Goal: Information Seeking & Learning: Find specific fact

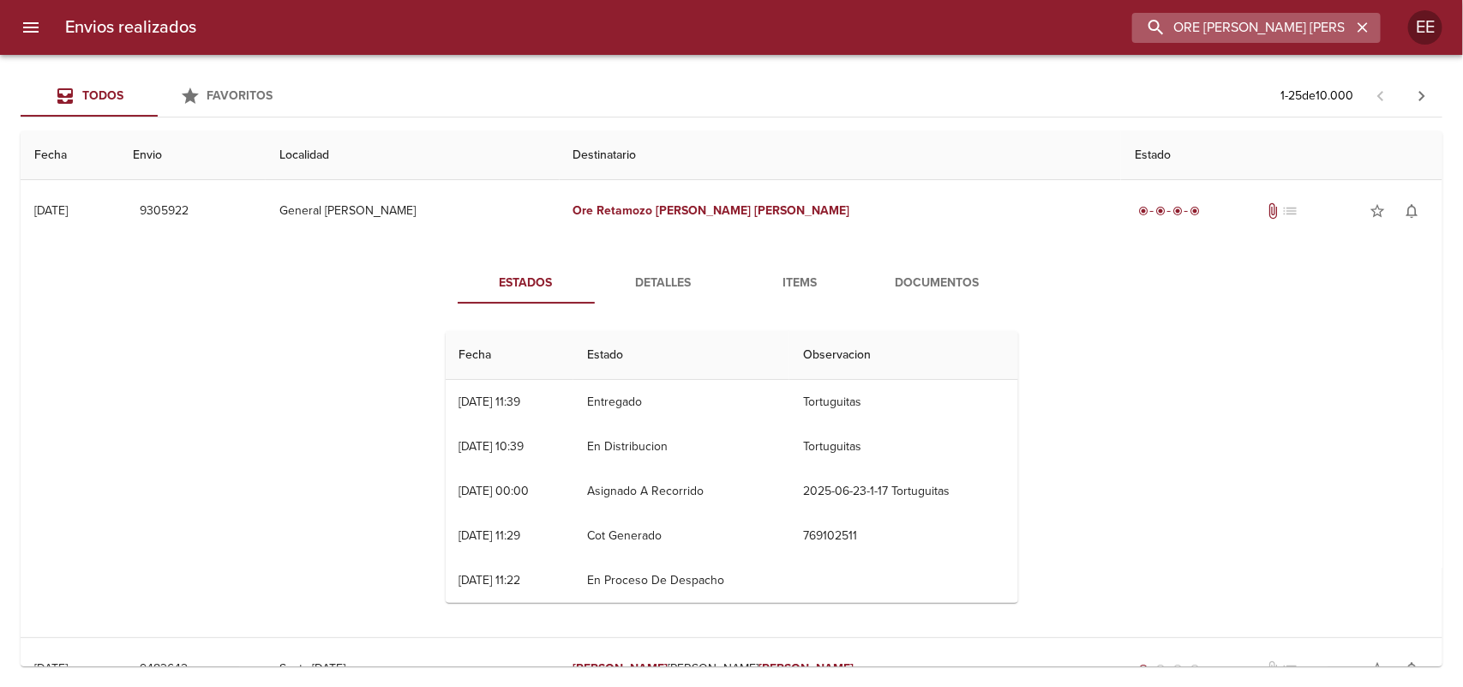
click at [1264, 35] on input "ORE [PERSON_NAME] [PERSON_NAME]" at bounding box center [1241, 28] width 219 height 30
paste input "[PERSON_NAME] Pringles"
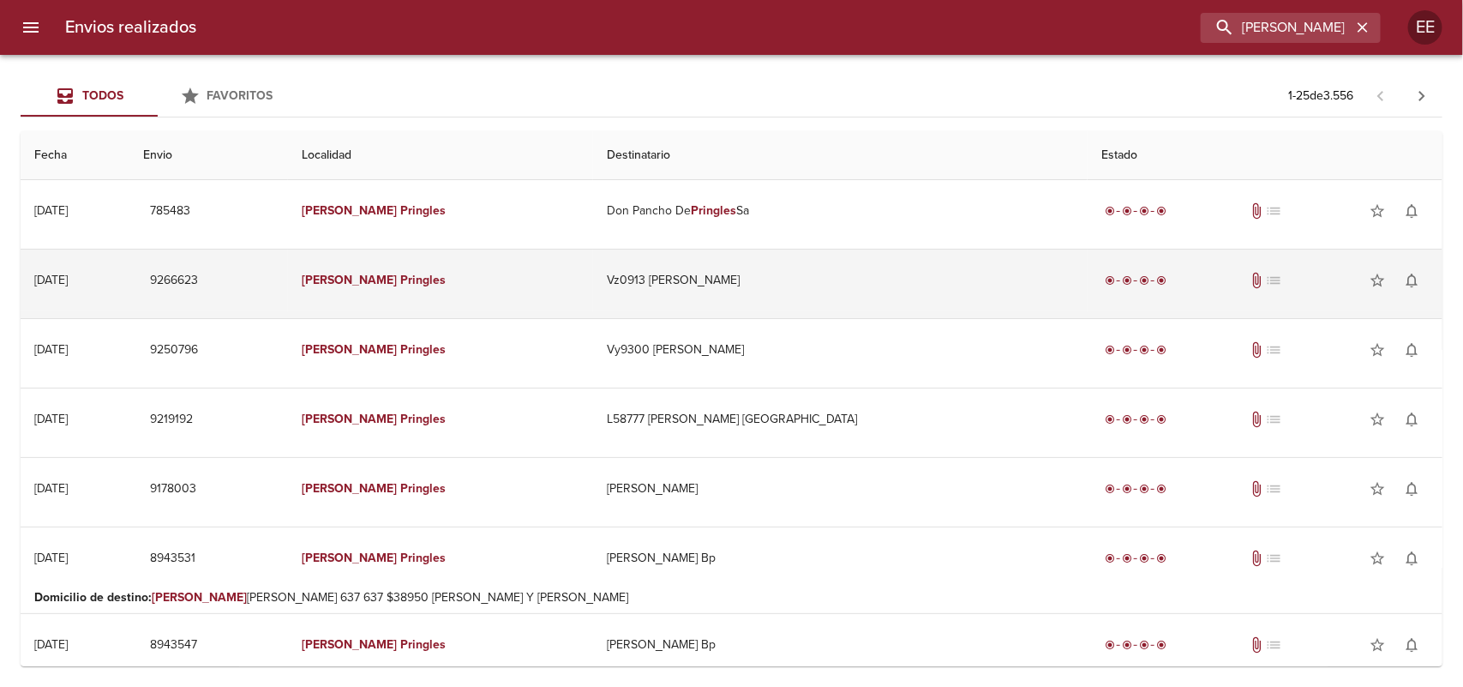
click at [712, 307] on td "Vz0913 [PERSON_NAME]" at bounding box center [840, 280] width 495 height 62
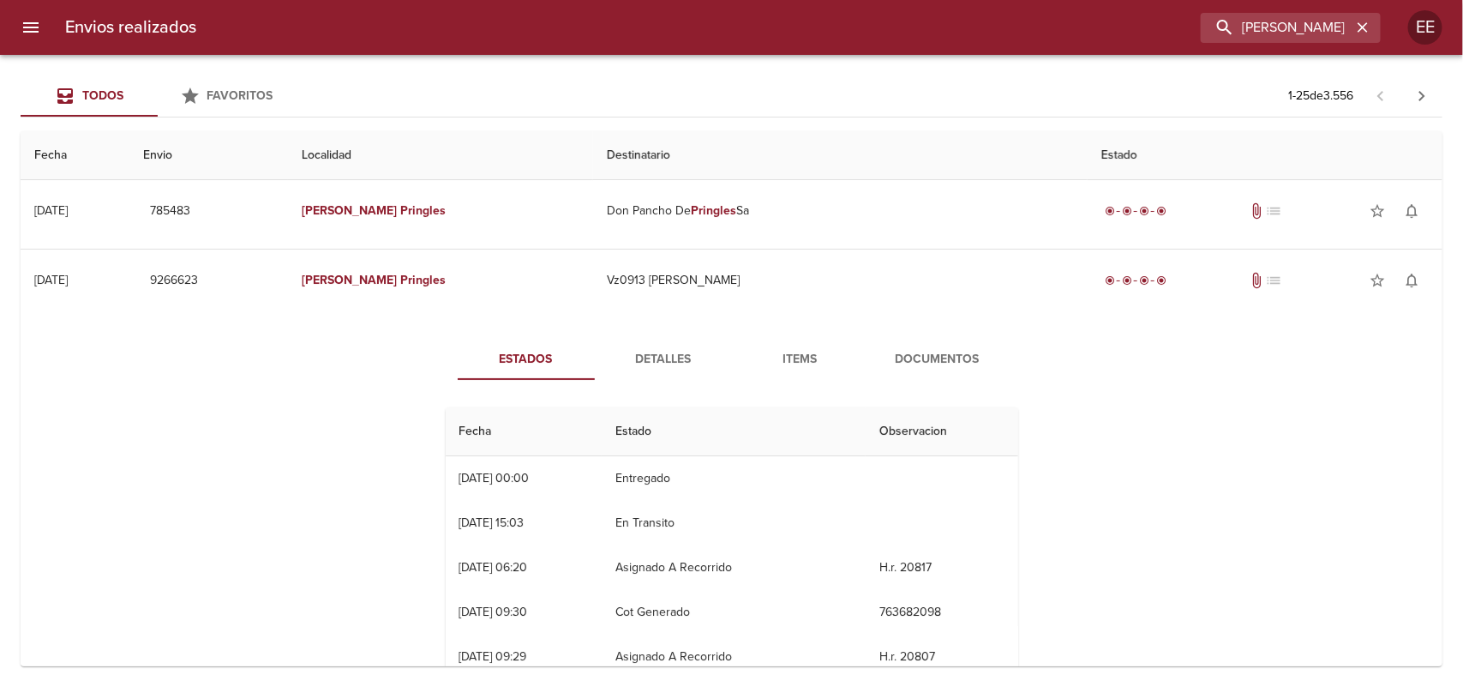
click at [657, 343] on button "Detalles" at bounding box center [663, 359] width 137 height 41
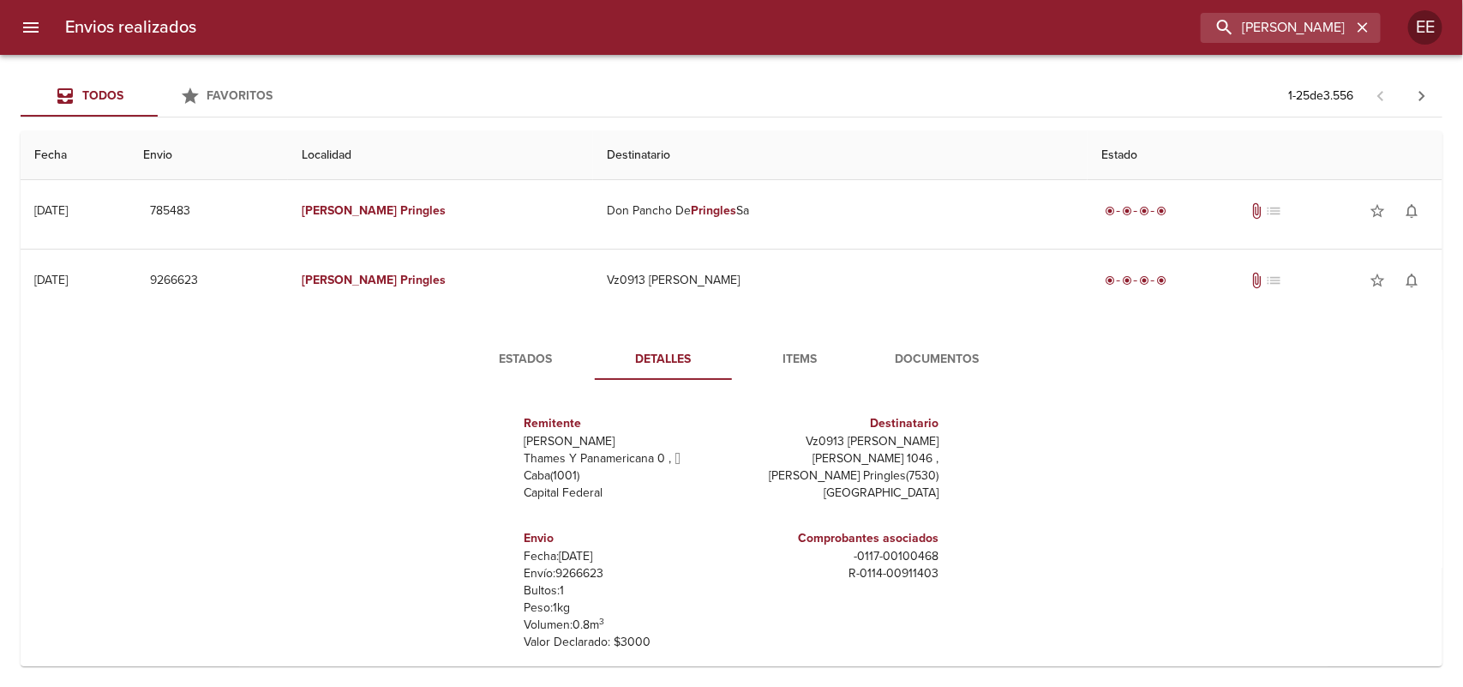
click at [517, 349] on span "Estados" at bounding box center [526, 359] width 117 height 21
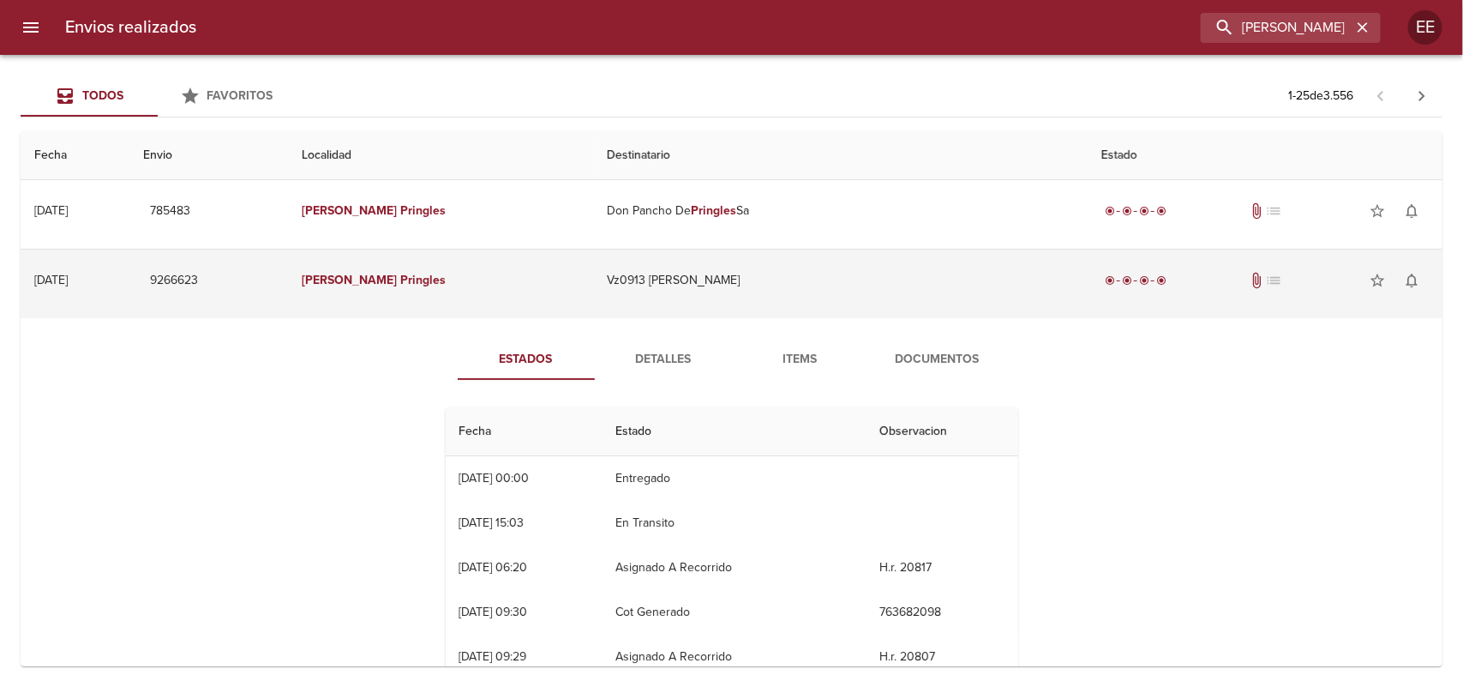
click at [661, 272] on td "Vz0913 [PERSON_NAME]" at bounding box center [840, 280] width 495 height 62
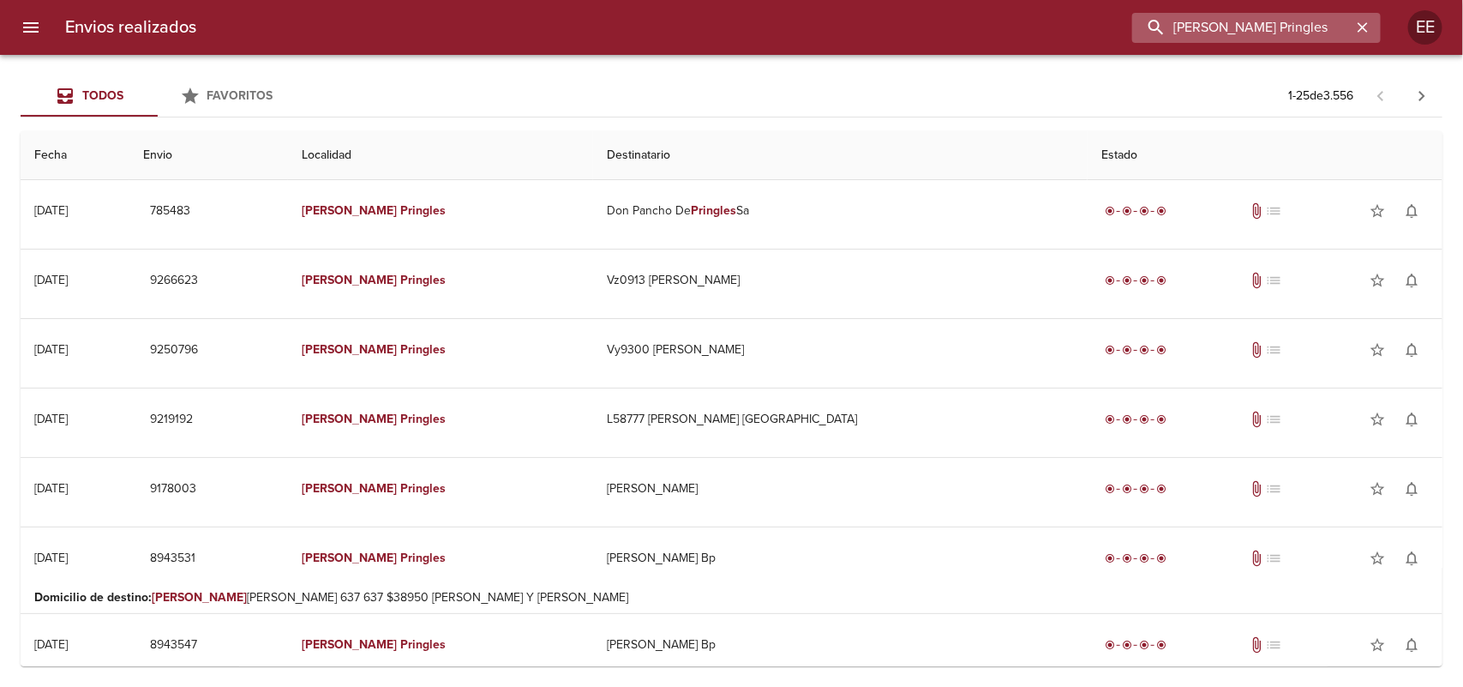
click at [1258, 27] on input "[PERSON_NAME] Pringles" at bounding box center [1241, 28] width 219 height 30
type input "[PERSON_NAME] [PERSON_NAME]"
click at [1258, 27] on input "[PERSON_NAME] [PERSON_NAME]" at bounding box center [1241, 28] width 219 height 30
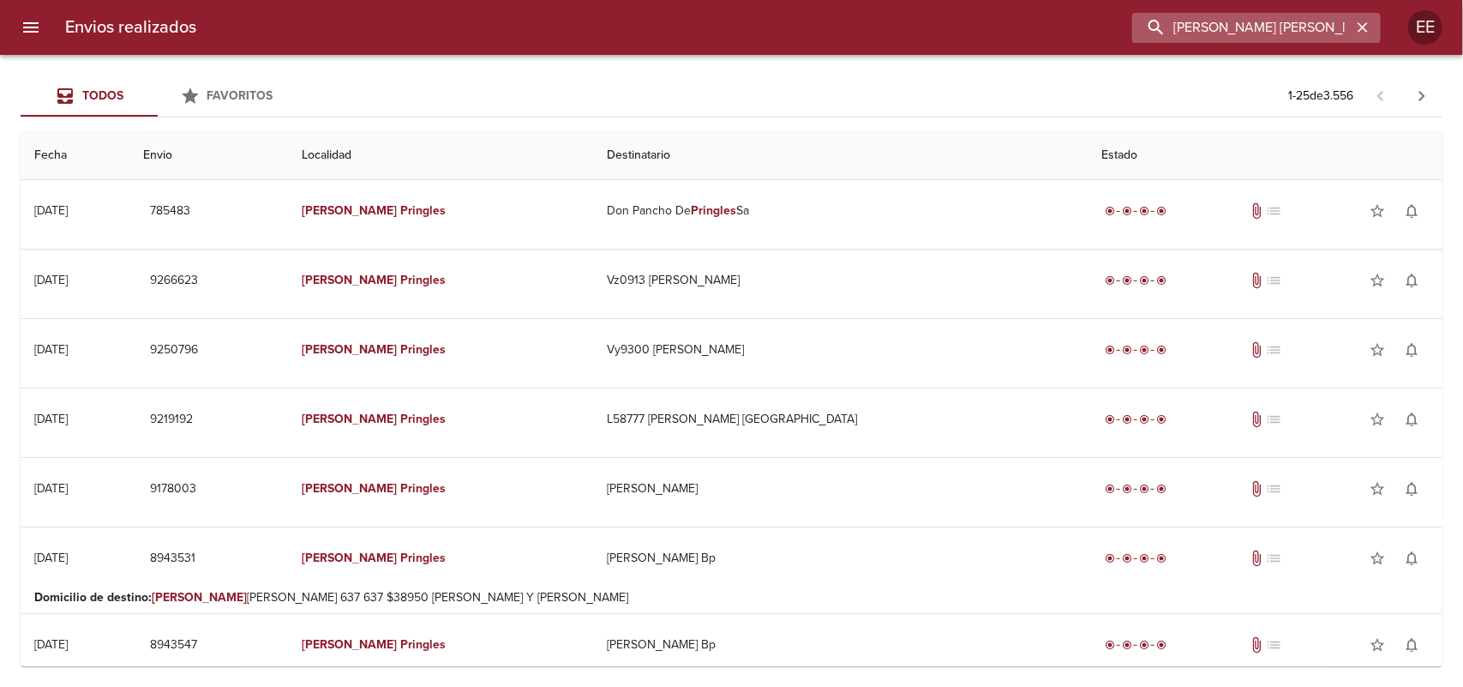
click at [1258, 27] on input "[PERSON_NAME] [PERSON_NAME]" at bounding box center [1241, 28] width 219 height 30
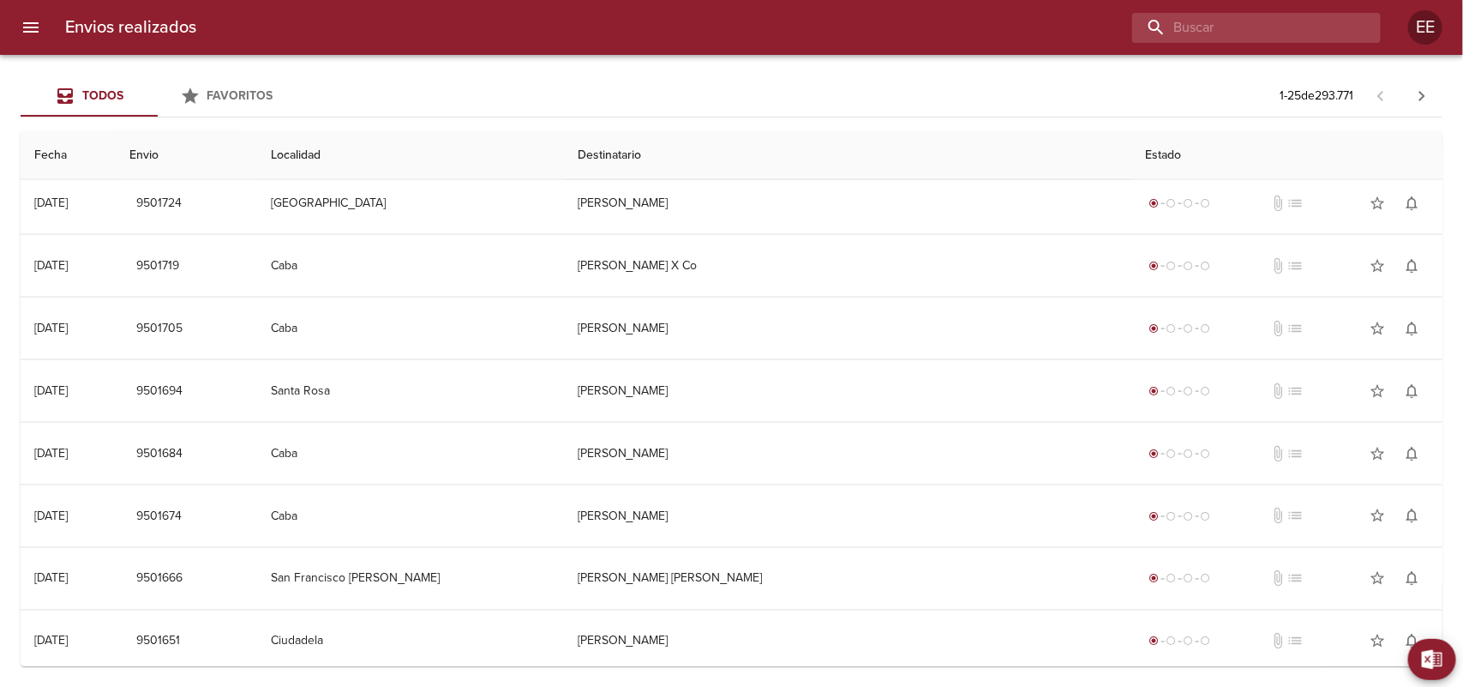
scroll to position [1083, 0]
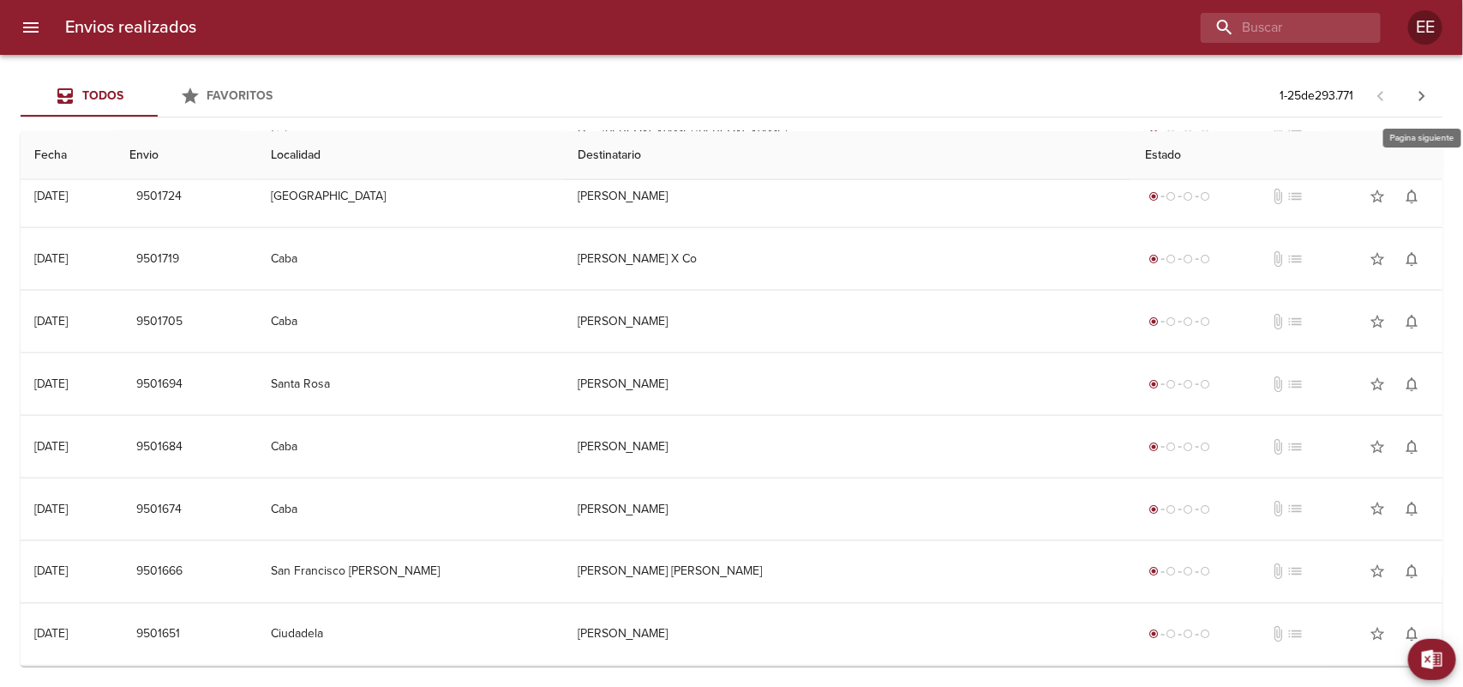
click at [1421, 96] on icon "button" at bounding box center [1422, 96] width 21 height 21
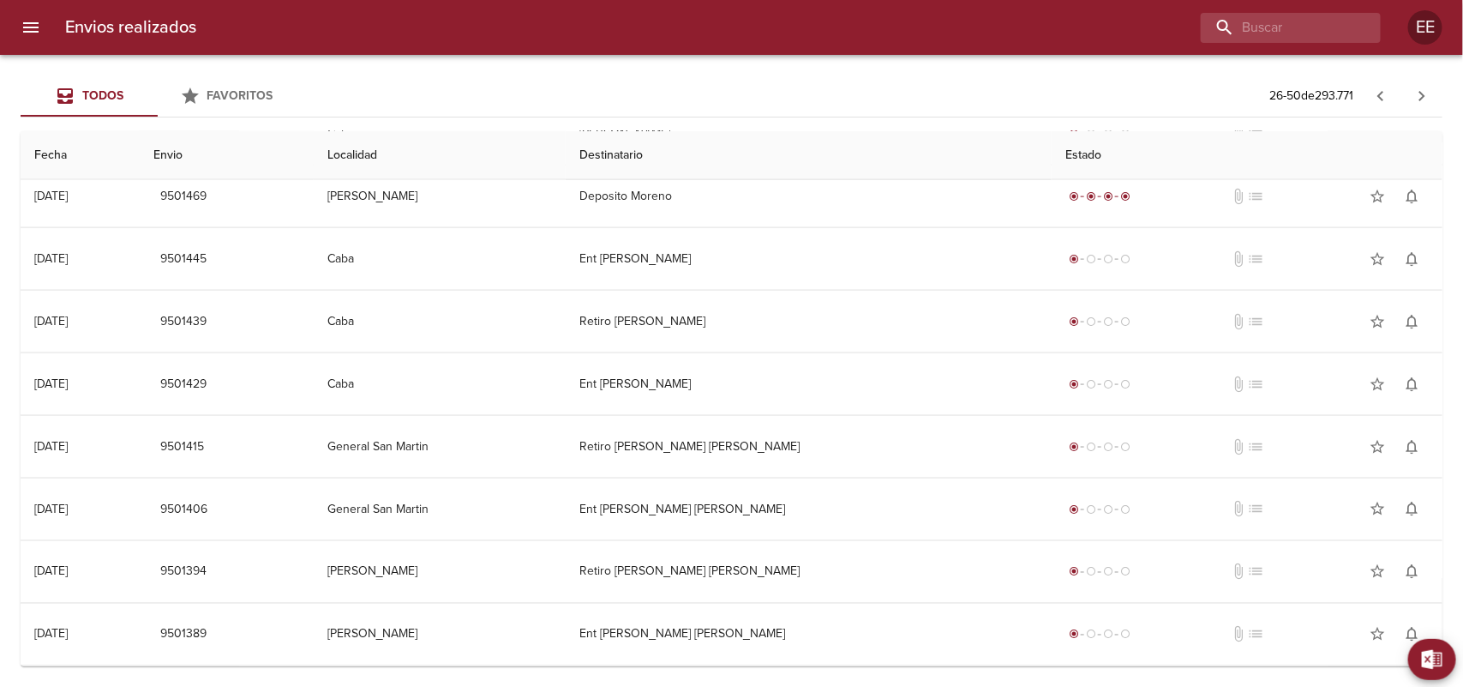
click at [1420, 105] on icon "button" at bounding box center [1422, 96] width 21 height 21
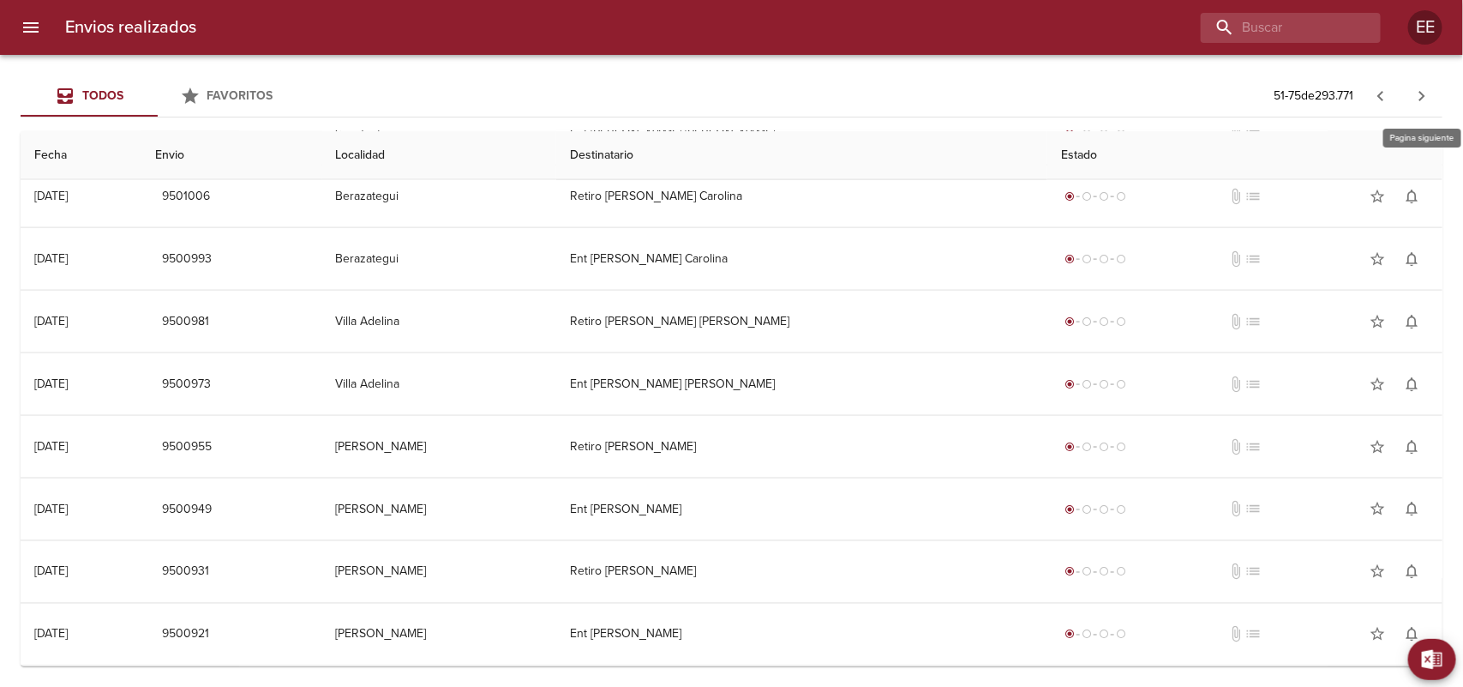
click at [1419, 99] on icon "button" at bounding box center [1422, 96] width 21 height 21
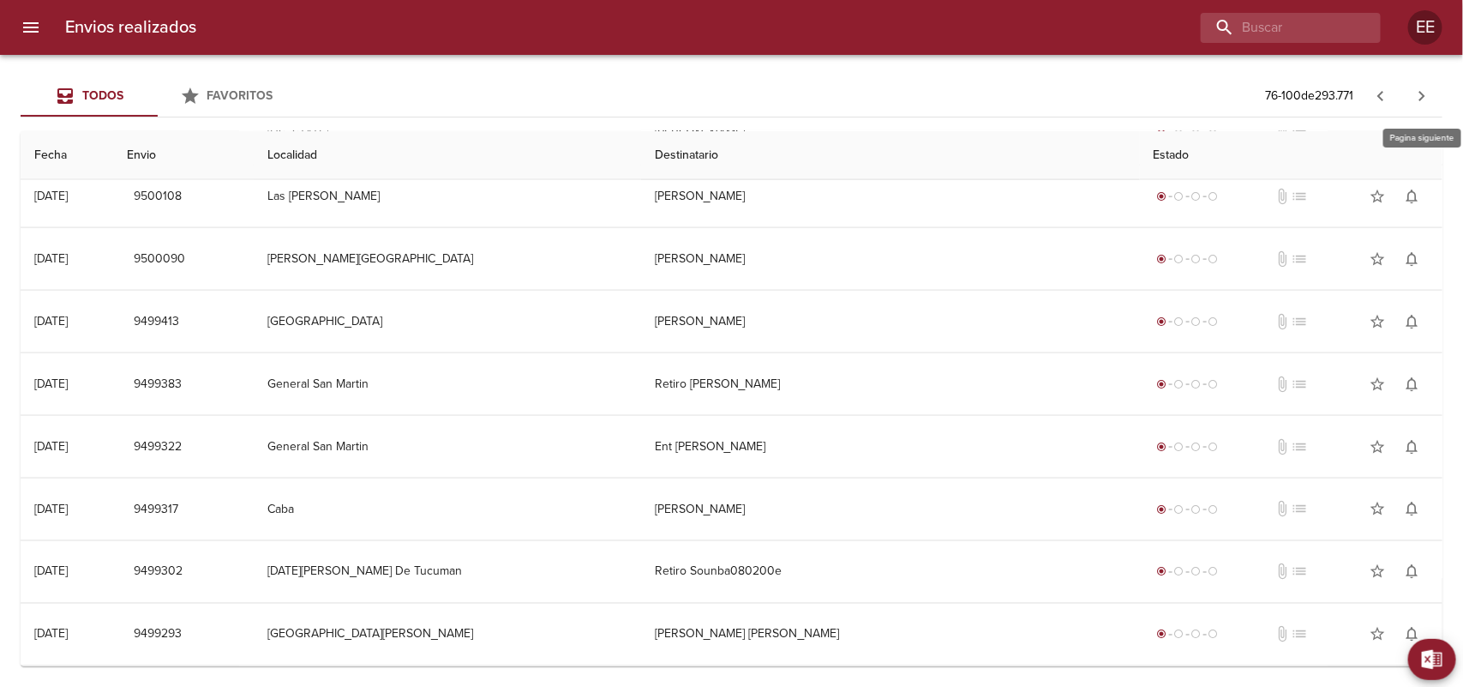
click at [1416, 96] on icon "button" at bounding box center [1422, 96] width 21 height 21
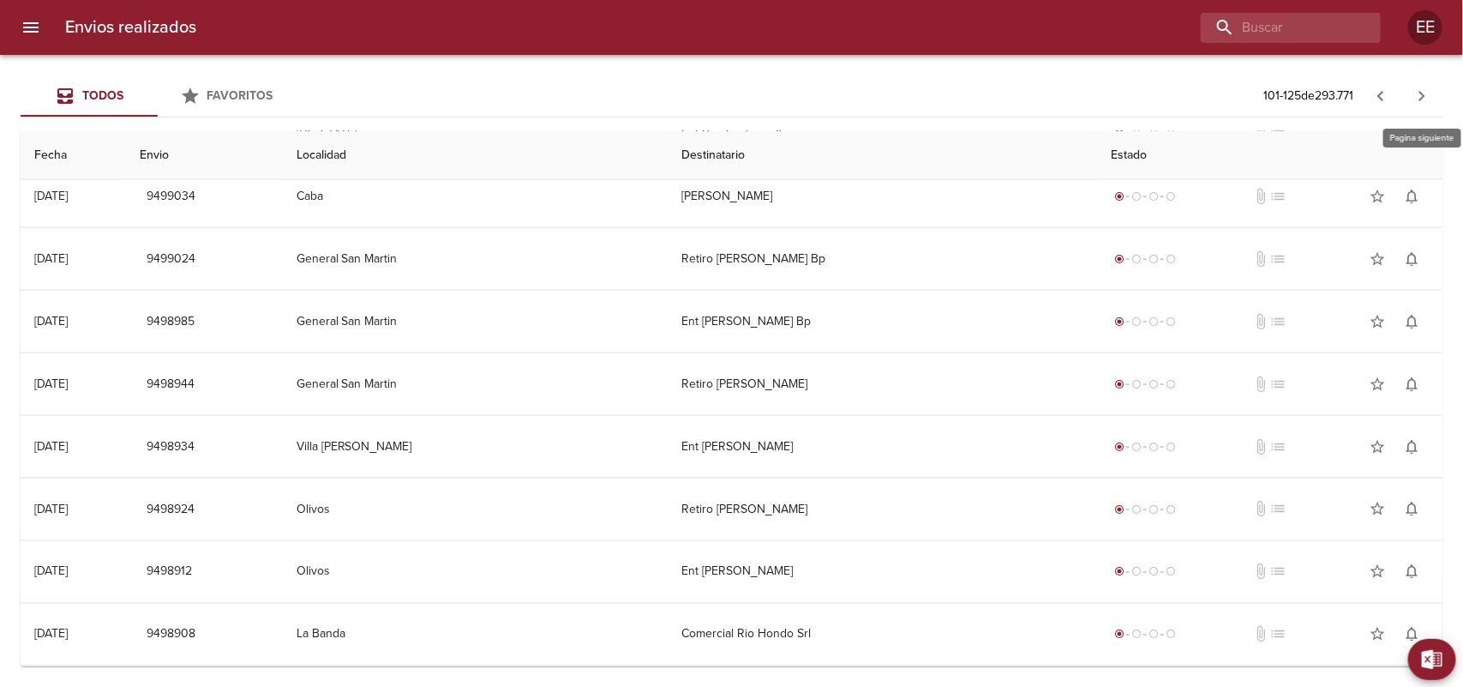
scroll to position [0, 0]
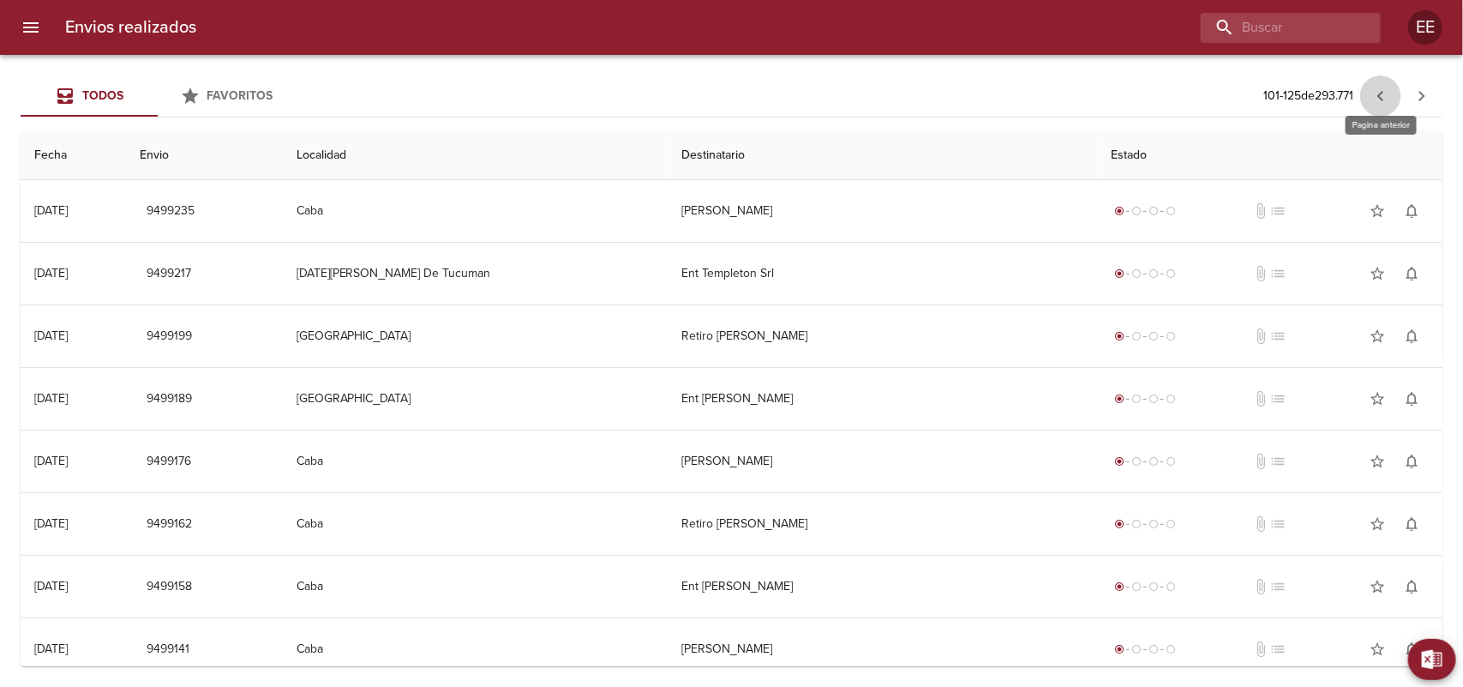
click at [1381, 92] on icon "button" at bounding box center [1381, 96] width 21 height 21
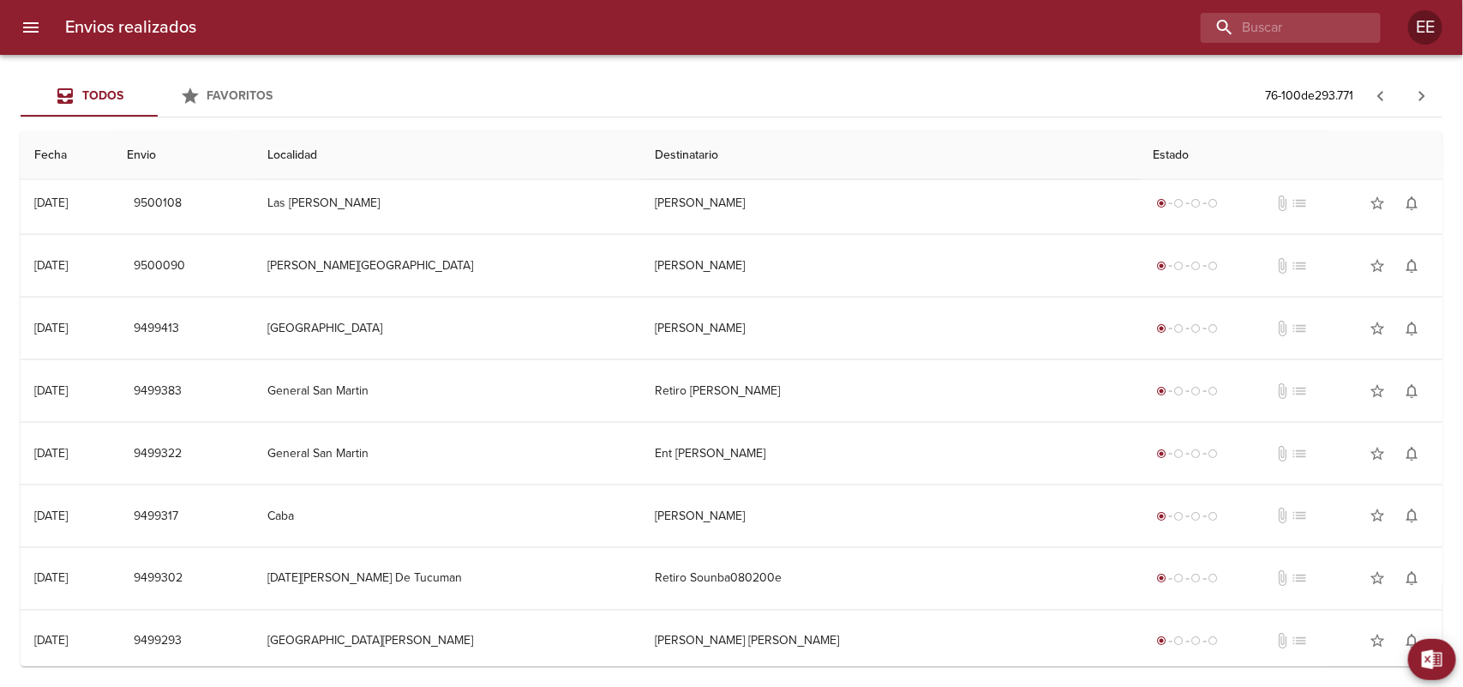
scroll to position [1083, 0]
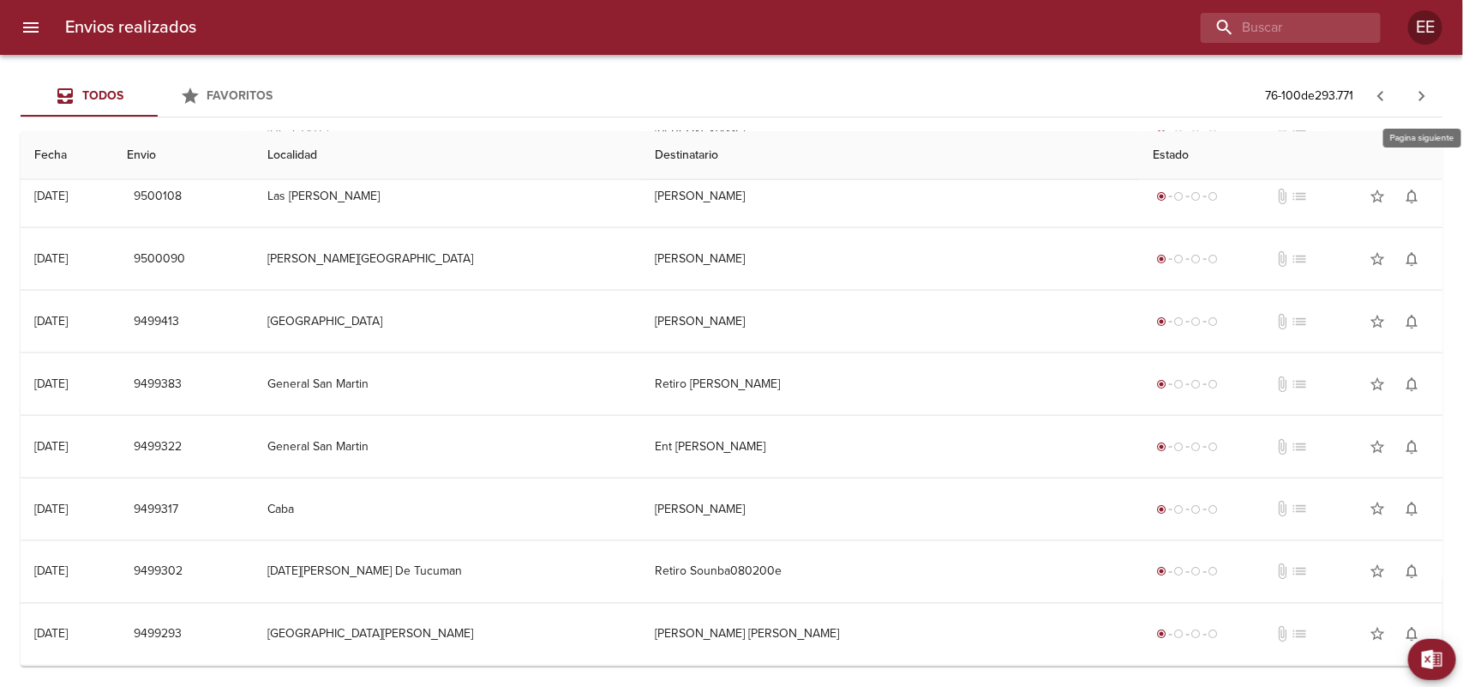
click at [1414, 103] on icon "button" at bounding box center [1422, 96] width 21 height 21
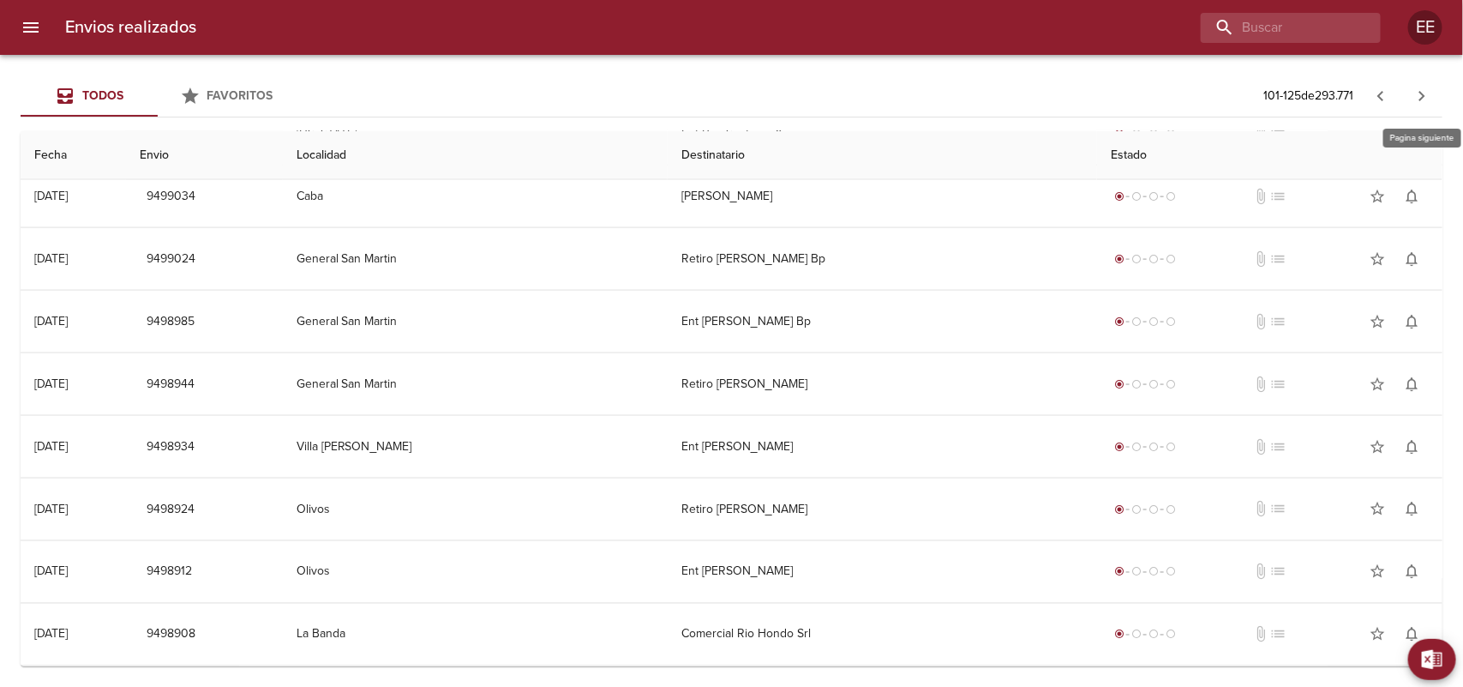
click at [1424, 96] on icon "button" at bounding box center [1422, 96] width 6 height 10
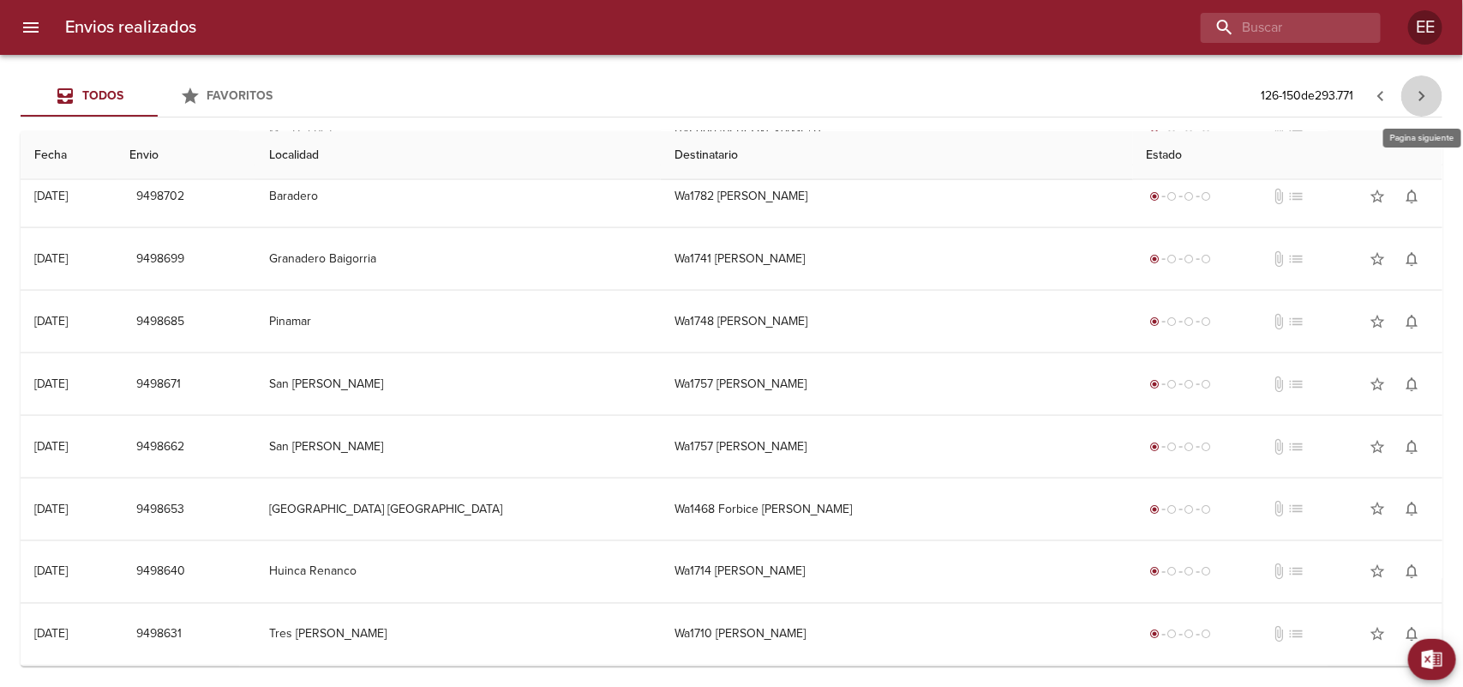
click at [1417, 90] on icon "button" at bounding box center [1422, 96] width 21 height 21
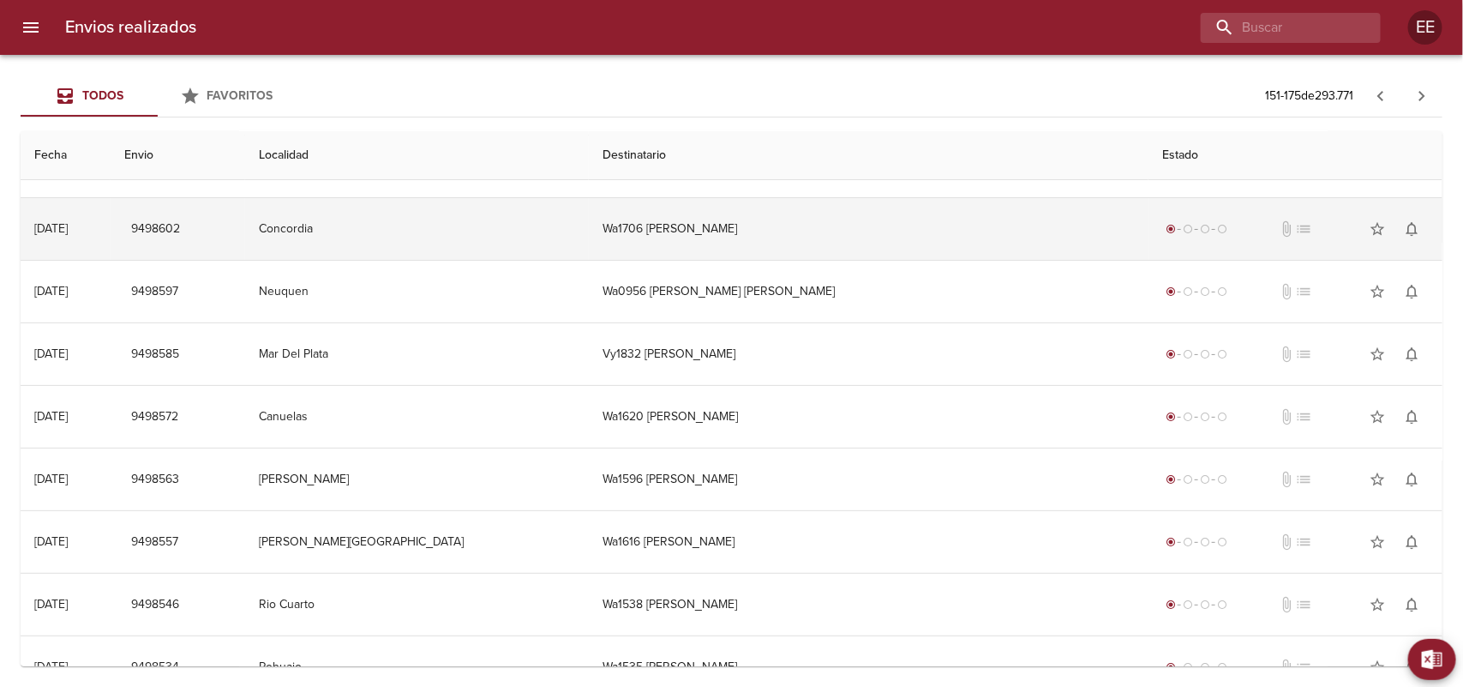
scroll to position [214, 0]
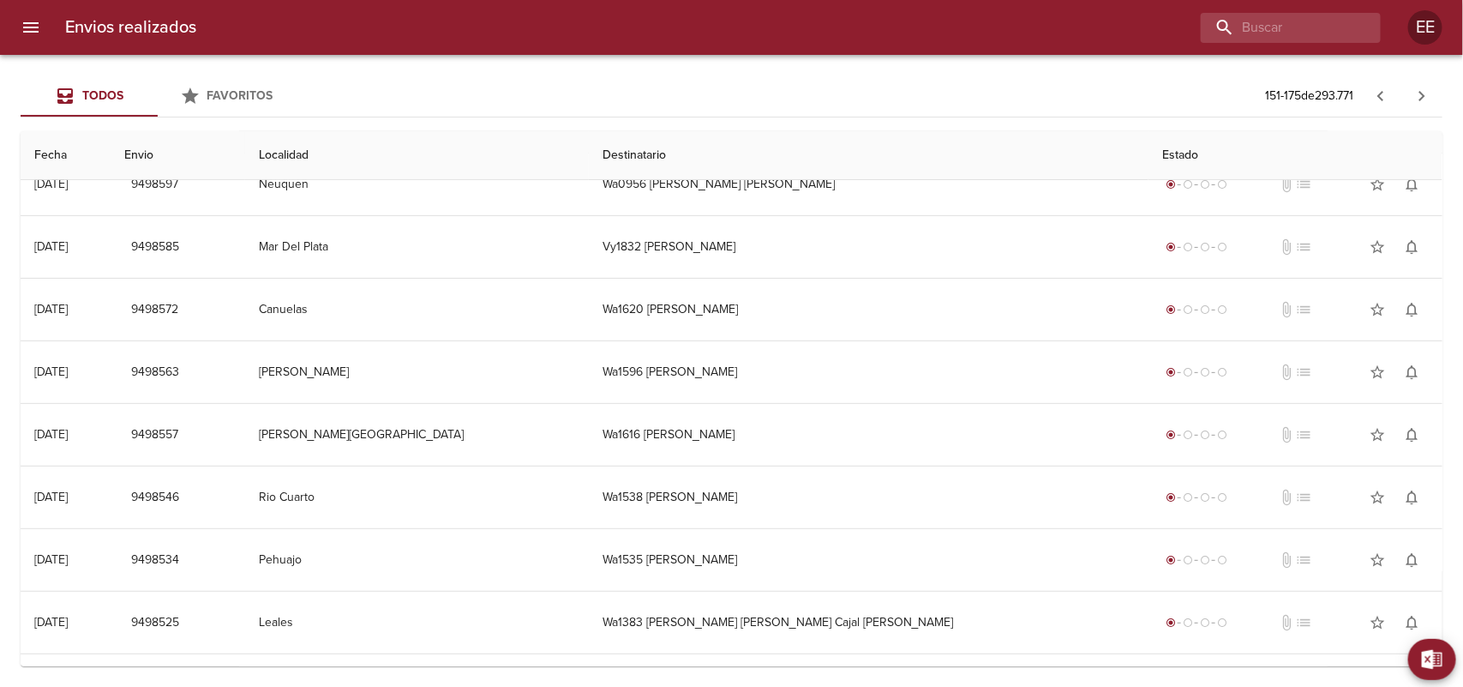
click at [430, 320] on td "Canuelas" at bounding box center [417, 310] width 345 height 62
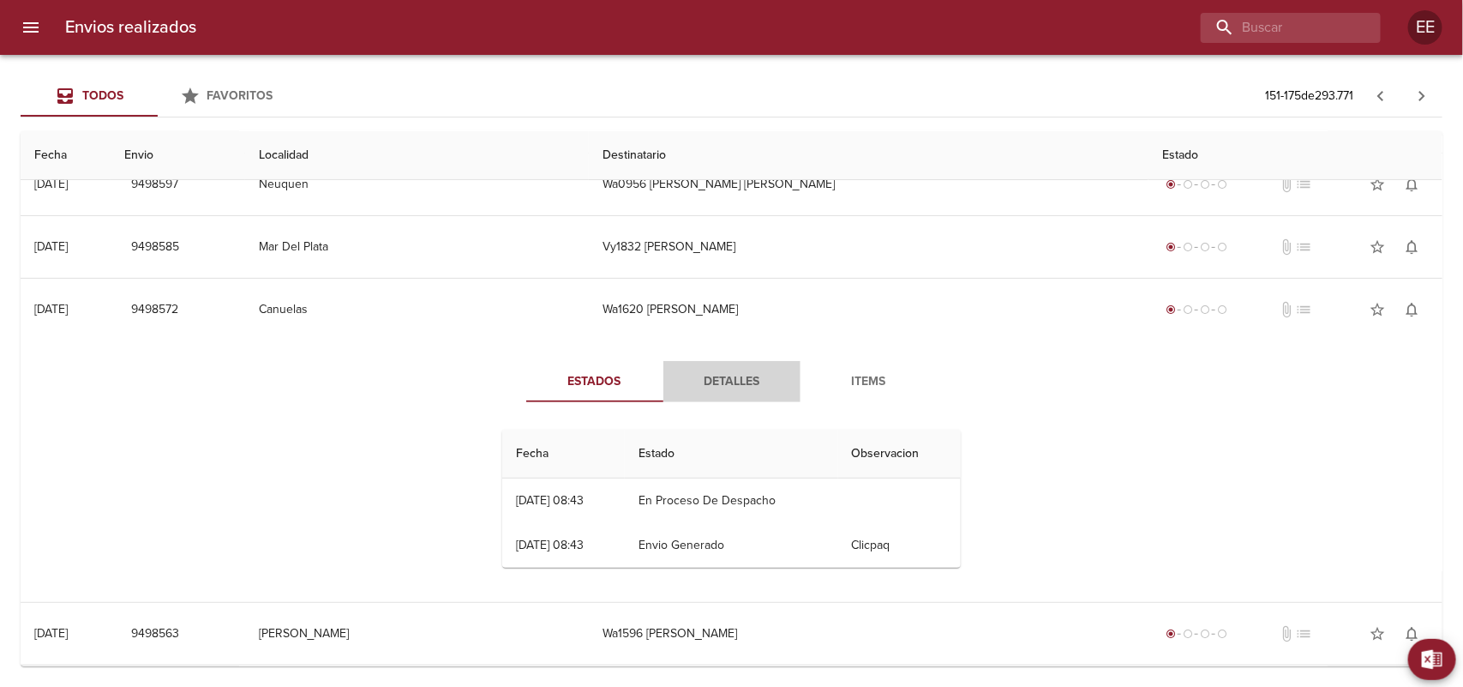
click at [724, 384] on span "Detalles" at bounding box center [732, 381] width 117 height 21
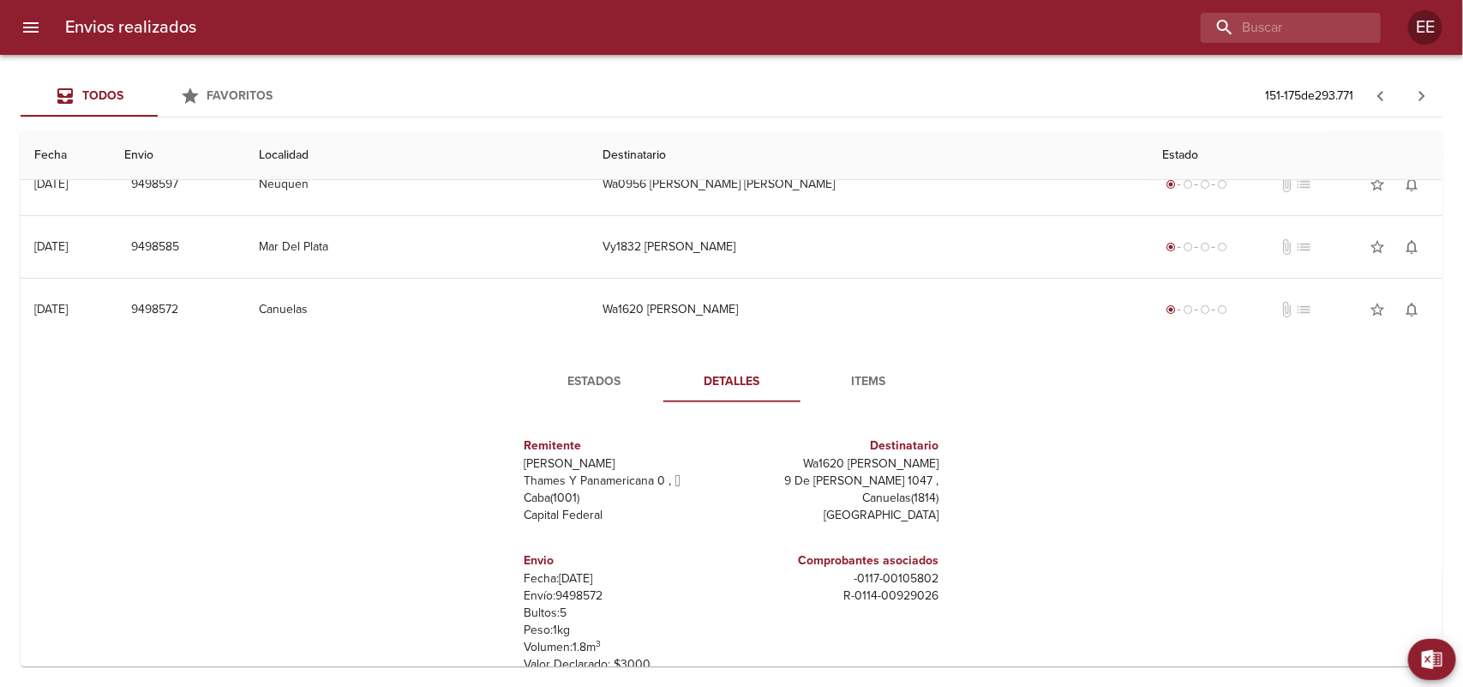
scroll to position [9, 0]
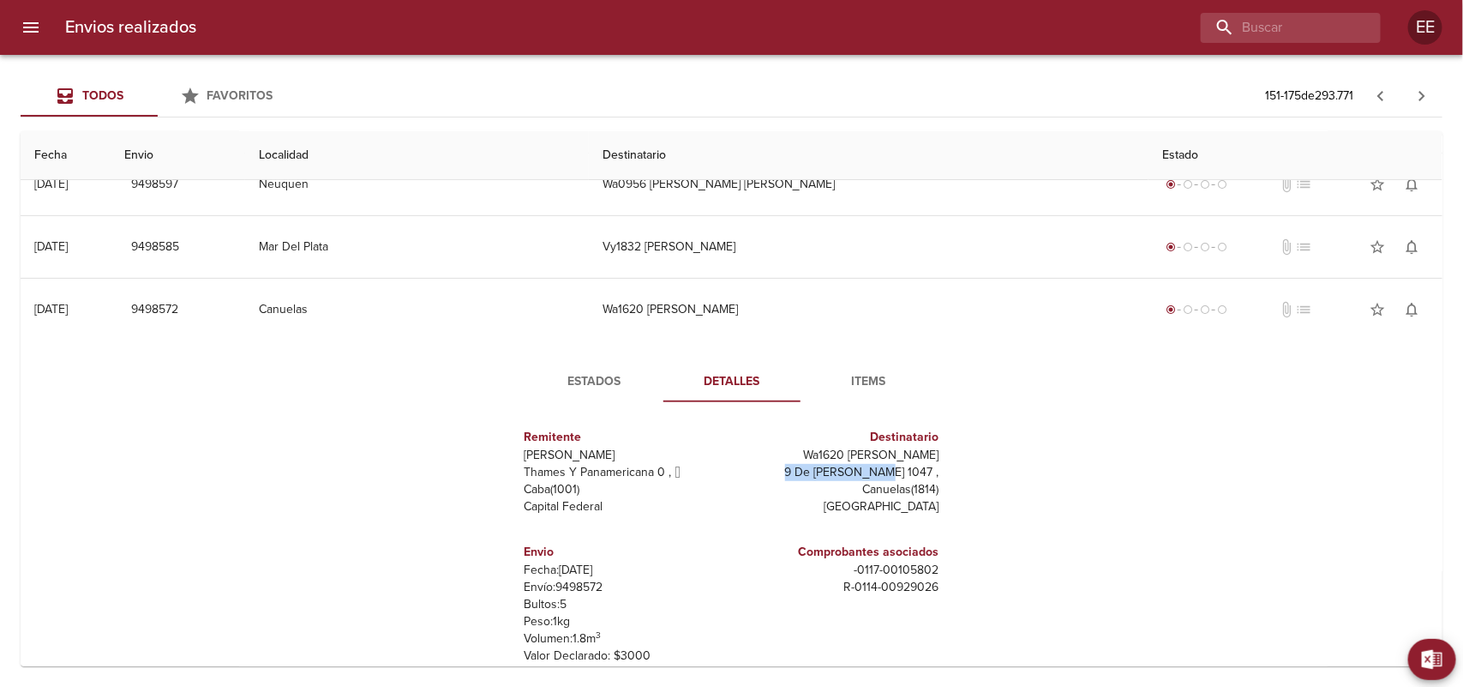
drag, startPoint x: 838, startPoint y: 477, endPoint x: 920, endPoint y: 472, distance: 81.6
click at [920, 472] on p "9 De [PERSON_NAME] 1047 ," at bounding box center [839, 472] width 201 height 17
copy p "9 De [PERSON_NAME] 1047"
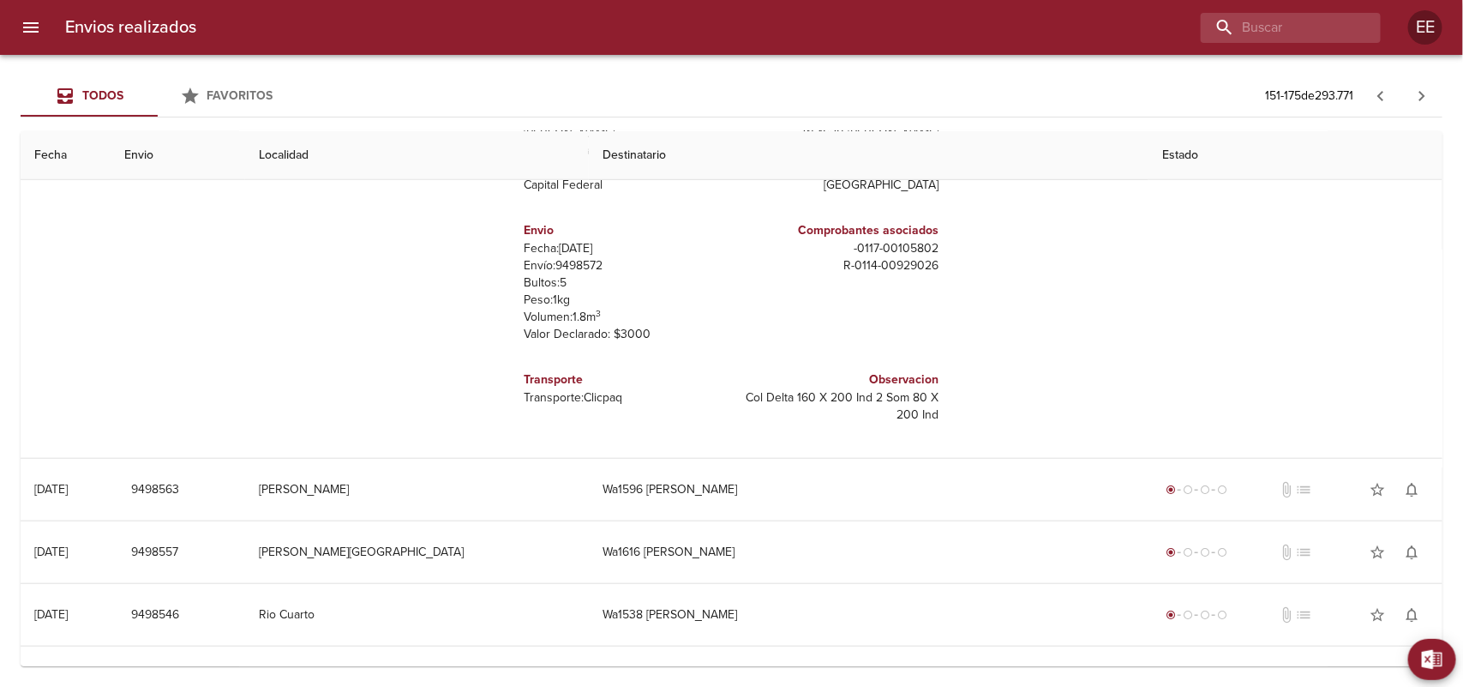
scroll to position [750, 0]
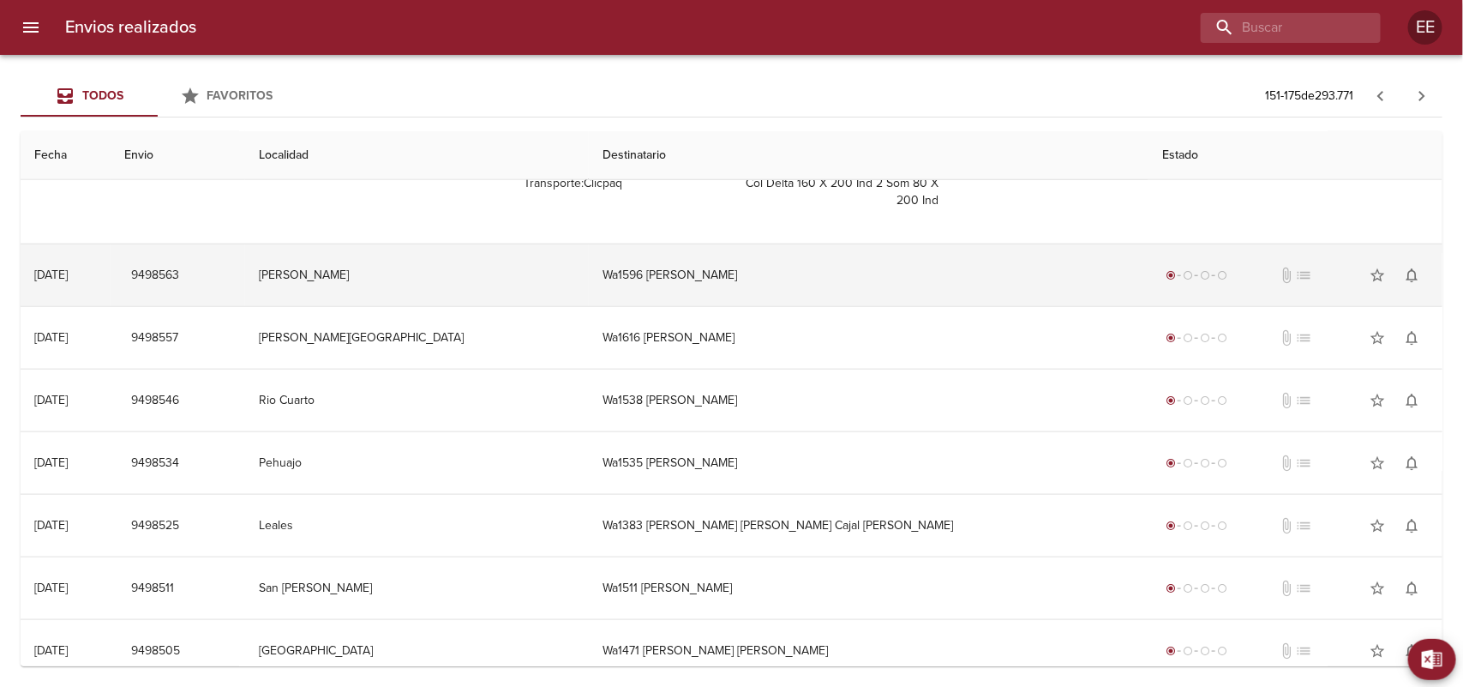
click at [506, 284] on td "[PERSON_NAME]" at bounding box center [417, 275] width 345 height 62
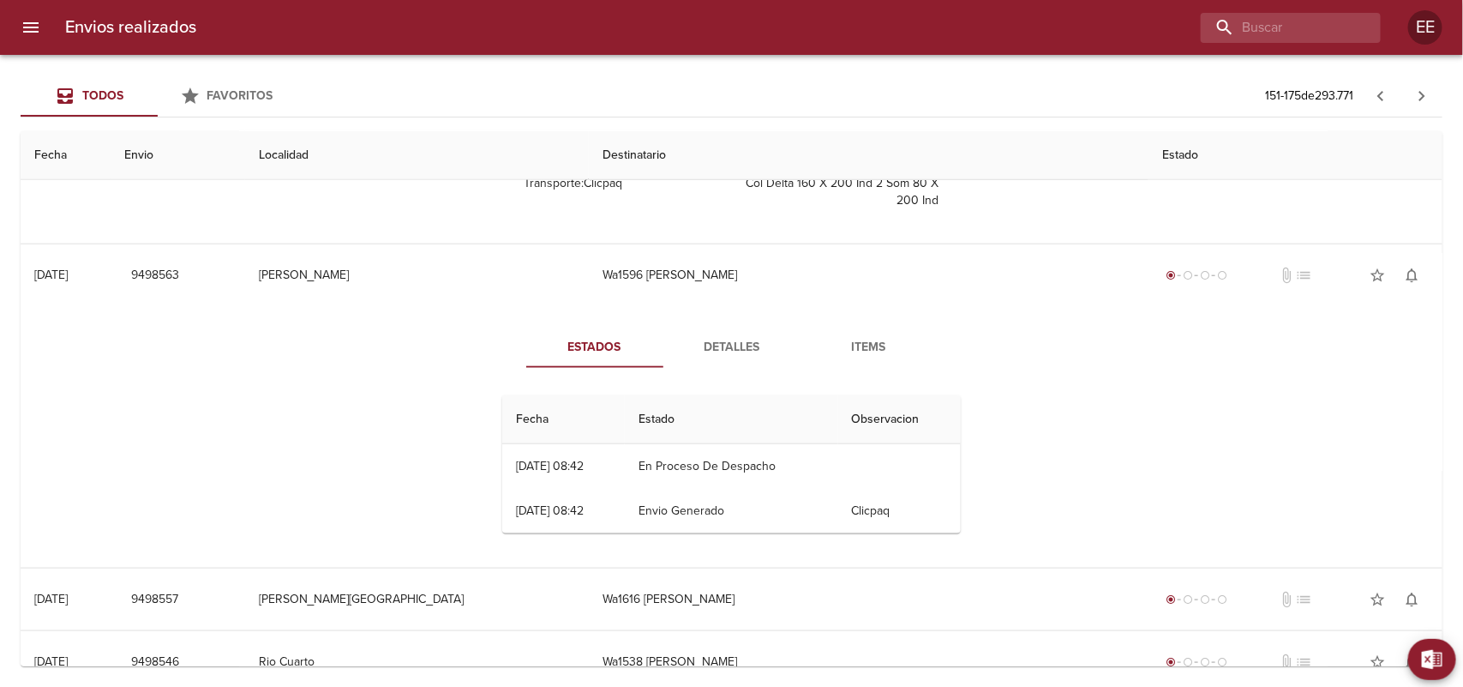
click at [734, 357] on span "Detalles" at bounding box center [732, 347] width 117 height 21
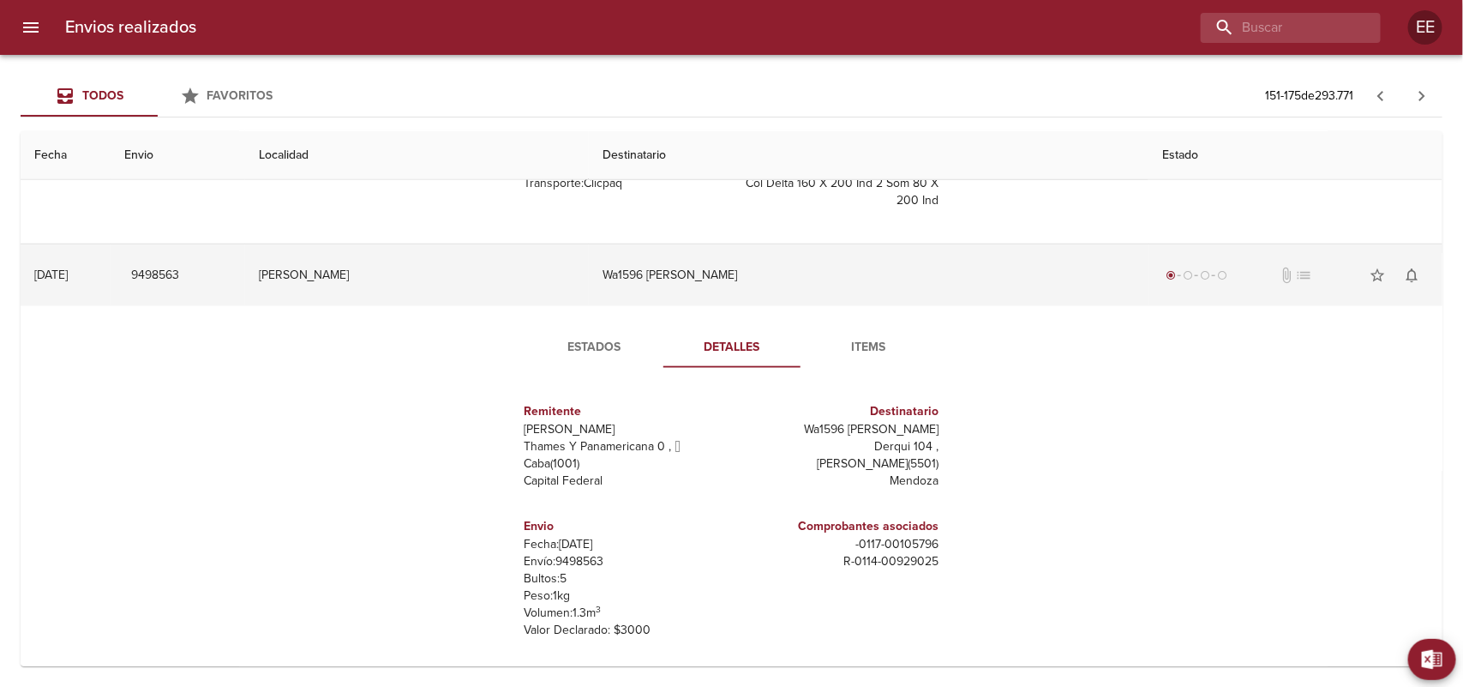
click at [683, 287] on td "Wa1596 [PERSON_NAME]" at bounding box center [869, 275] width 560 height 62
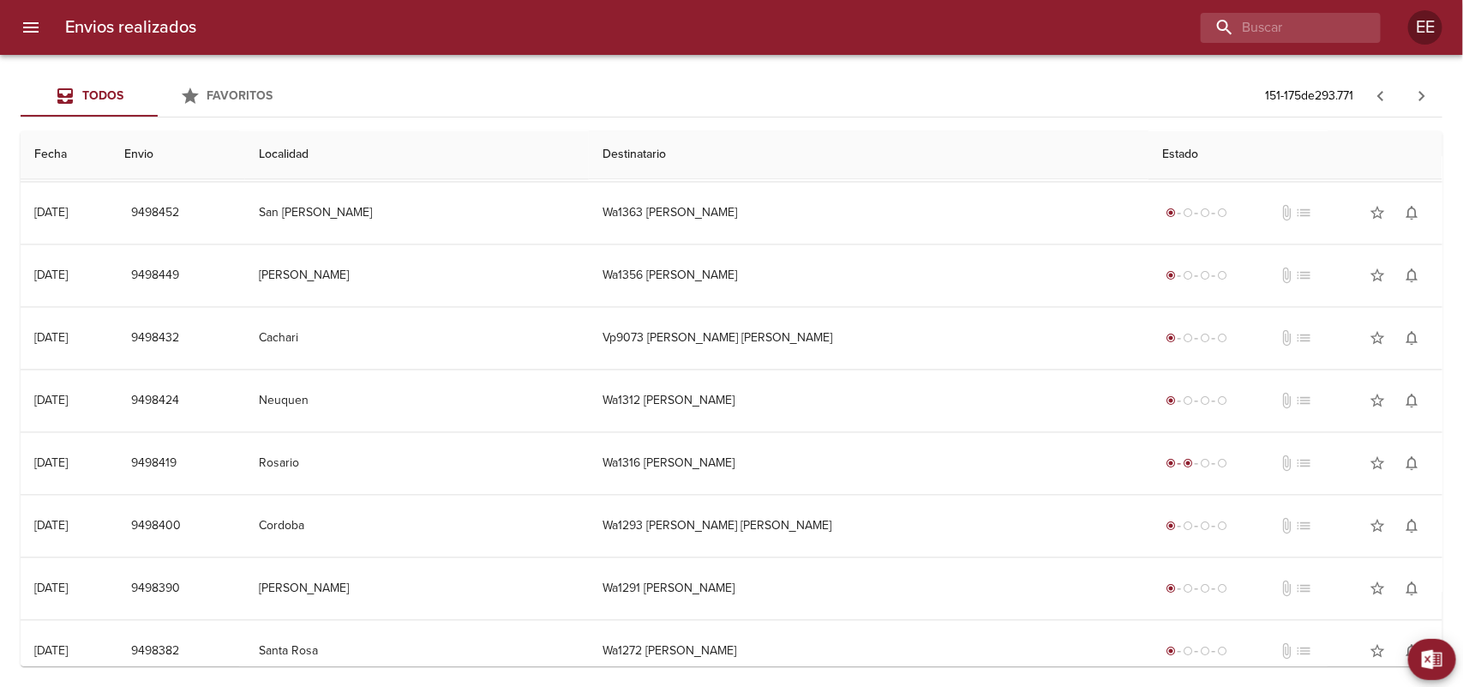
scroll to position [1522, 0]
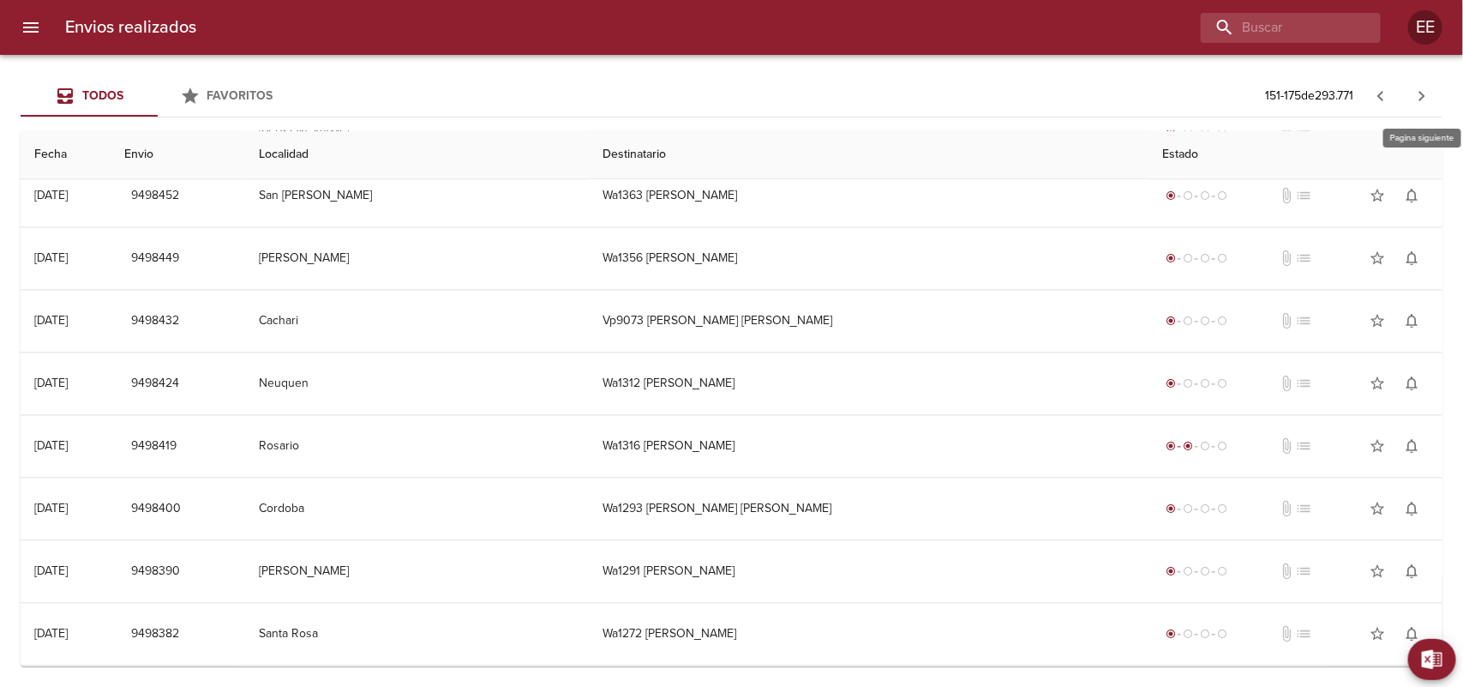
click at [1429, 105] on icon "button" at bounding box center [1422, 96] width 21 height 21
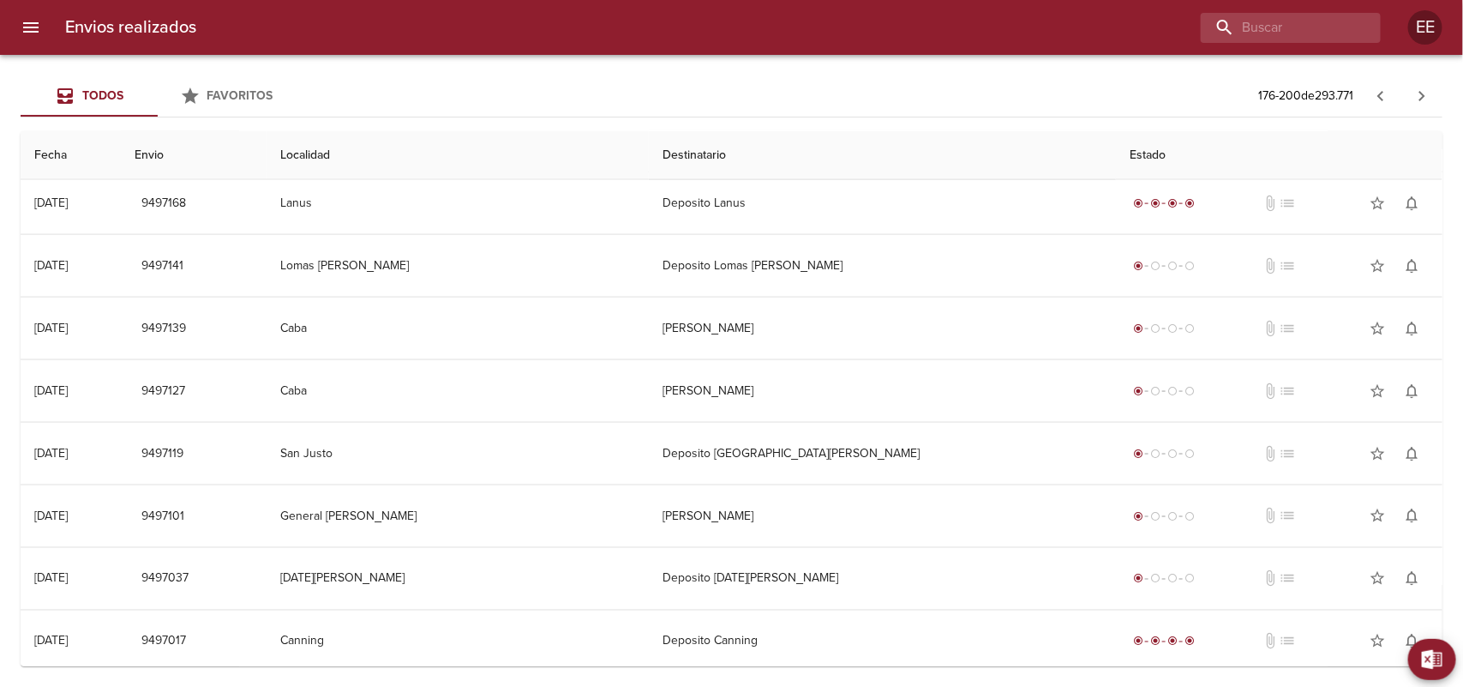
scroll to position [1083, 0]
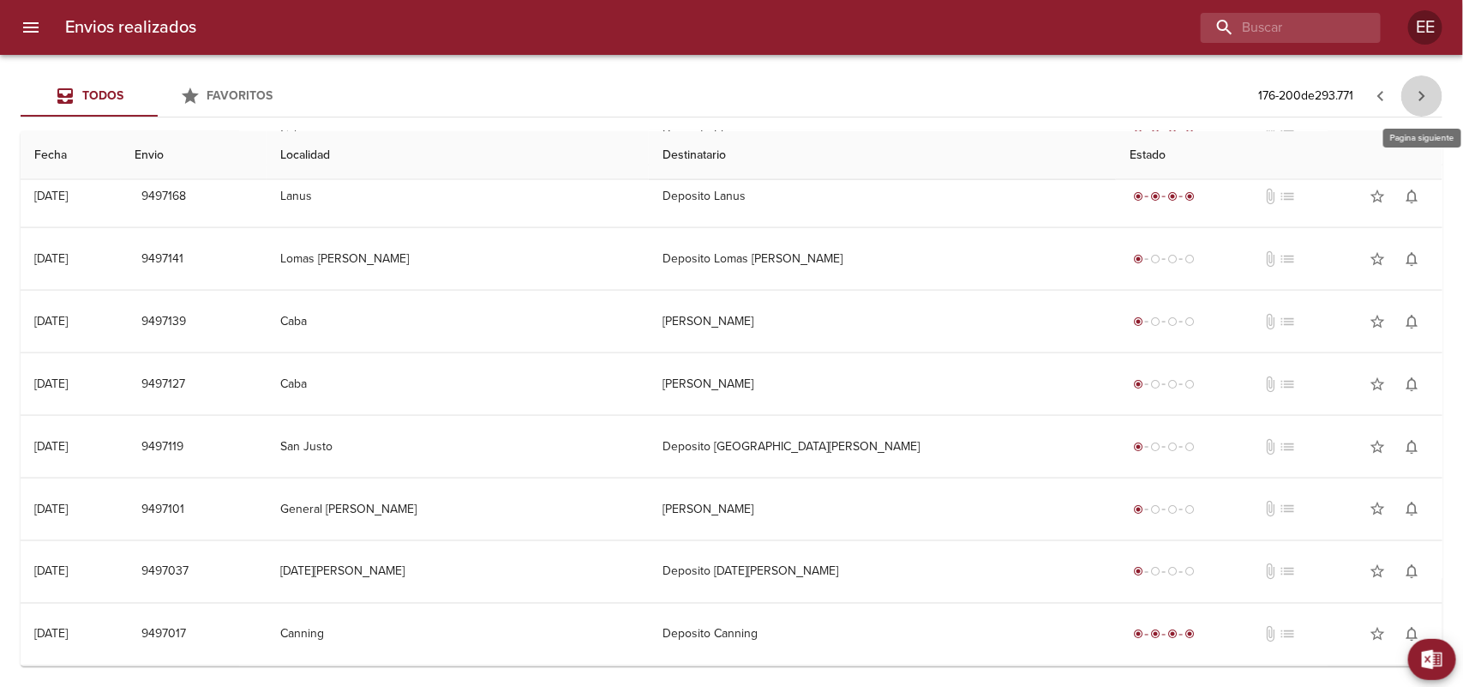
click at [1429, 91] on icon "button" at bounding box center [1422, 96] width 21 height 21
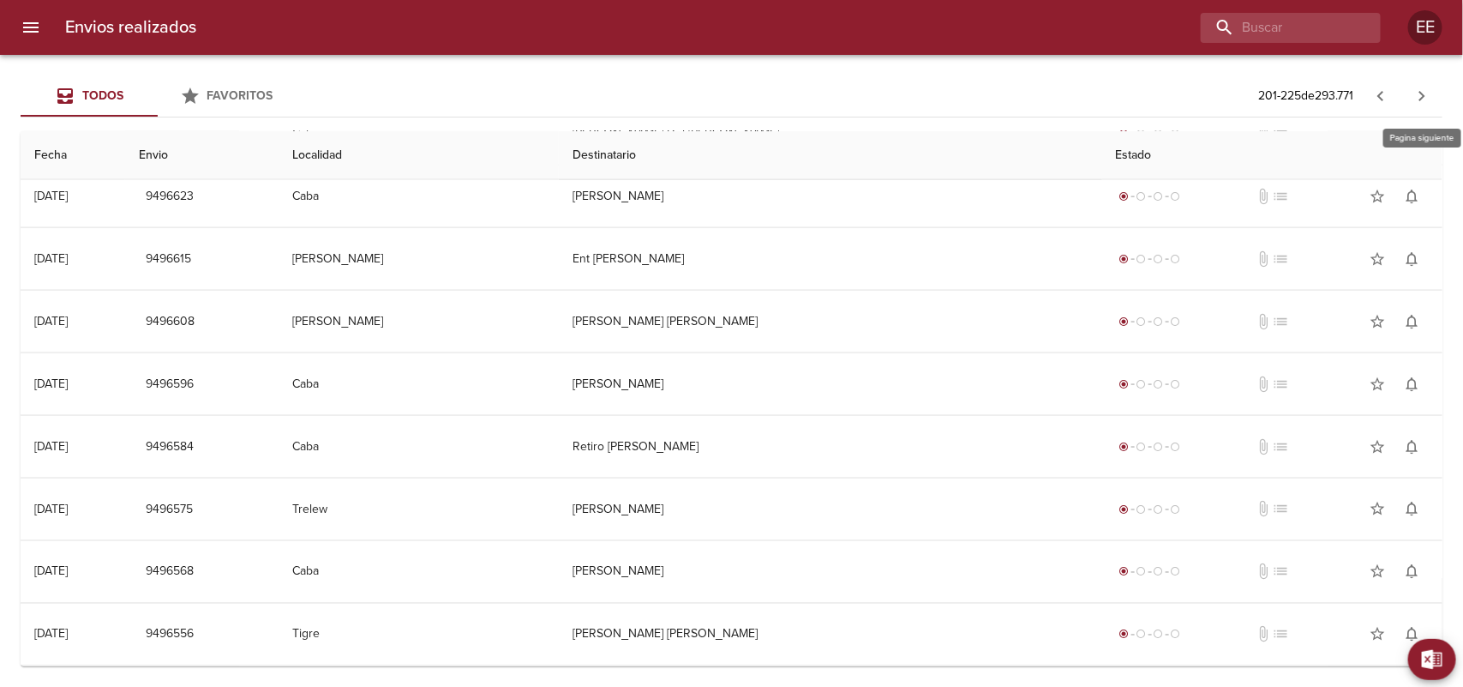
click at [1420, 99] on icon "button" at bounding box center [1422, 96] width 21 height 21
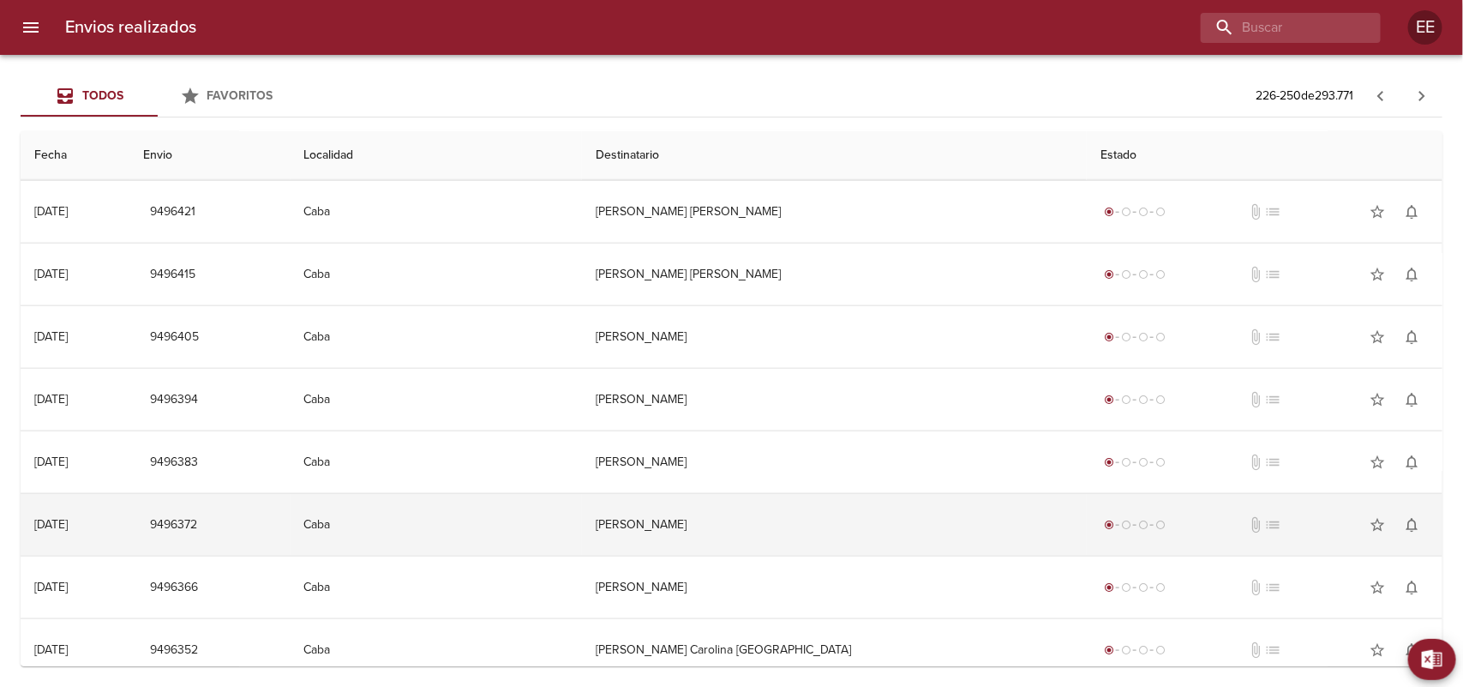
scroll to position [1071, 0]
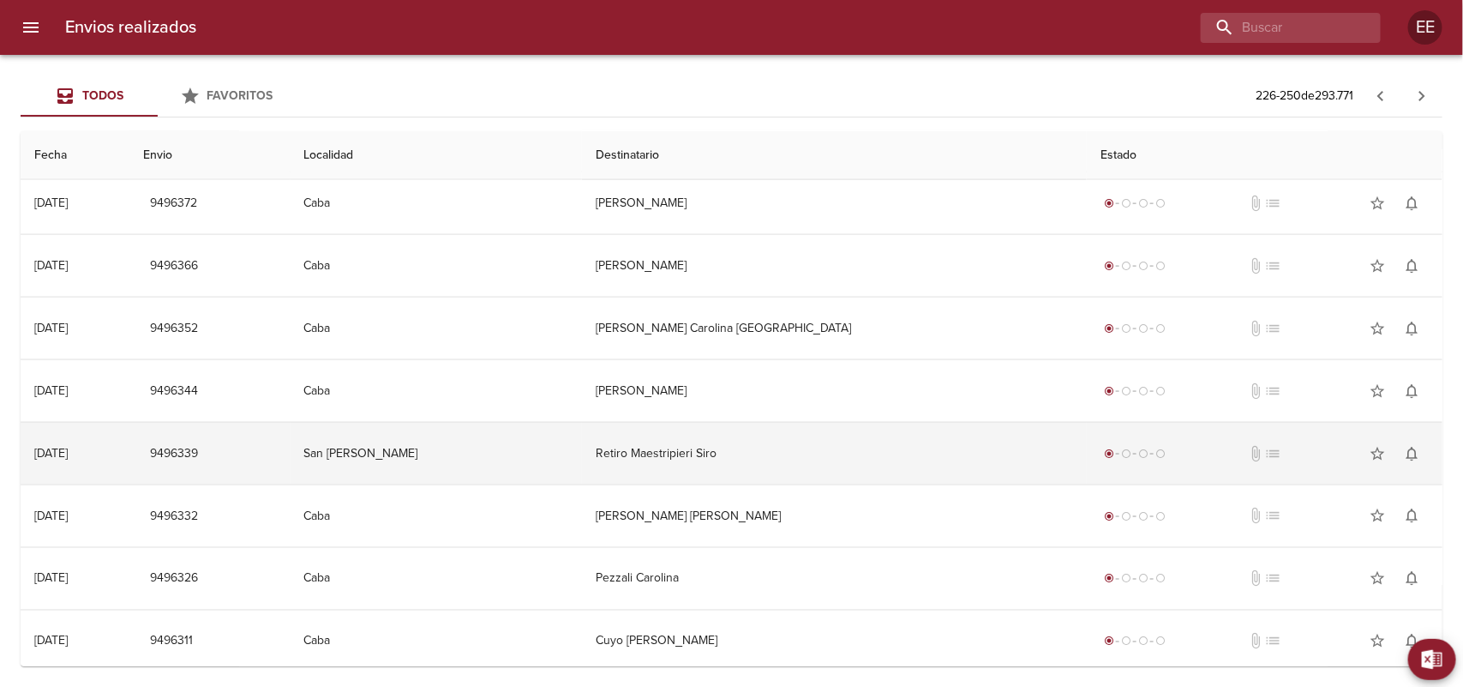
click at [551, 455] on td "San [PERSON_NAME]" at bounding box center [437, 454] width 292 height 62
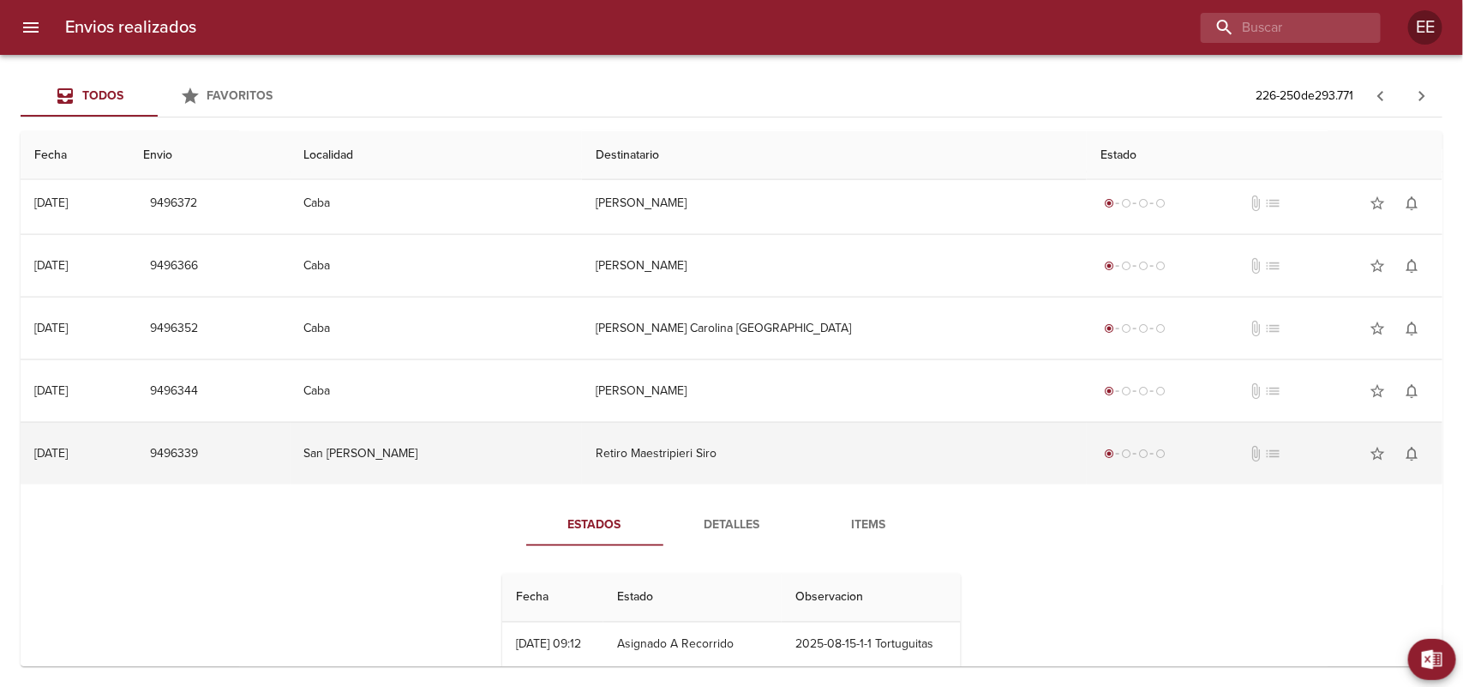
click at [551, 455] on td "San [PERSON_NAME]" at bounding box center [437, 454] width 292 height 62
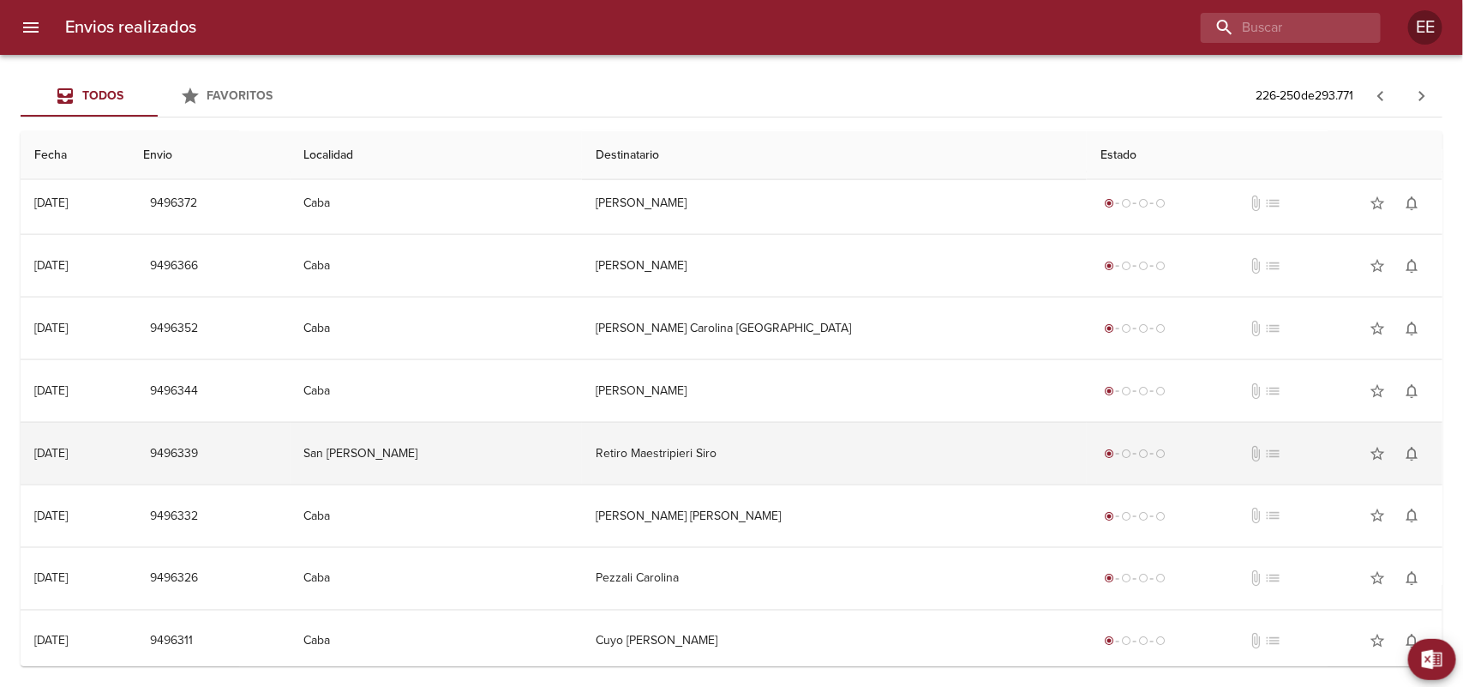
scroll to position [1083, 0]
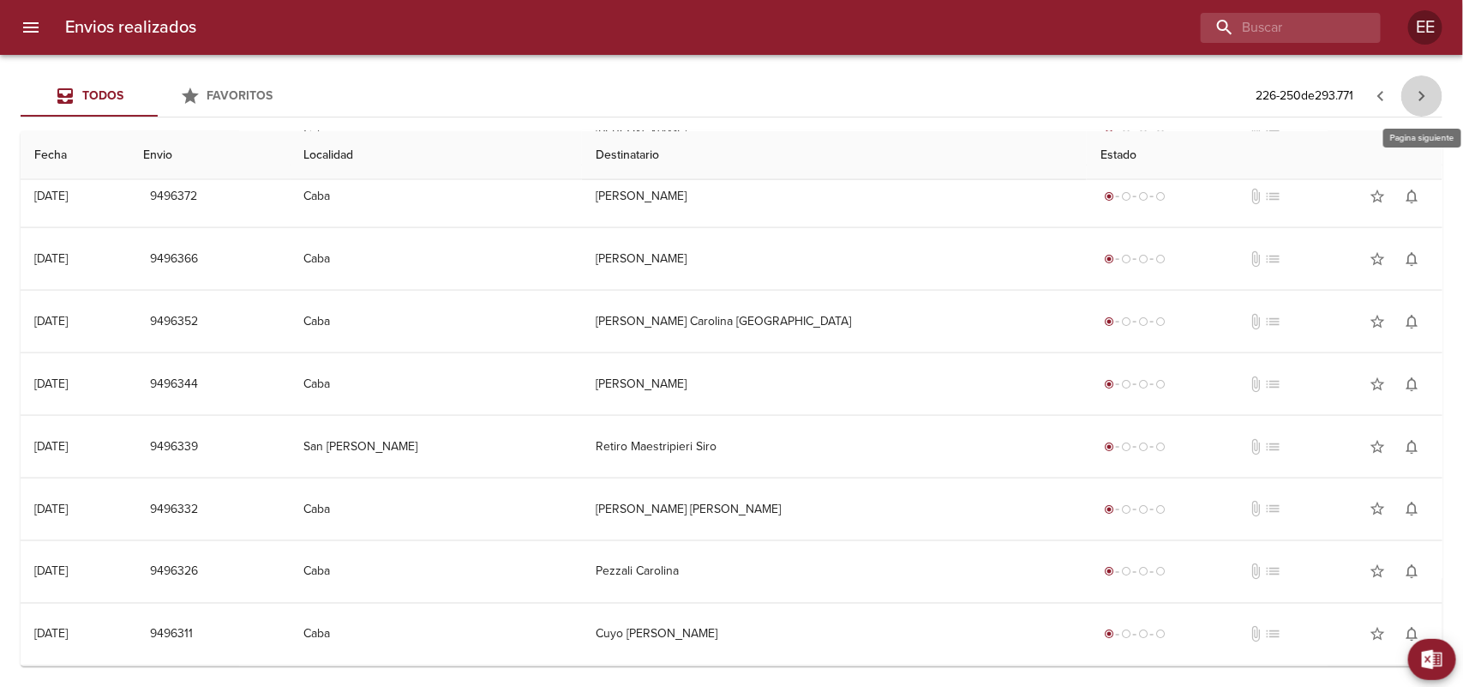
click at [1425, 96] on icon "button" at bounding box center [1422, 96] width 6 height 10
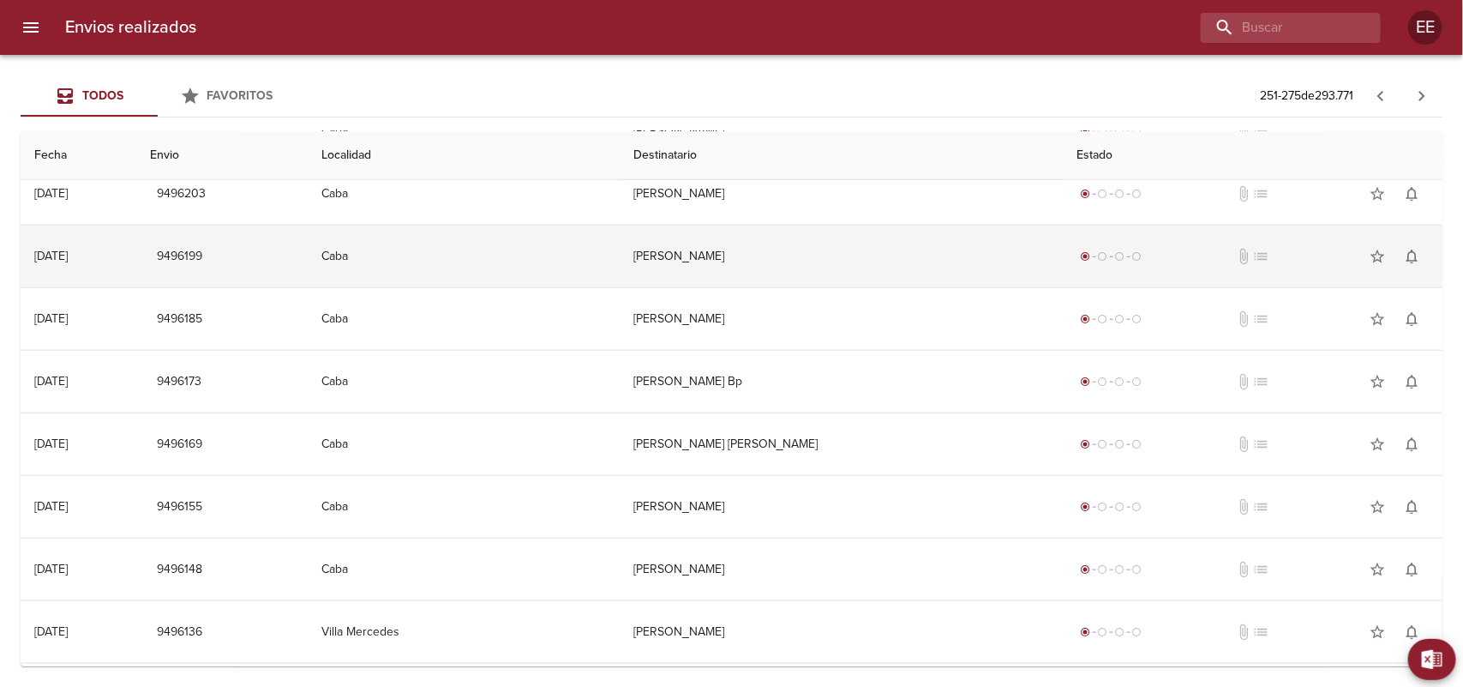
scroll to position [857, 0]
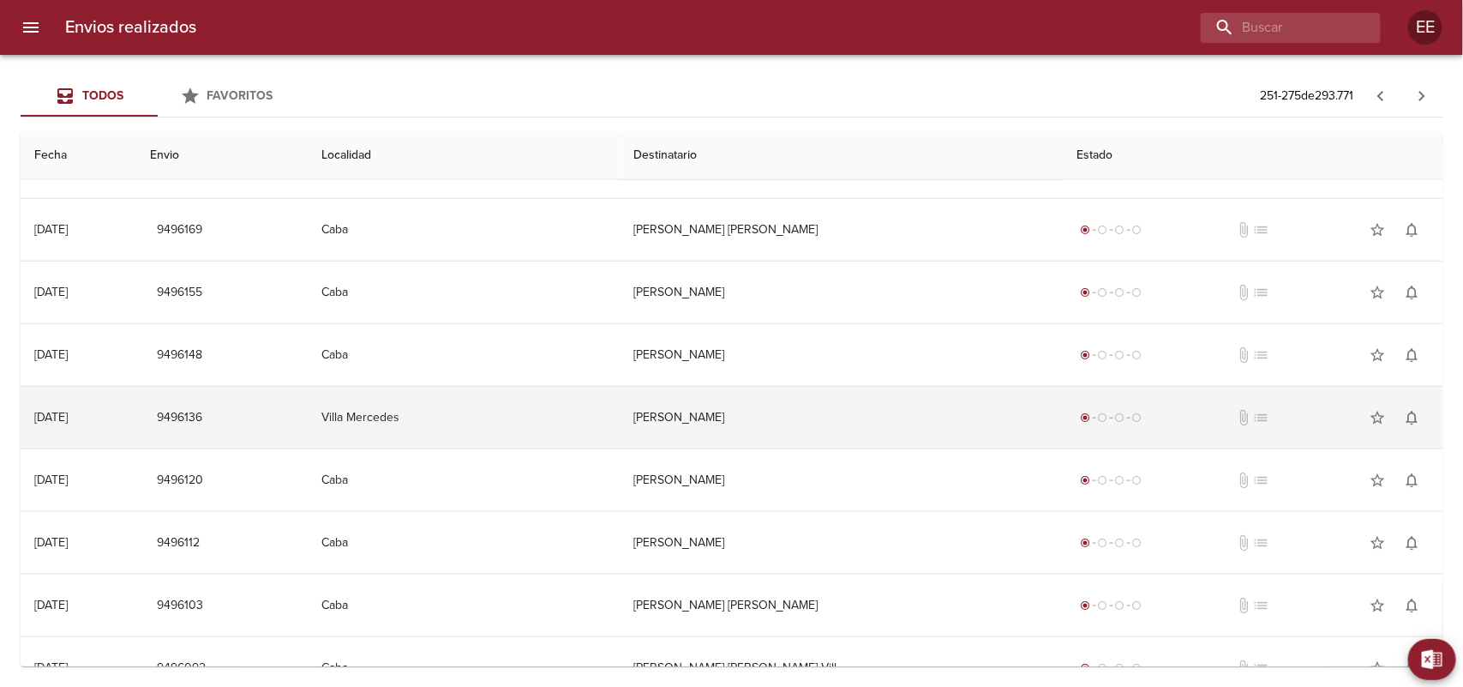
click at [481, 405] on td "Villa Mercedes" at bounding box center [464, 418] width 312 height 62
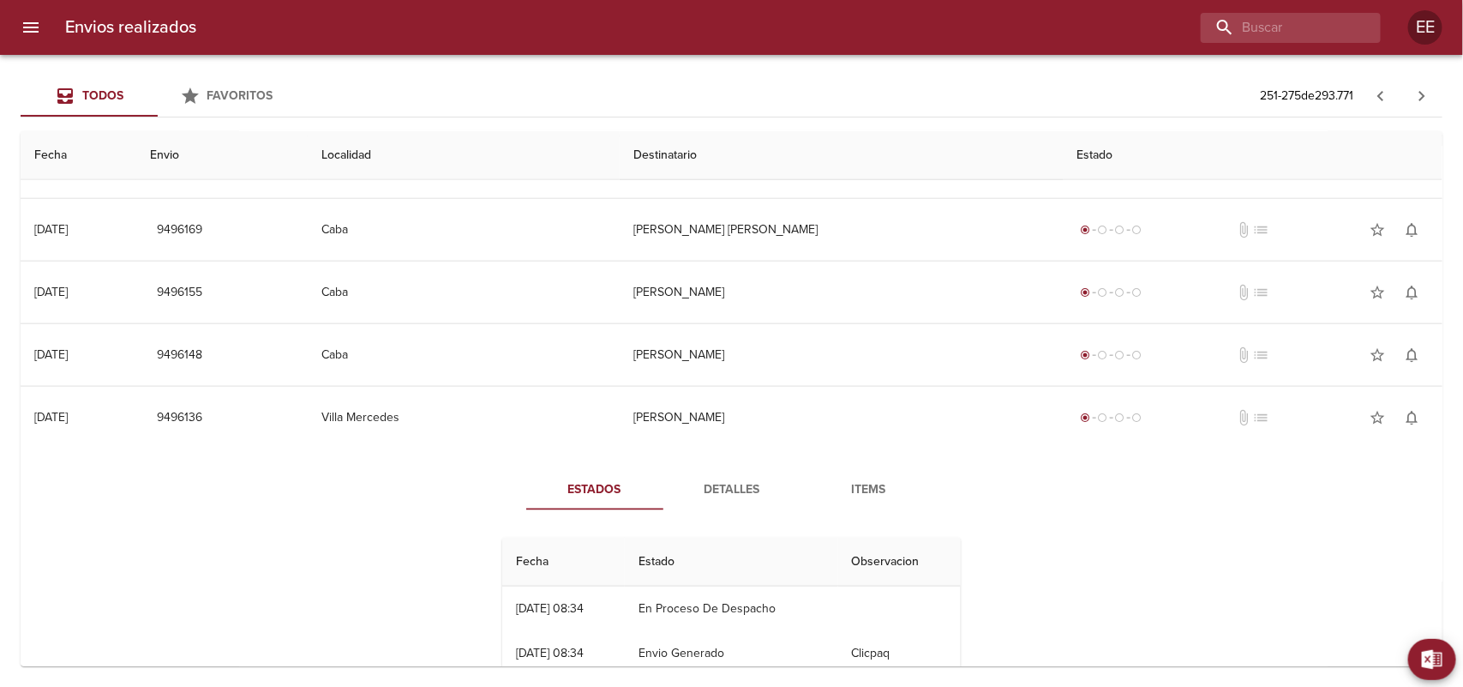
click at [717, 480] on button "Detalles" at bounding box center [731, 489] width 137 height 41
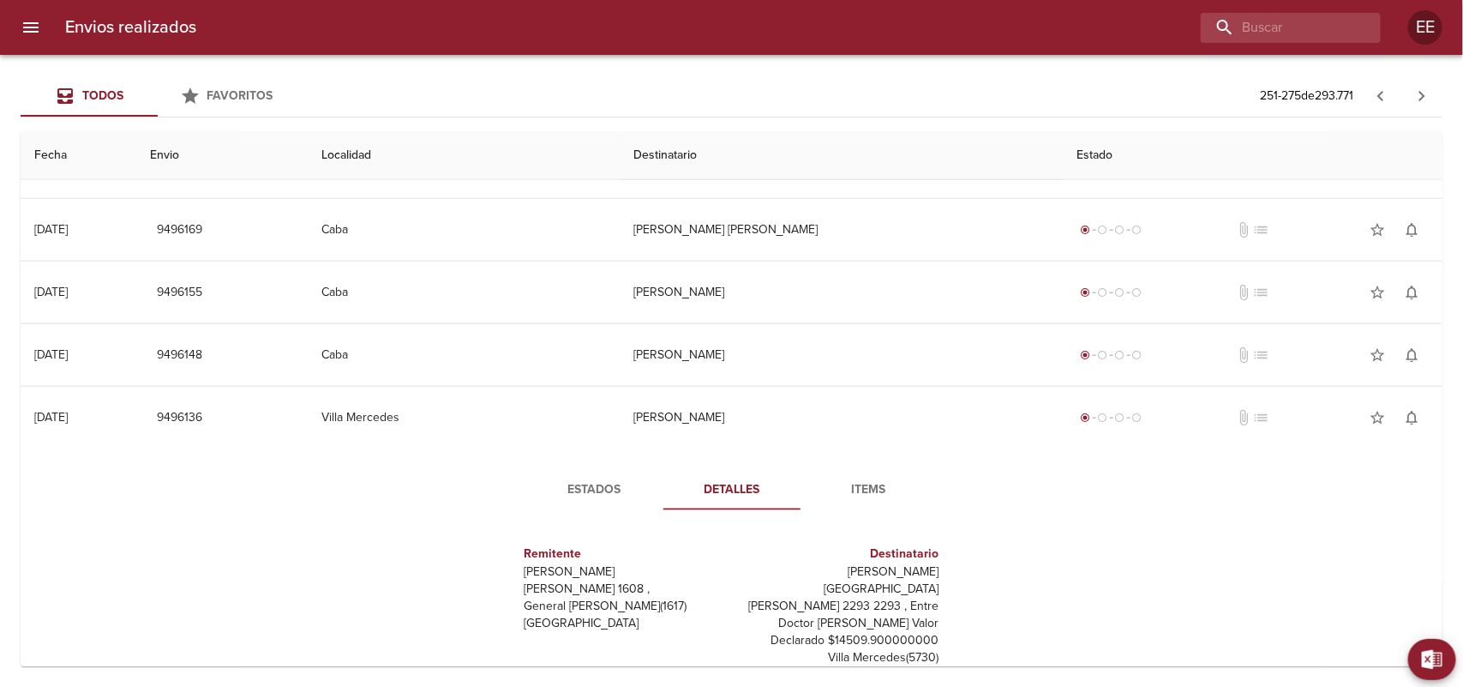
scroll to position [964, 0]
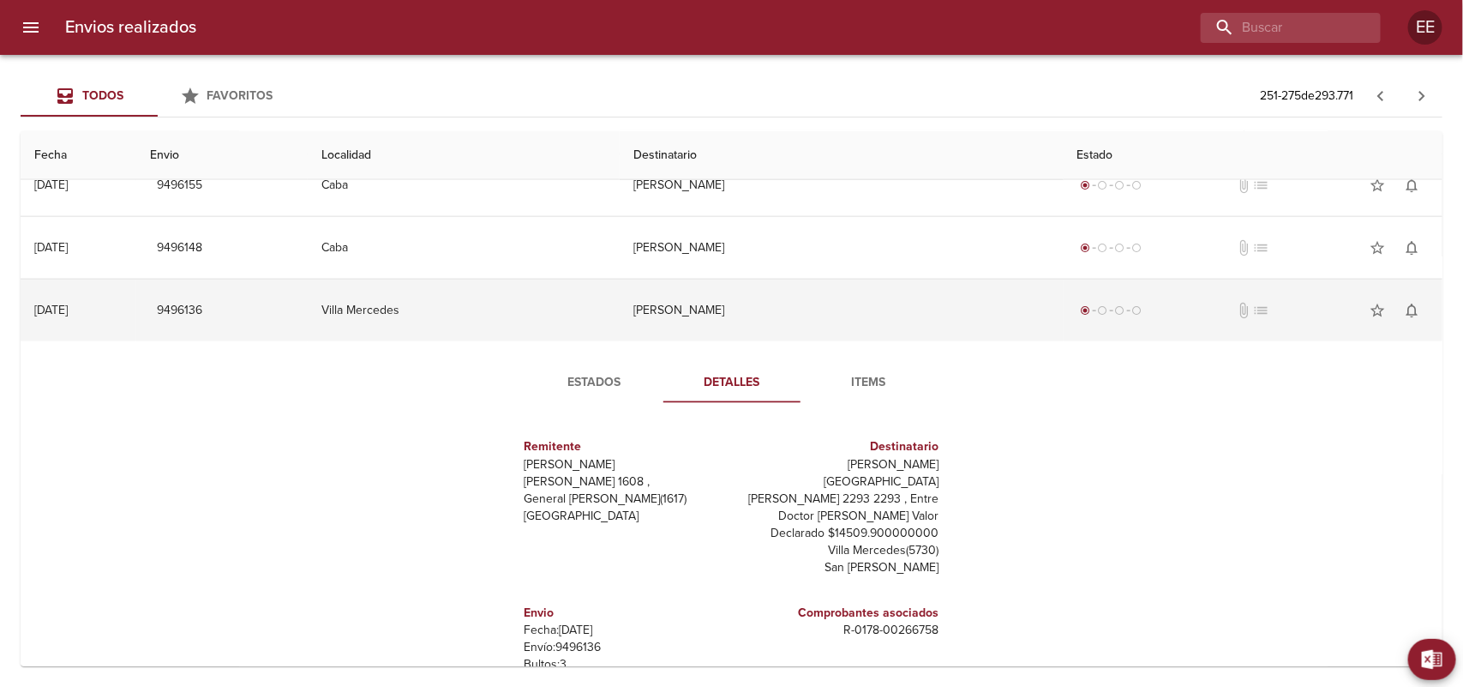
click at [474, 307] on td "Villa Mercedes" at bounding box center [464, 310] width 312 height 62
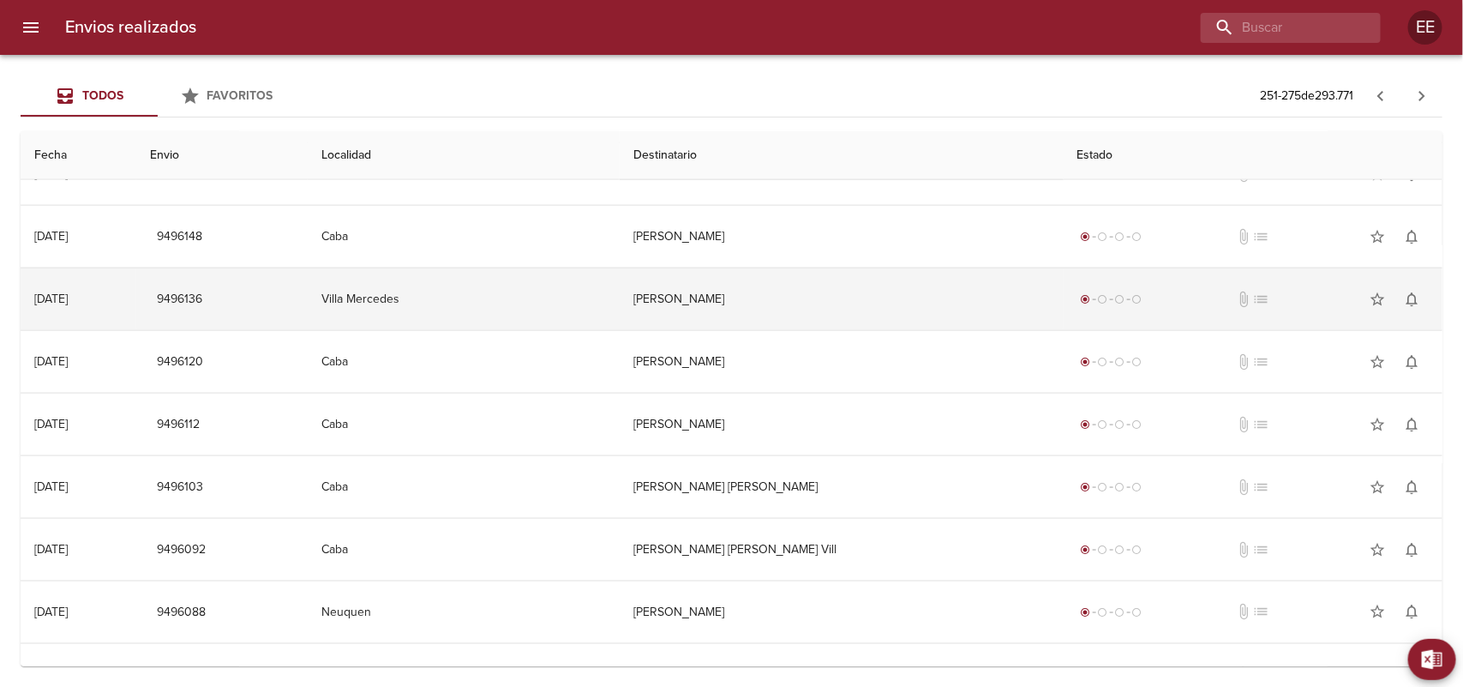
scroll to position [1083, 0]
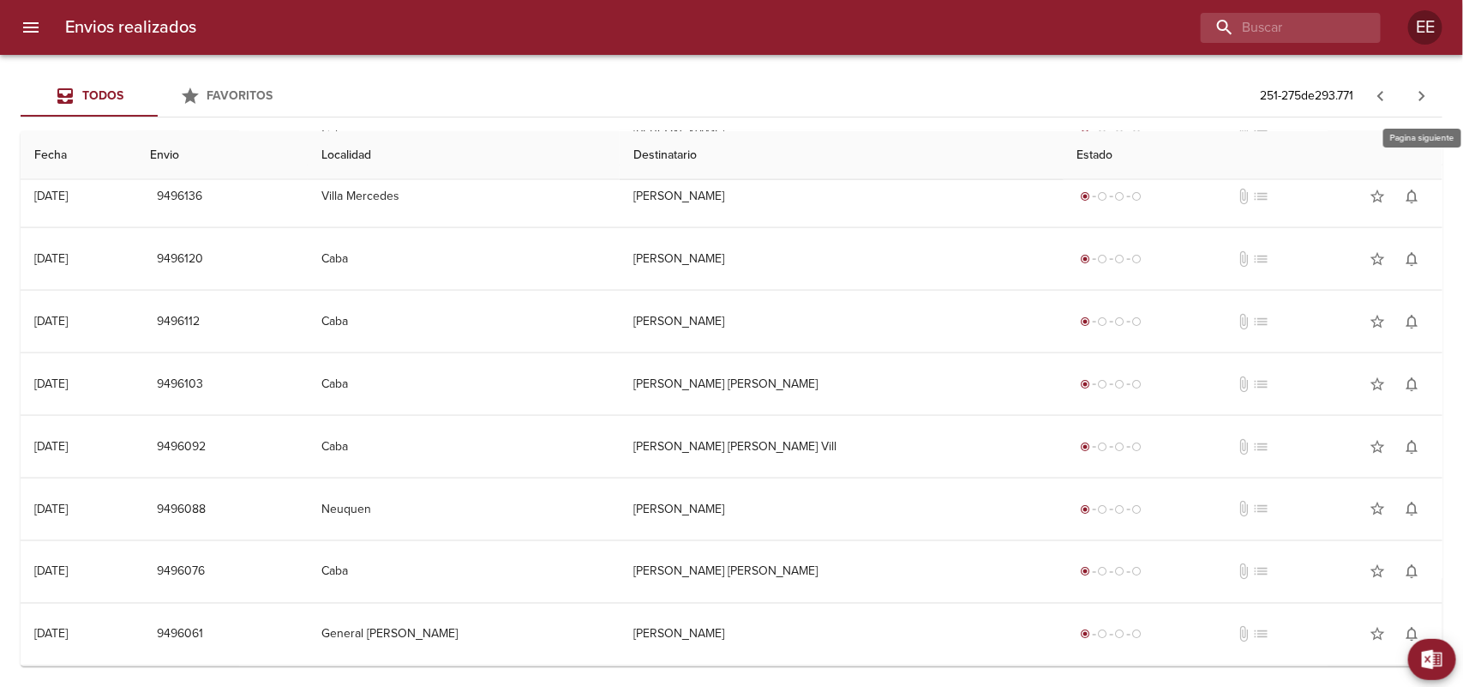
click at [1425, 86] on icon "button" at bounding box center [1422, 96] width 21 height 21
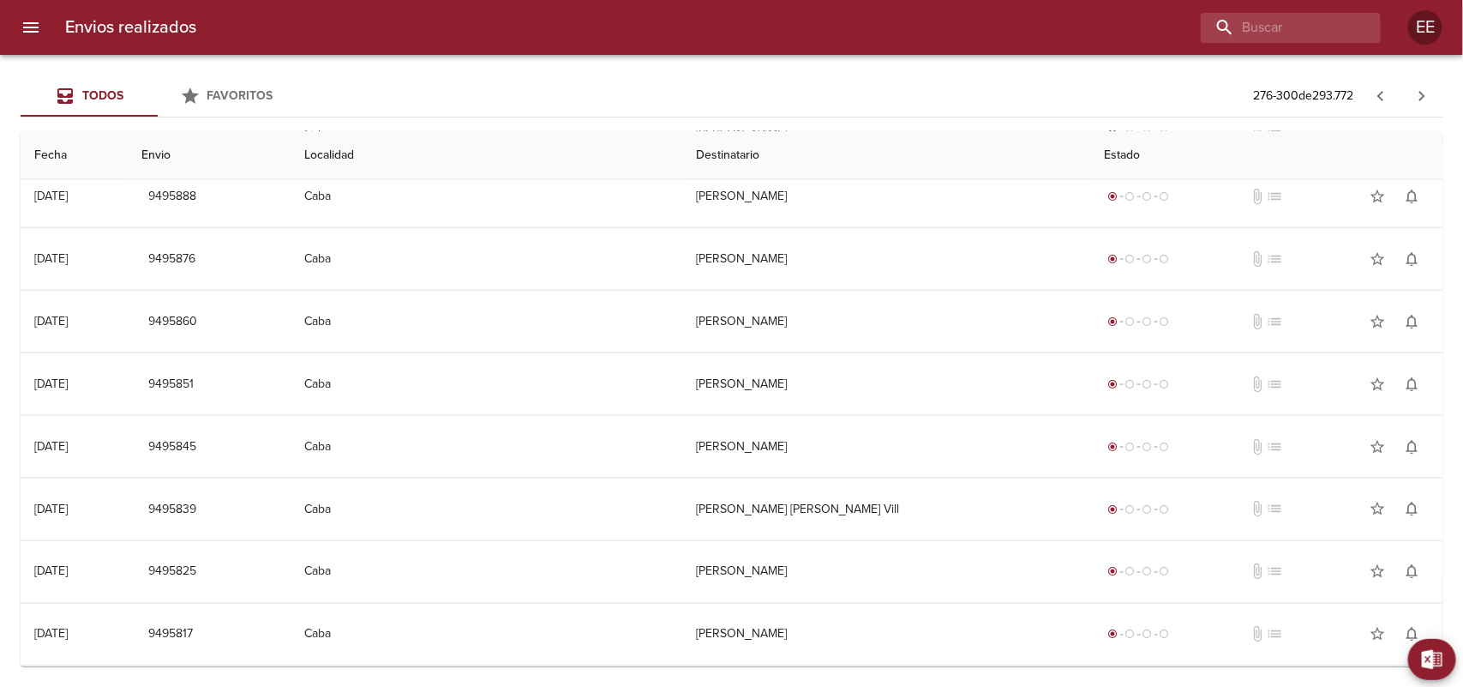
scroll to position [0, 0]
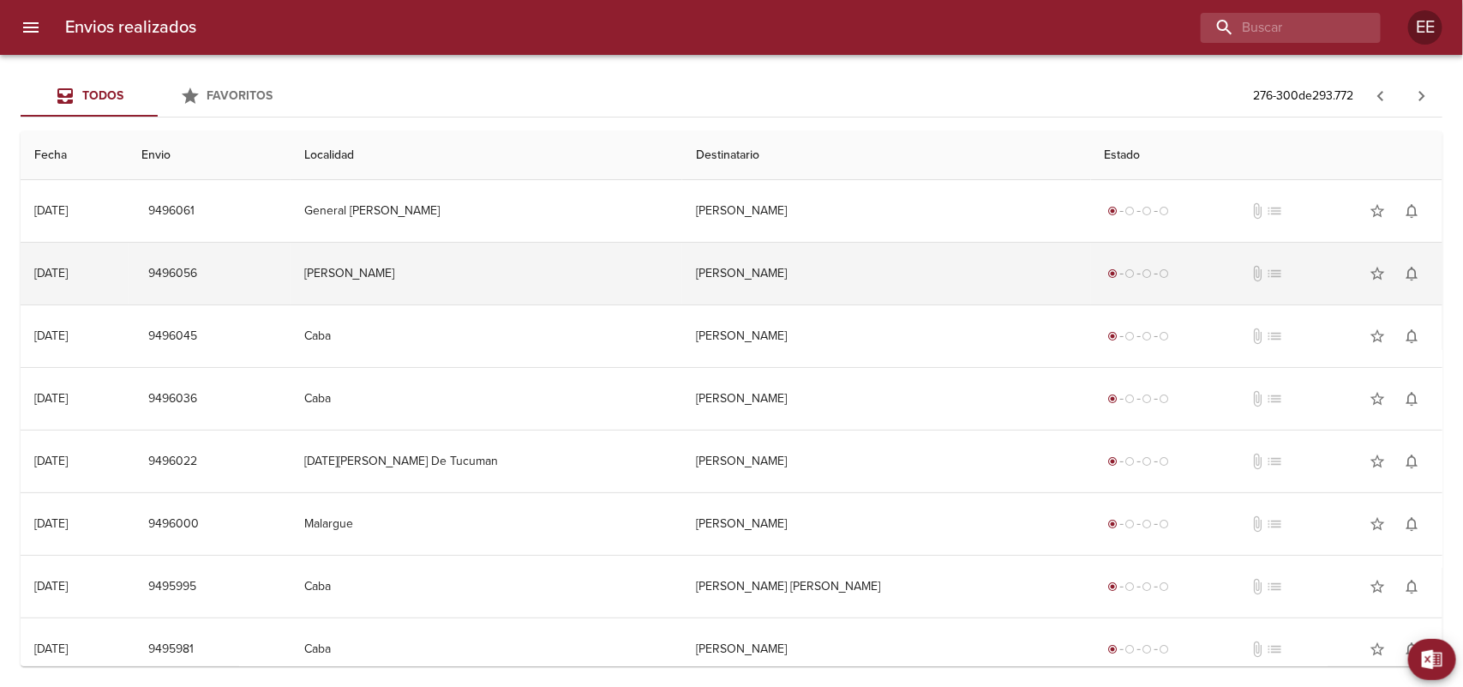
click at [807, 266] on td "[PERSON_NAME]" at bounding box center [886, 274] width 409 height 62
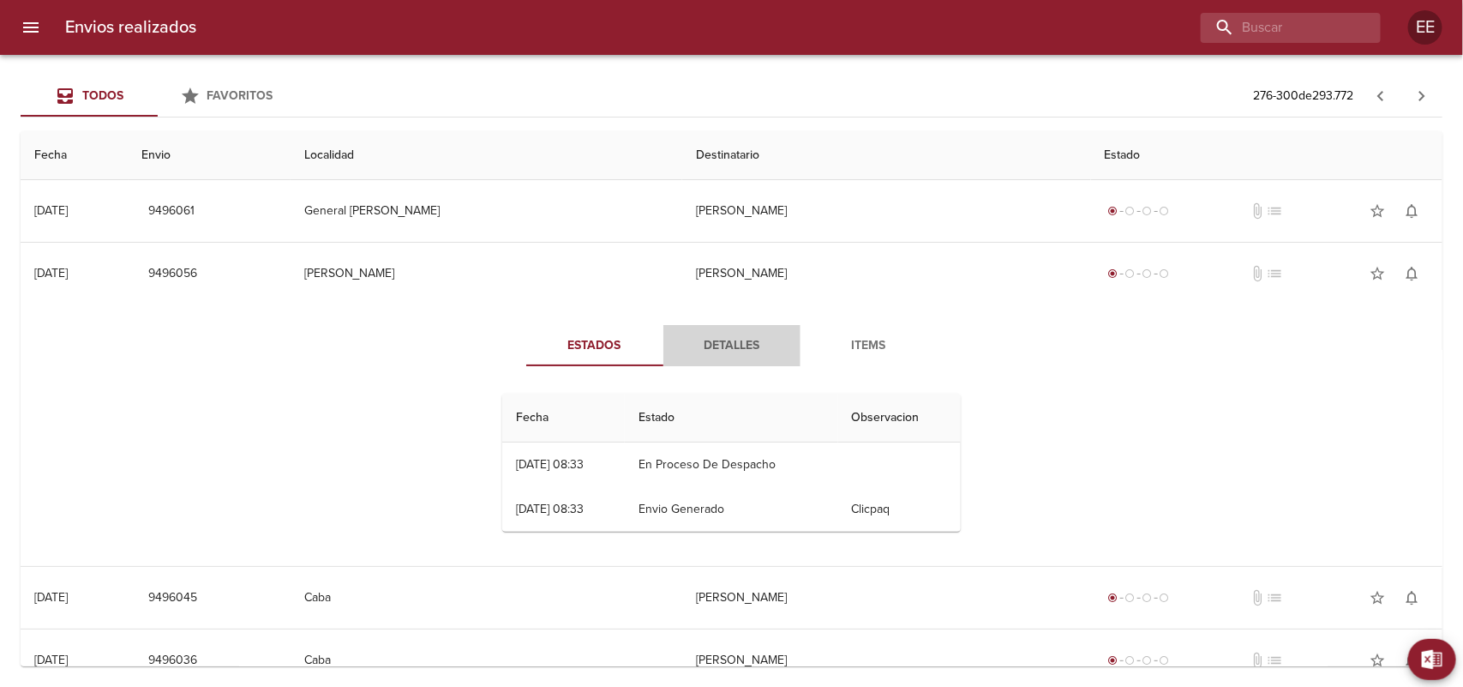
click at [737, 352] on span "Detalles" at bounding box center [732, 345] width 117 height 21
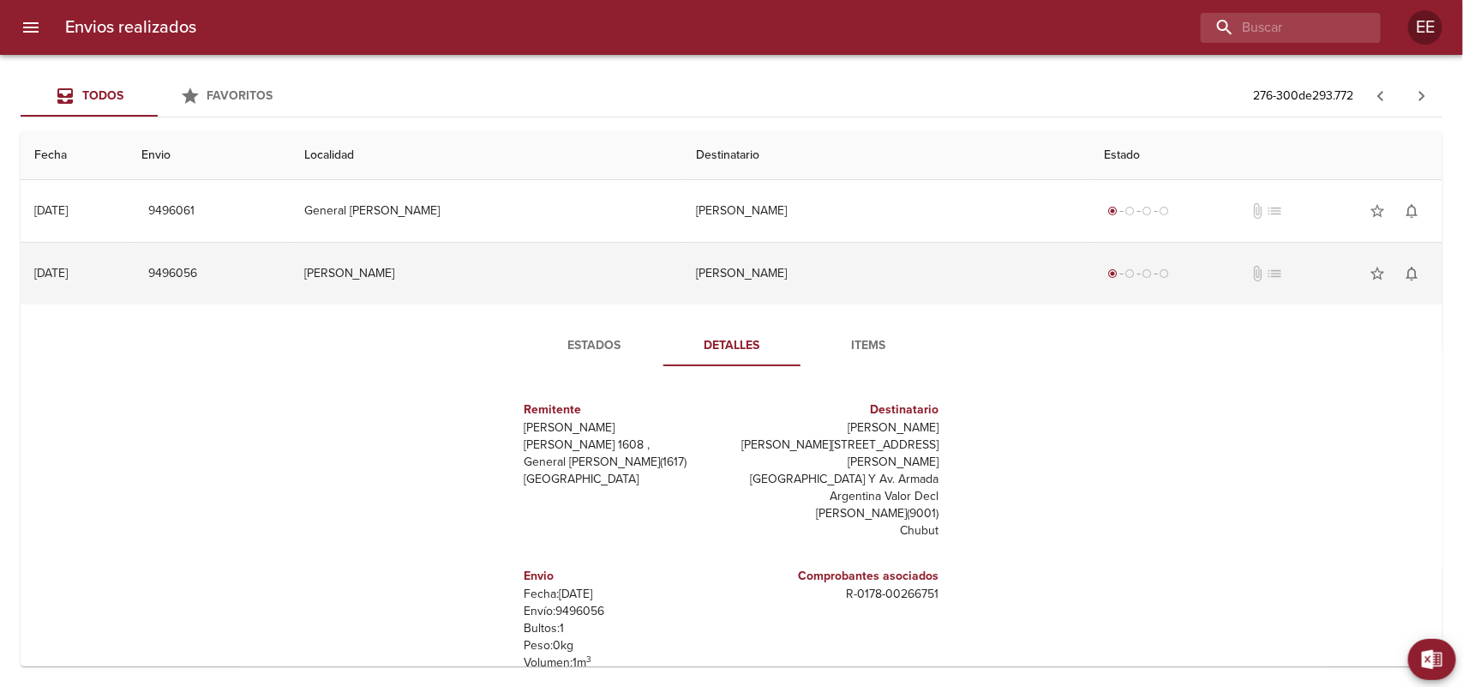
click at [600, 250] on td "[PERSON_NAME]" at bounding box center [487, 274] width 393 height 62
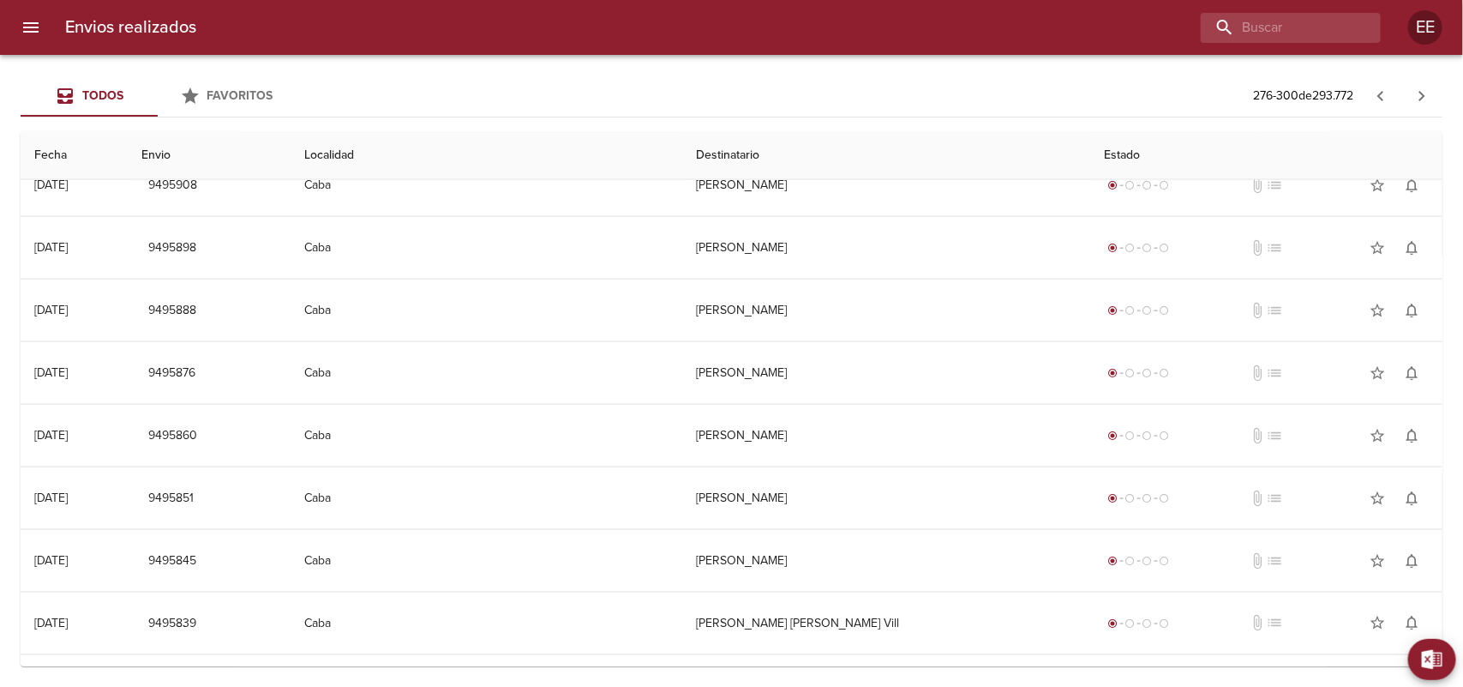
scroll to position [1083, 0]
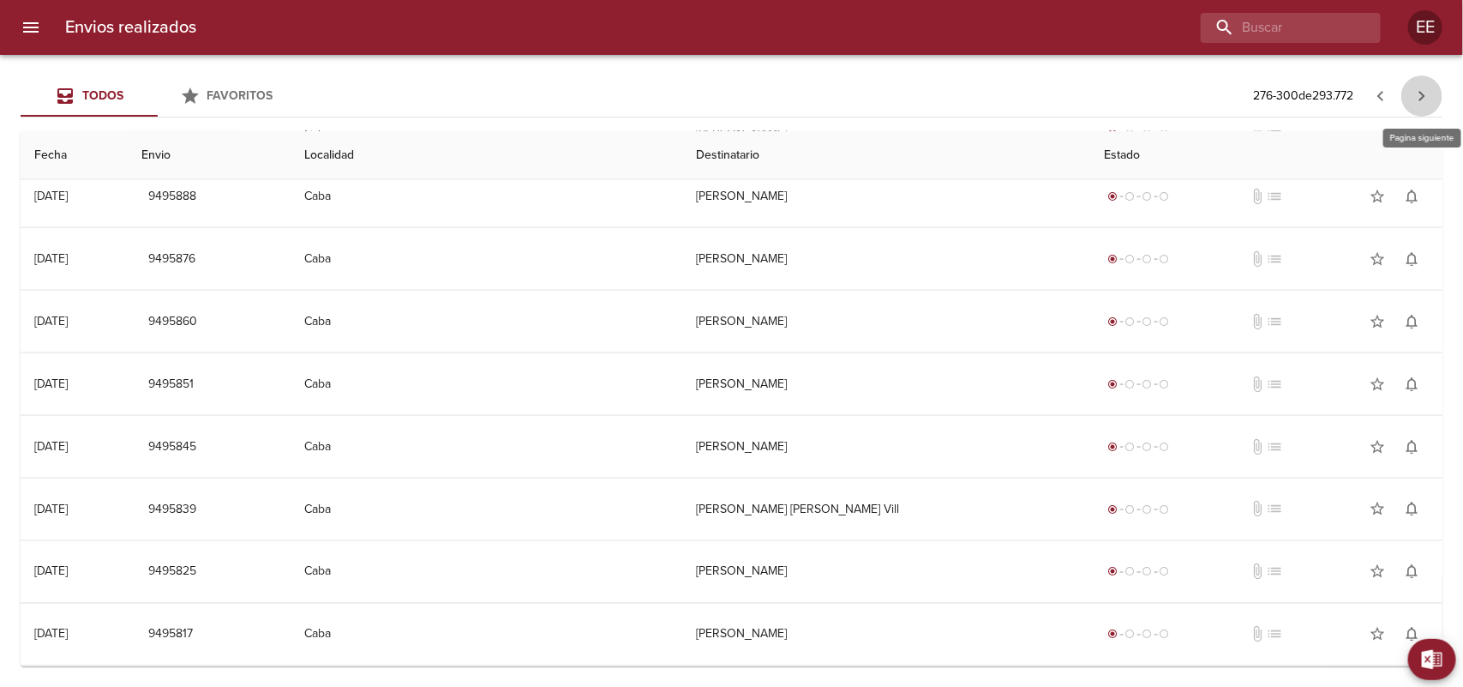
click at [1420, 86] on icon "button" at bounding box center [1422, 96] width 21 height 21
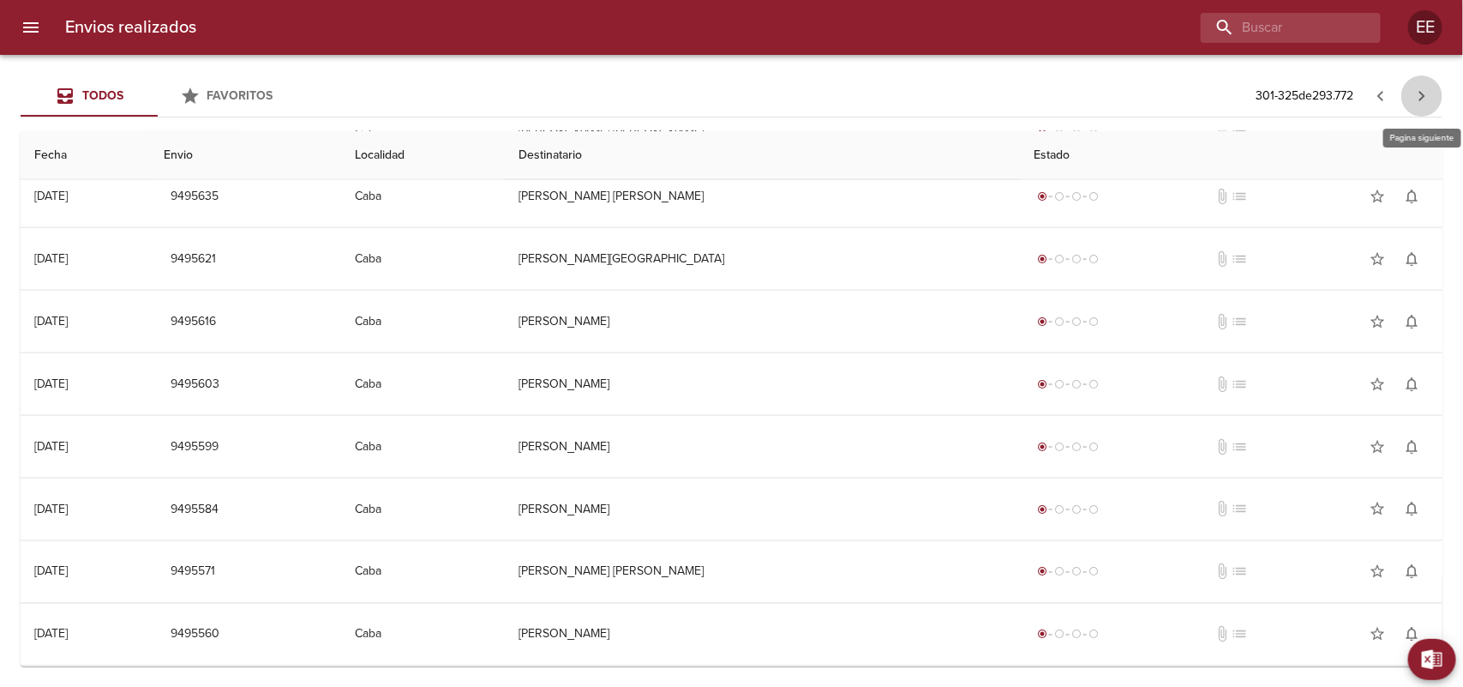
click at [1404, 99] on button "button" at bounding box center [1421, 95] width 41 height 41
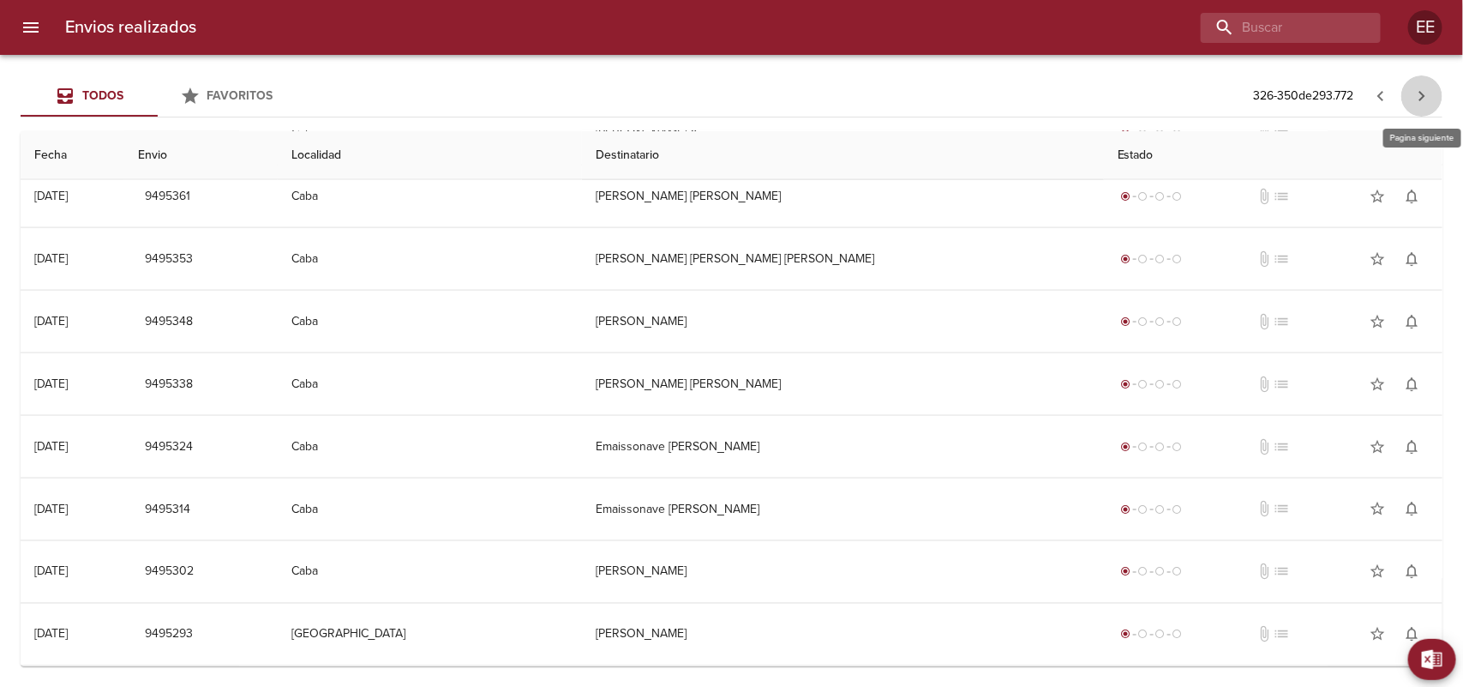
click at [1429, 92] on icon "button" at bounding box center [1422, 96] width 21 height 21
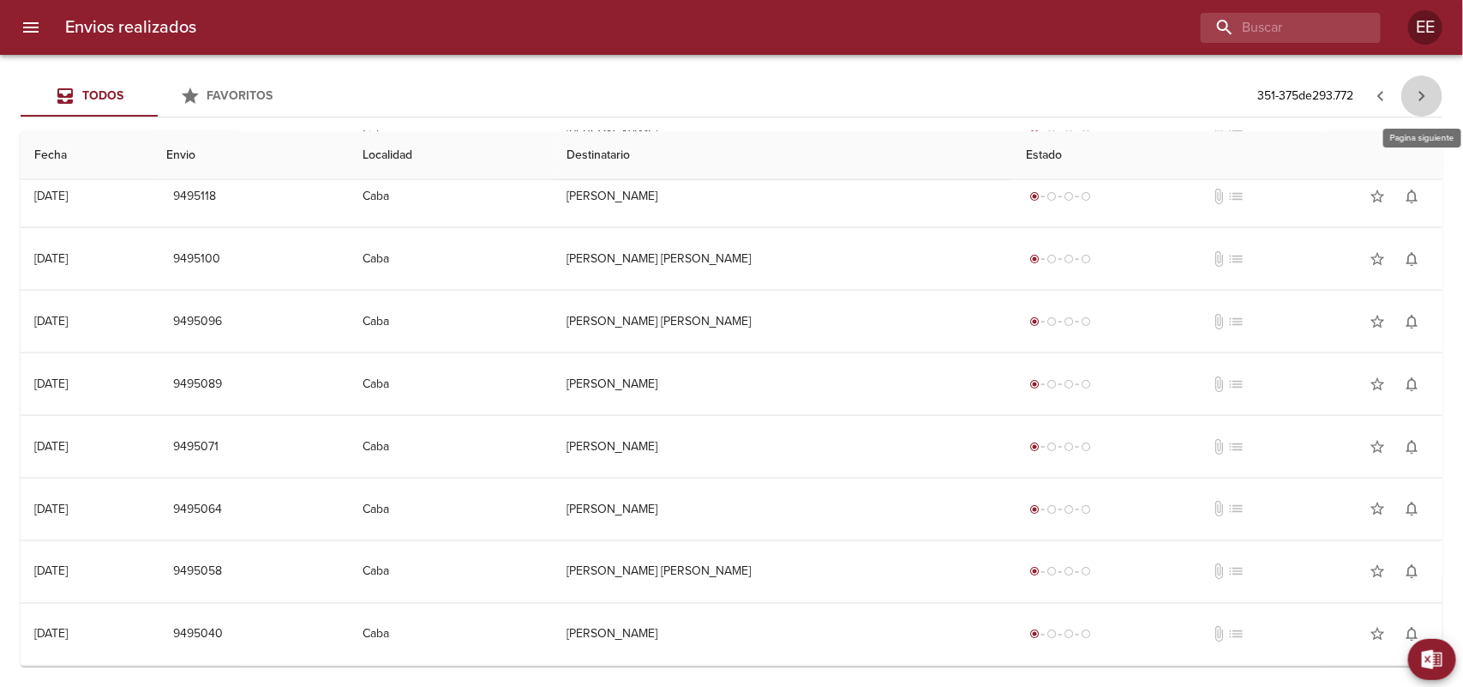
click at [1431, 99] on icon "button" at bounding box center [1422, 96] width 21 height 21
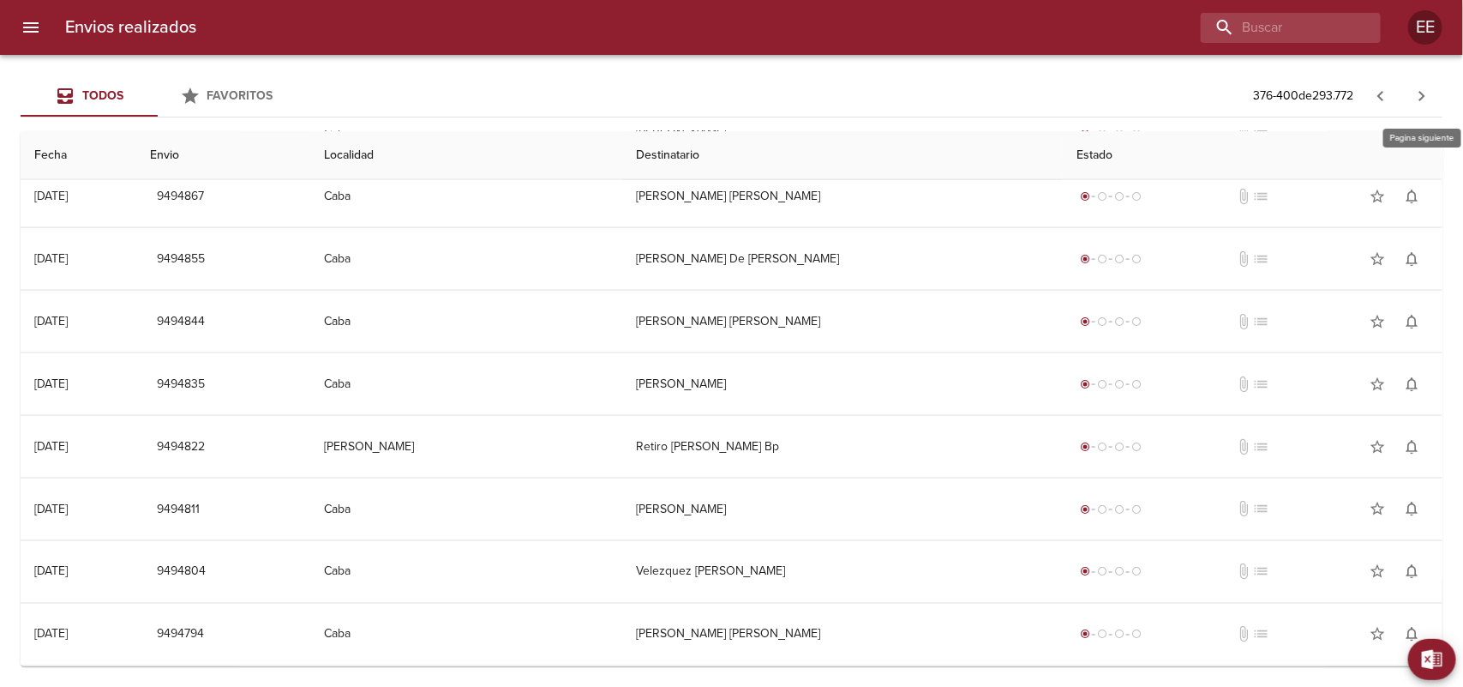
click at [1420, 97] on icon "button" at bounding box center [1422, 96] width 21 height 21
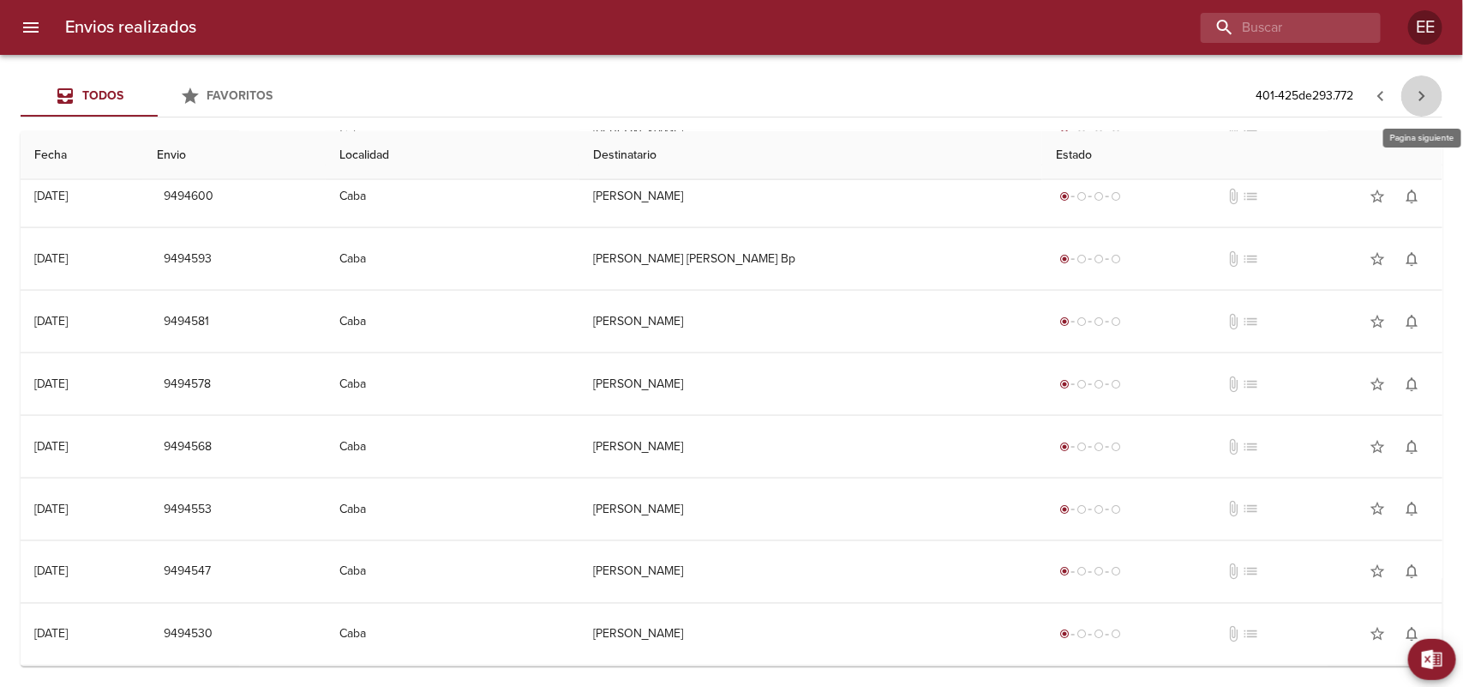
click at [1425, 91] on icon "button" at bounding box center [1422, 96] width 21 height 21
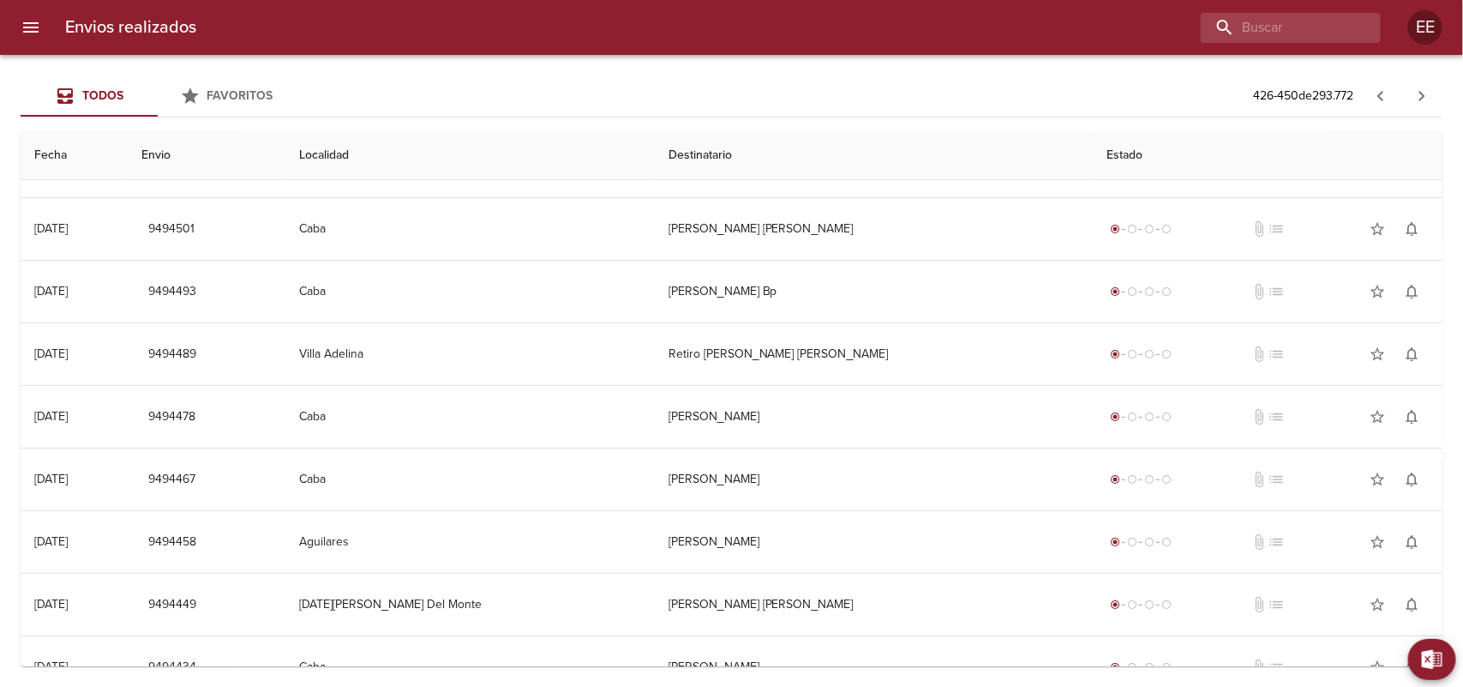
scroll to position [214, 0]
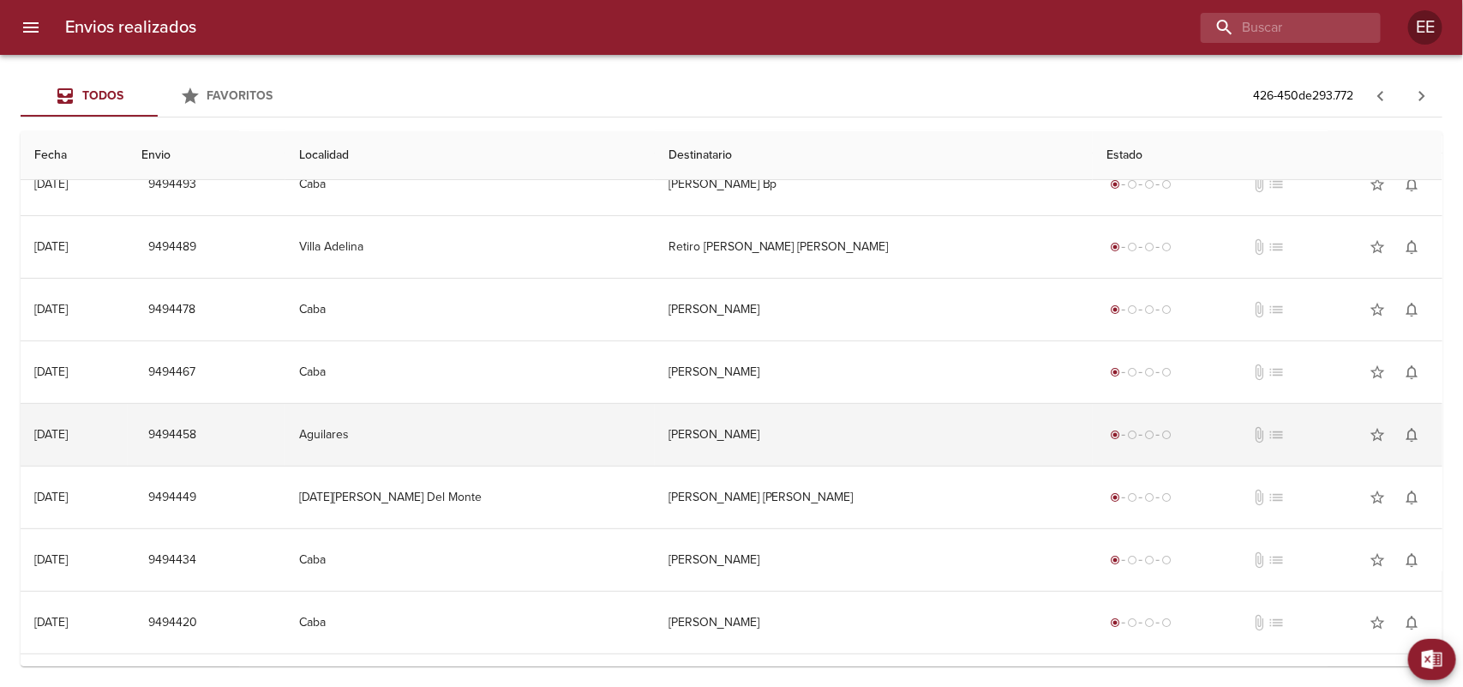
click at [531, 414] on td "Aguilares" at bounding box center [469, 435] width 369 height 62
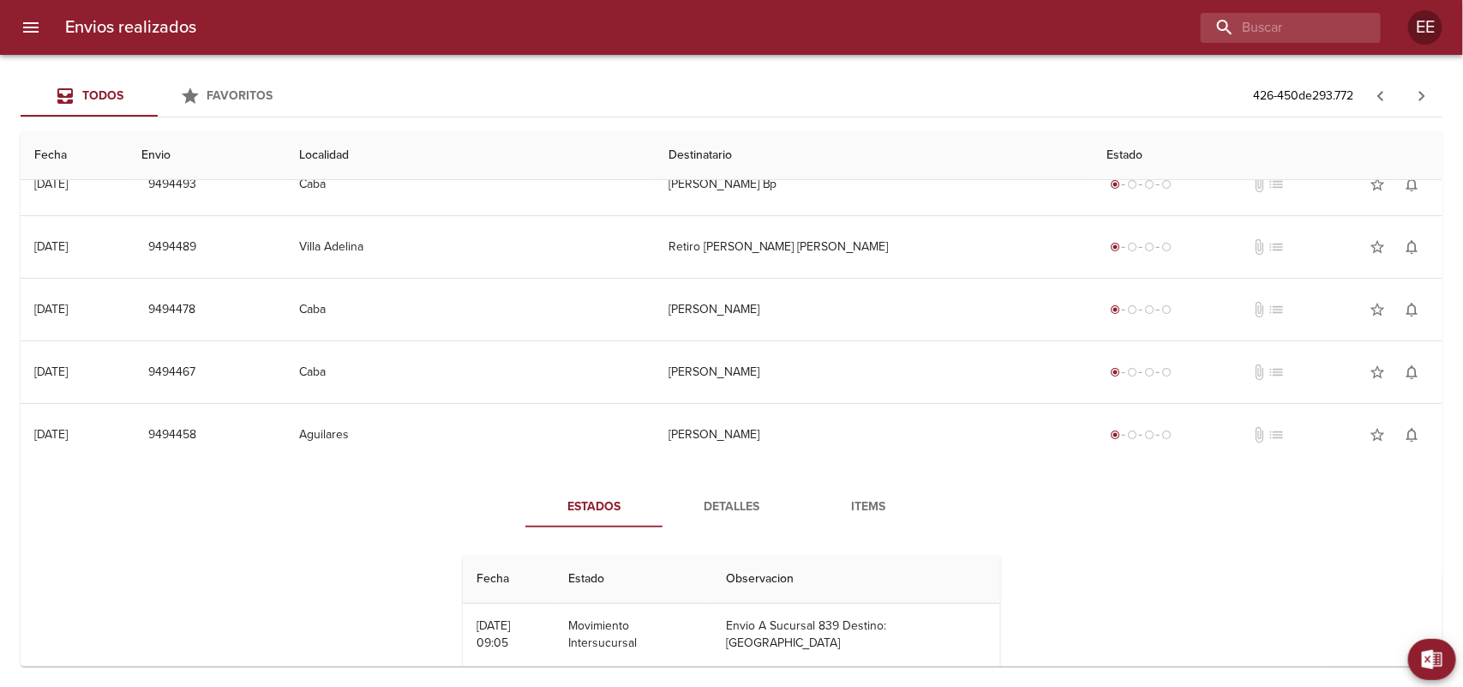
click at [716, 499] on span "Detalles" at bounding box center [731, 506] width 117 height 21
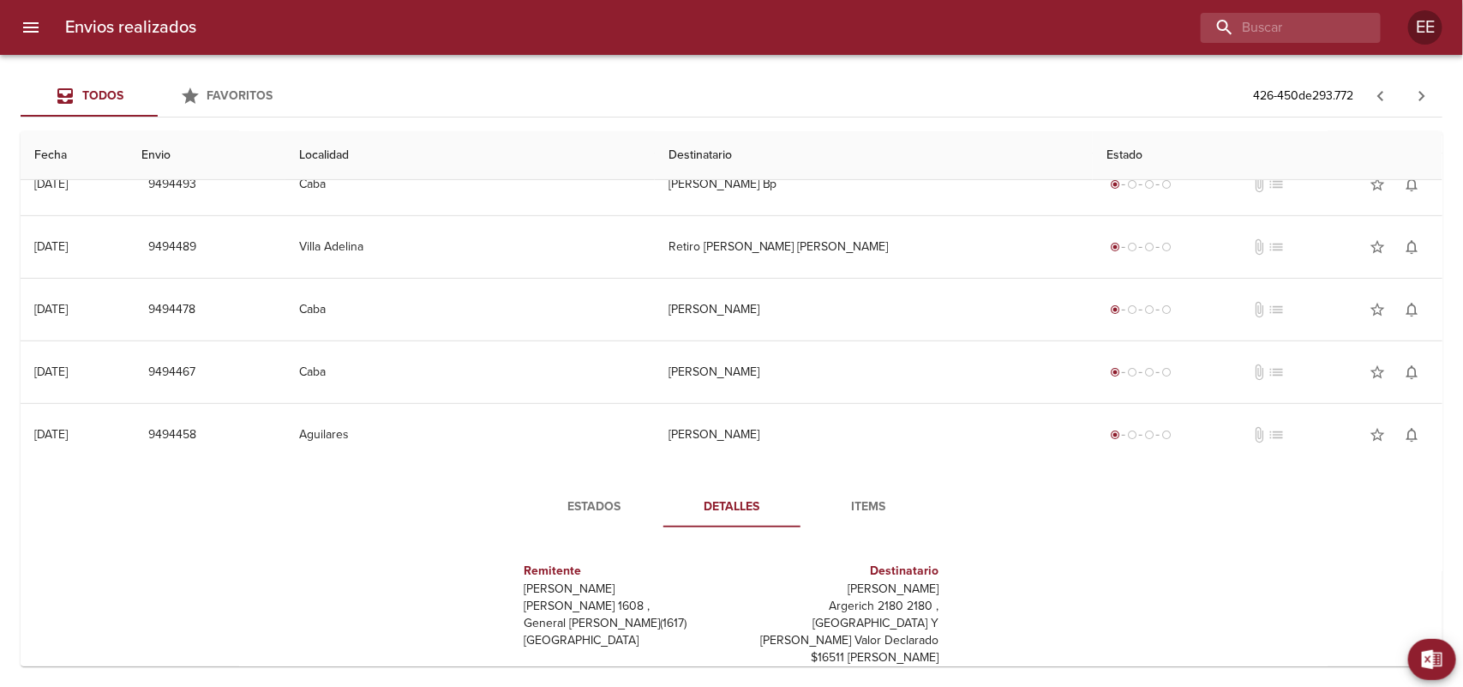
scroll to position [321, 0]
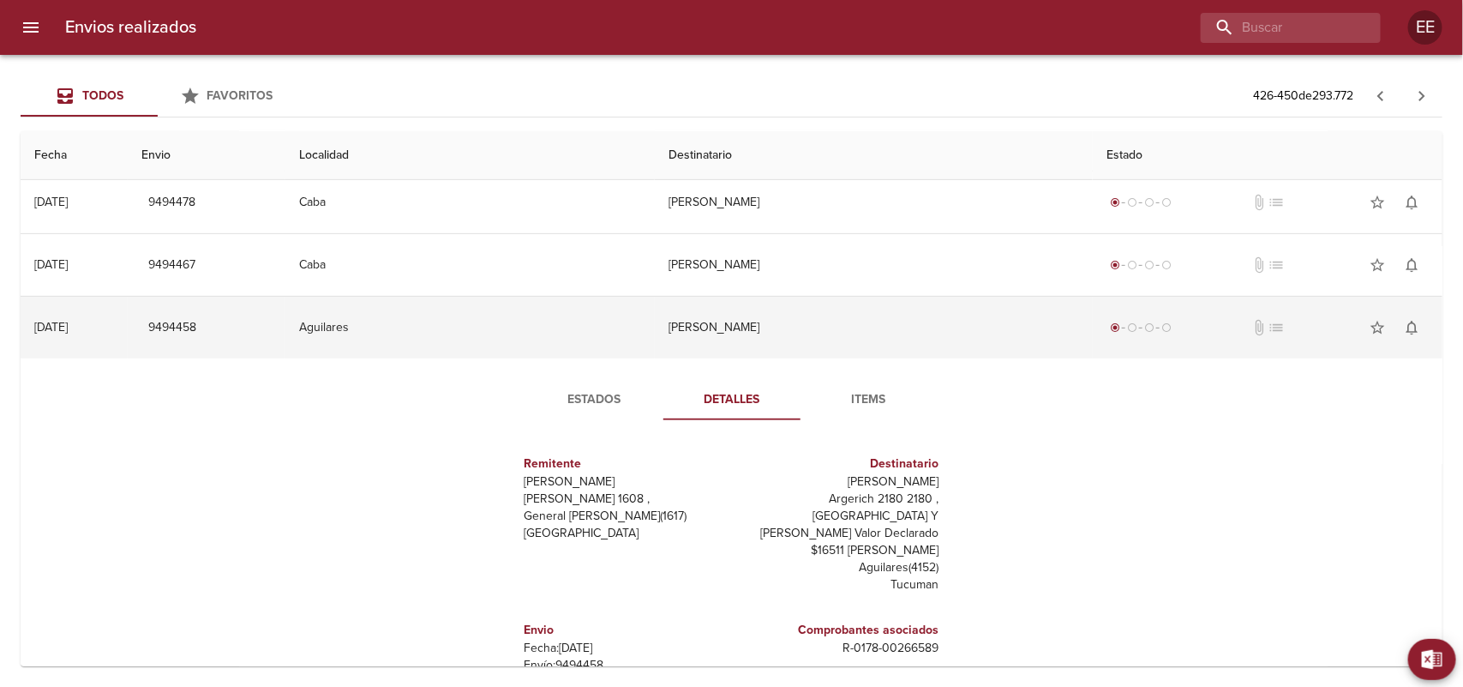
click at [609, 322] on td "Aguilares" at bounding box center [469, 328] width 369 height 62
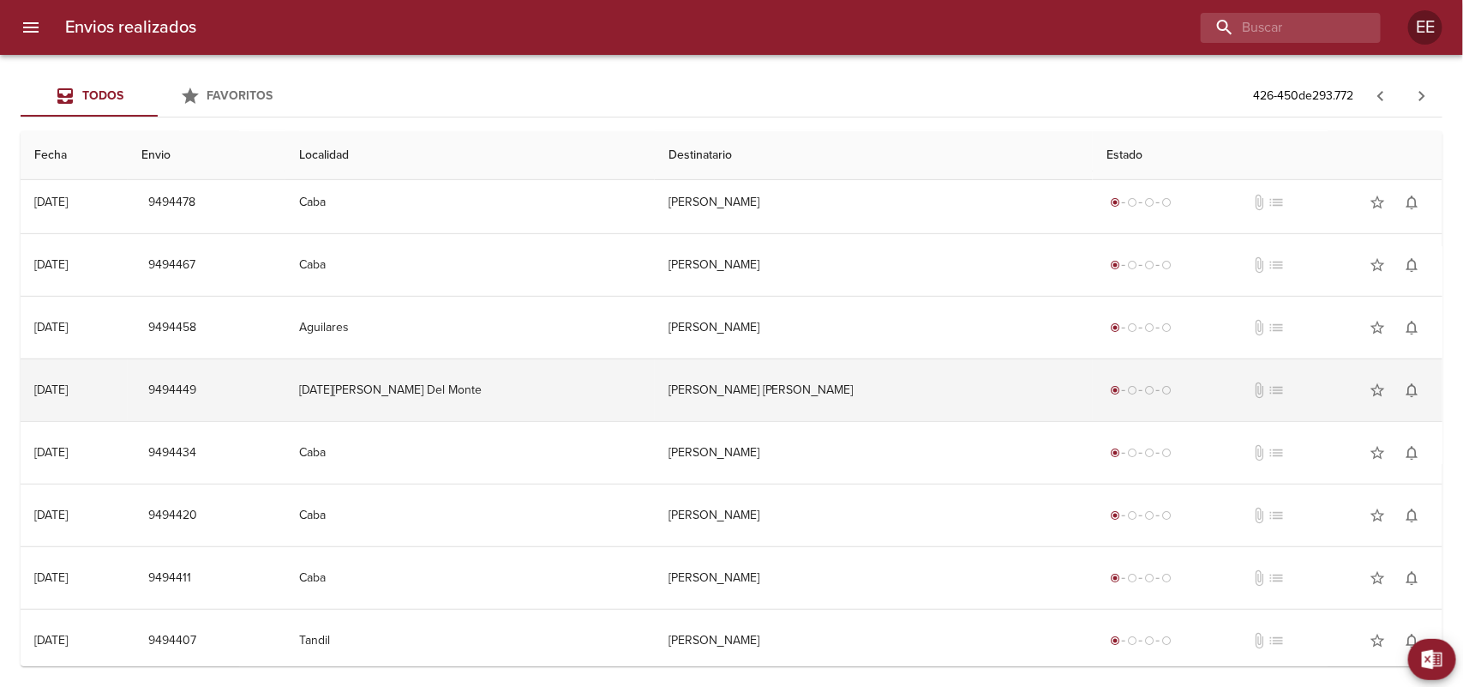
click at [547, 400] on td "[DATE][PERSON_NAME] Del Monte" at bounding box center [469, 390] width 369 height 62
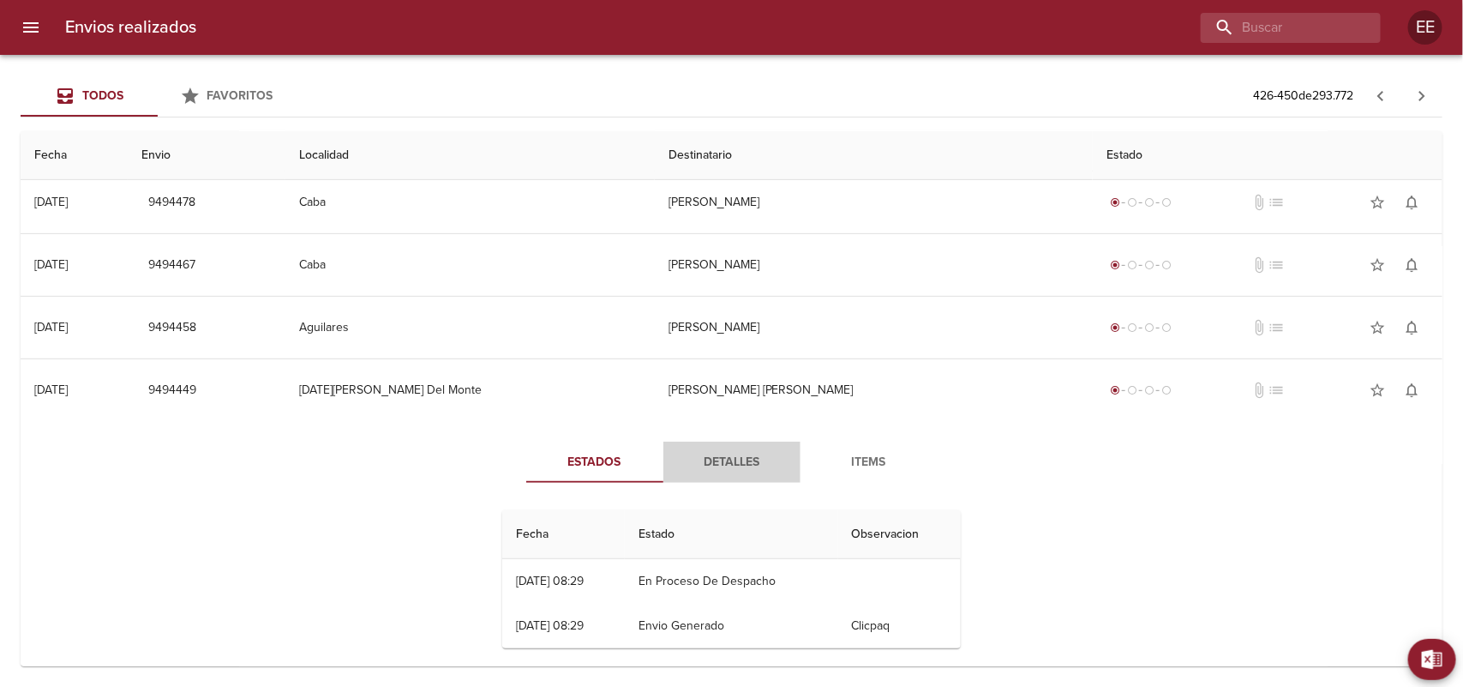
click at [724, 473] on span "Detalles" at bounding box center [732, 462] width 117 height 21
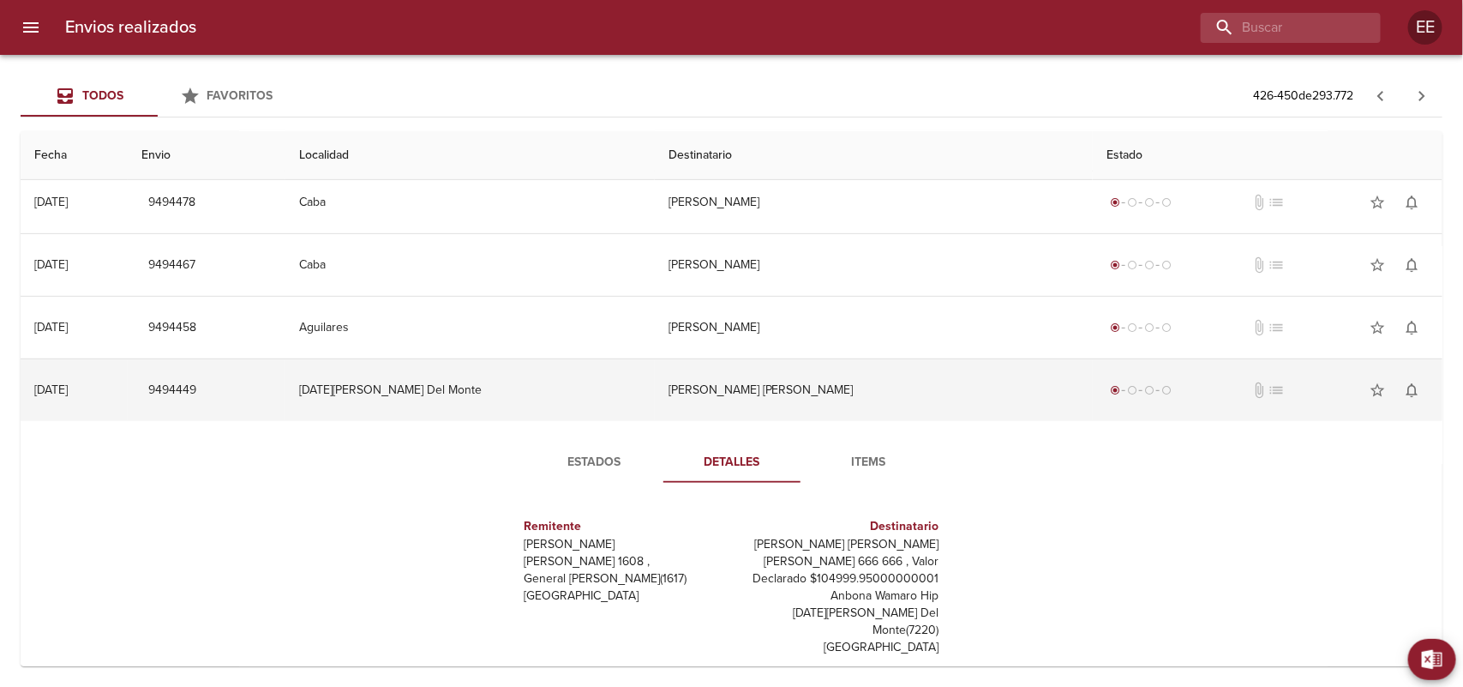
click at [530, 387] on td "[DATE][PERSON_NAME] Del Monte" at bounding box center [469, 390] width 369 height 62
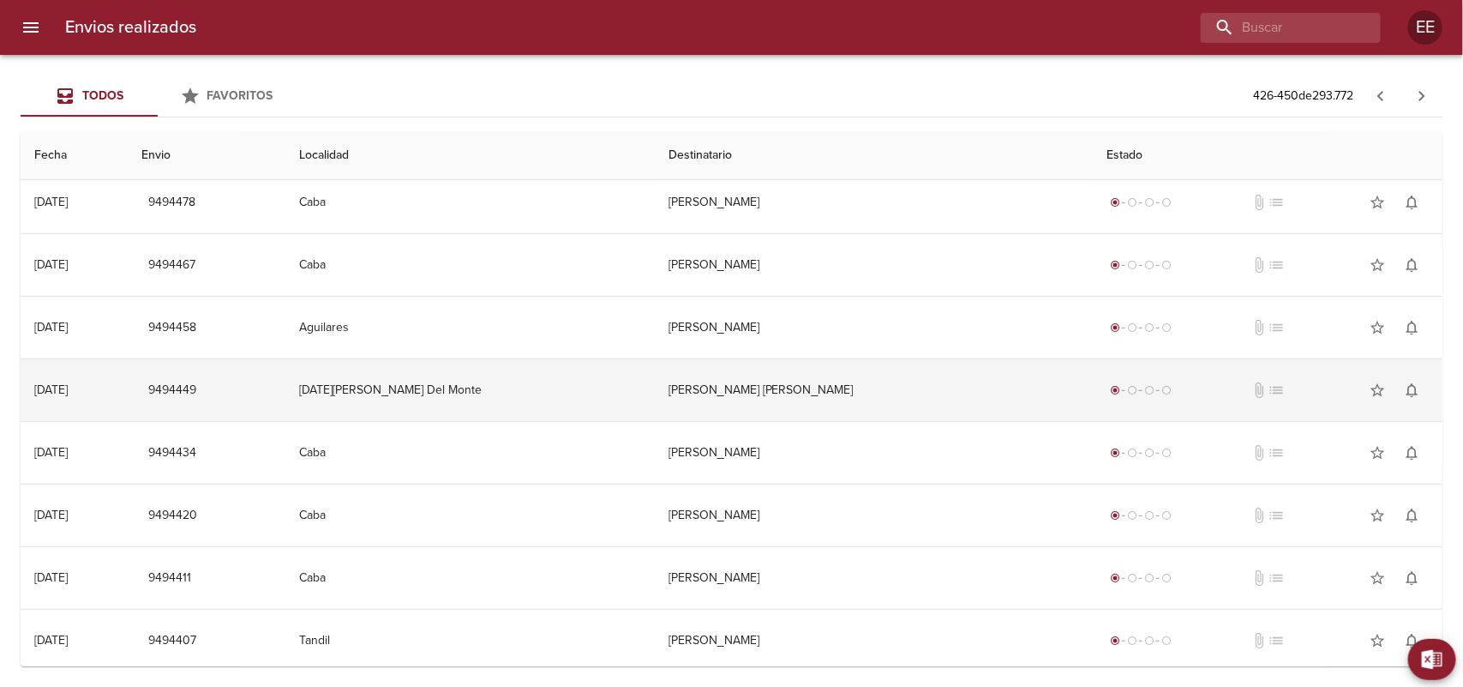
click at [692, 404] on td "[PERSON_NAME] [PERSON_NAME]" at bounding box center [874, 390] width 438 height 62
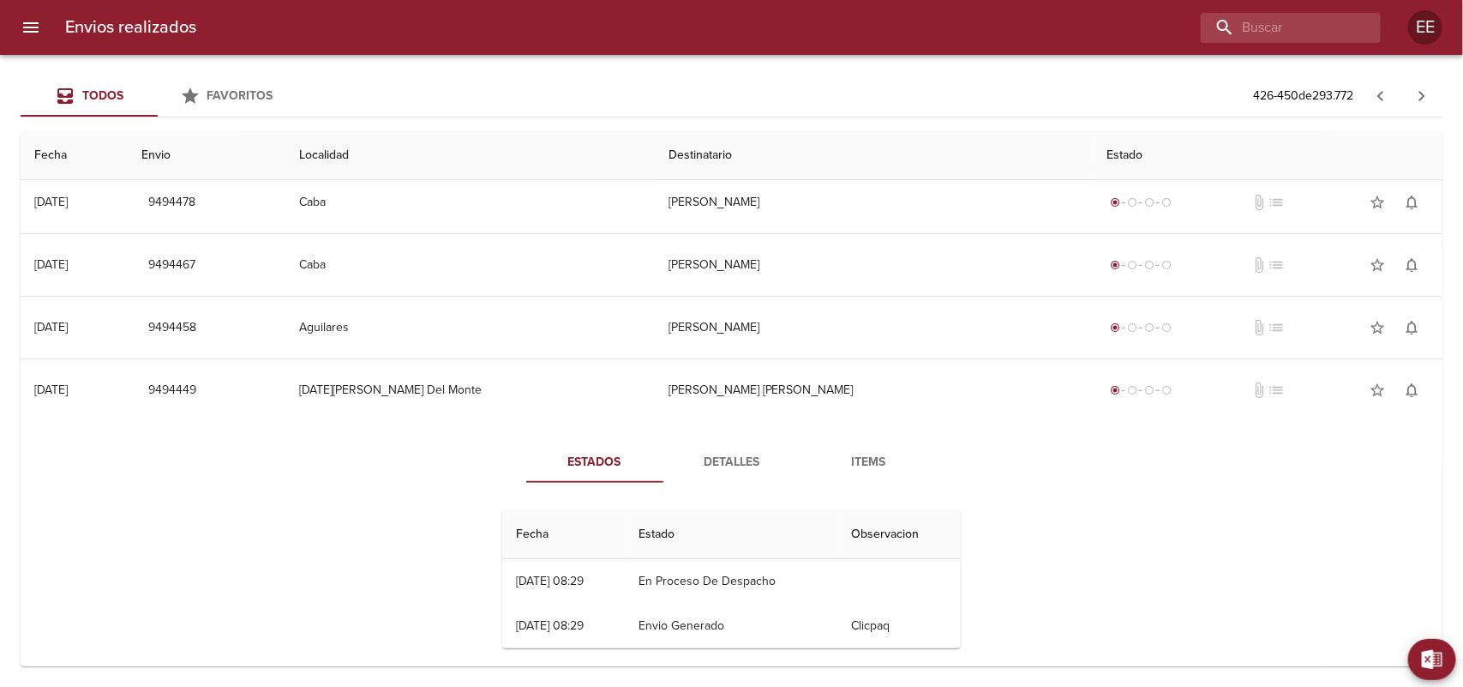
scroll to position [429, 0]
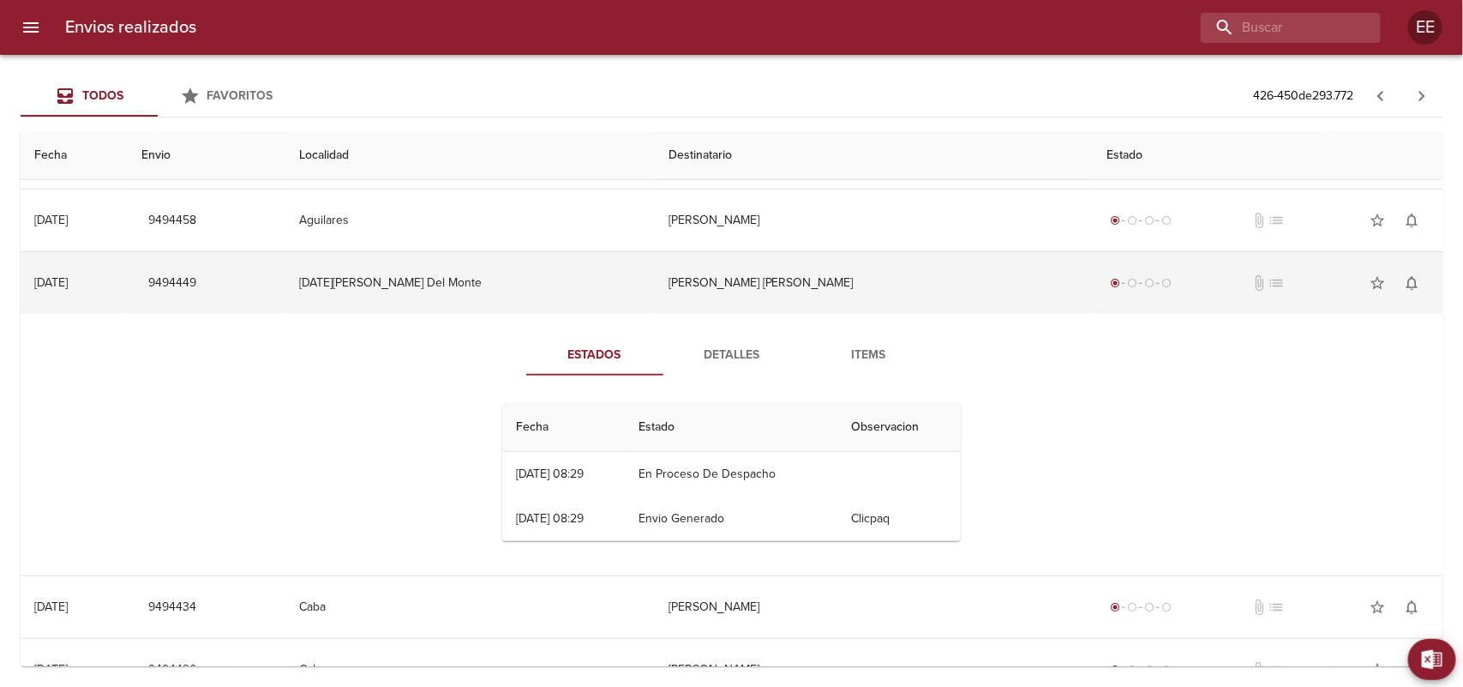
click at [754, 304] on td "[PERSON_NAME] [PERSON_NAME]" at bounding box center [874, 283] width 438 height 62
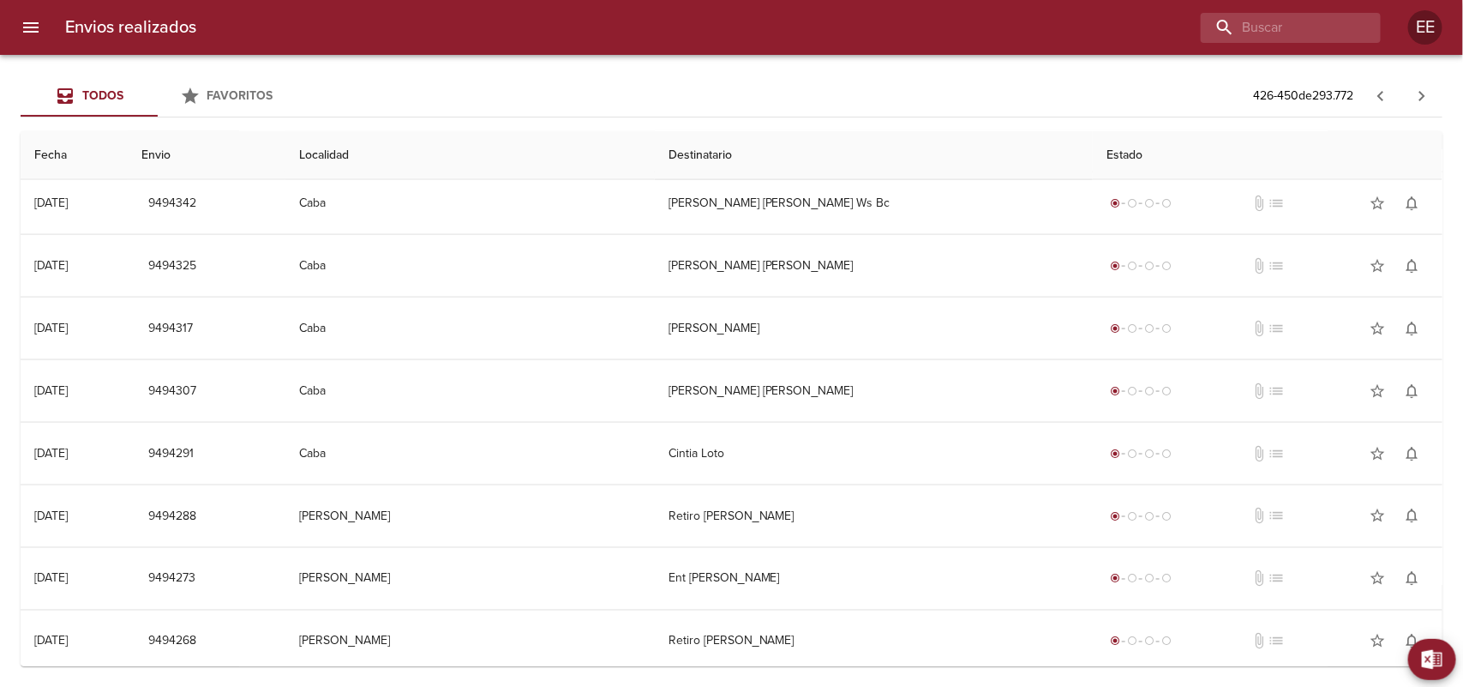
scroll to position [1083, 0]
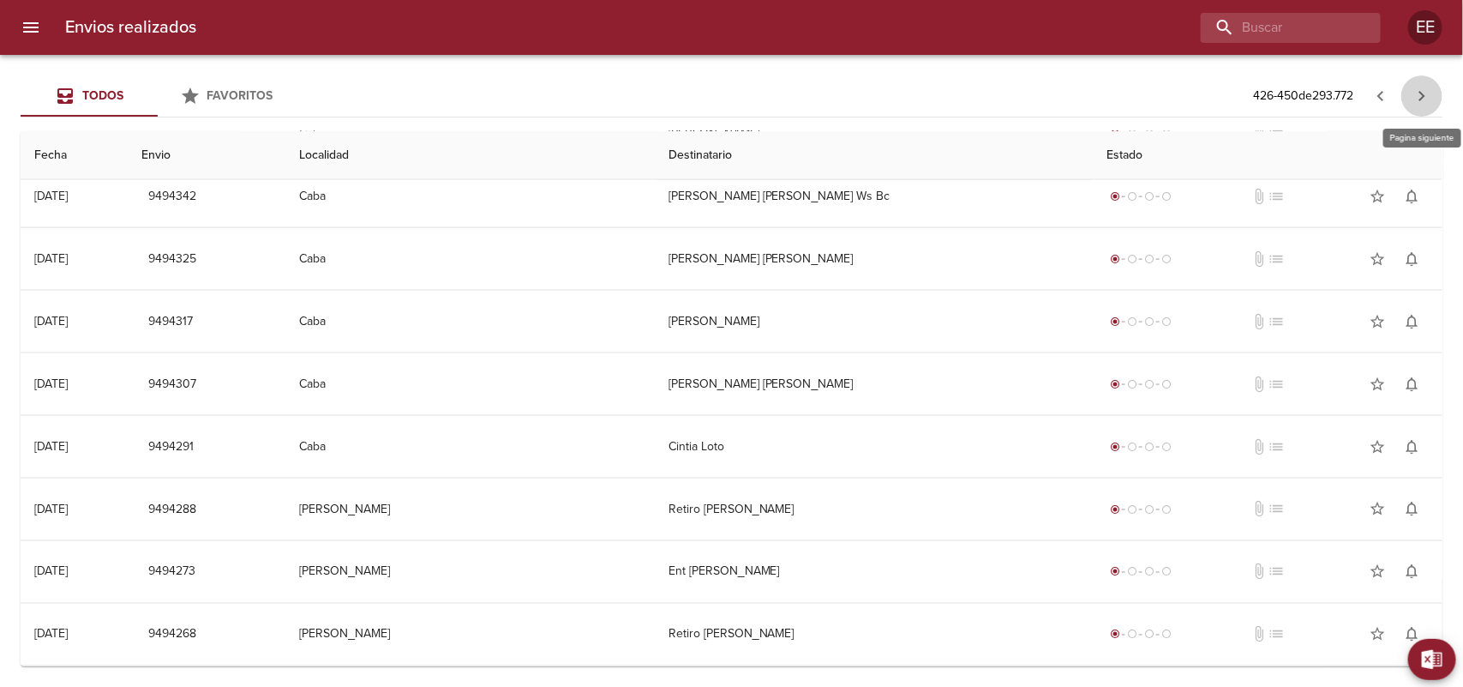
click at [1428, 94] on icon "button" at bounding box center [1422, 96] width 21 height 21
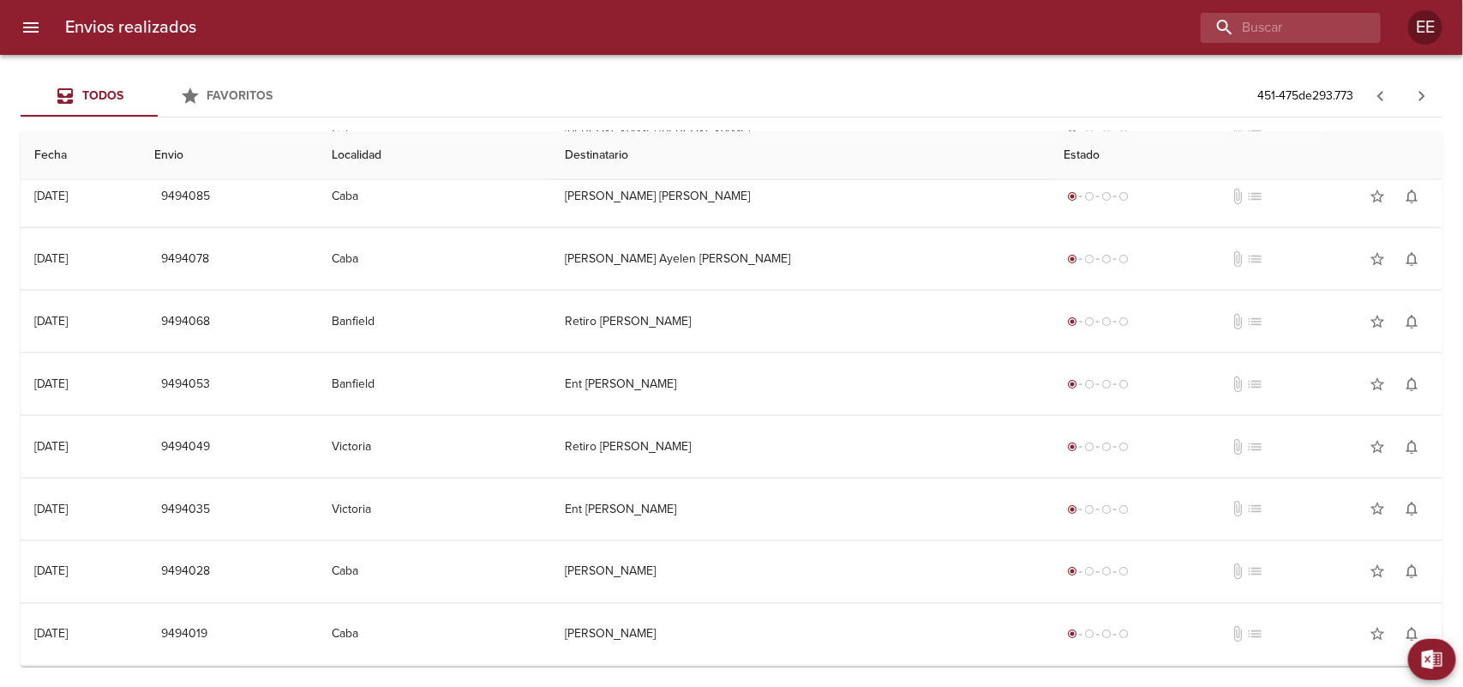
click at [1427, 91] on icon "button" at bounding box center [1422, 96] width 21 height 21
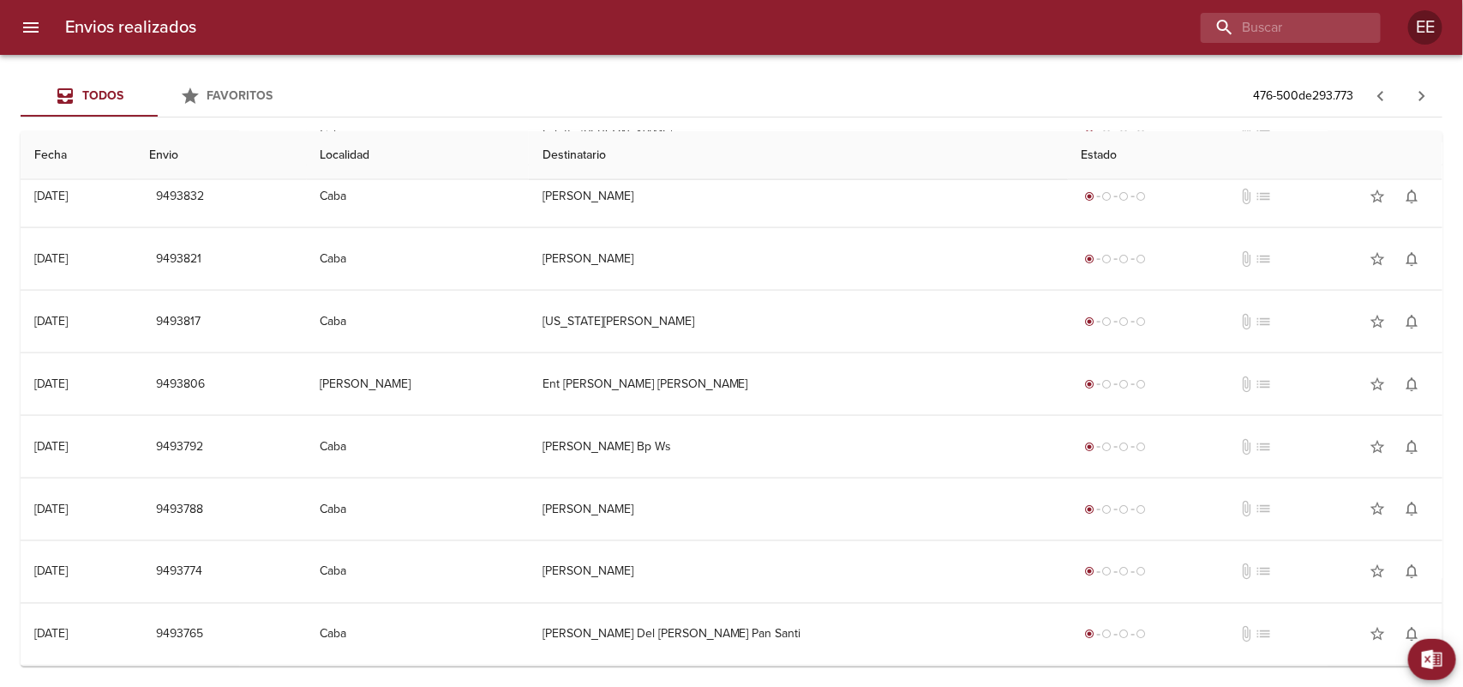
click at [1416, 94] on icon "button" at bounding box center [1422, 96] width 21 height 21
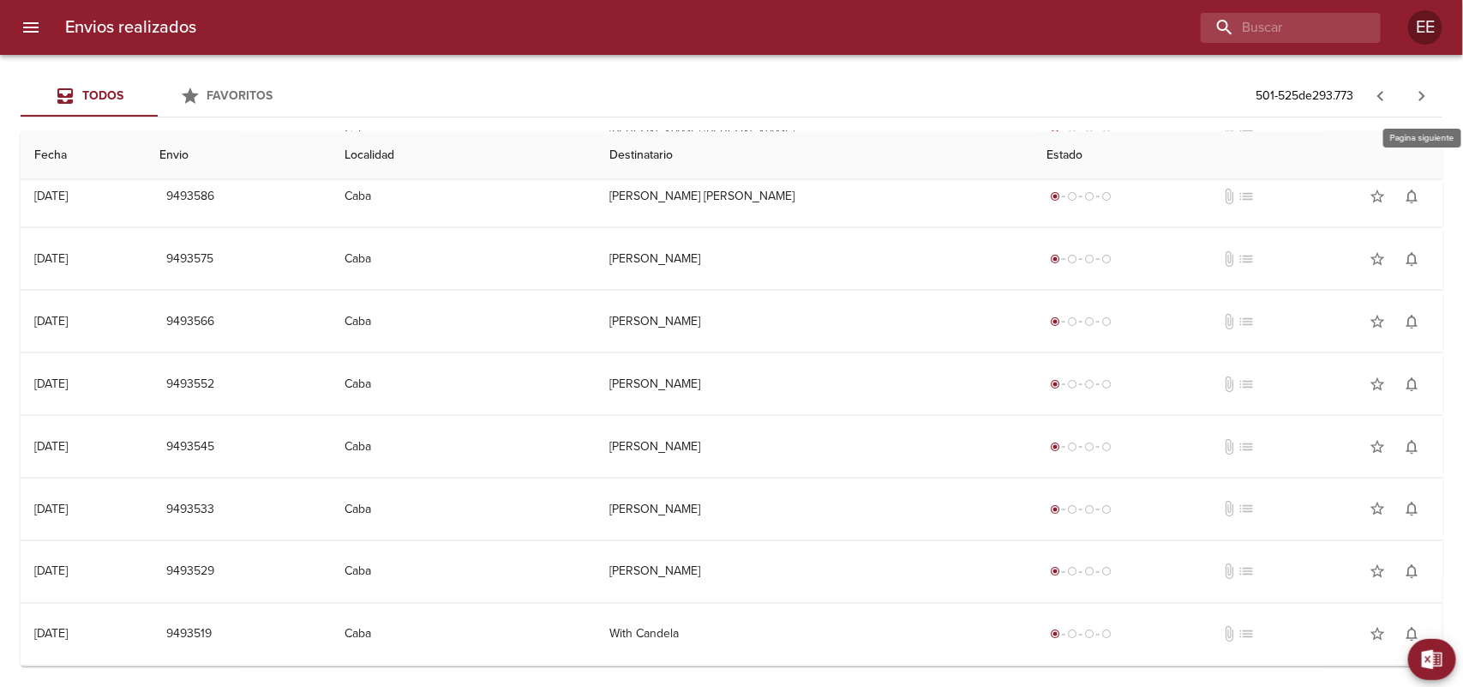
click at [1425, 93] on icon "button" at bounding box center [1422, 96] width 21 height 21
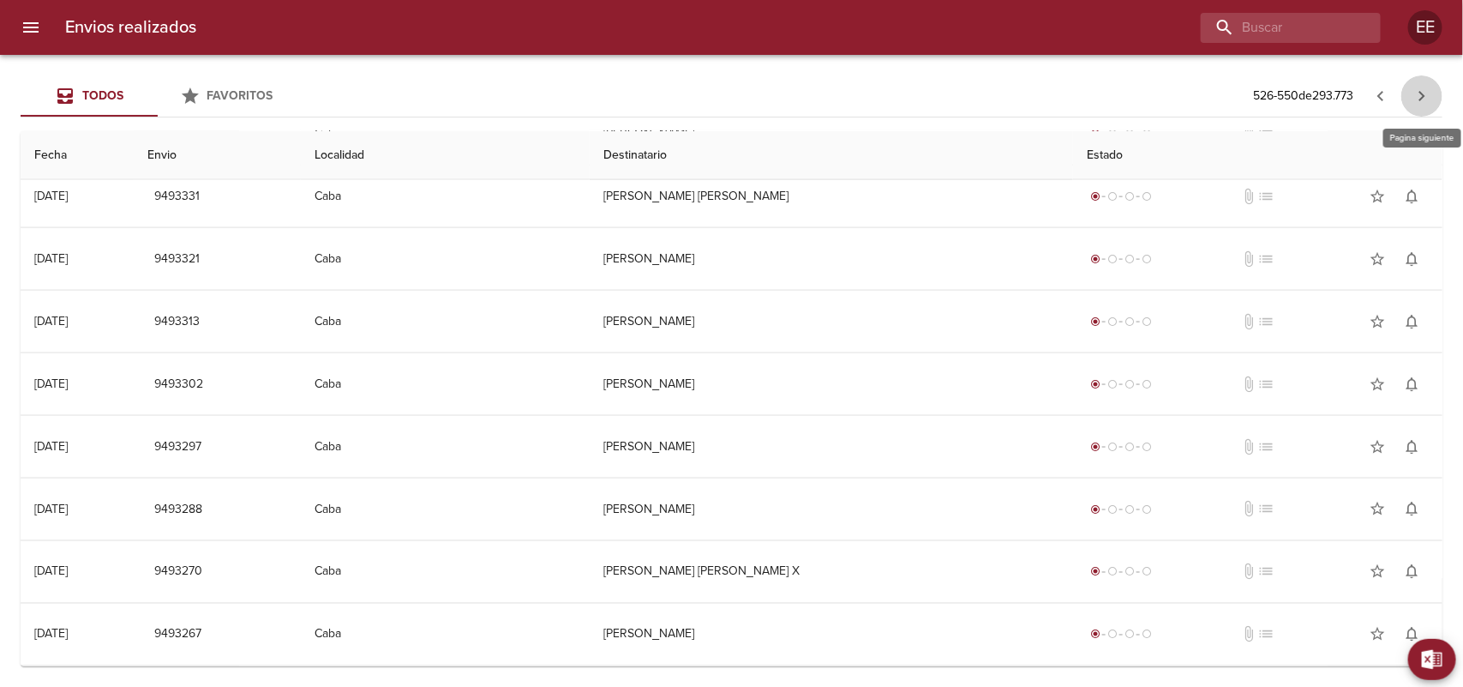
click at [1425, 86] on icon "button" at bounding box center [1422, 96] width 21 height 21
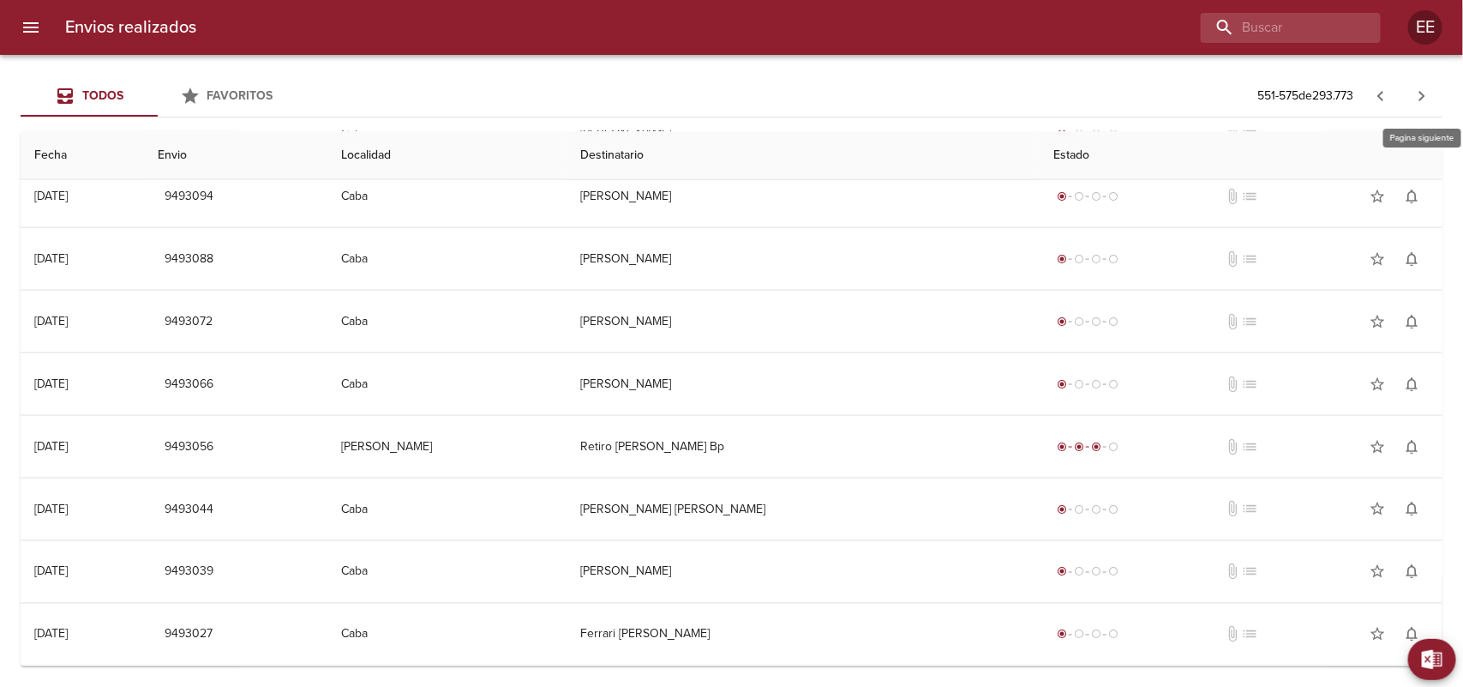
click at [1430, 95] on icon "button" at bounding box center [1422, 96] width 21 height 21
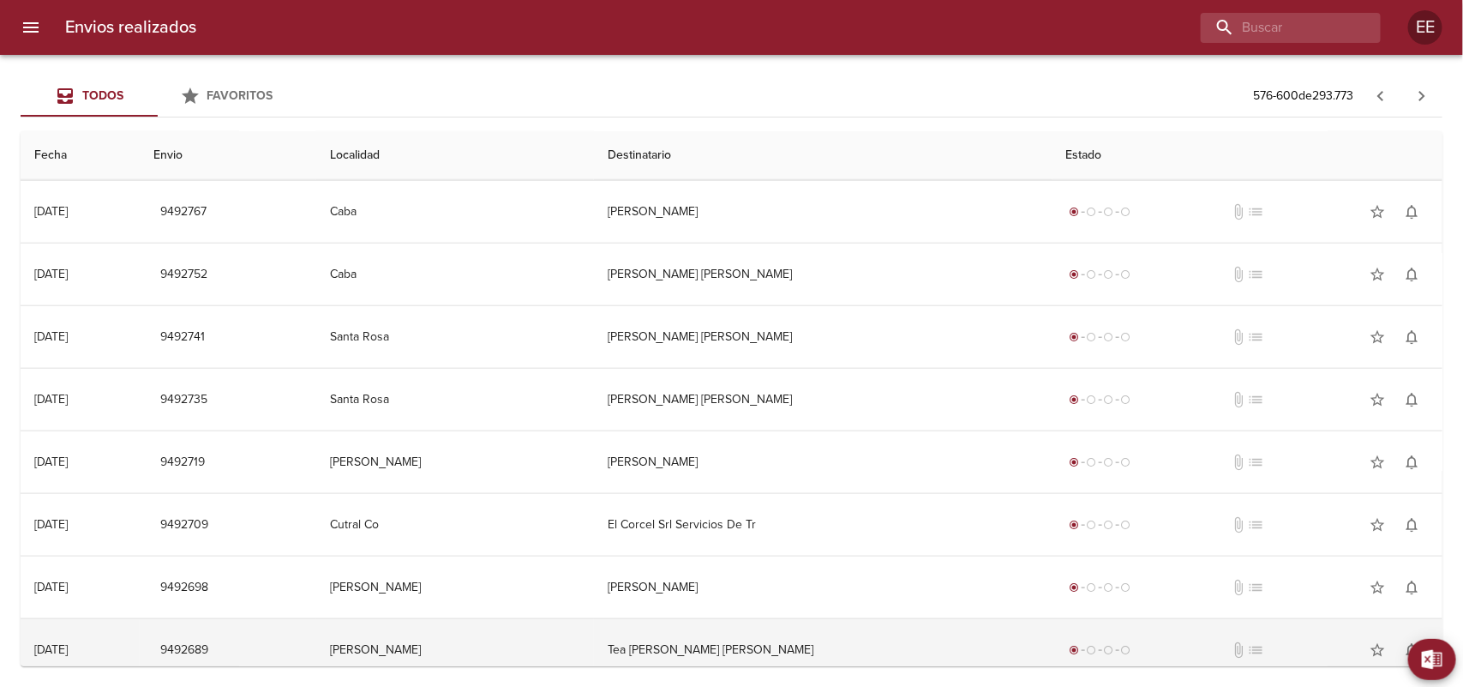
scroll to position [857, 0]
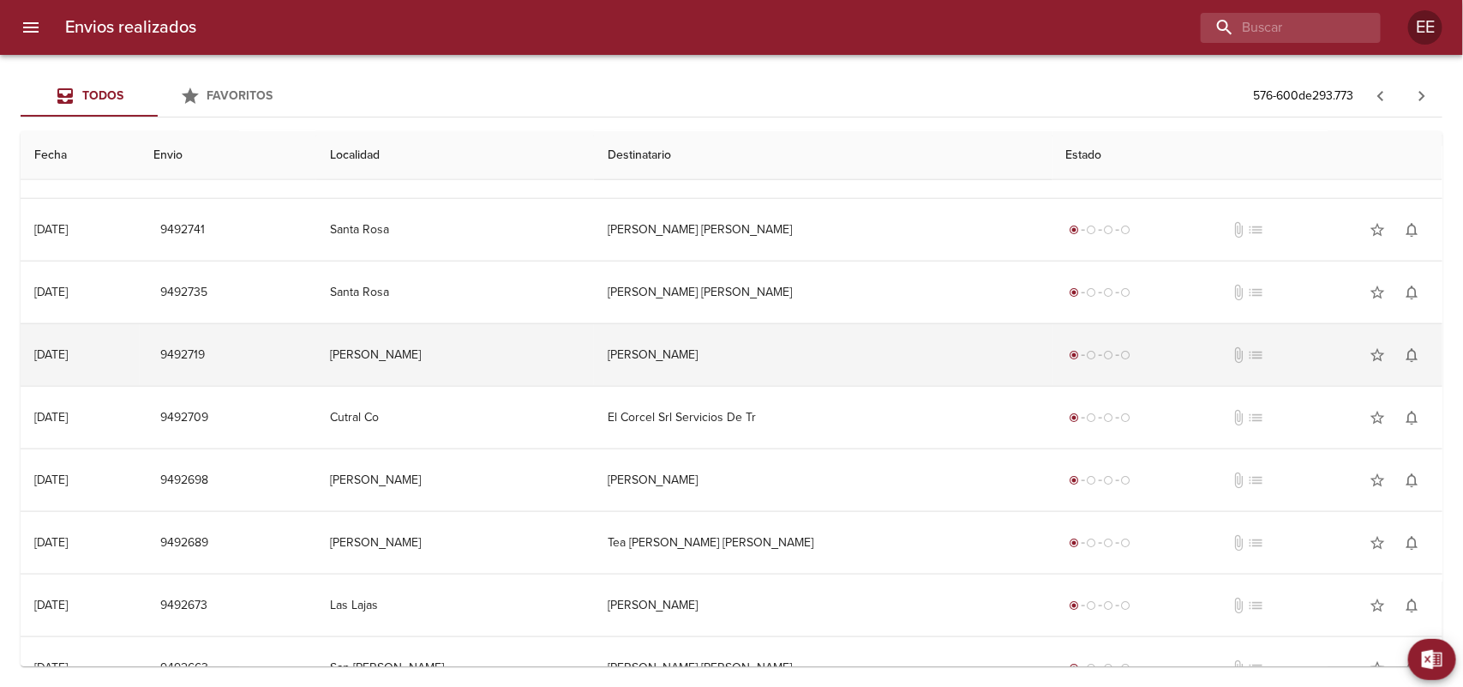
click at [529, 341] on td "[PERSON_NAME]" at bounding box center [454, 355] width 277 height 62
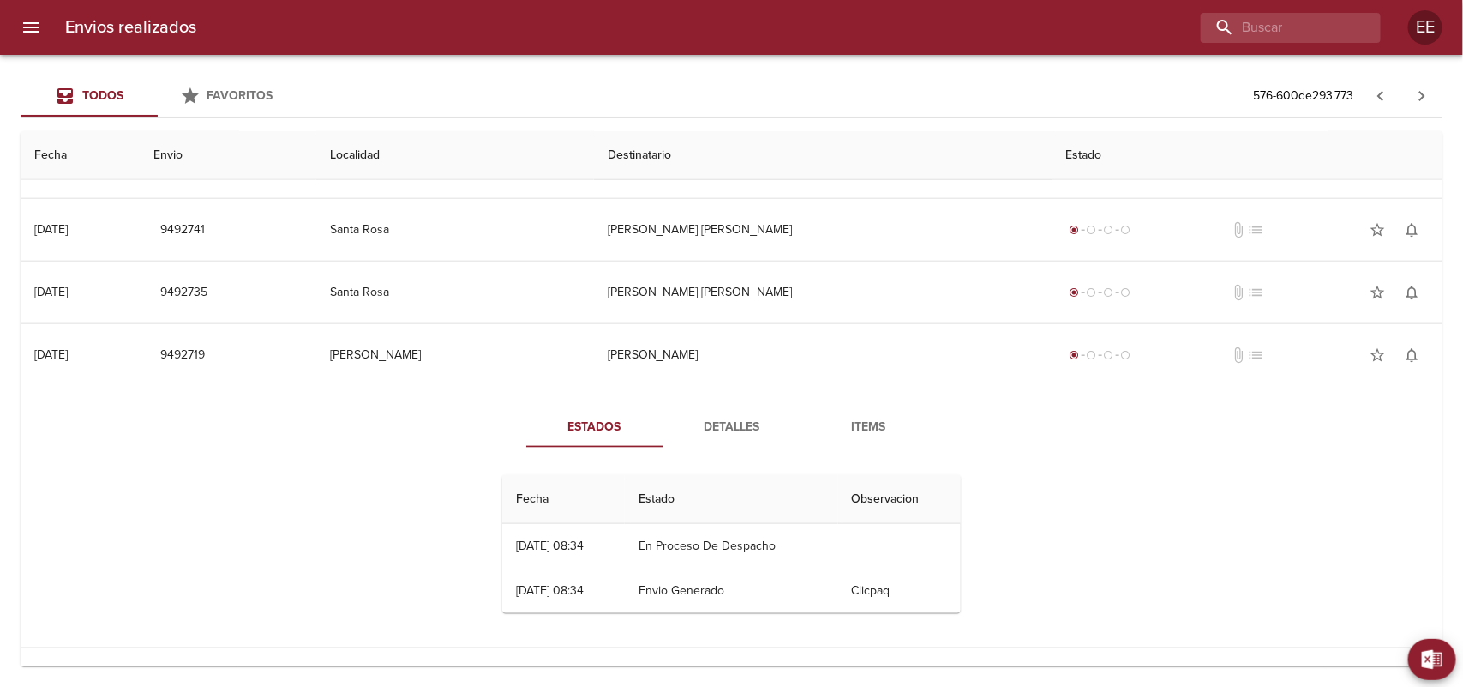
click at [678, 424] on span "Detalles" at bounding box center [732, 427] width 117 height 21
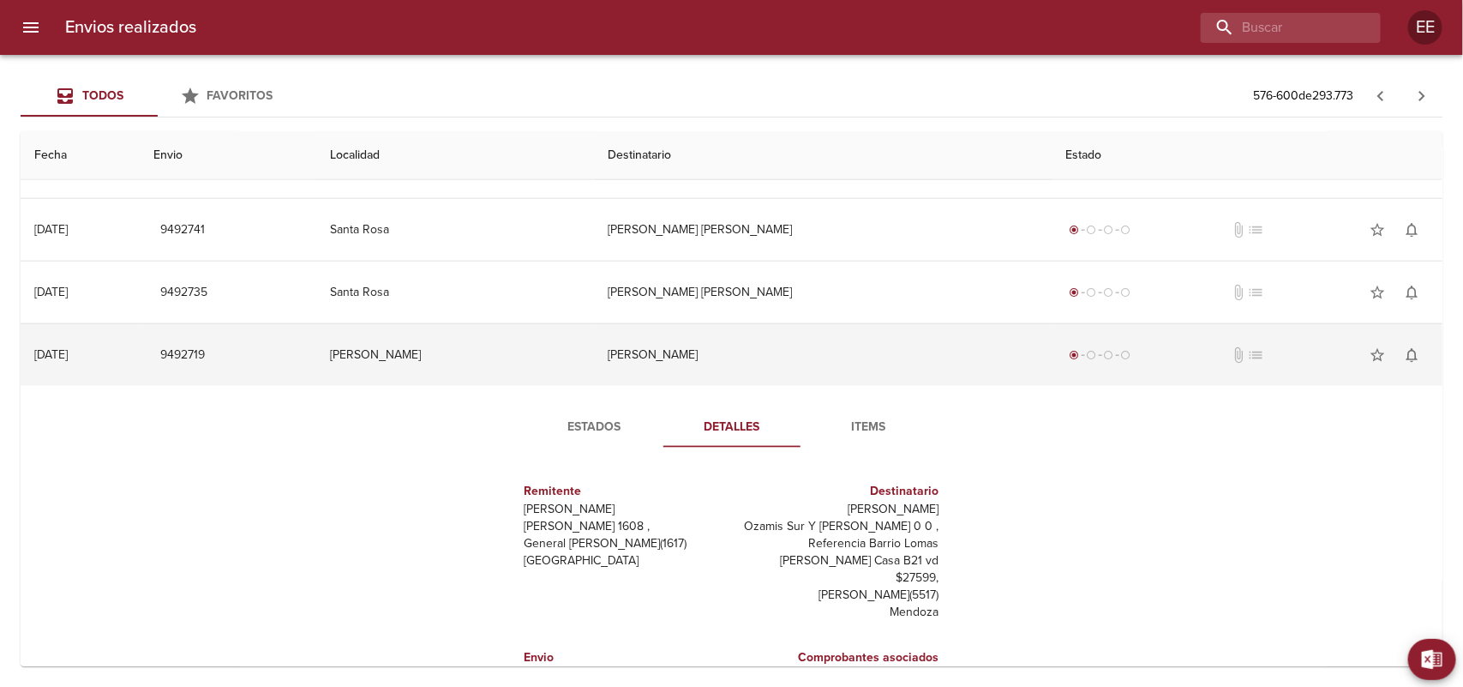
click at [699, 349] on td "[PERSON_NAME]" at bounding box center [823, 355] width 459 height 62
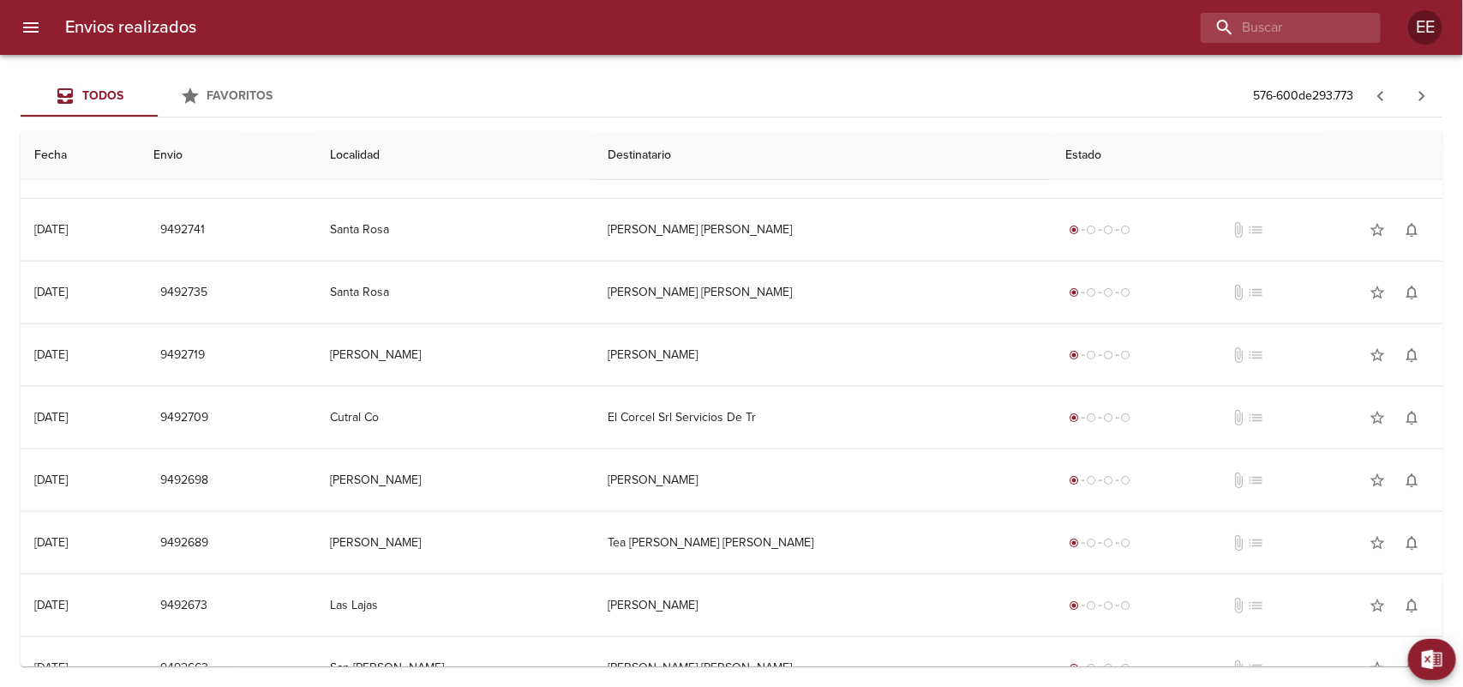
scroll to position [964, 0]
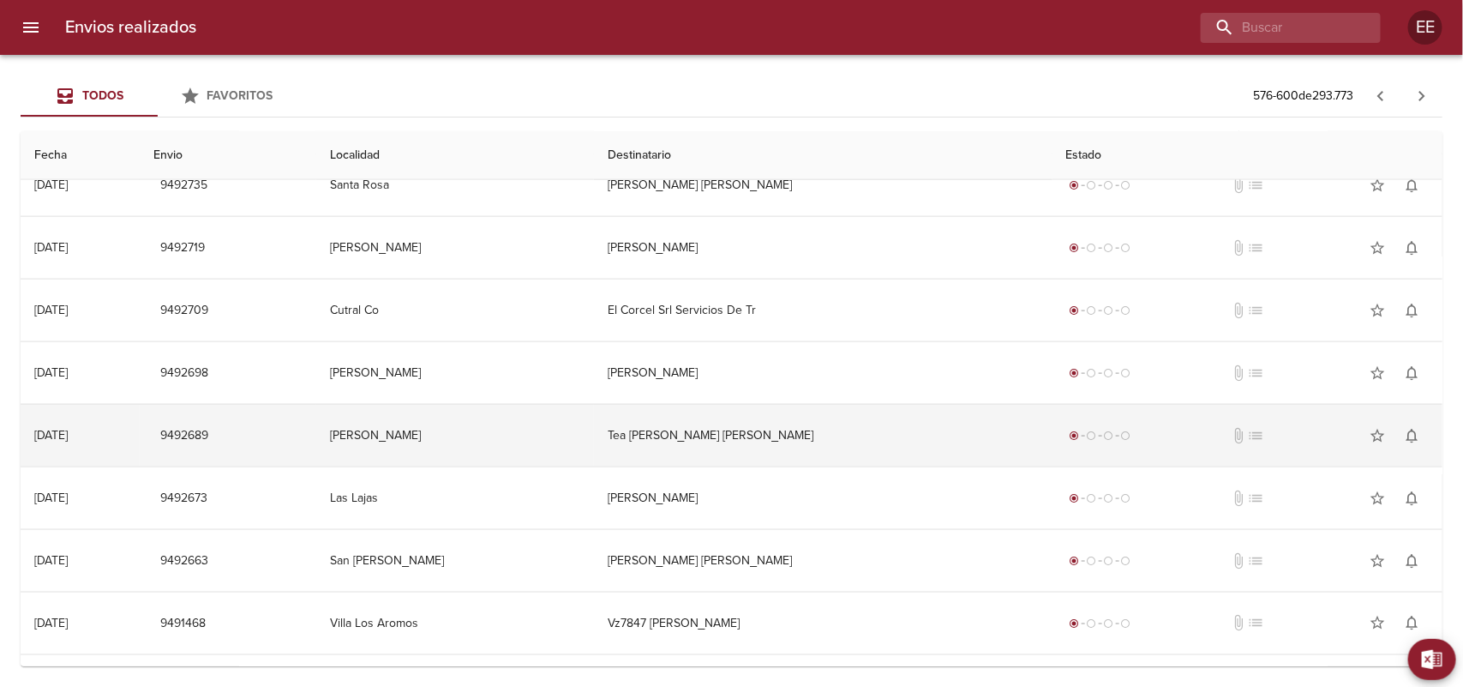
click at [743, 430] on td "Tea [PERSON_NAME] [PERSON_NAME]" at bounding box center [823, 436] width 459 height 62
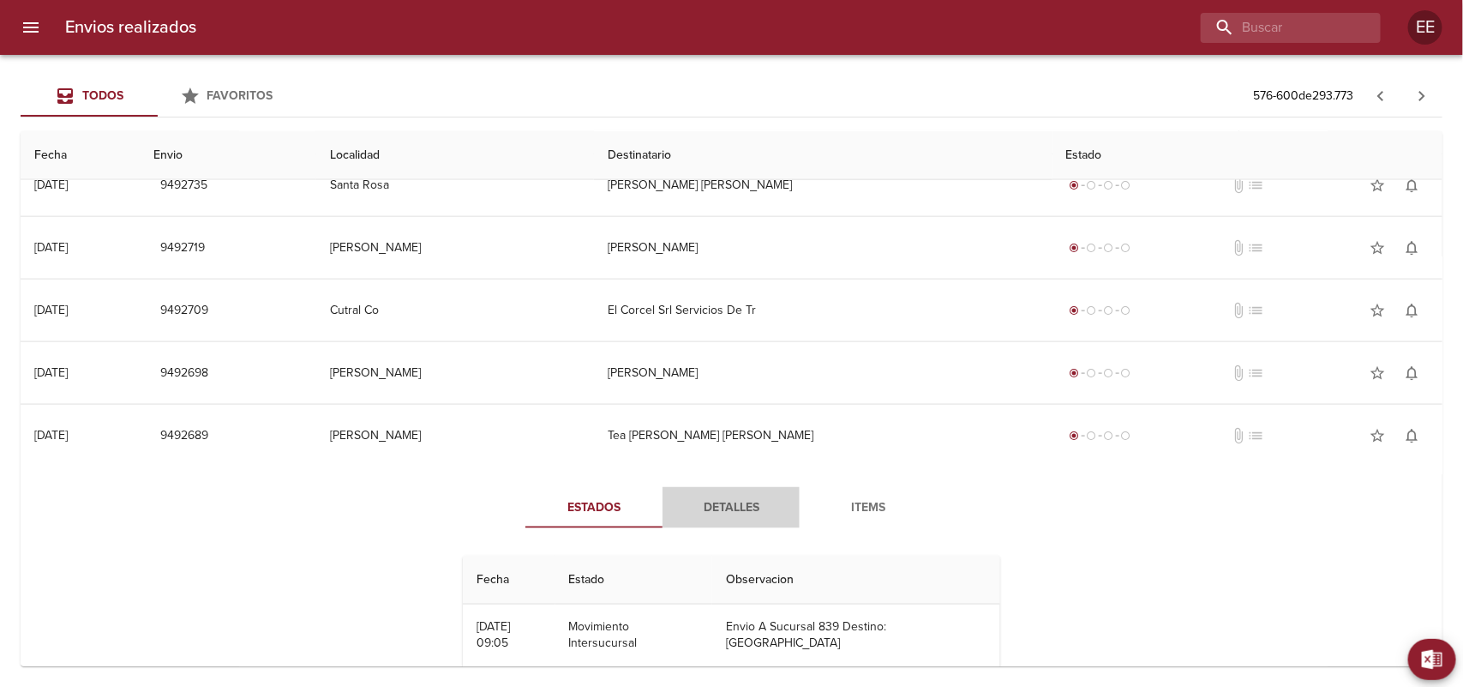
click at [682, 495] on button "Detalles" at bounding box center [731, 507] width 137 height 41
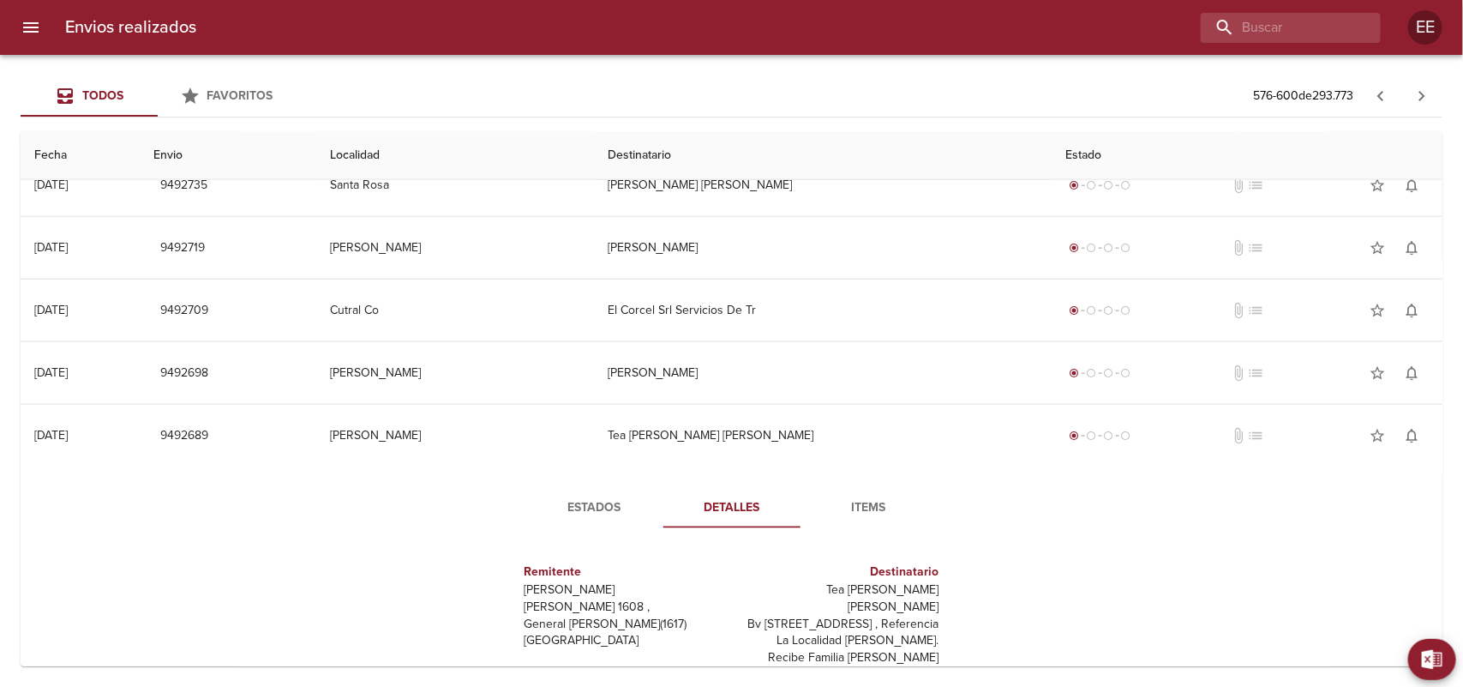
scroll to position [1071, 0]
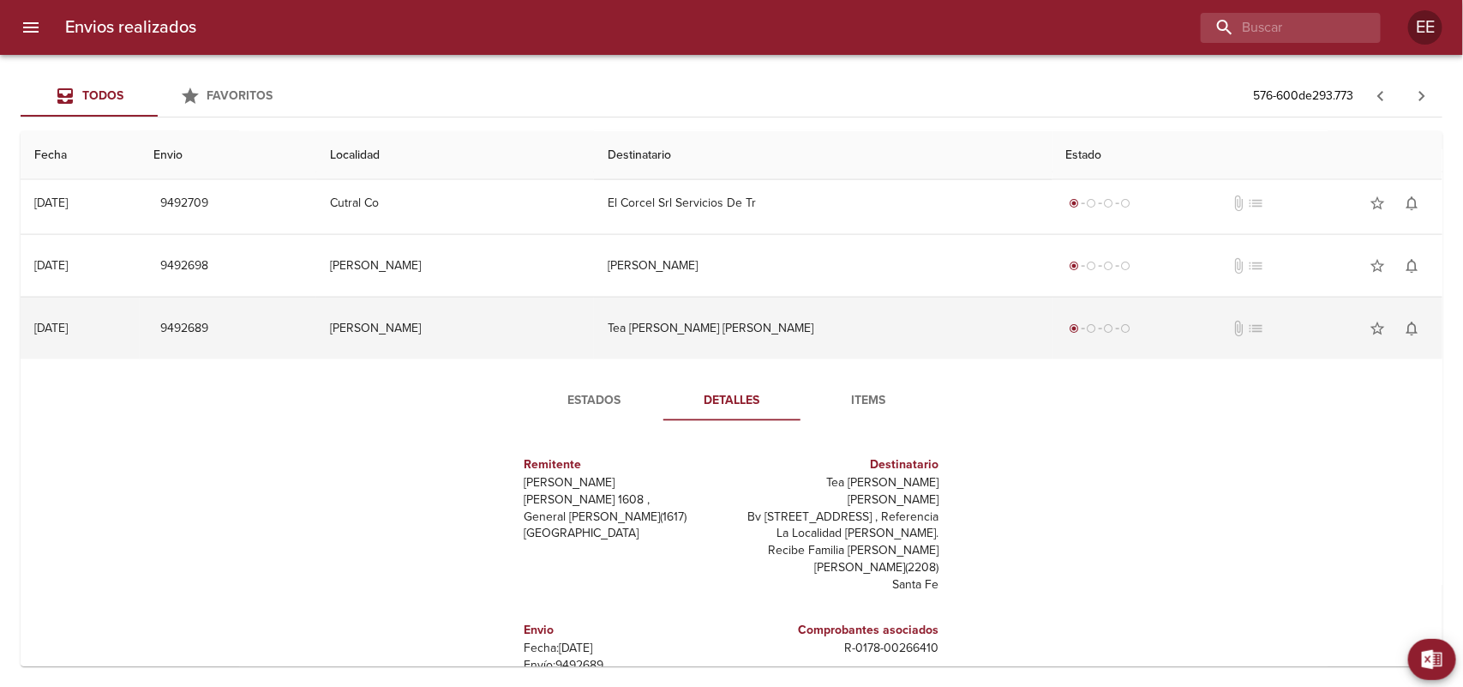
click at [666, 331] on td "Tea [PERSON_NAME] [PERSON_NAME]" at bounding box center [823, 328] width 459 height 62
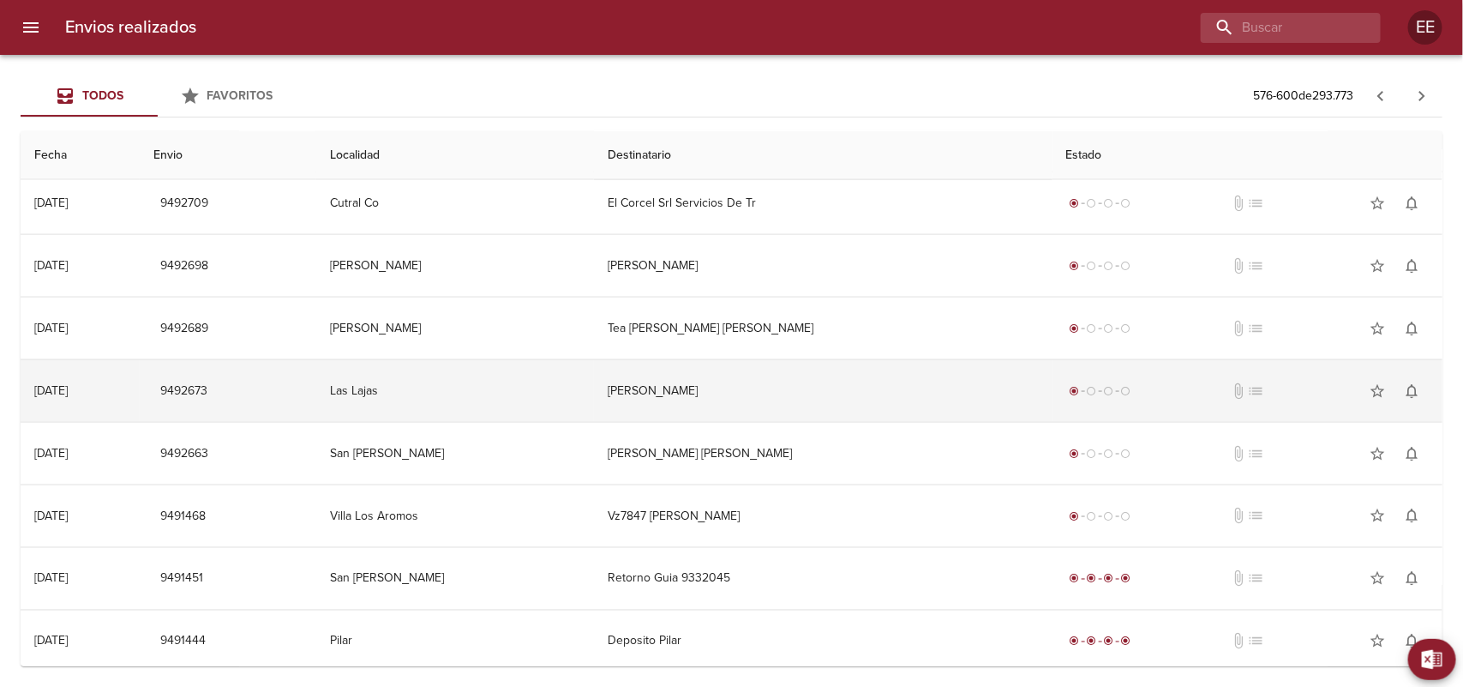
click at [675, 387] on td "[PERSON_NAME]" at bounding box center [823, 391] width 459 height 62
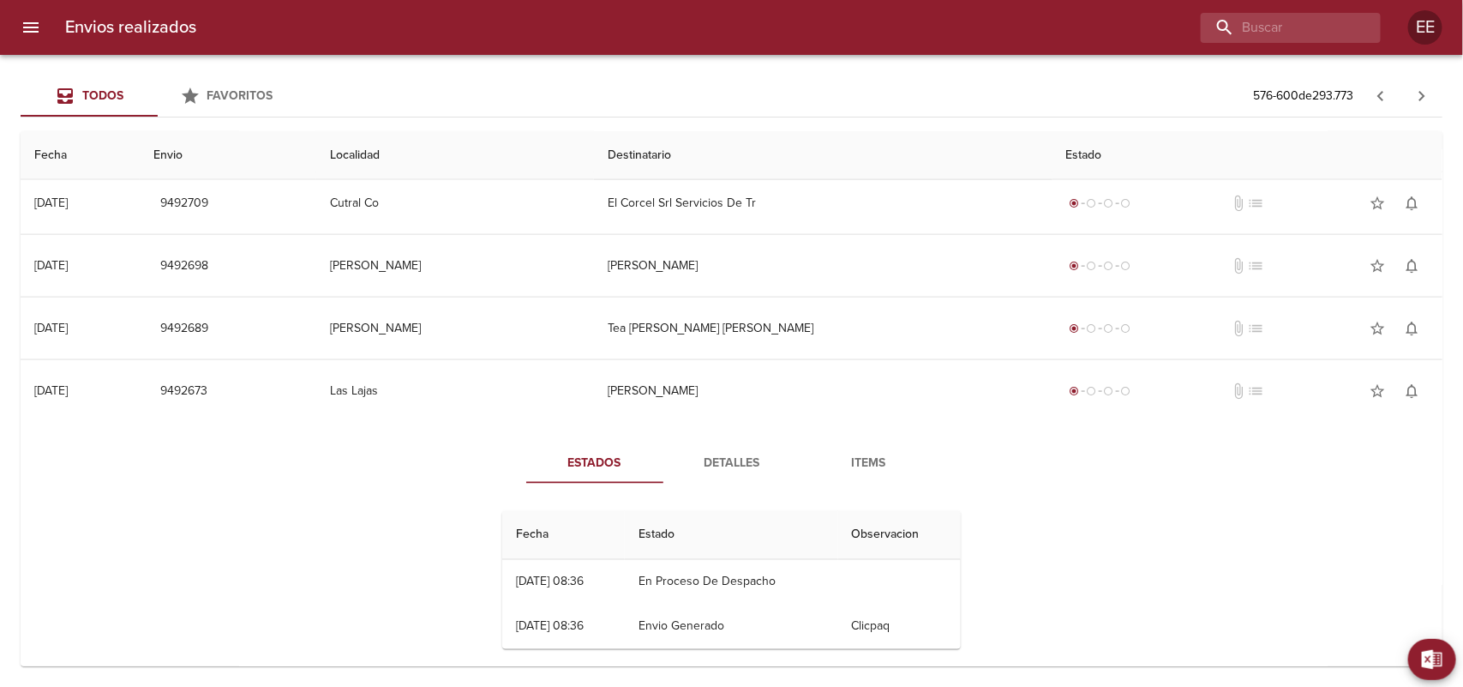
click at [686, 459] on span "Detalles" at bounding box center [732, 463] width 117 height 21
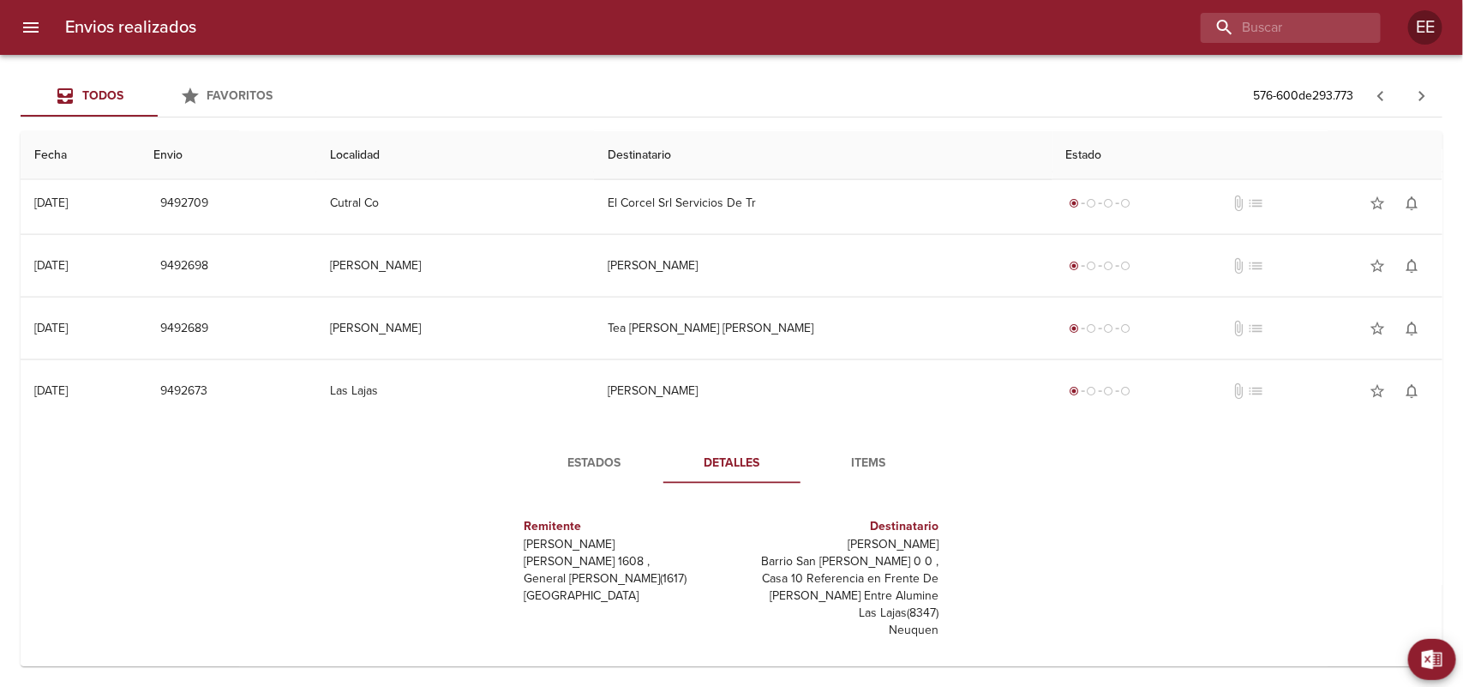
scroll to position [1179, 0]
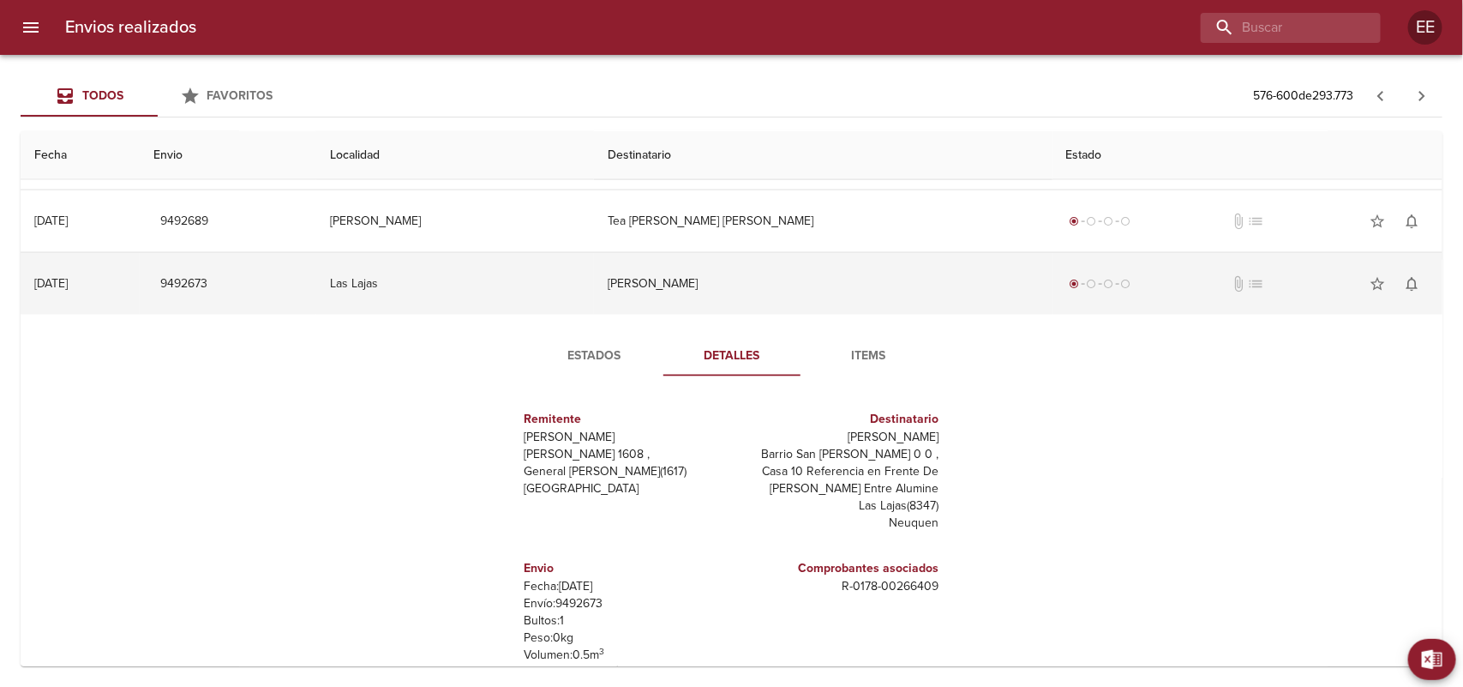
click at [644, 283] on td "[PERSON_NAME]" at bounding box center [823, 284] width 459 height 62
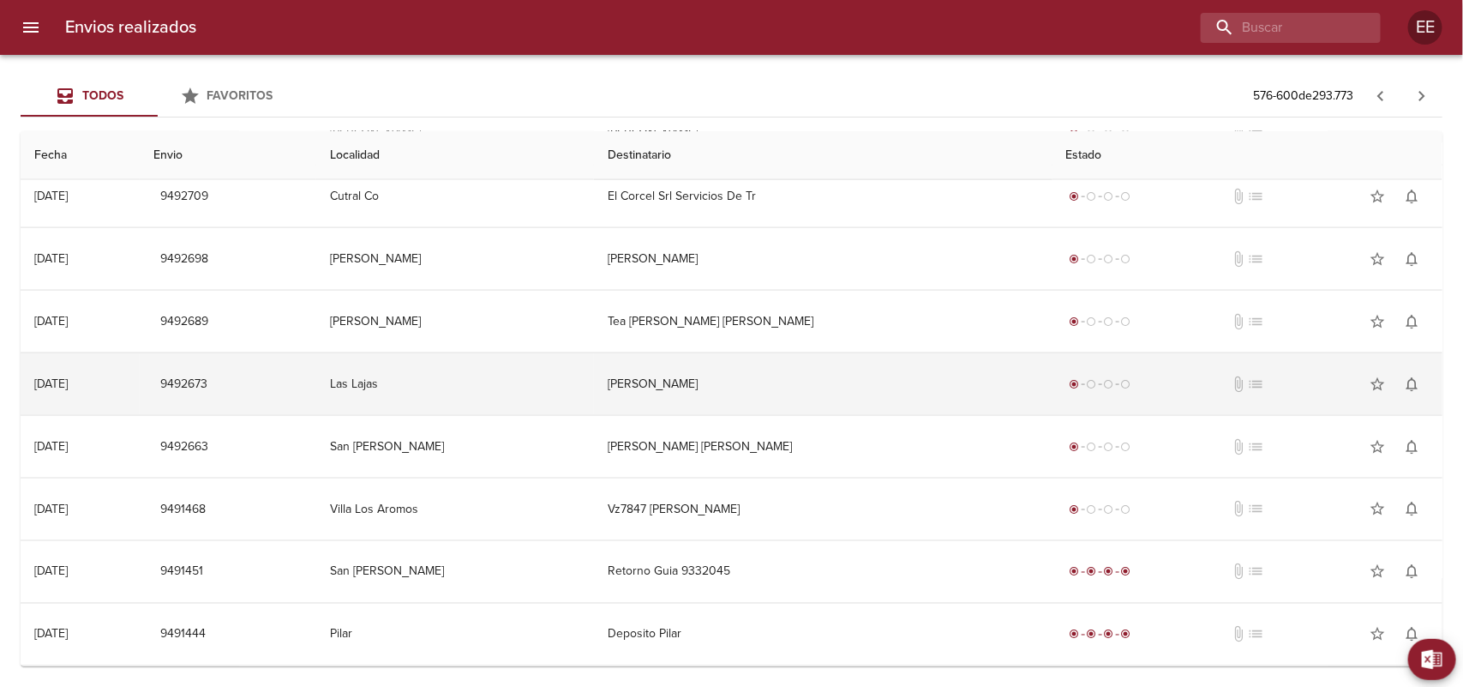
scroll to position [1083, 0]
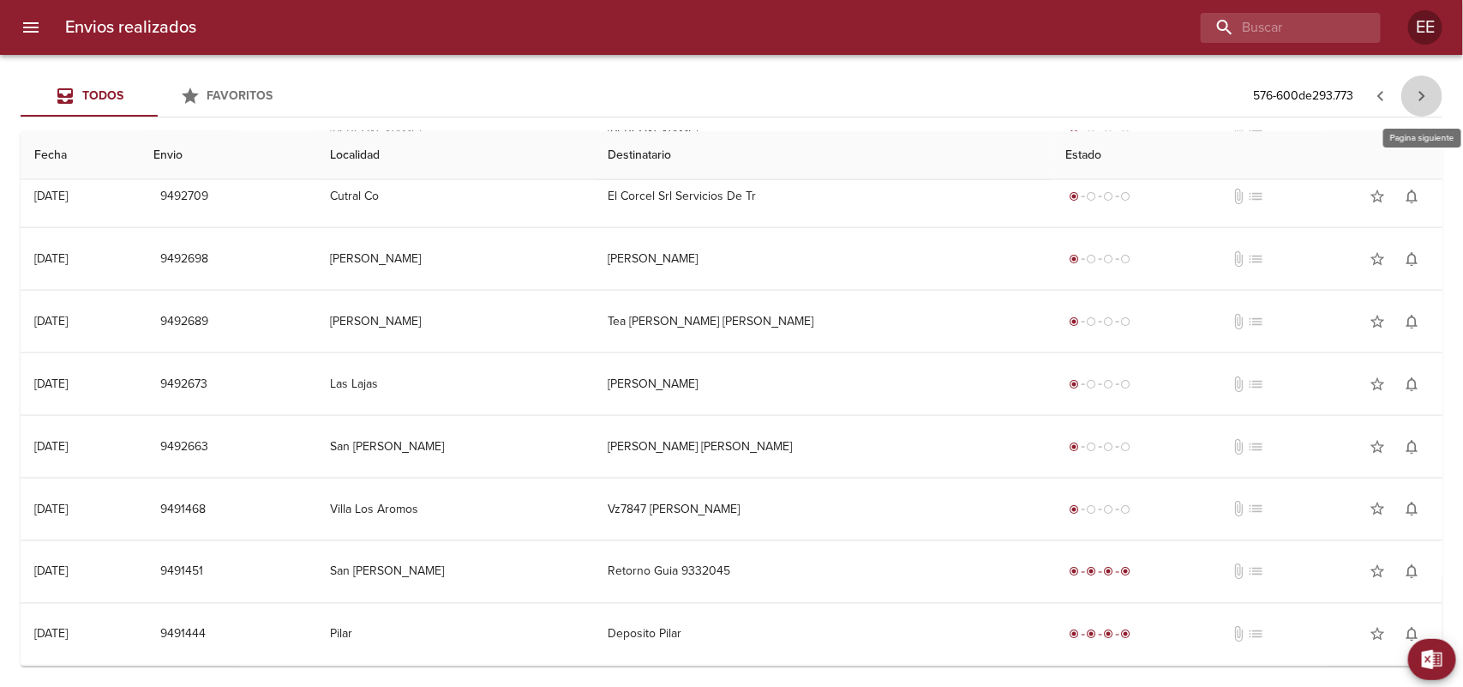
click at [1417, 105] on icon "button" at bounding box center [1422, 96] width 21 height 21
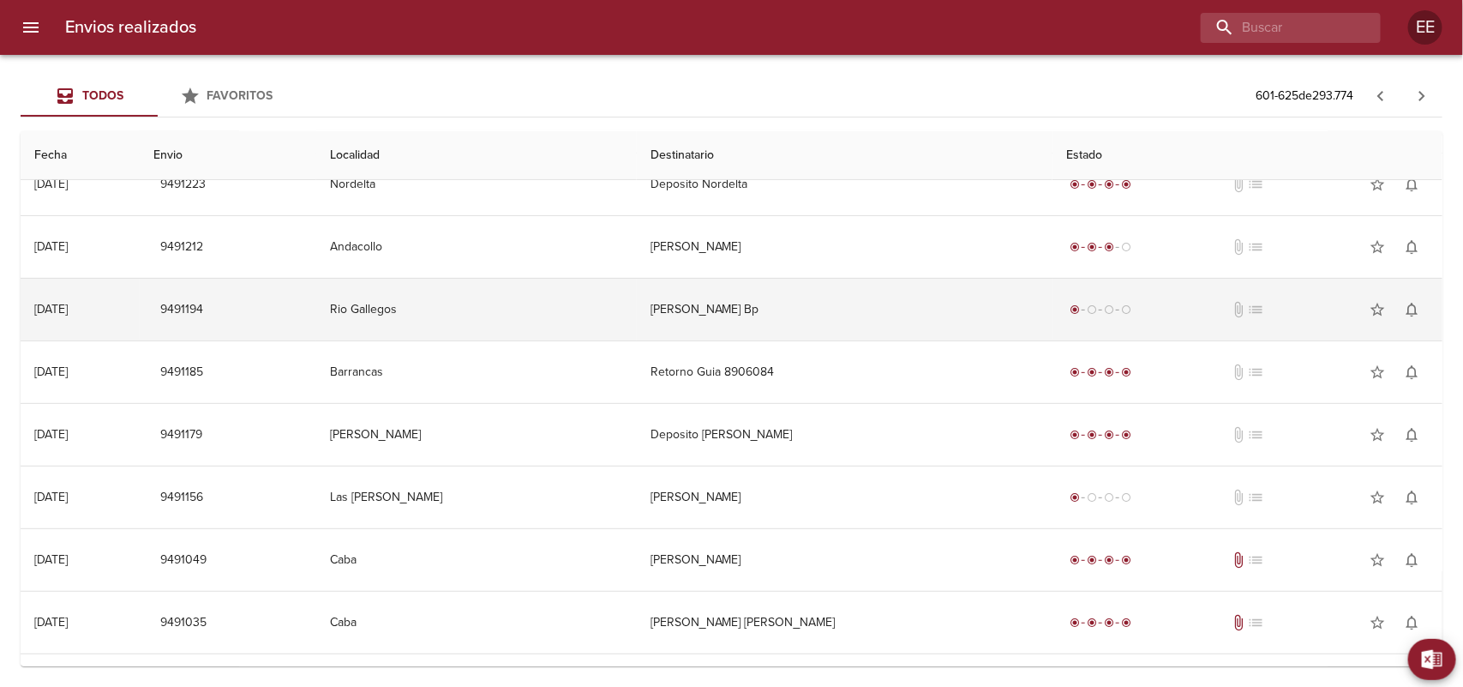
scroll to position [107, 0]
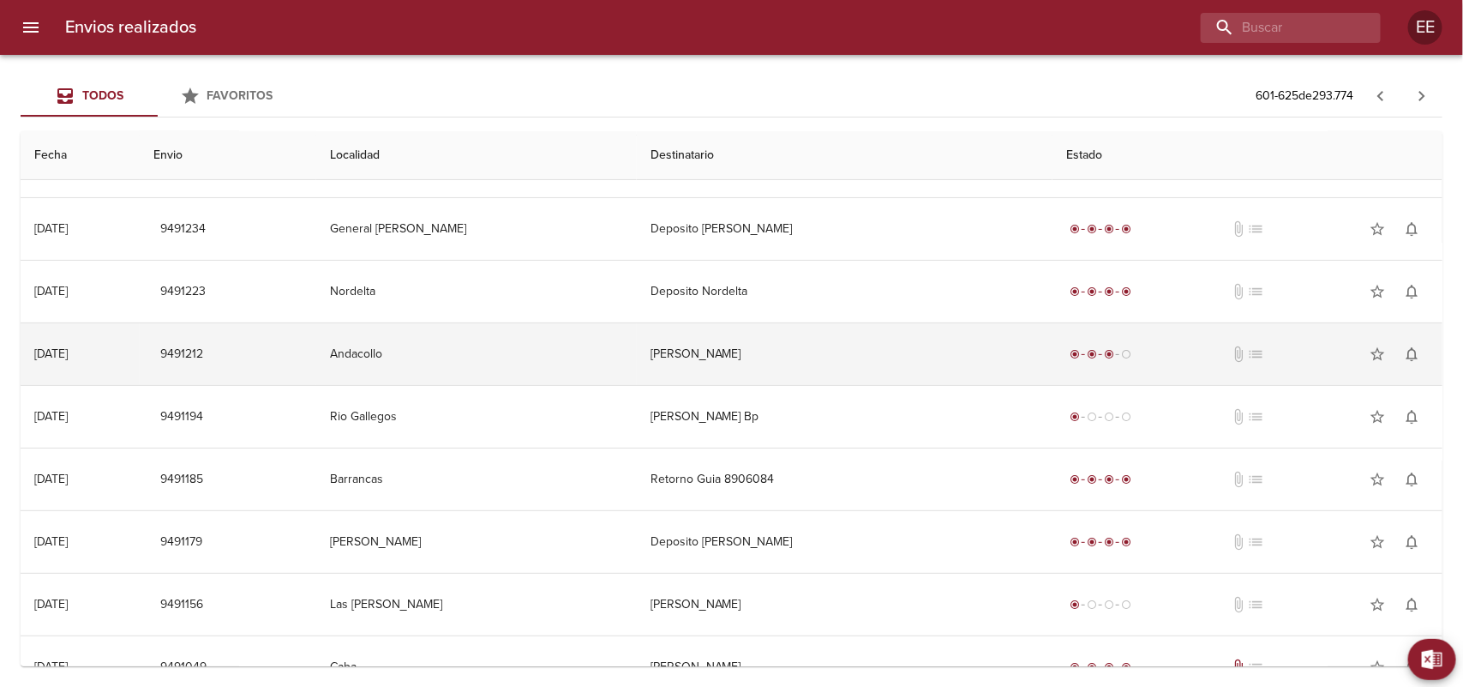
click at [789, 345] on td "[PERSON_NAME]" at bounding box center [845, 354] width 416 height 62
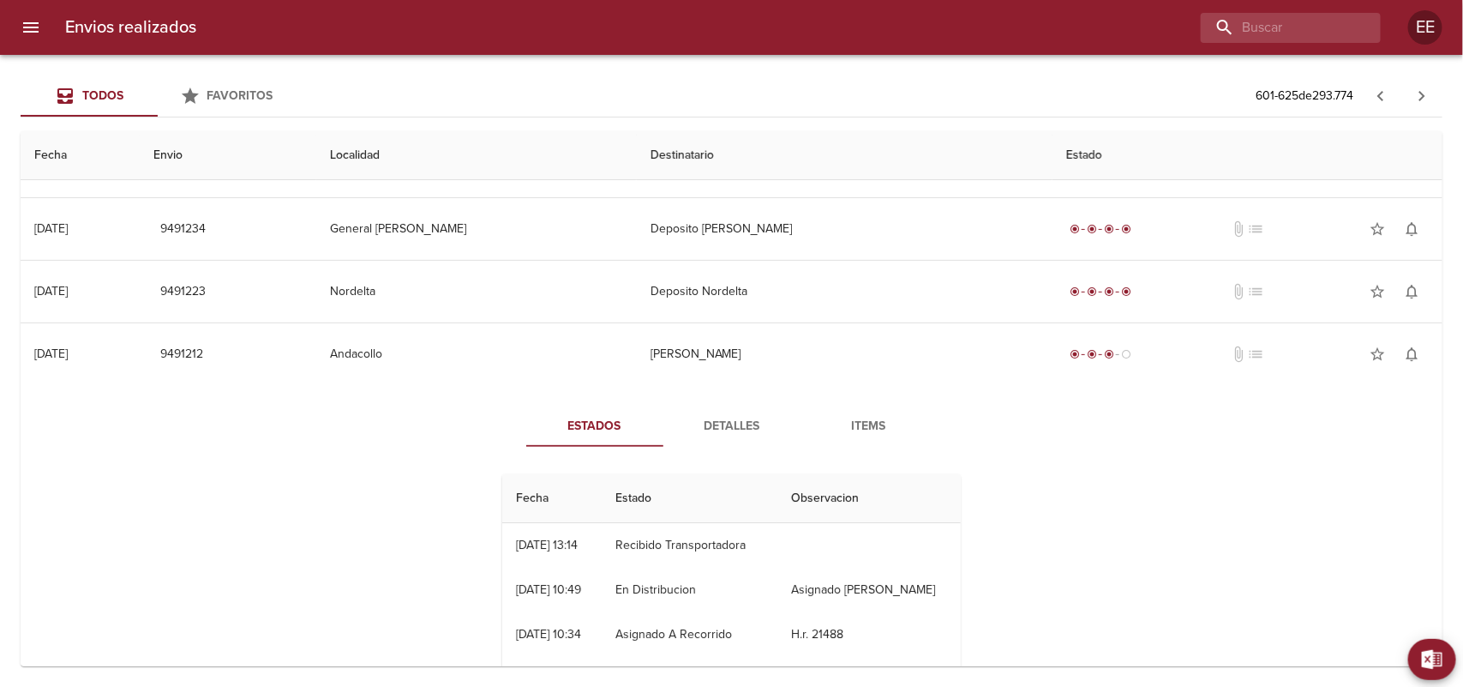
click at [712, 447] on button "Detalles" at bounding box center [731, 425] width 137 height 41
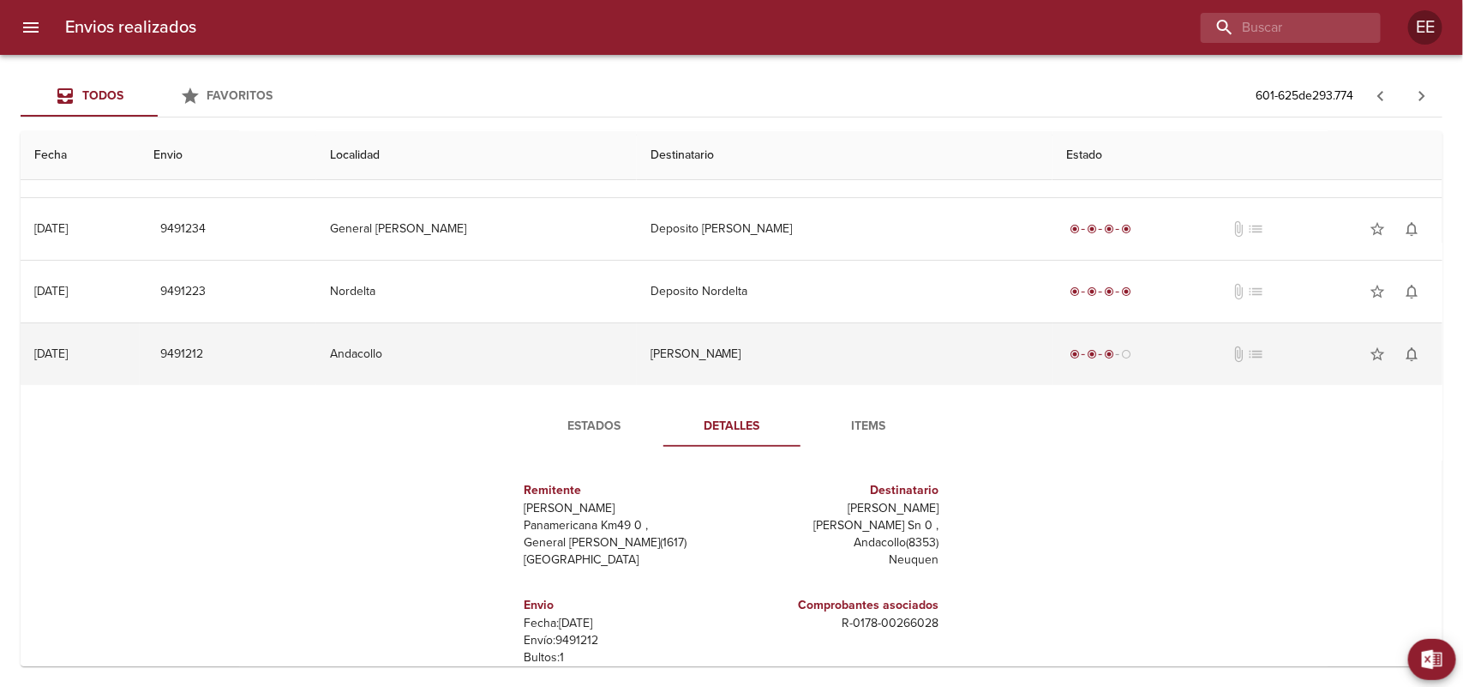
click at [637, 326] on td "Andacollo" at bounding box center [476, 354] width 321 height 62
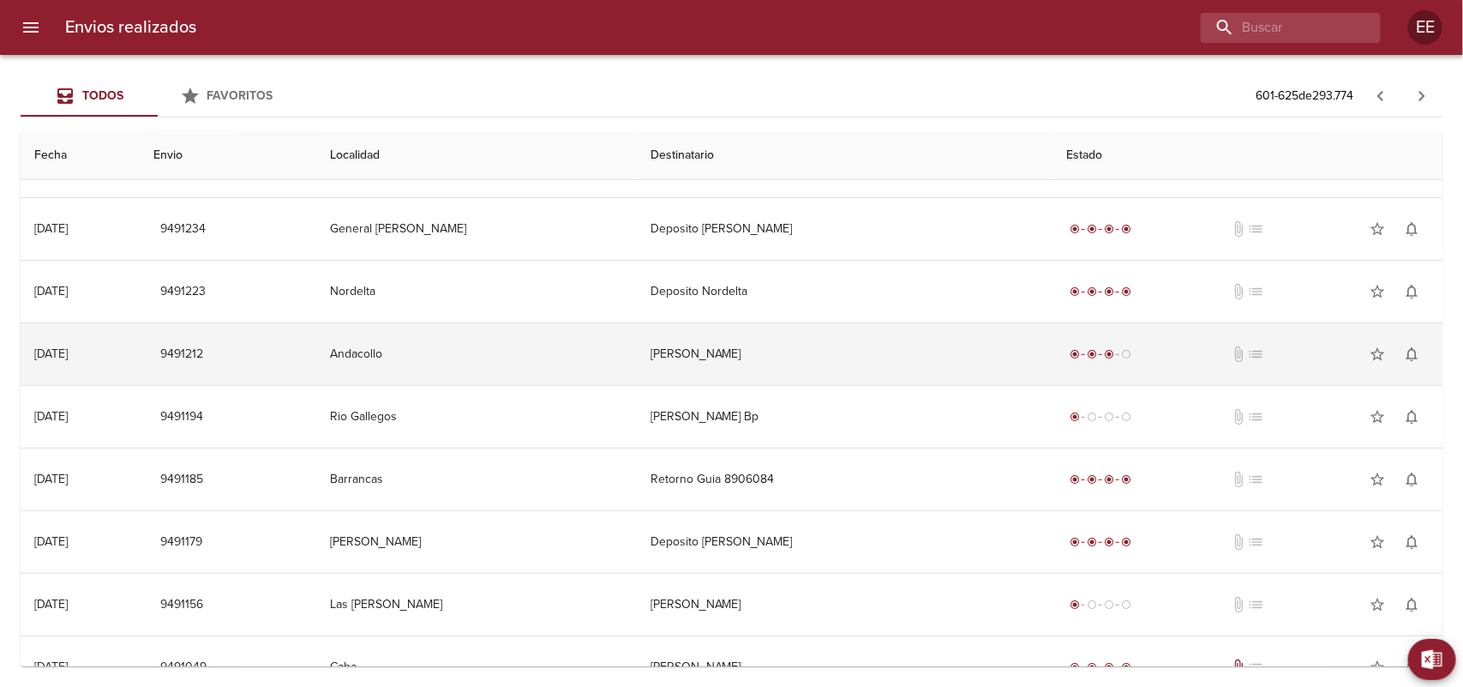
scroll to position [214, 0]
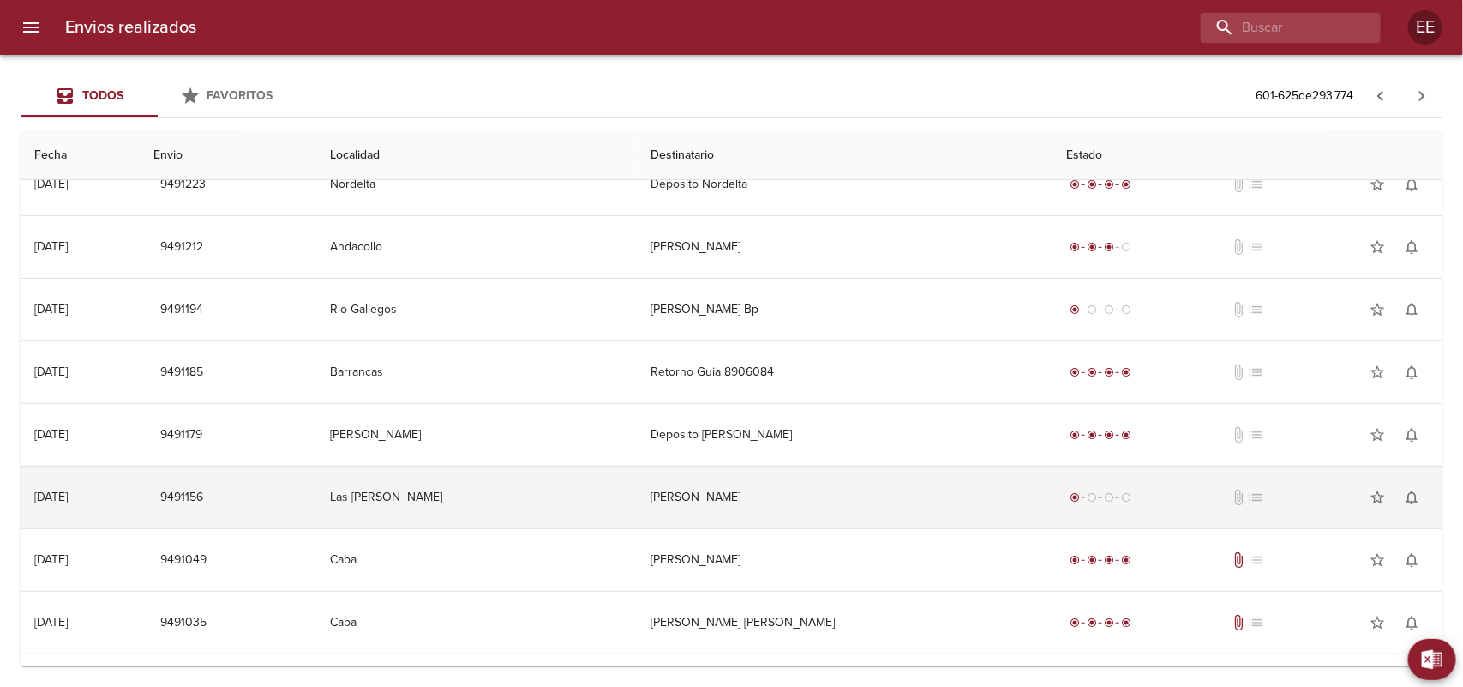
click at [731, 487] on td "[PERSON_NAME]" at bounding box center [845, 497] width 416 height 62
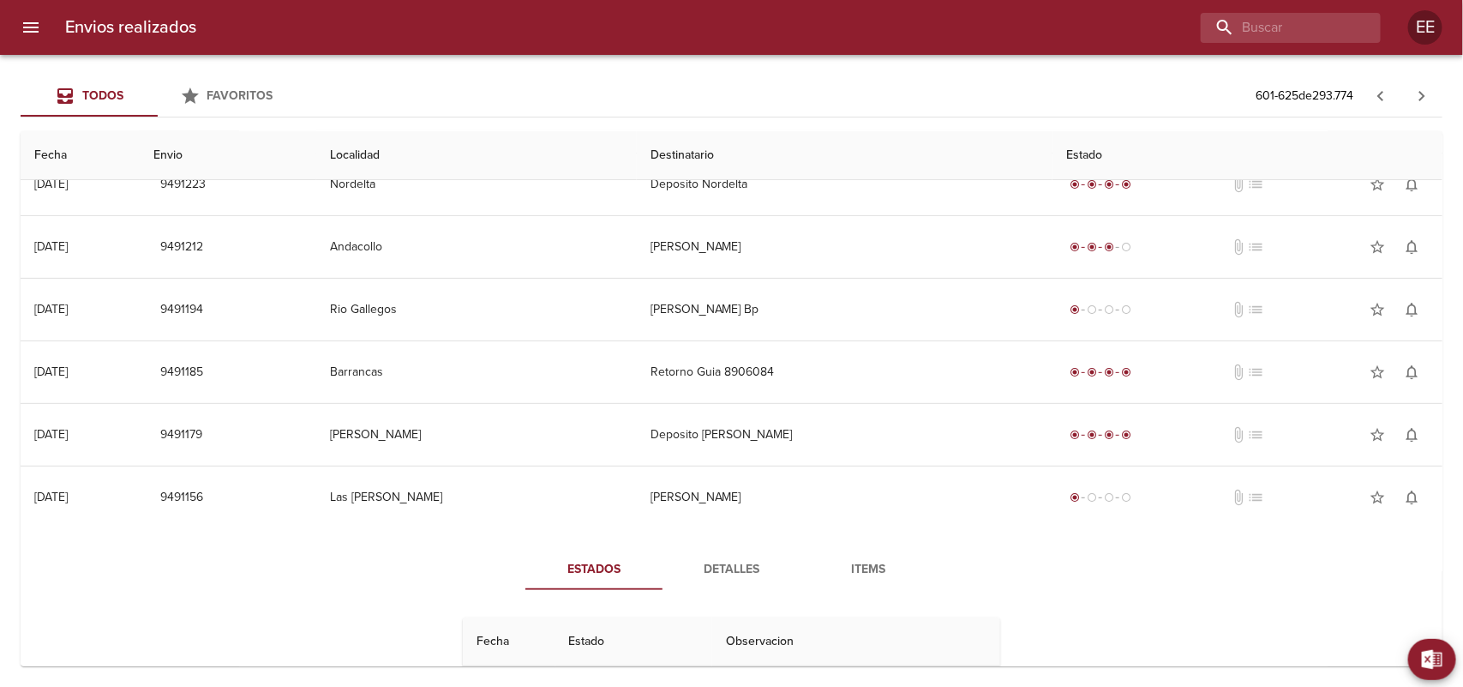
click at [687, 562] on span "Detalles" at bounding box center [731, 569] width 117 height 21
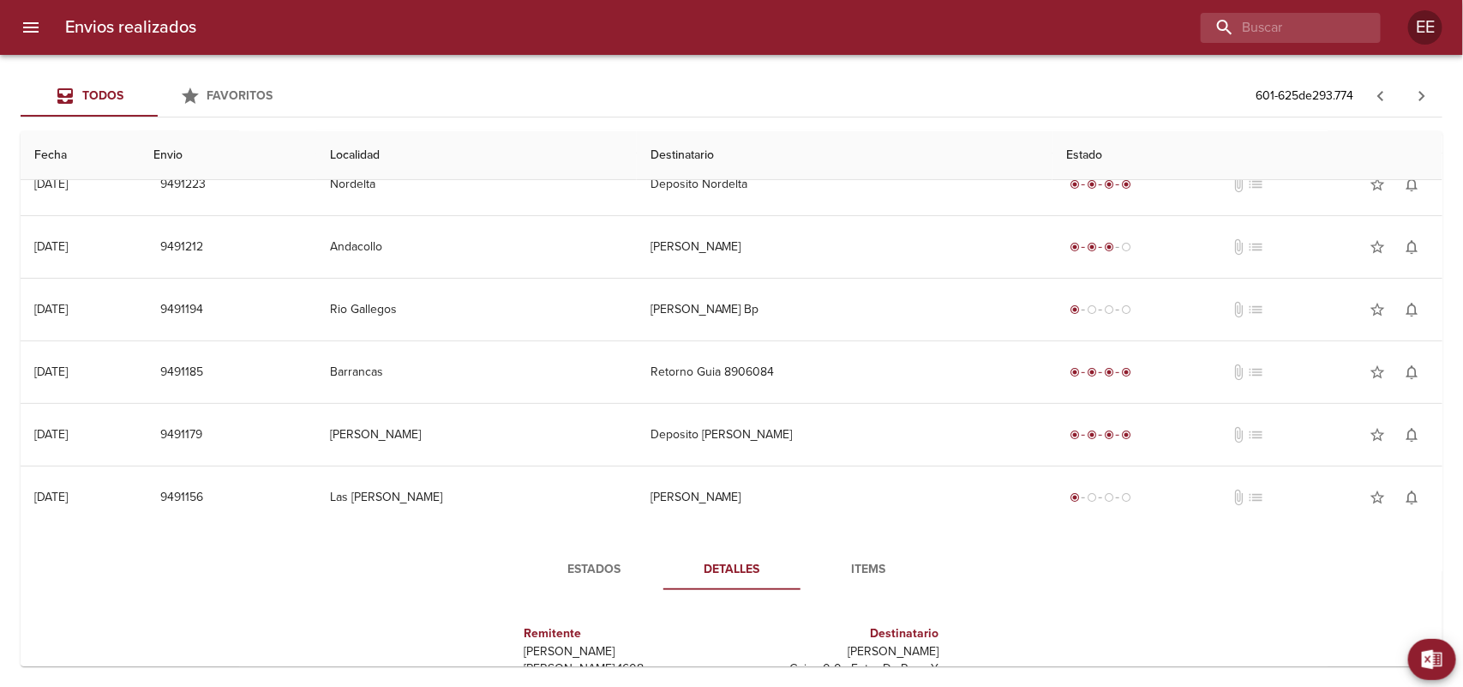
scroll to position [321, 0]
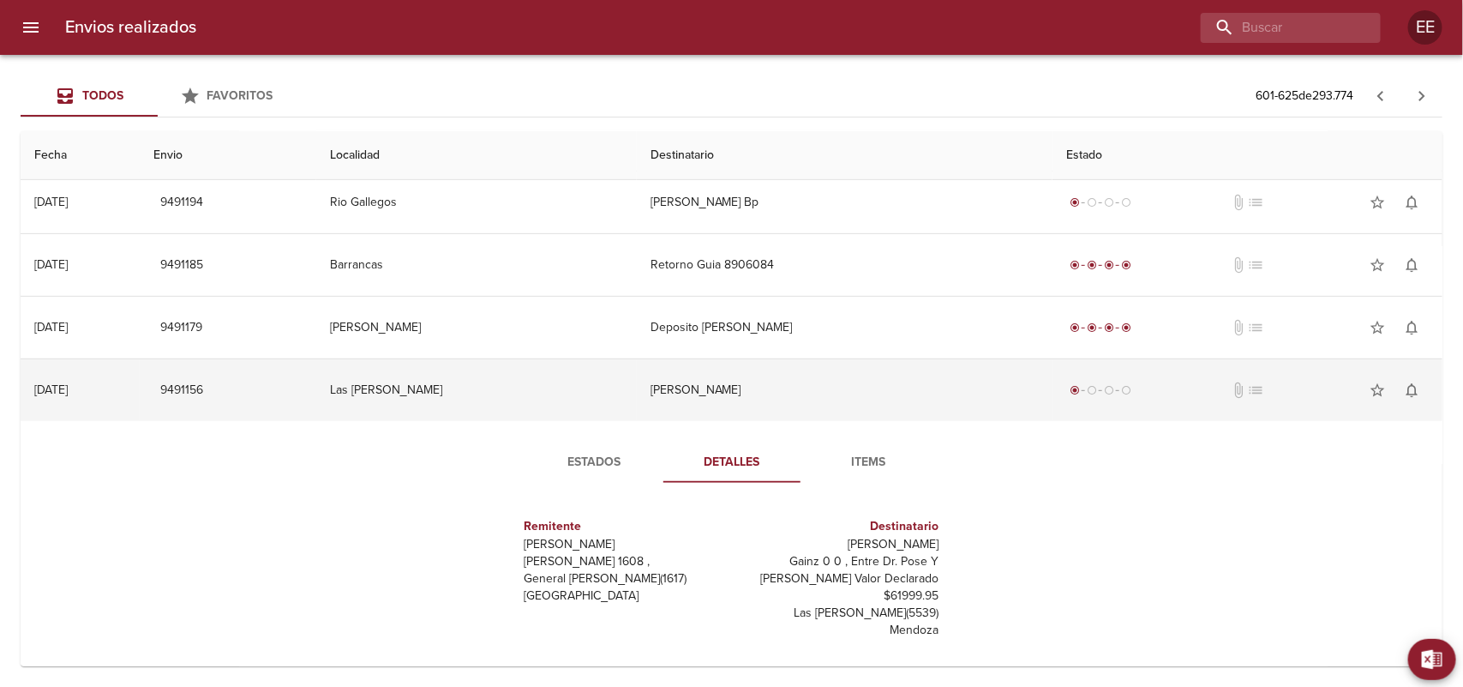
click at [700, 391] on td "[PERSON_NAME]" at bounding box center [845, 390] width 416 height 62
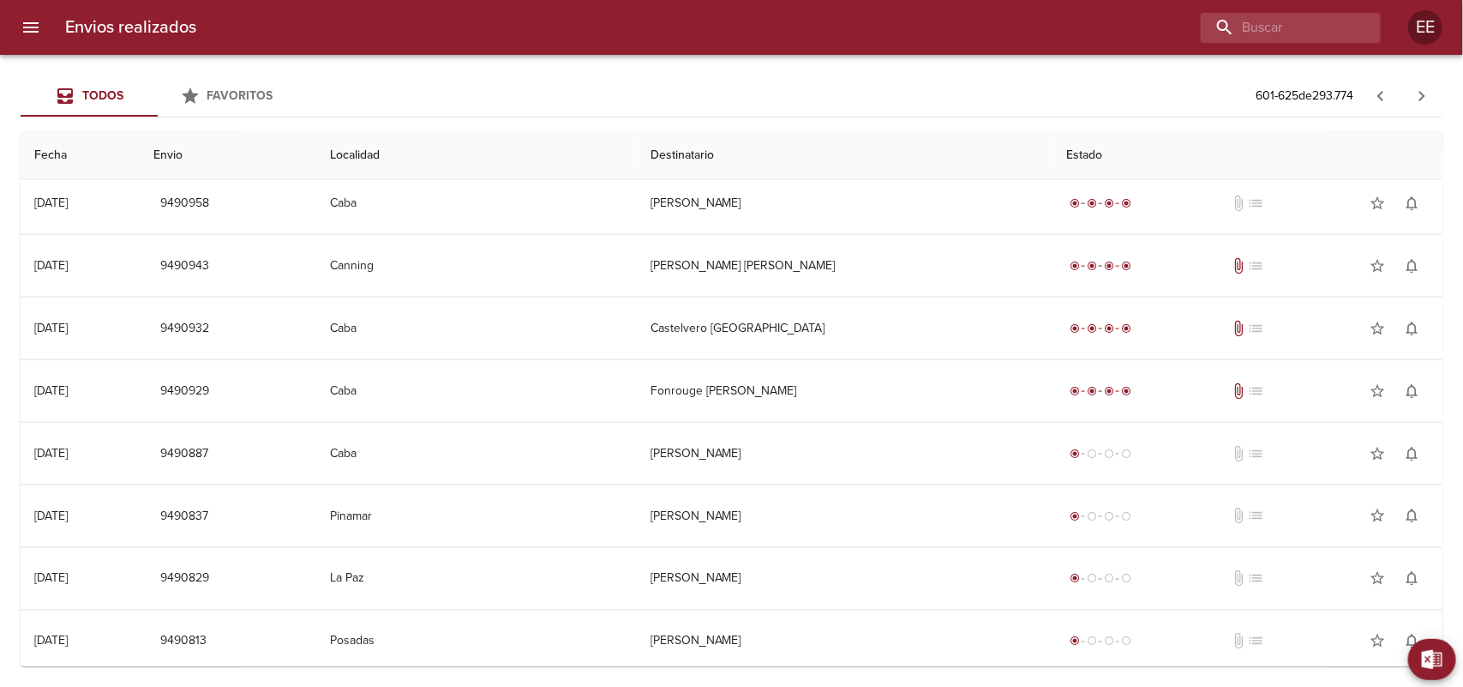
scroll to position [1083, 0]
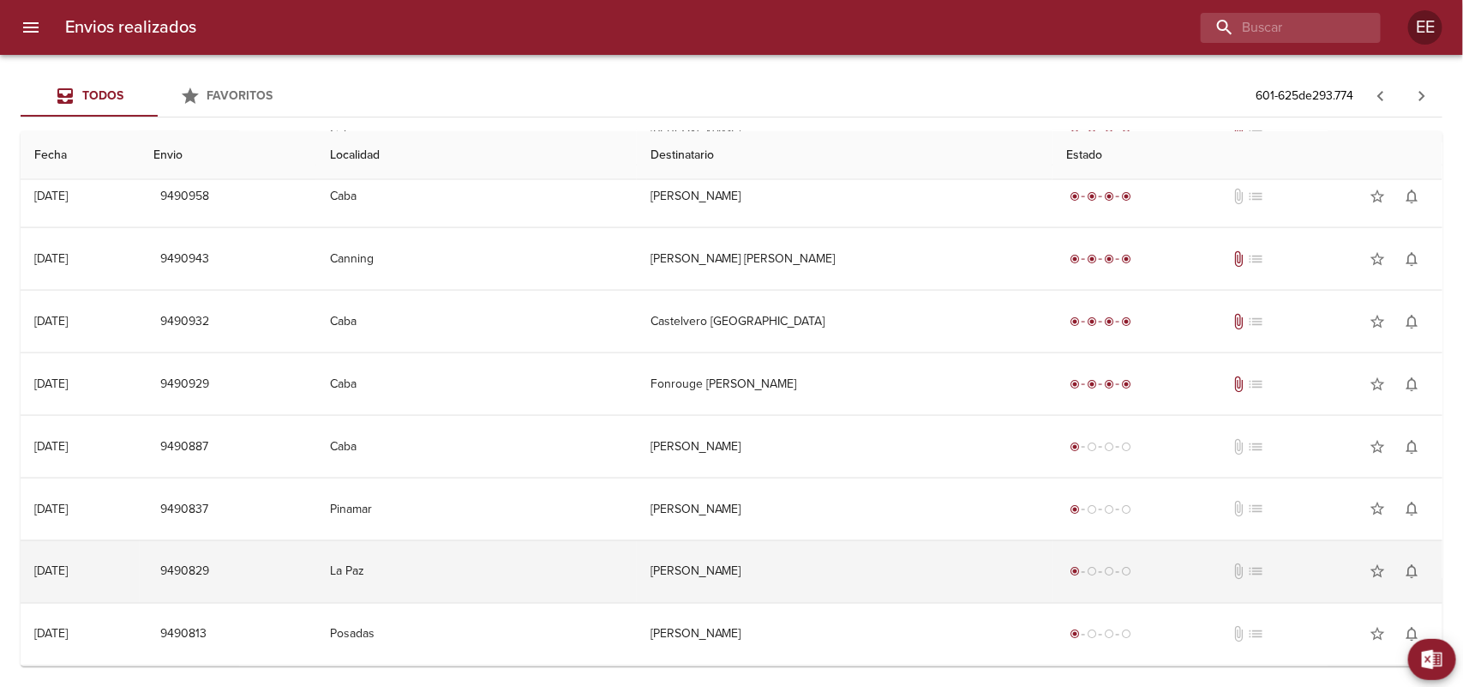
click at [653, 557] on td "[PERSON_NAME]" at bounding box center [845, 572] width 416 height 62
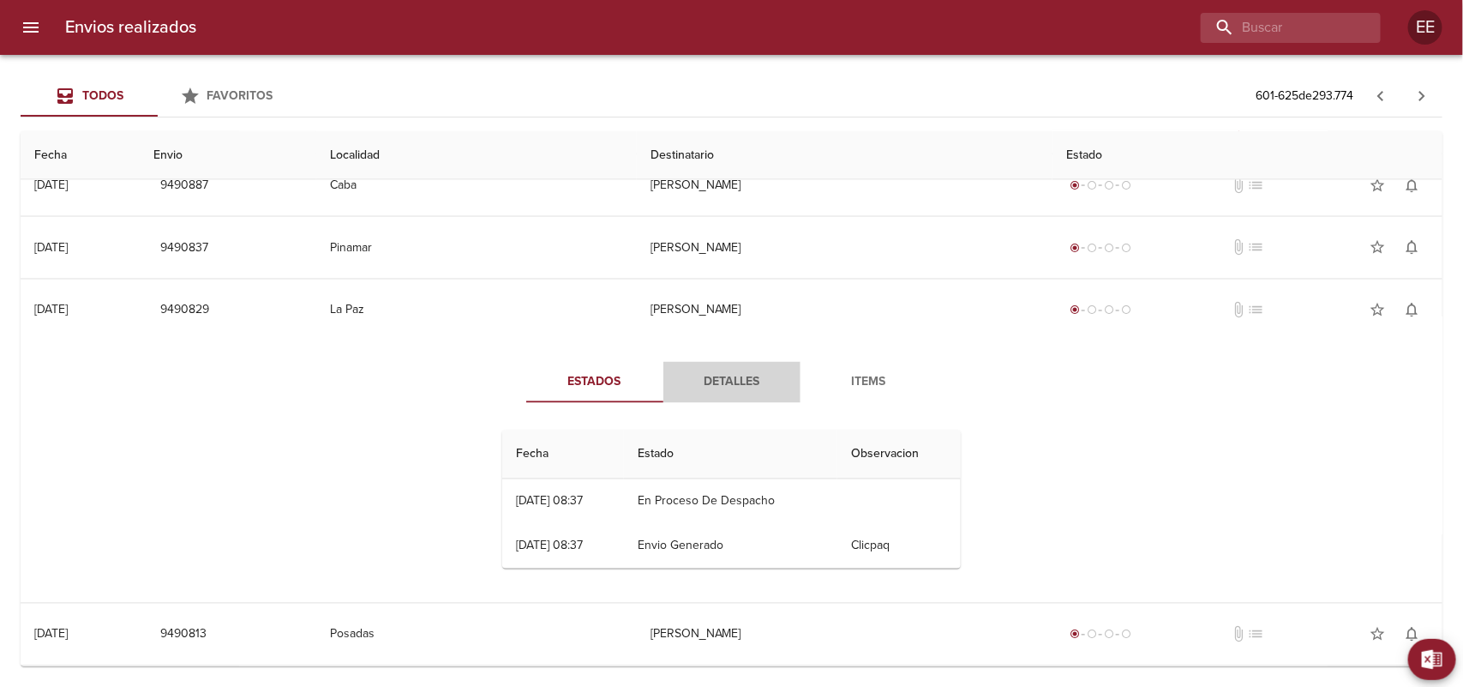
click at [729, 372] on span "Detalles" at bounding box center [732, 382] width 117 height 21
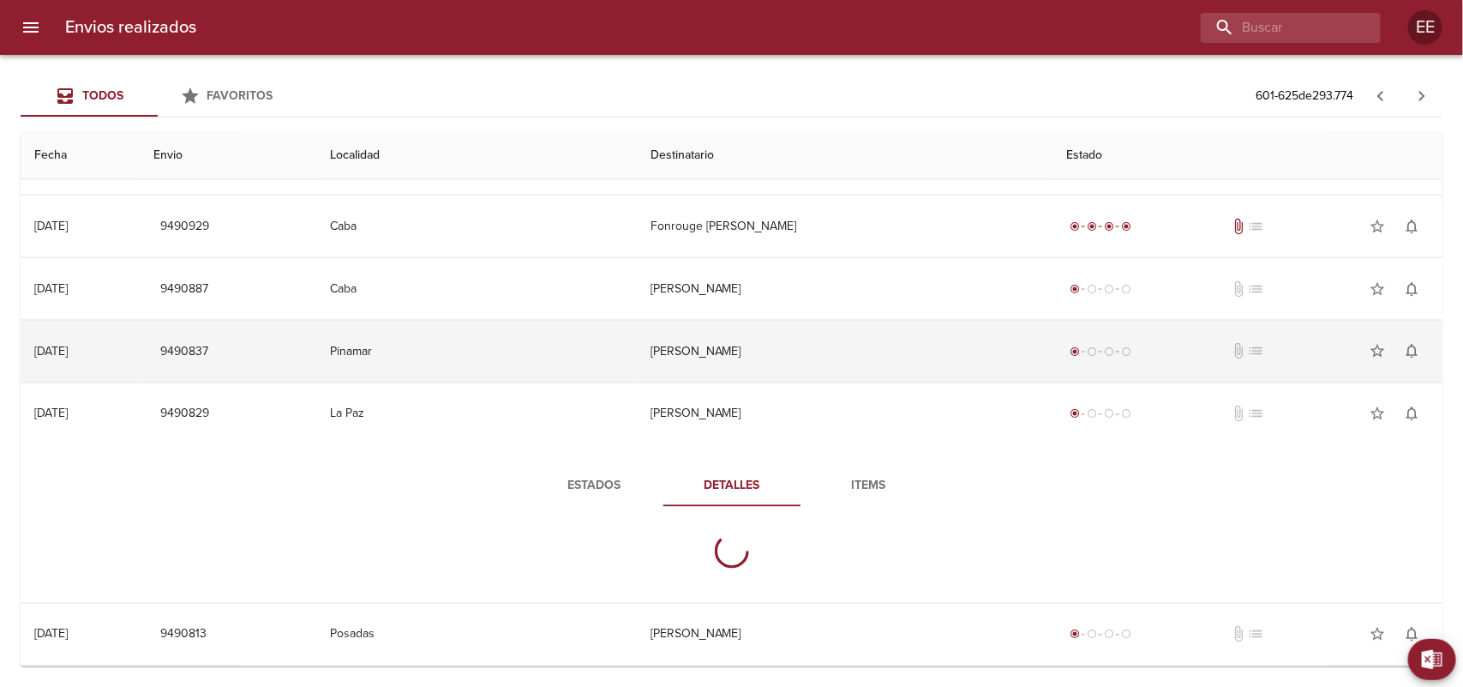
scroll to position [1344, 0]
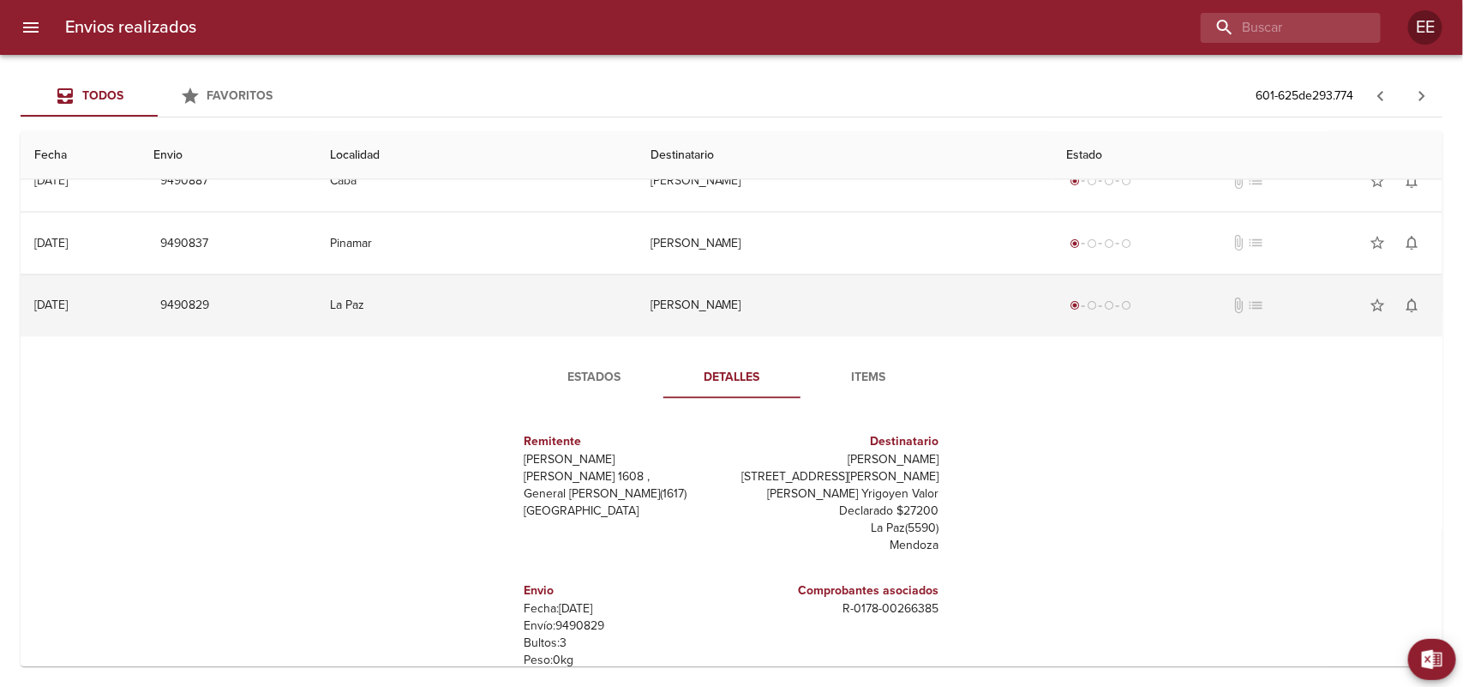
click at [739, 321] on td "[PERSON_NAME]" at bounding box center [845, 306] width 416 height 62
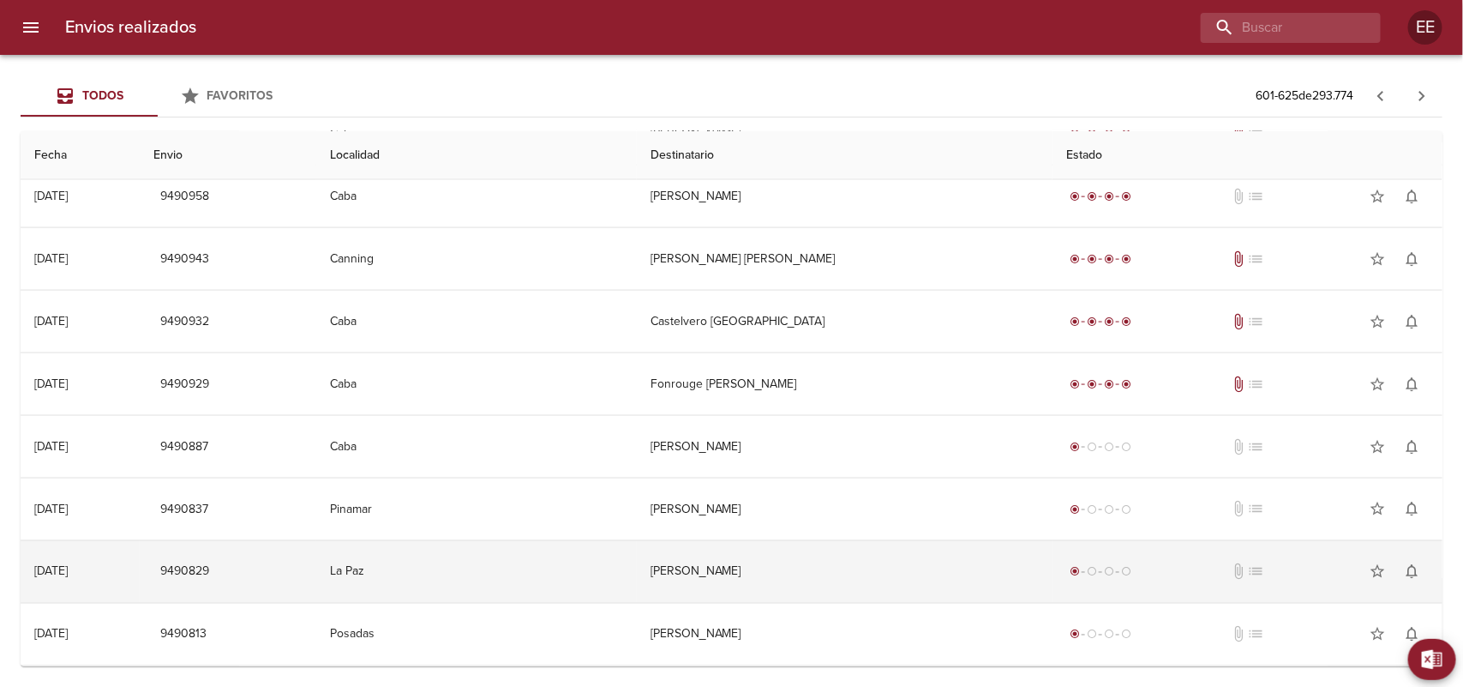
scroll to position [1084, 0]
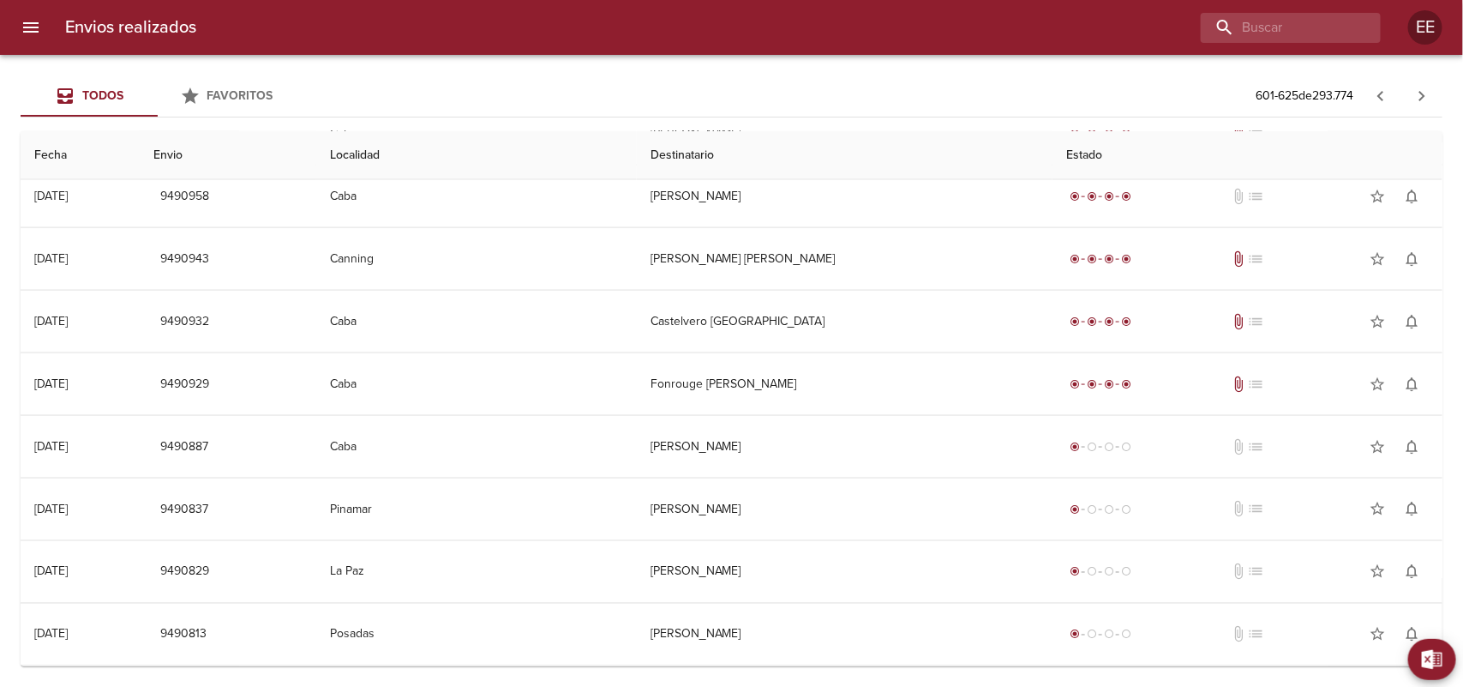
click at [1413, 95] on icon "button" at bounding box center [1422, 96] width 21 height 21
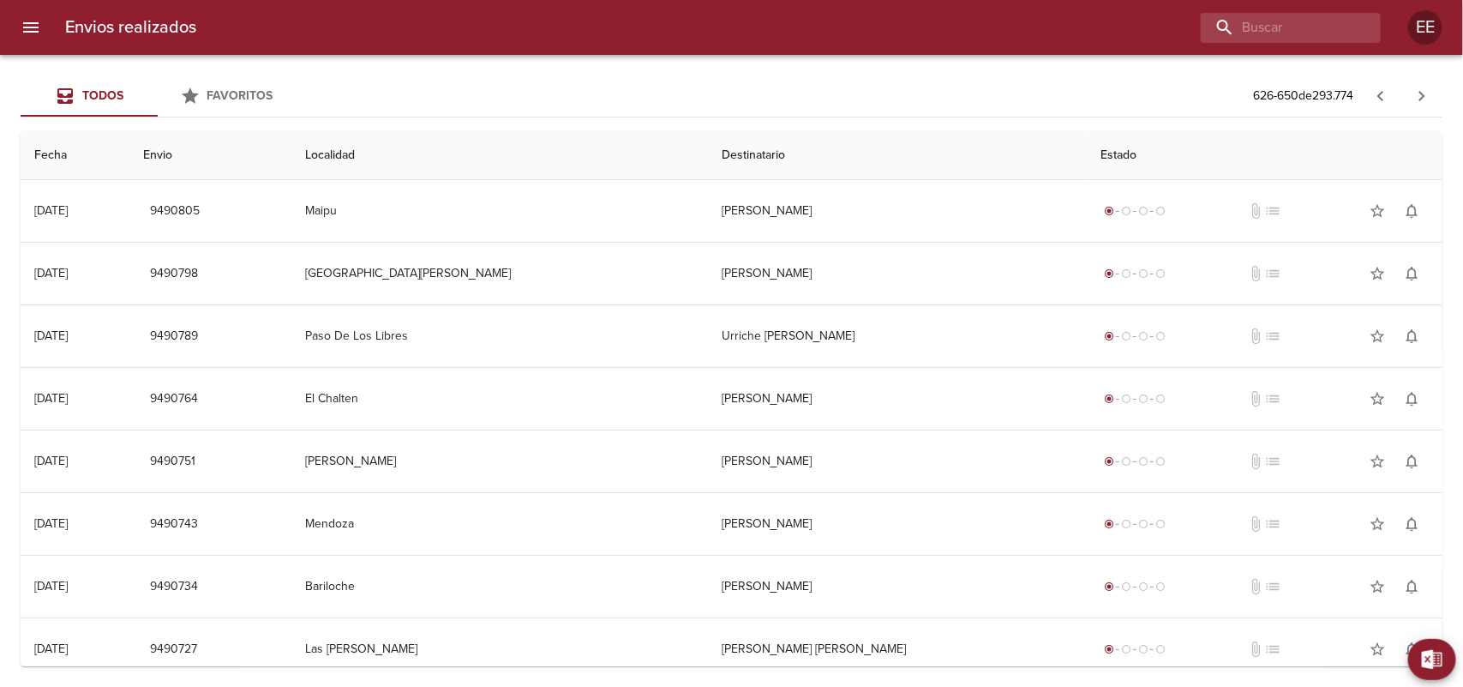
scroll to position [107, 0]
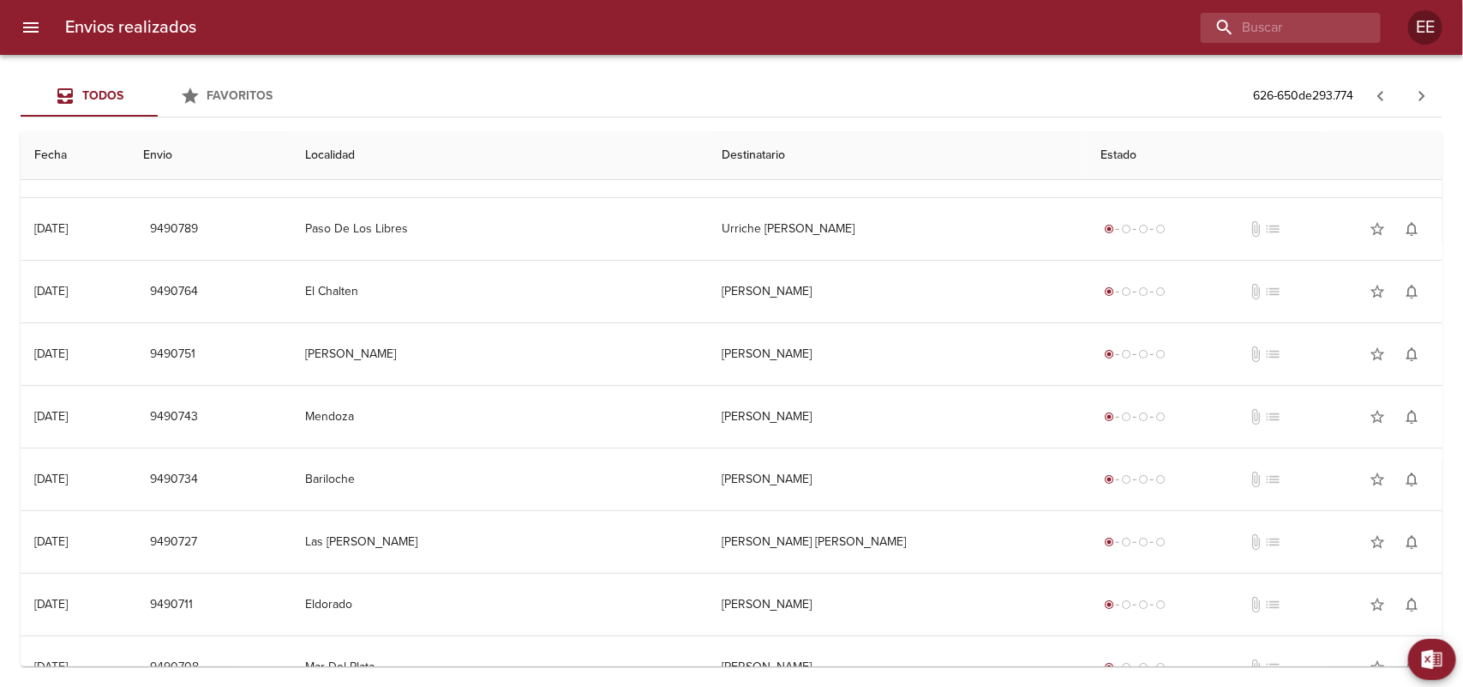
click at [487, 279] on td "El Chalten" at bounding box center [499, 292] width 416 height 62
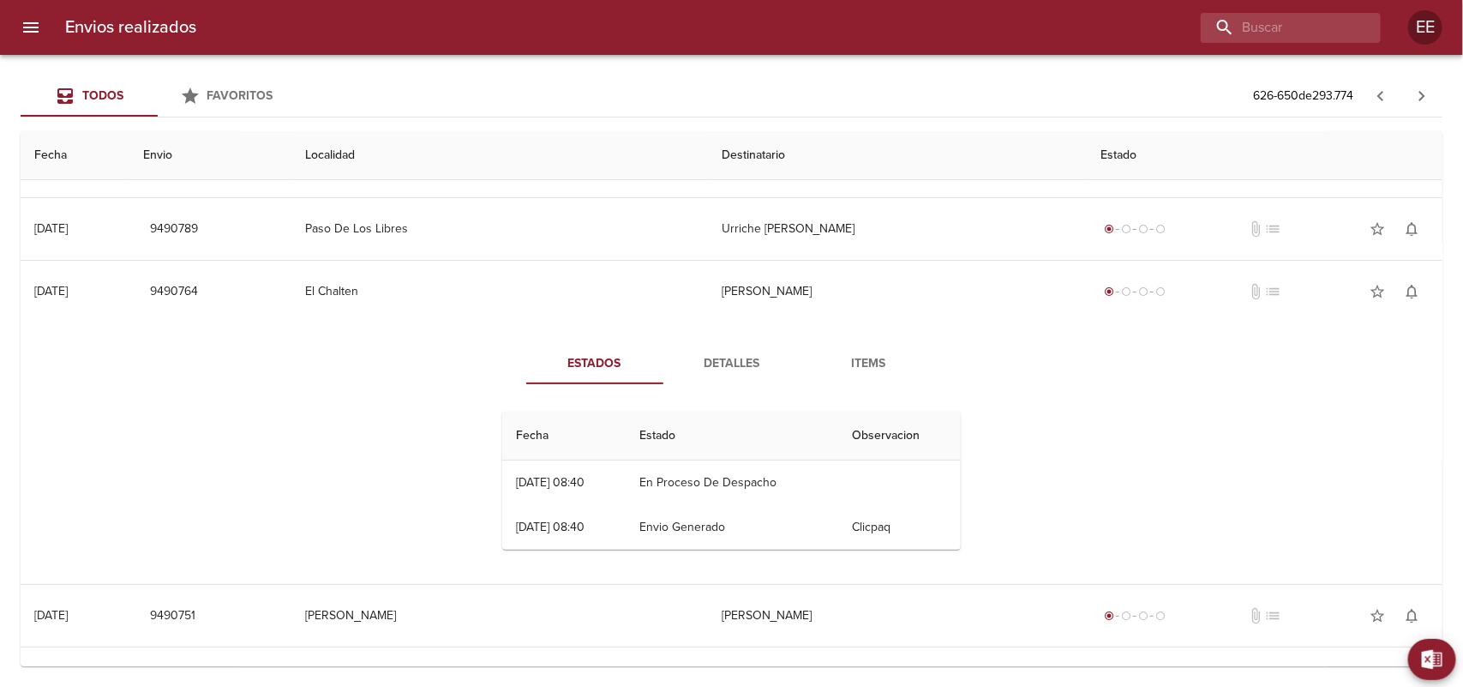
click at [754, 354] on span "Detalles" at bounding box center [732, 363] width 117 height 21
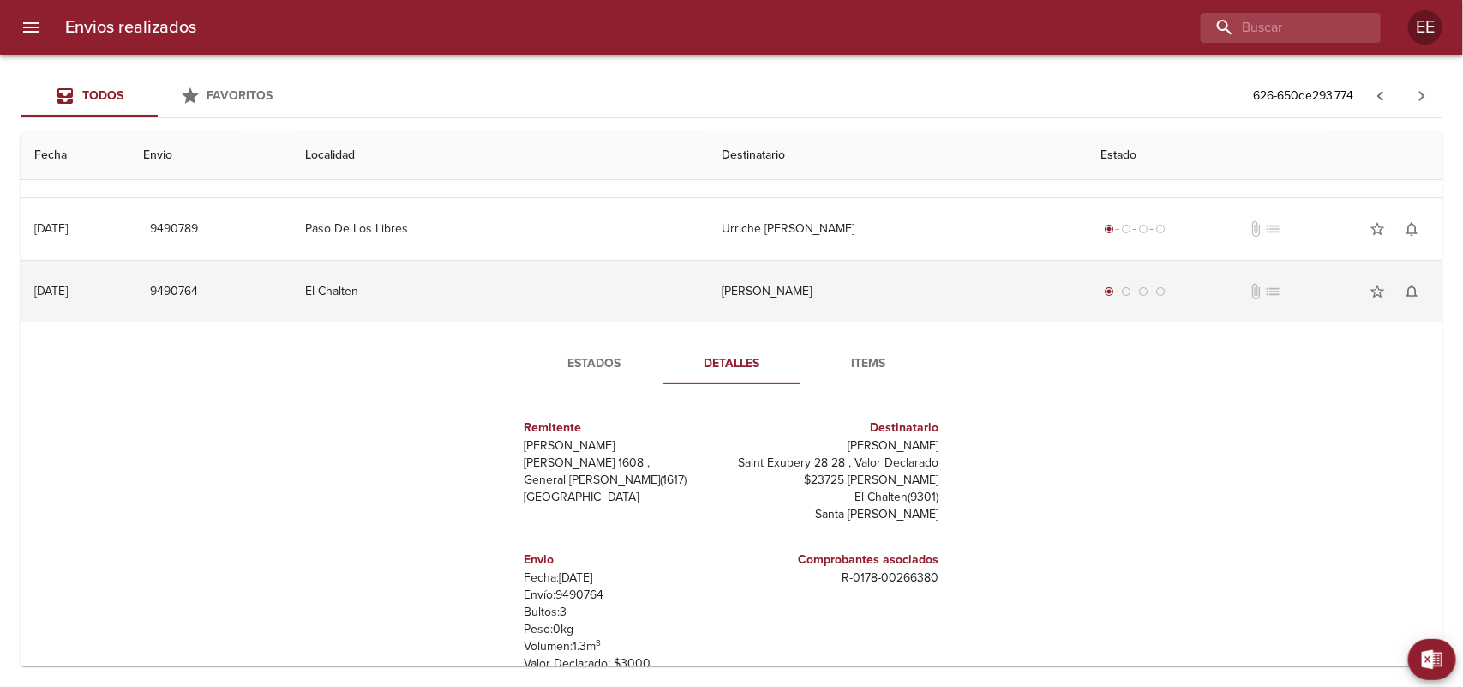
click at [733, 309] on td "[PERSON_NAME]" at bounding box center [898, 292] width 380 height 62
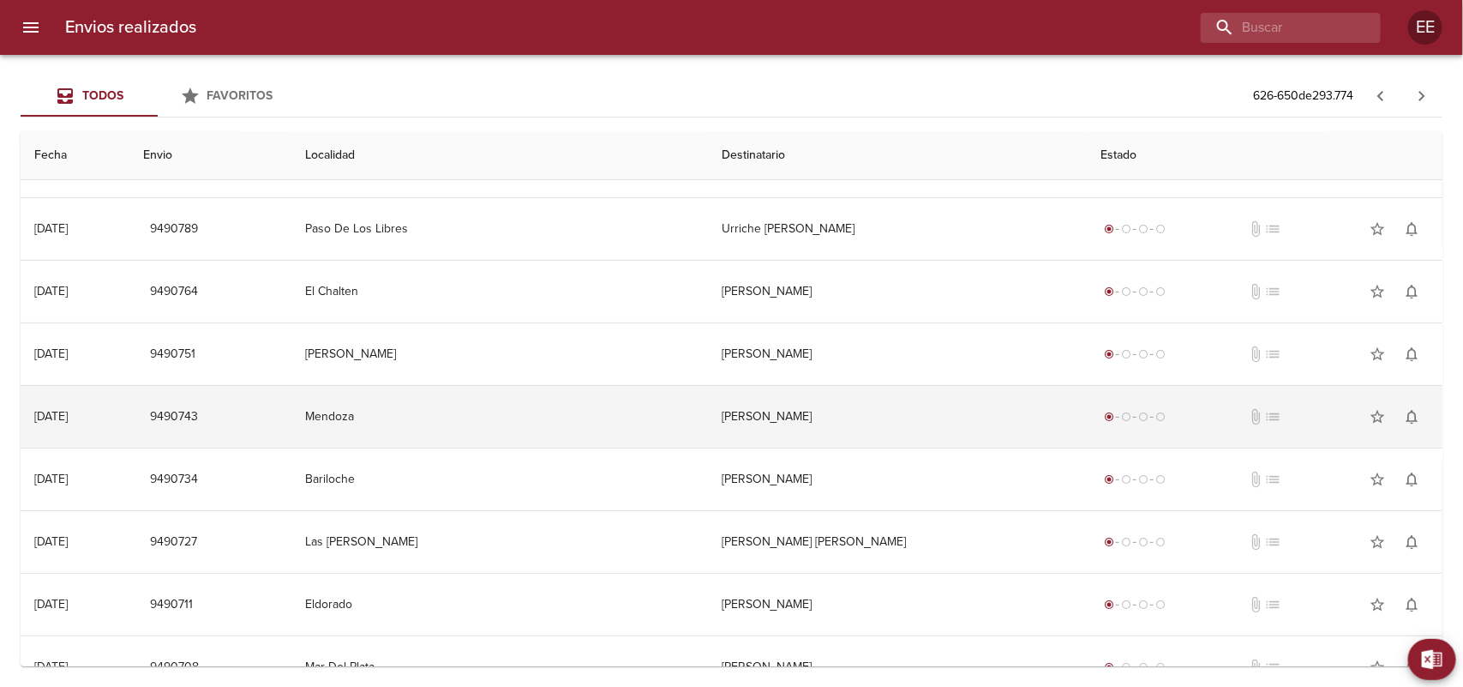
scroll to position [214, 0]
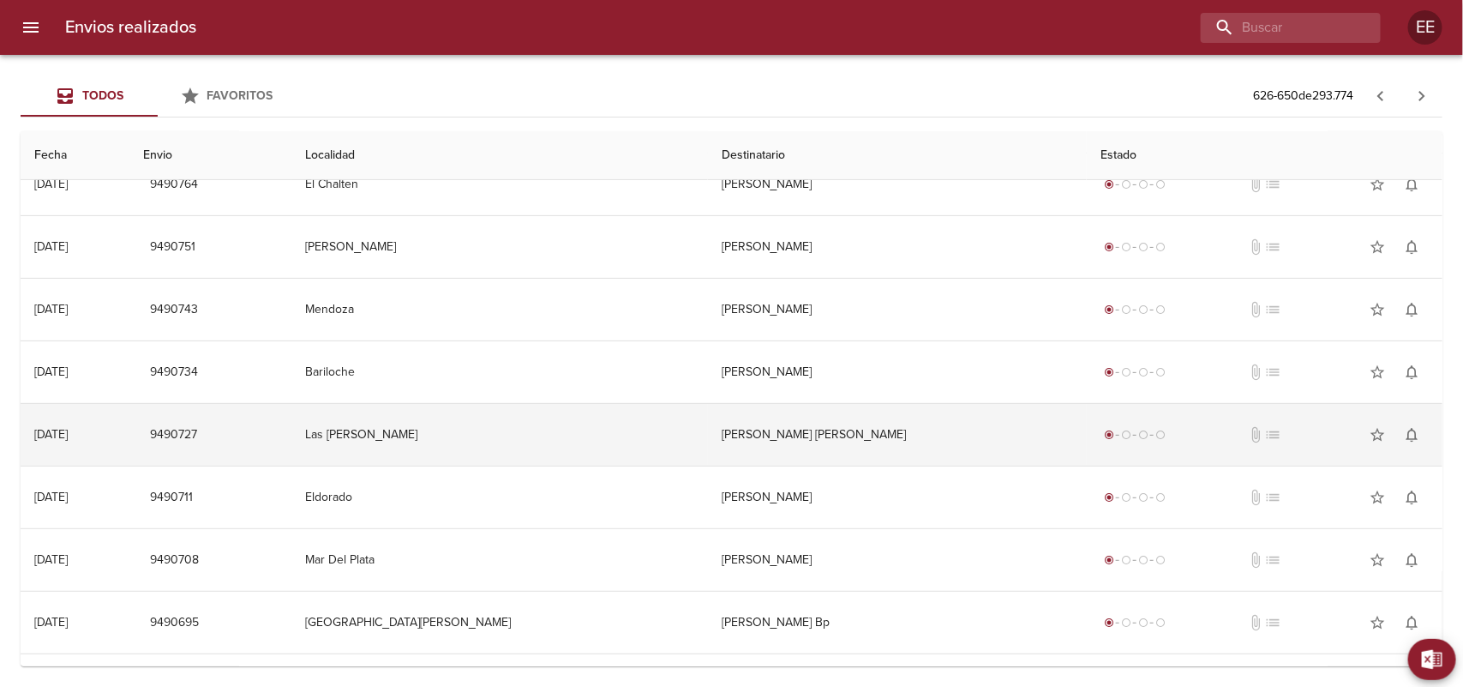
click at [738, 453] on td "[PERSON_NAME] [PERSON_NAME]" at bounding box center [898, 435] width 380 height 62
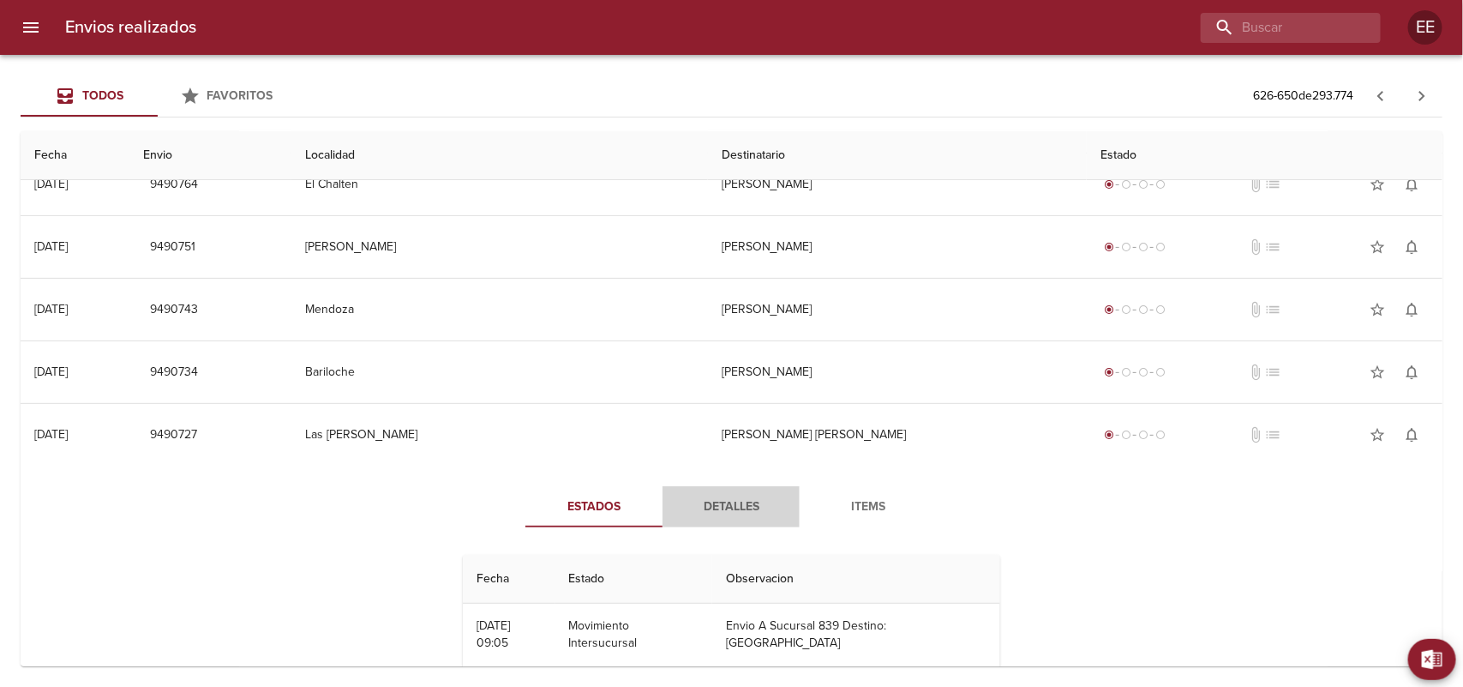
click at [754, 502] on span "Detalles" at bounding box center [731, 506] width 117 height 21
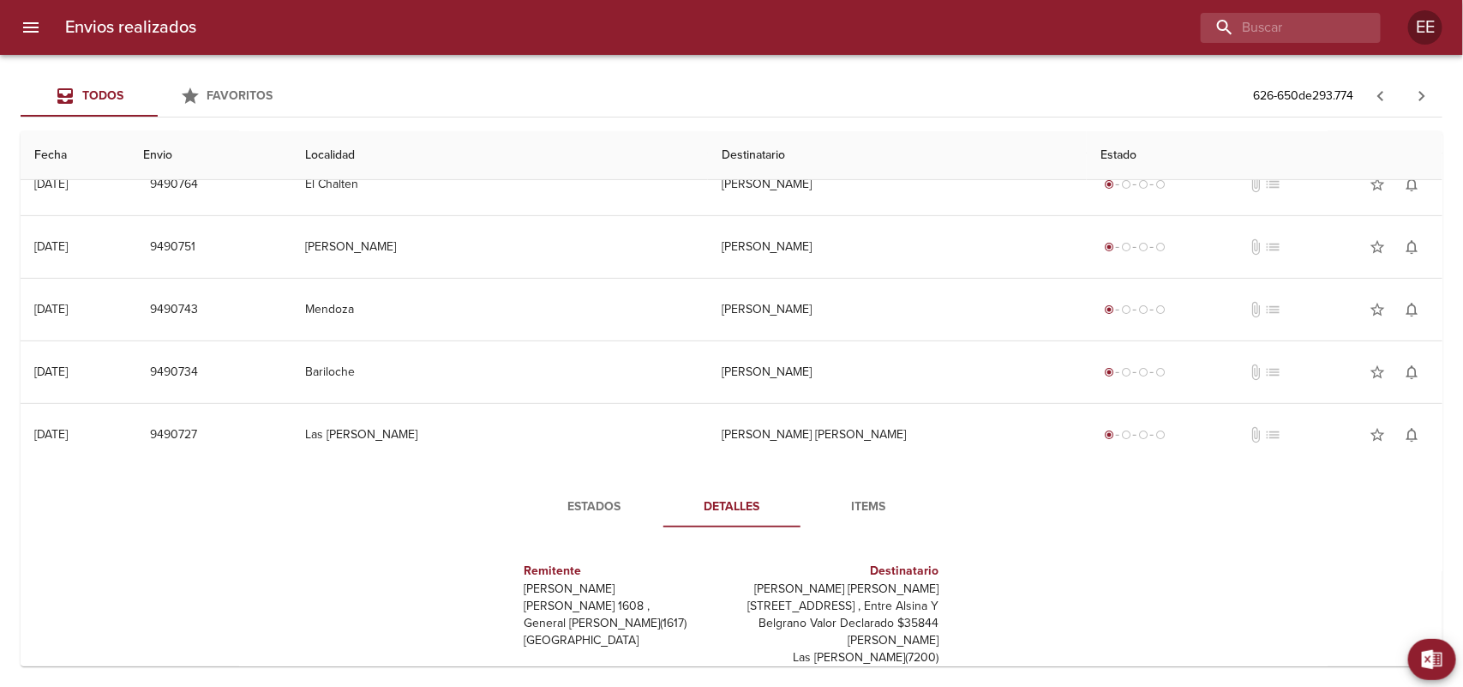
scroll to position [321, 0]
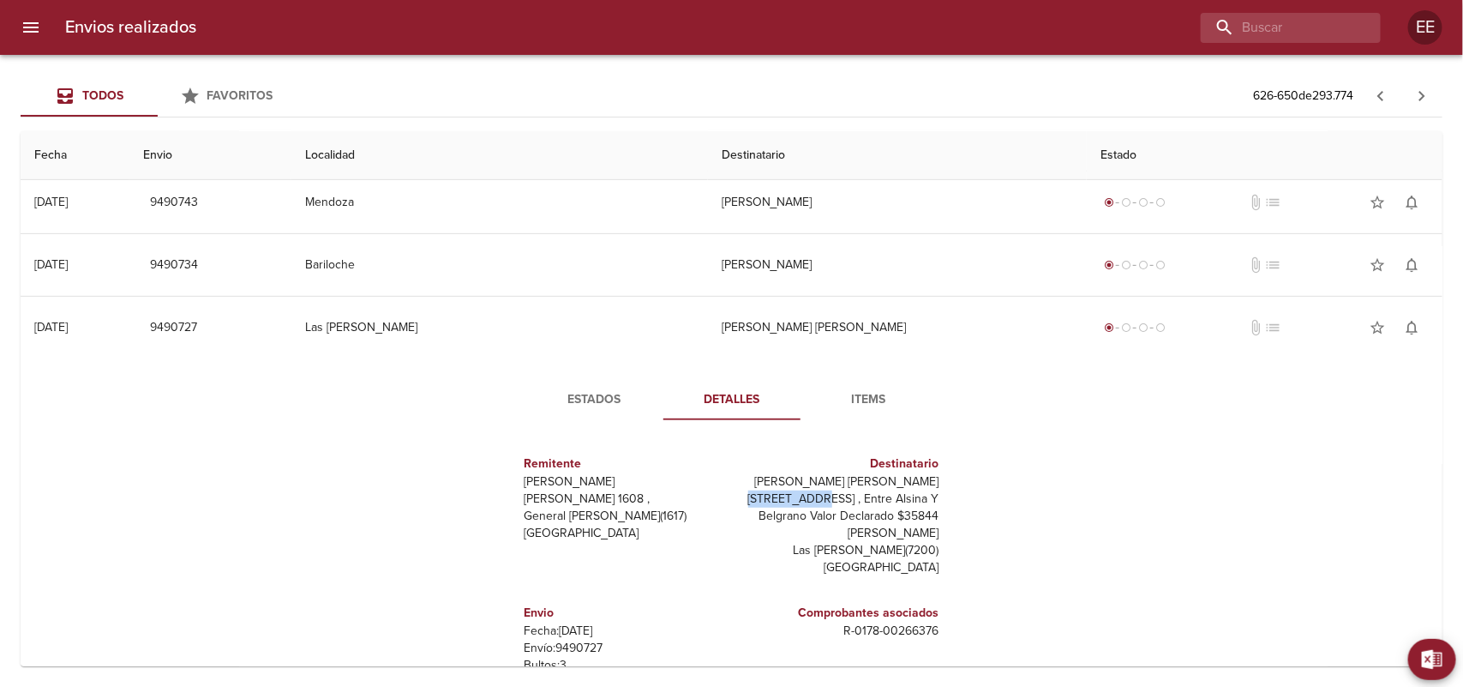
drag, startPoint x: 748, startPoint y: 501, endPoint x: 814, endPoint y: 497, distance: 66.1
click at [814, 497] on p "[STREET_ADDRESS] , Entre Alsina Y Belgrano Valor Declarado $35844 [PERSON_NAME]" at bounding box center [839, 515] width 201 height 51
copy p "Libertad 293"
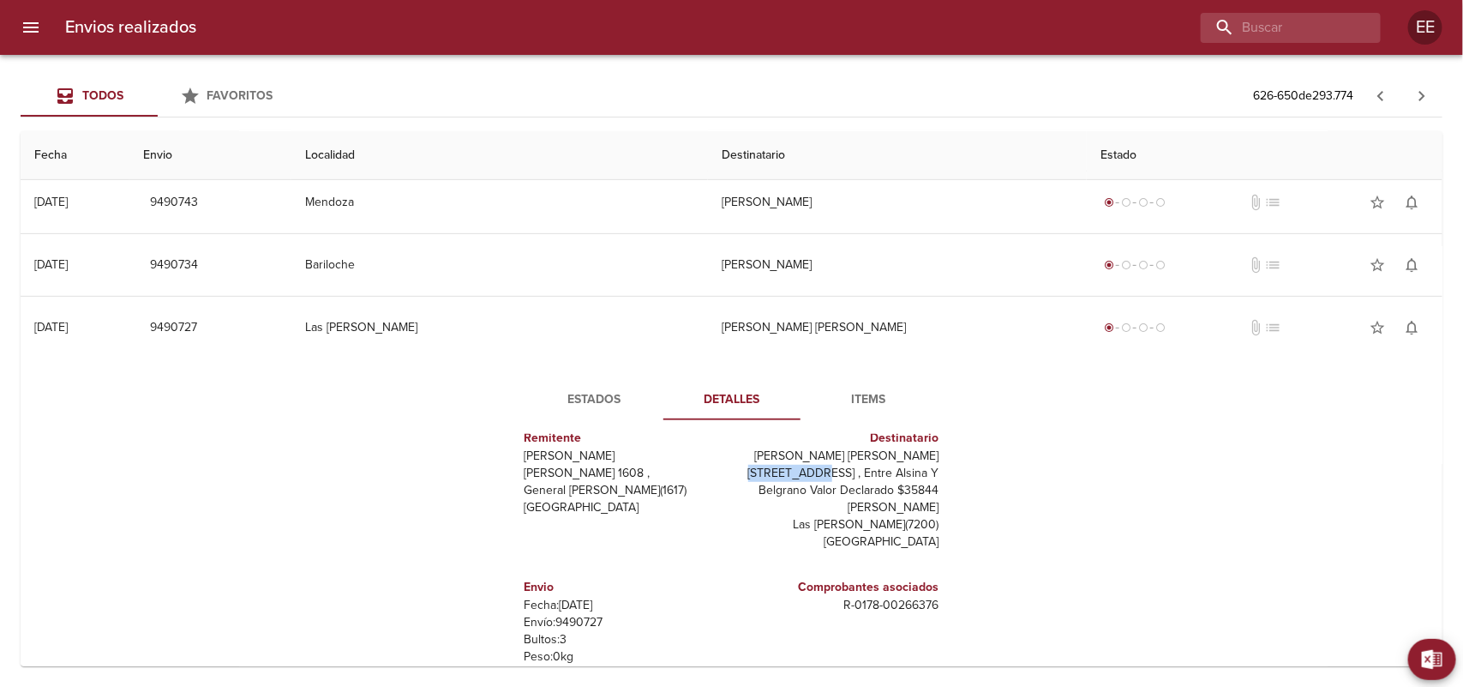
scroll to position [429, 0]
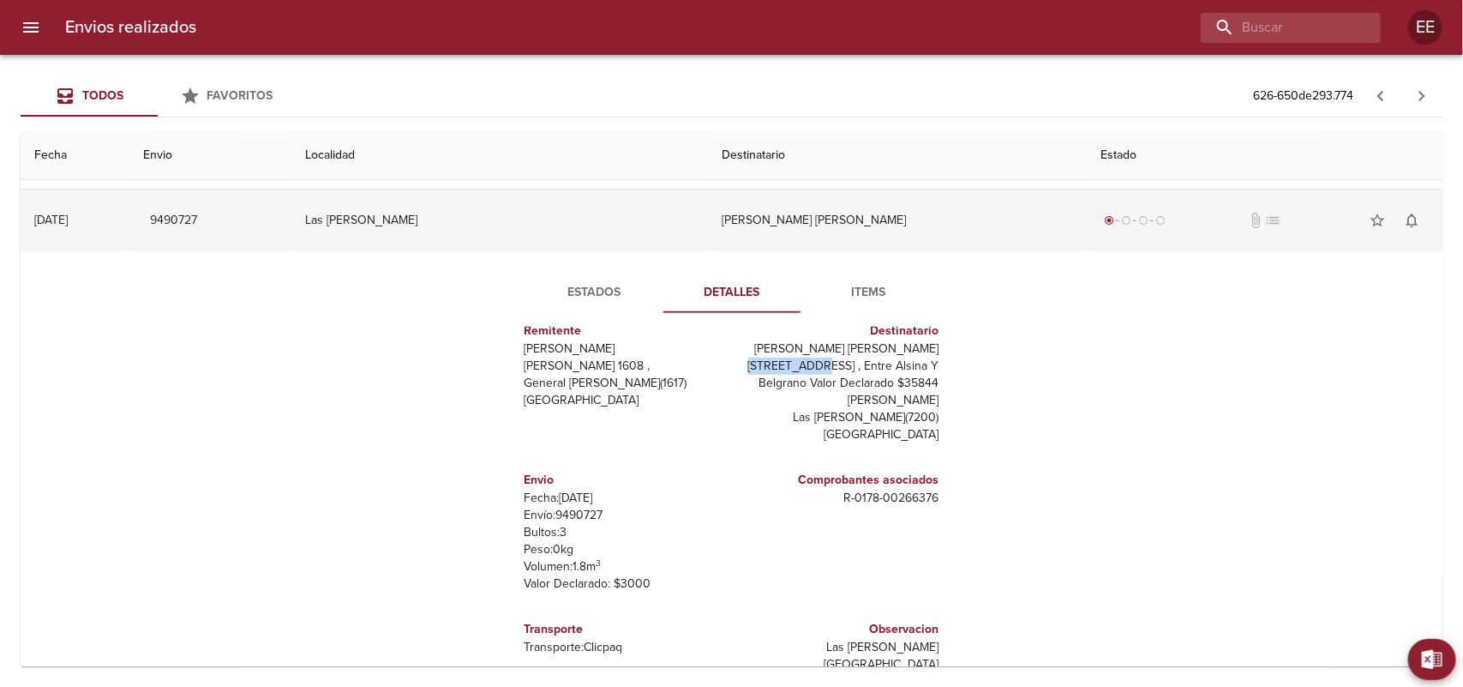
click at [681, 237] on td "Las [PERSON_NAME]" at bounding box center [499, 220] width 416 height 62
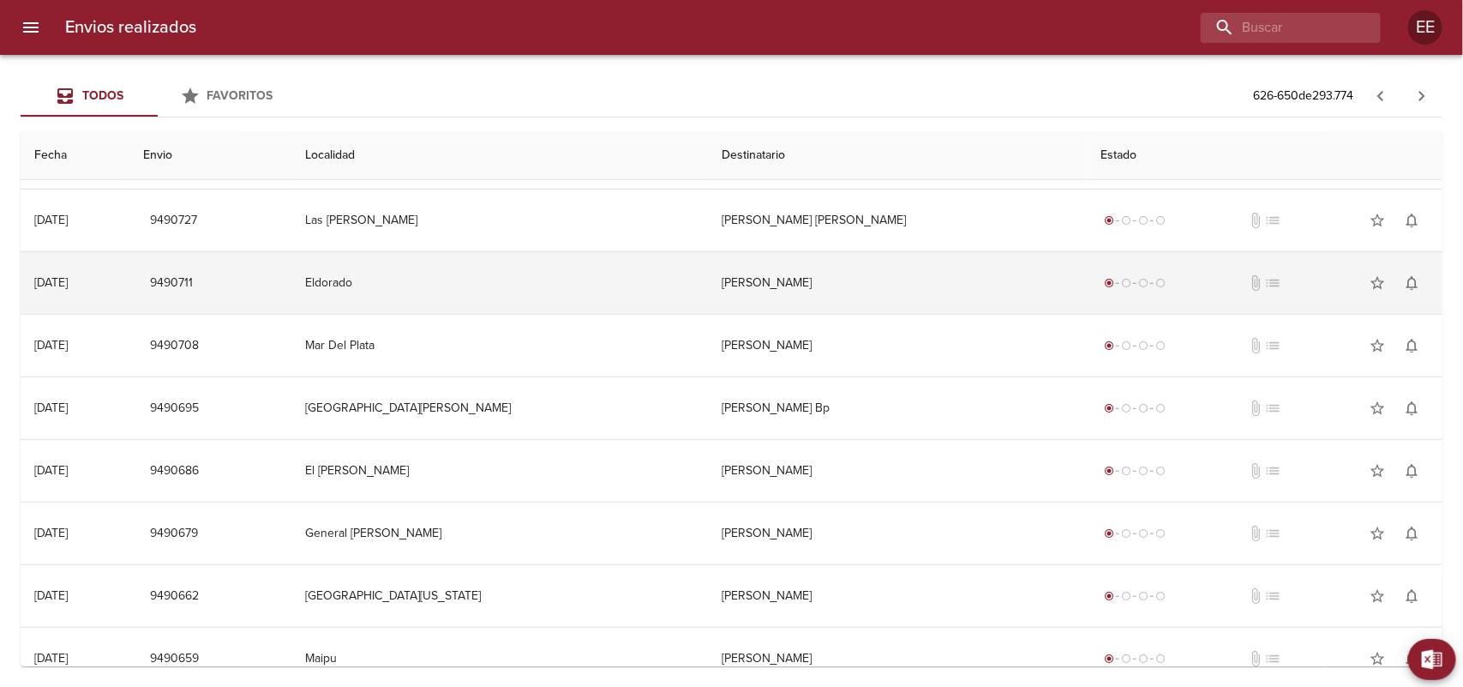
click at [782, 283] on td "[PERSON_NAME]" at bounding box center [898, 283] width 380 height 62
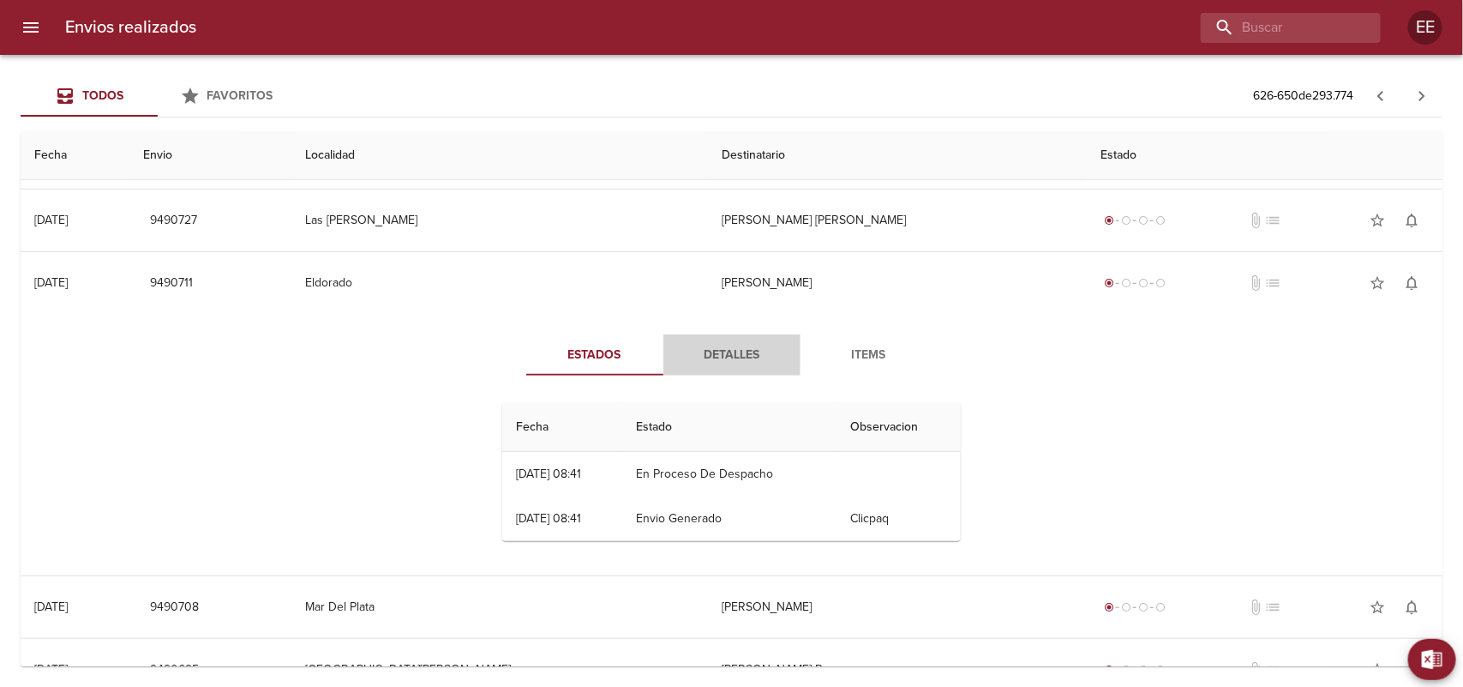
click at [720, 358] on span "Detalles" at bounding box center [732, 355] width 117 height 21
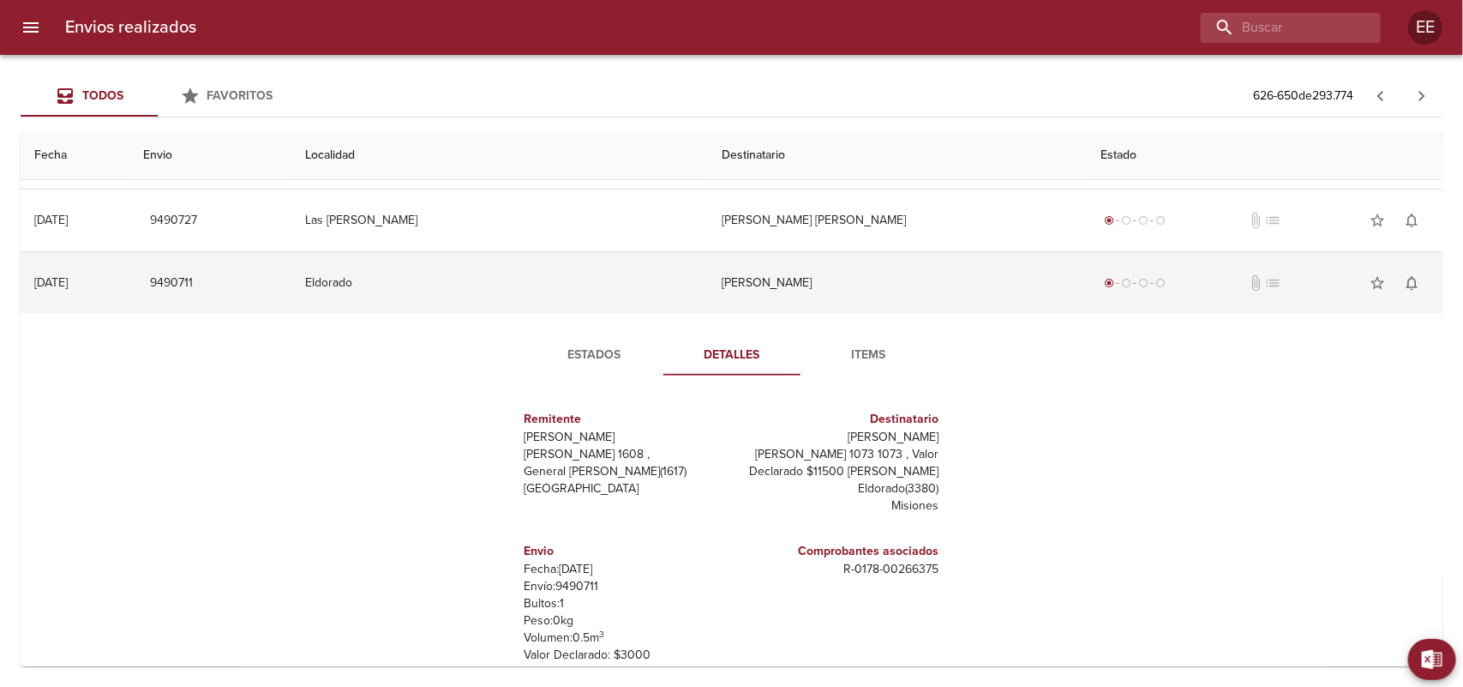
click at [739, 273] on td "[PERSON_NAME]" at bounding box center [898, 283] width 380 height 62
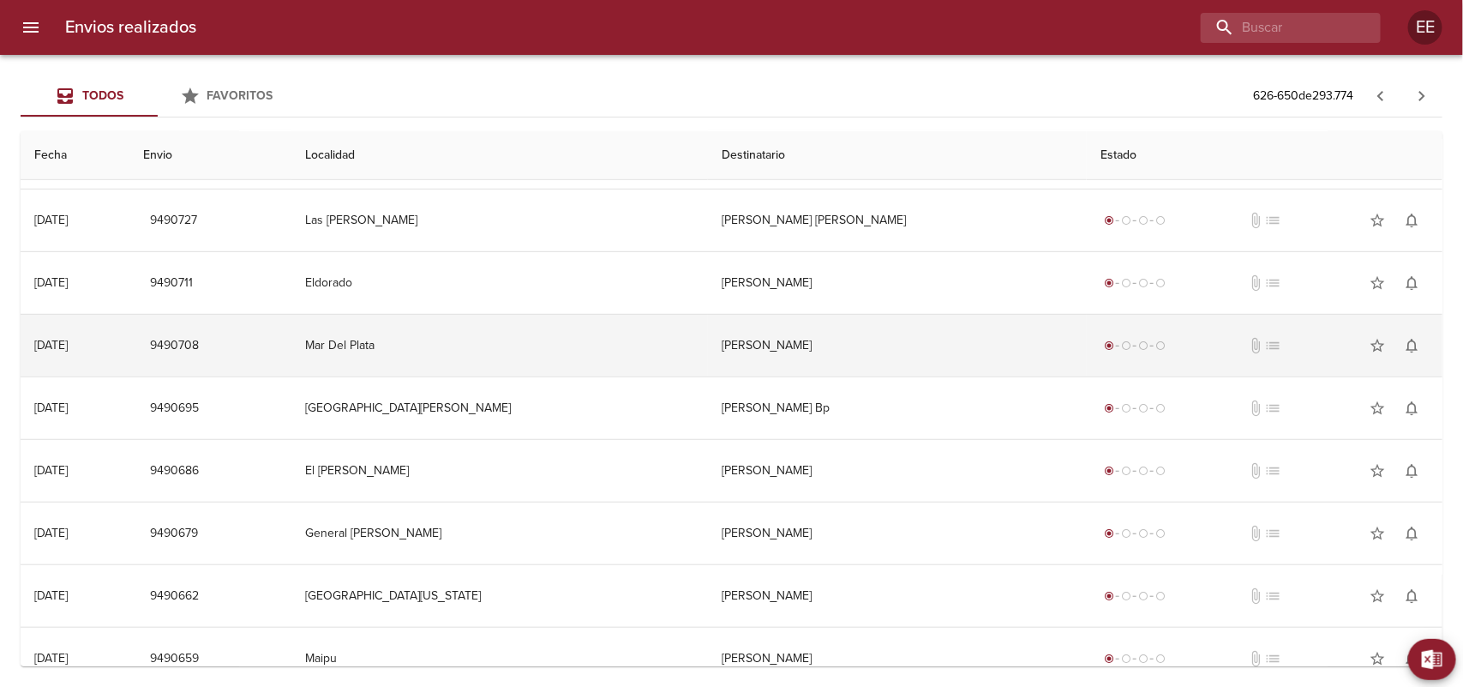
scroll to position [536, 0]
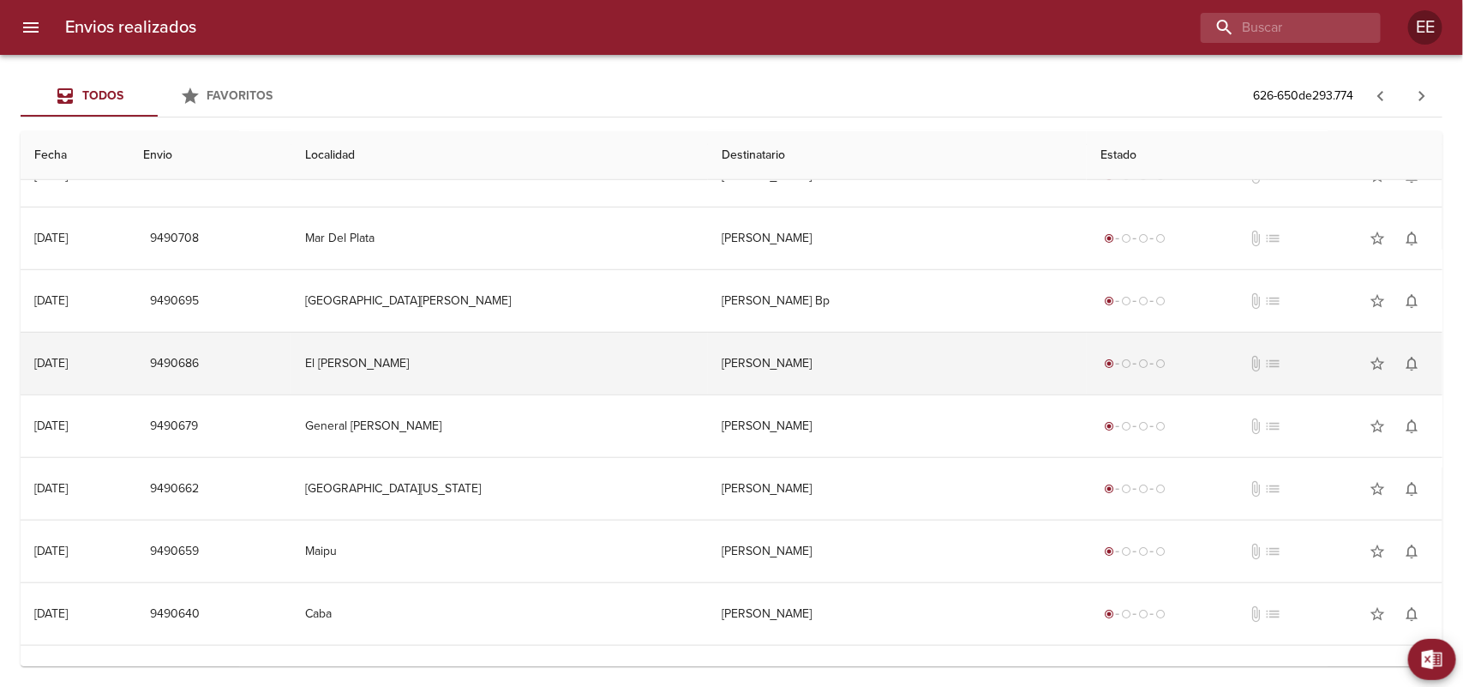
click at [773, 366] on td "[PERSON_NAME]" at bounding box center [898, 364] width 380 height 62
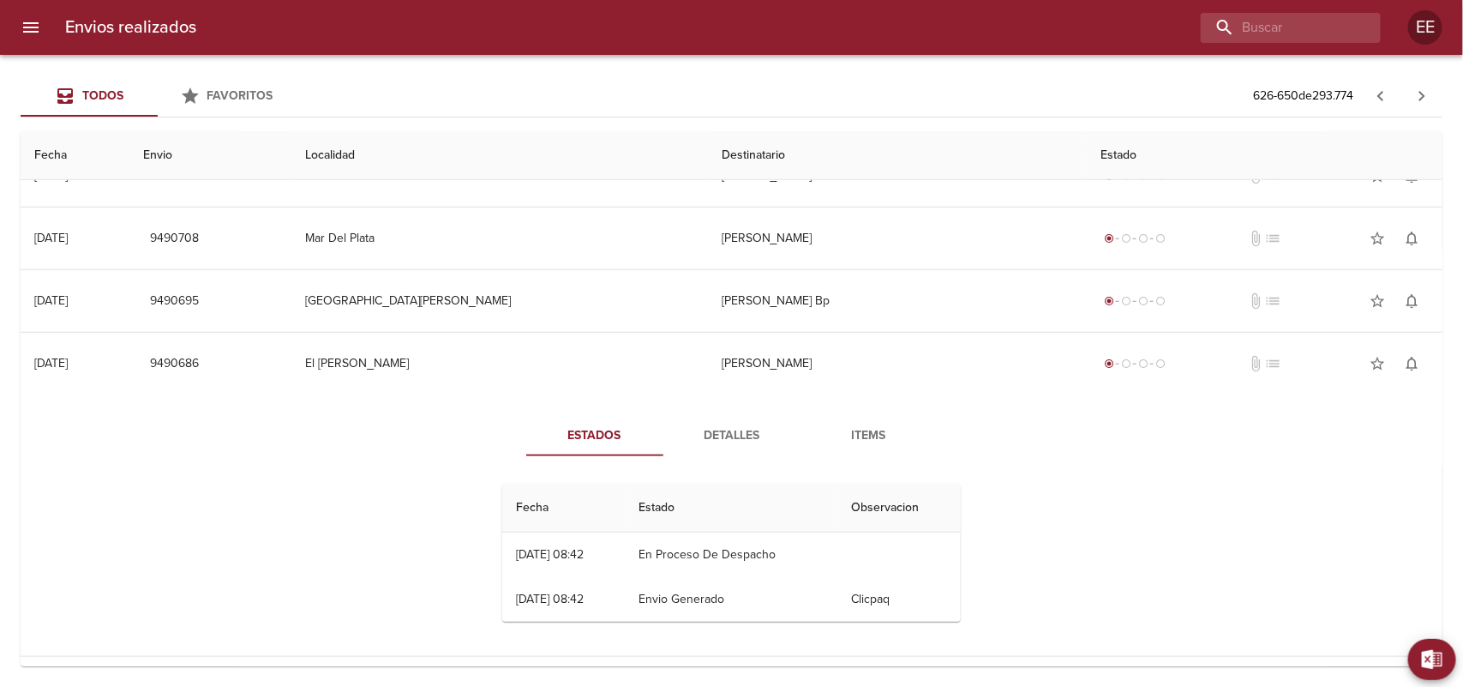
click at [712, 446] on span "Detalles" at bounding box center [732, 435] width 117 height 21
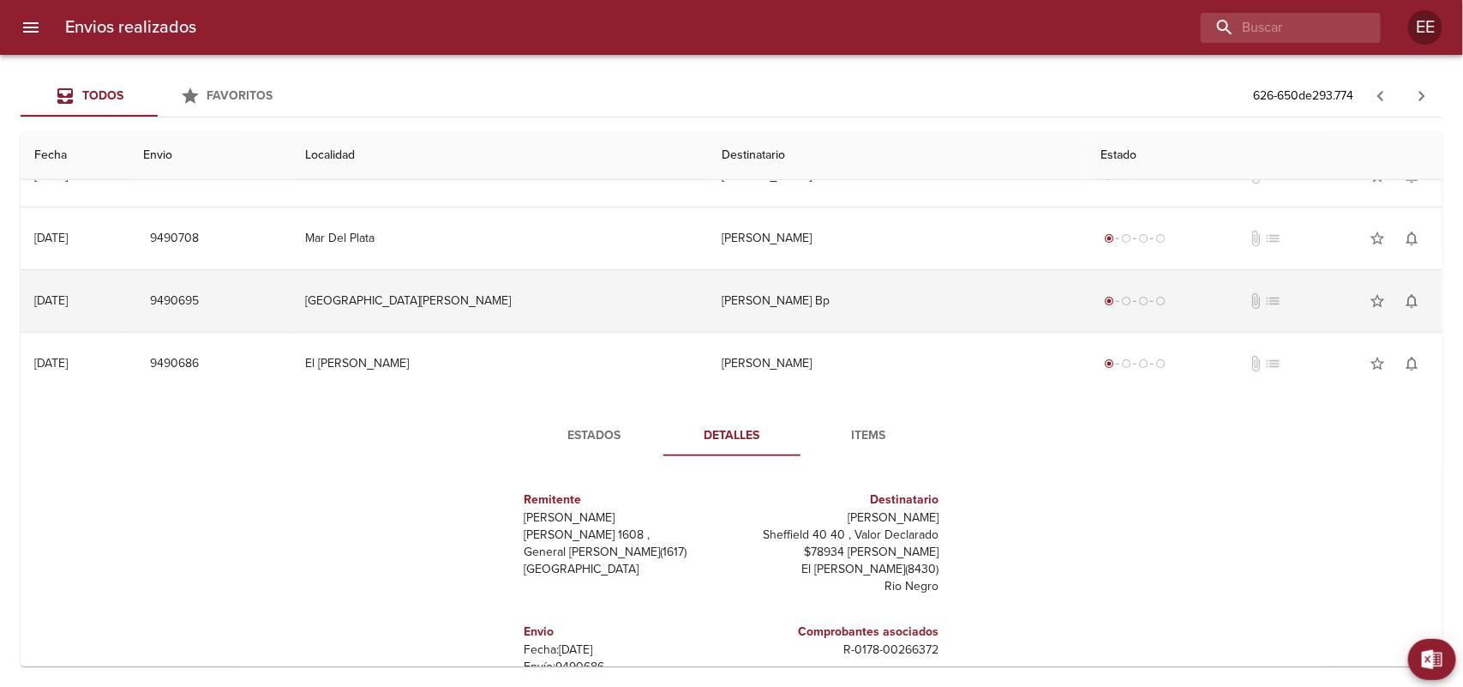
click at [734, 328] on td "[PERSON_NAME] Bp" at bounding box center [898, 301] width 380 height 62
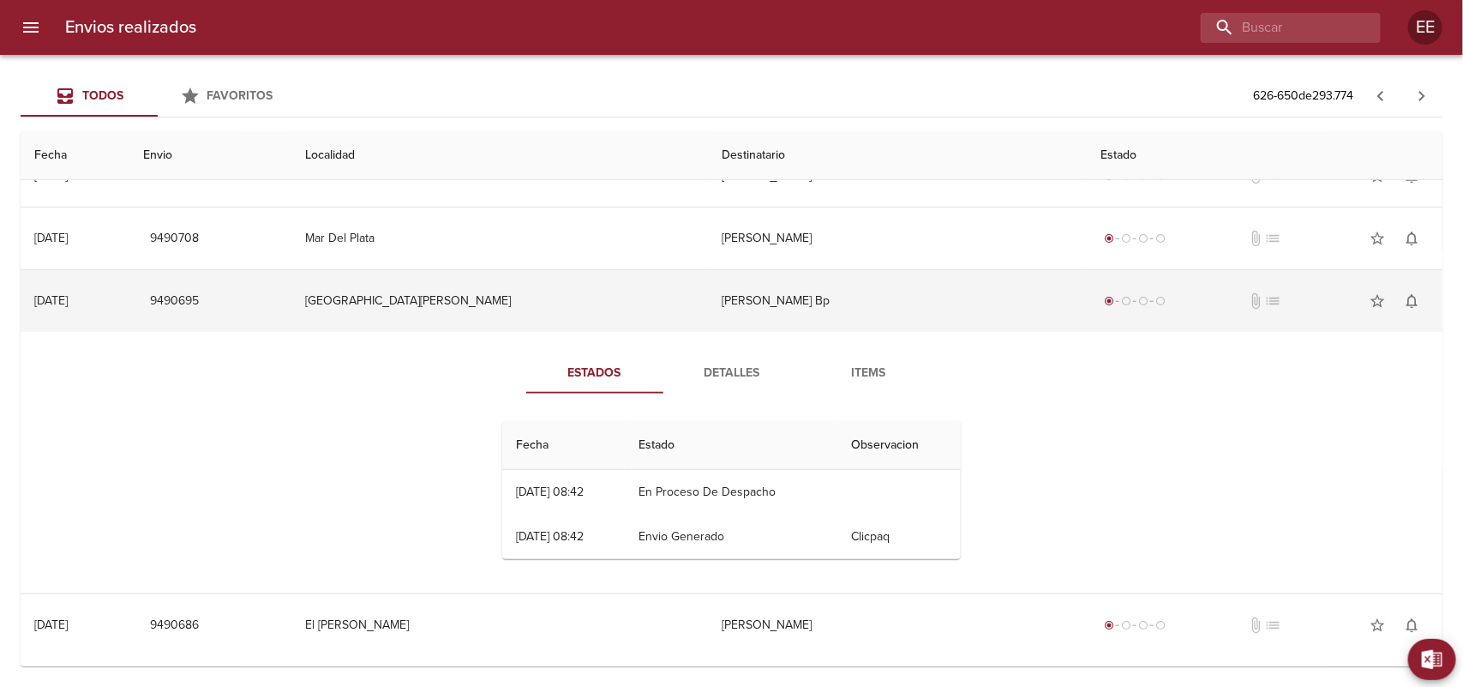
click at [754, 309] on td "[PERSON_NAME] Bp" at bounding box center [898, 301] width 380 height 62
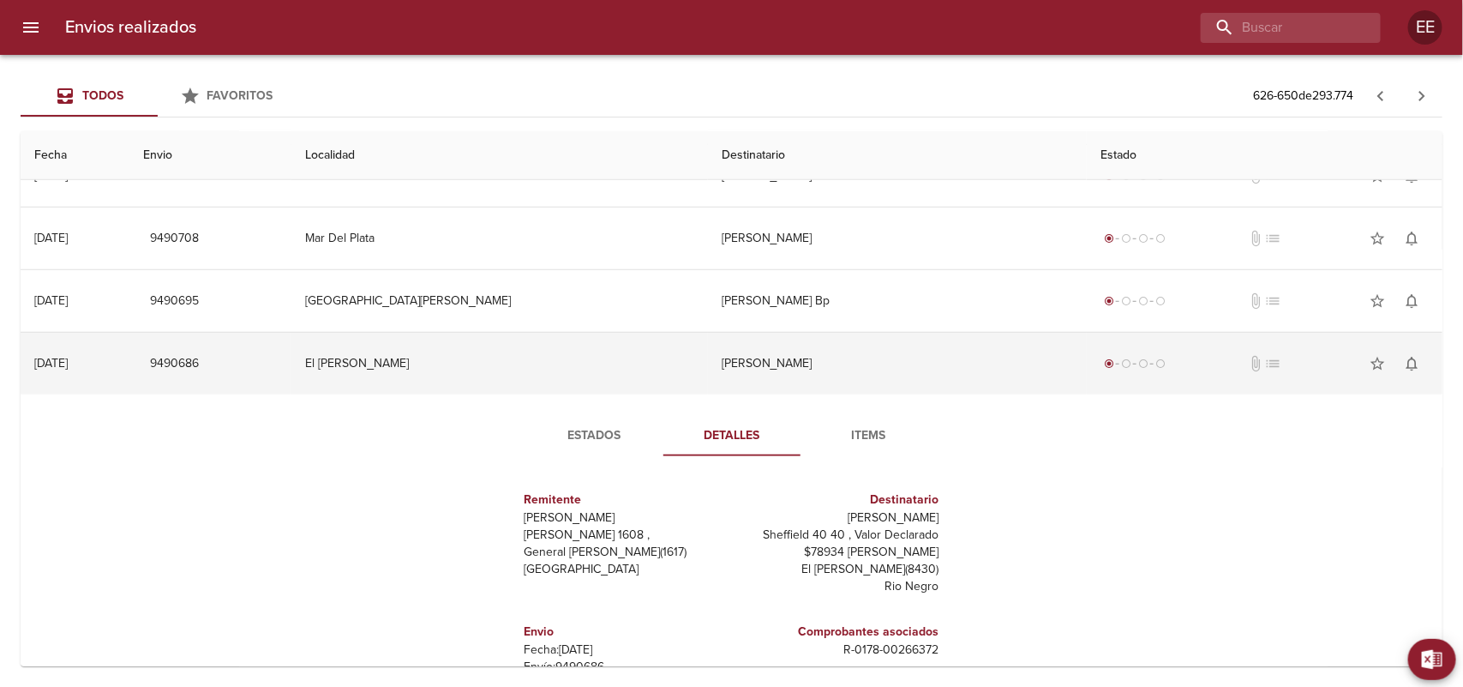
click at [765, 369] on td "[PERSON_NAME]" at bounding box center [898, 364] width 380 height 62
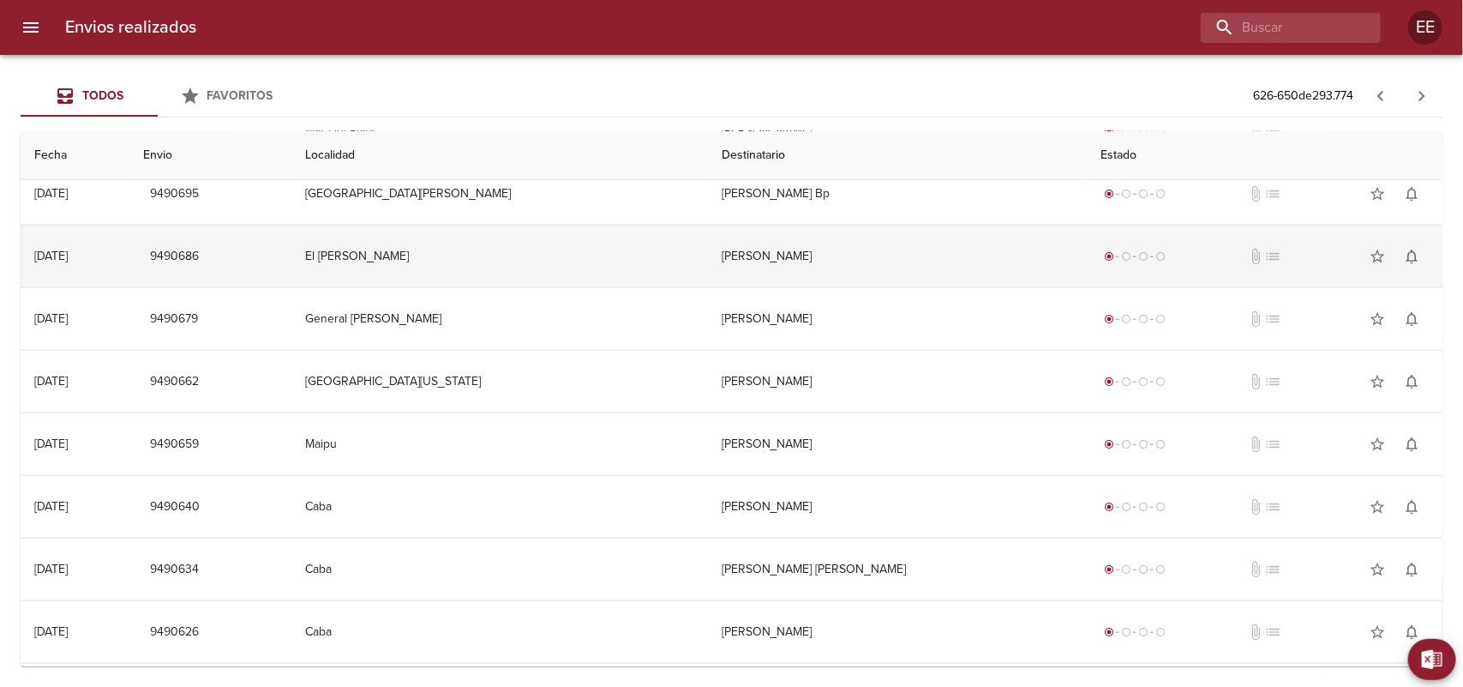
scroll to position [750, 0]
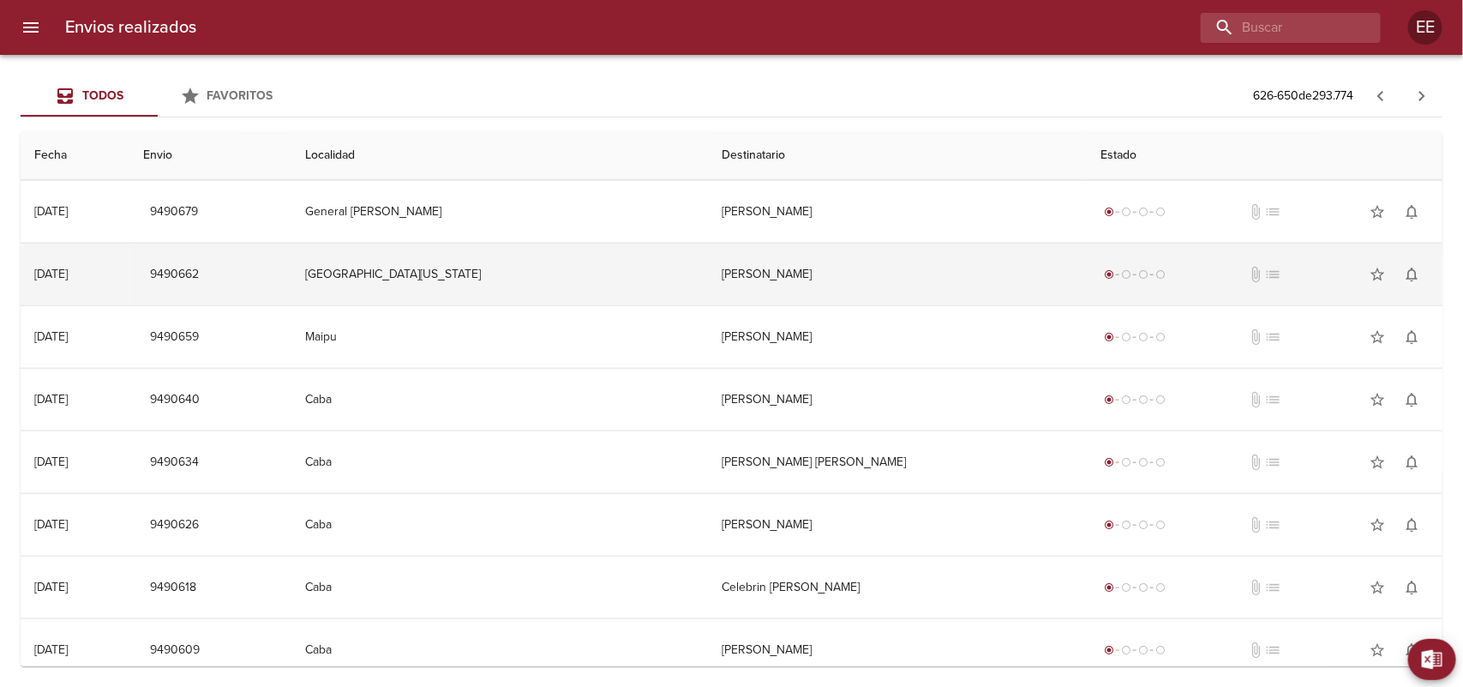
click at [771, 283] on td "[PERSON_NAME]" at bounding box center [898, 274] width 380 height 62
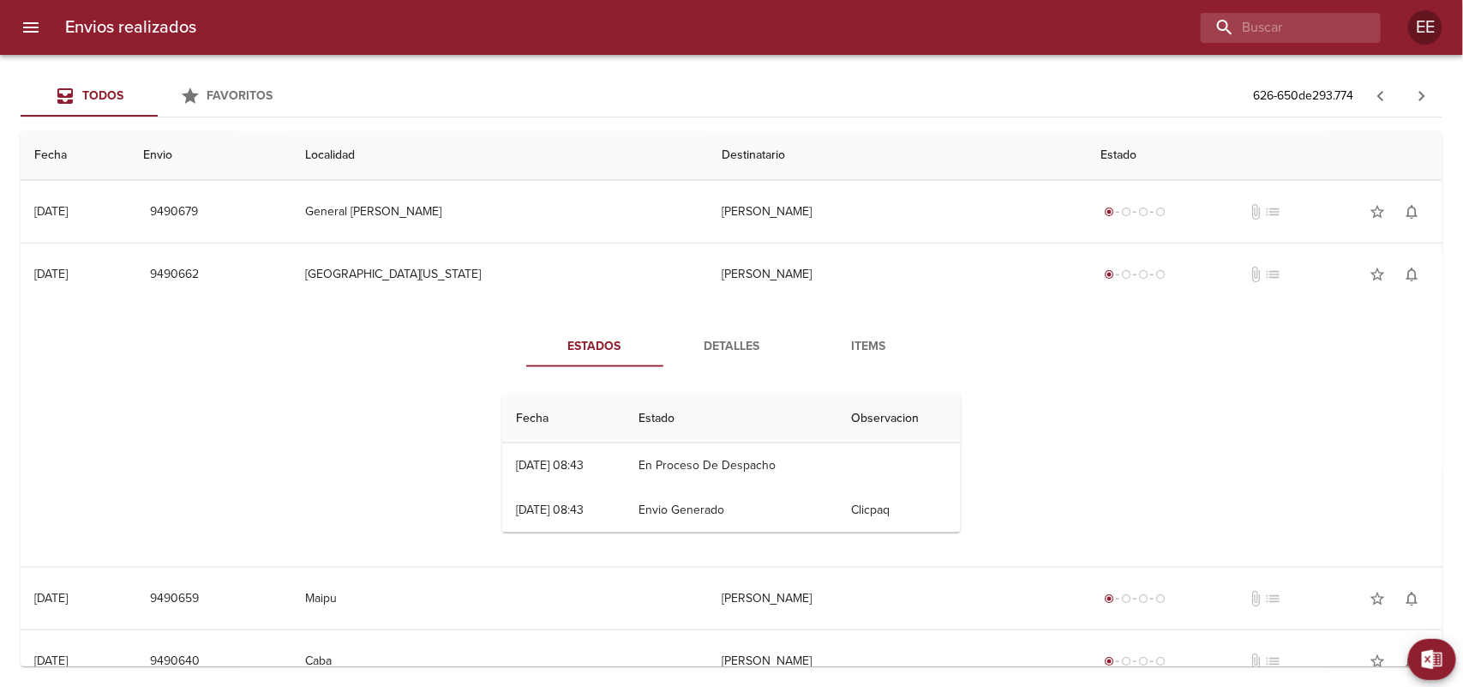
click at [727, 353] on span "Detalles" at bounding box center [732, 346] width 117 height 21
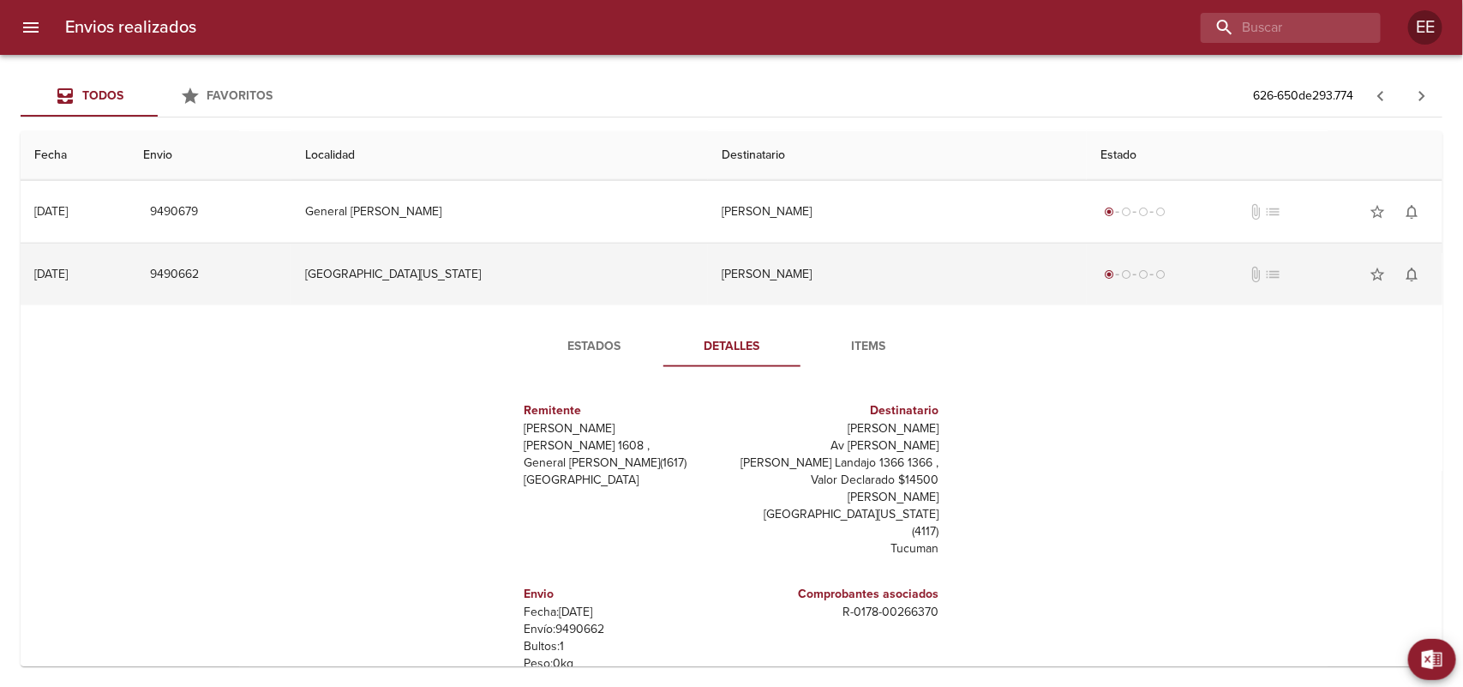
click at [759, 267] on td "[PERSON_NAME]" at bounding box center [898, 274] width 380 height 62
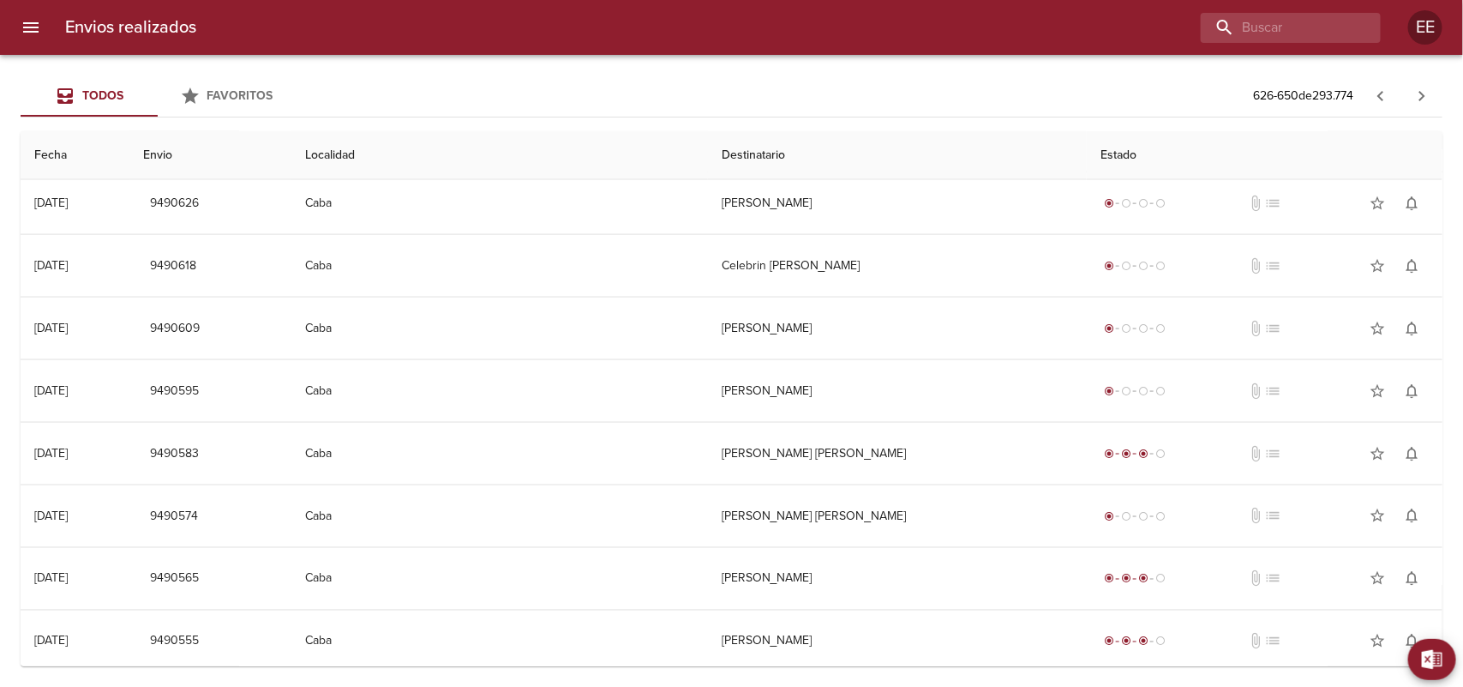
scroll to position [1083, 0]
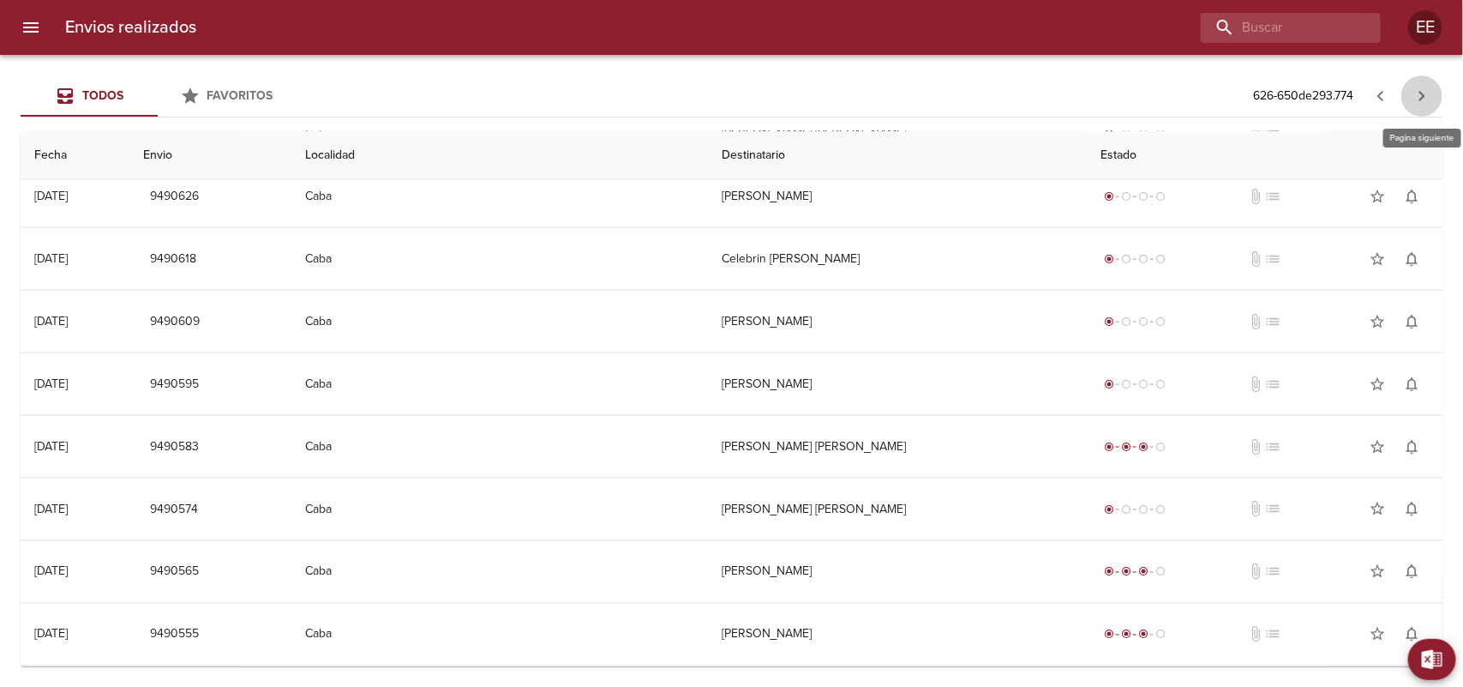
click at [1428, 90] on icon "button" at bounding box center [1422, 96] width 21 height 21
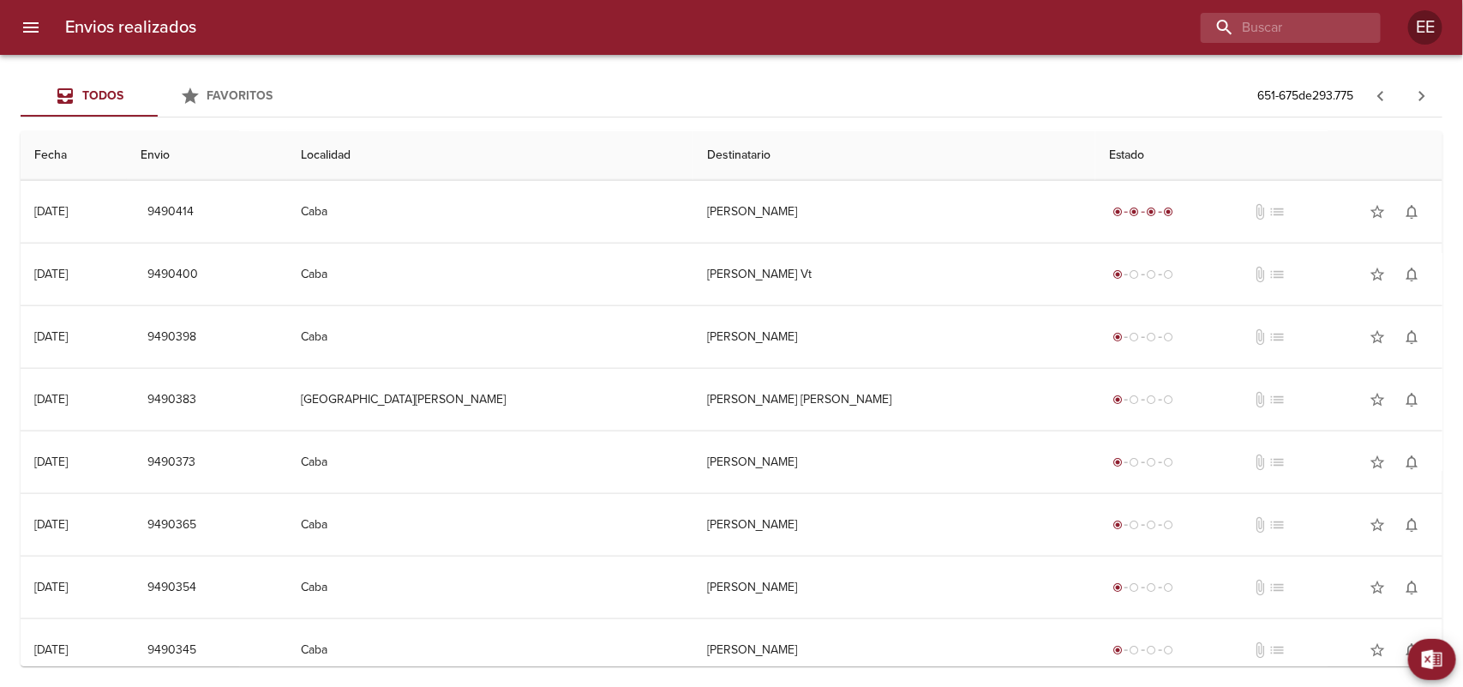
scroll to position [857, 0]
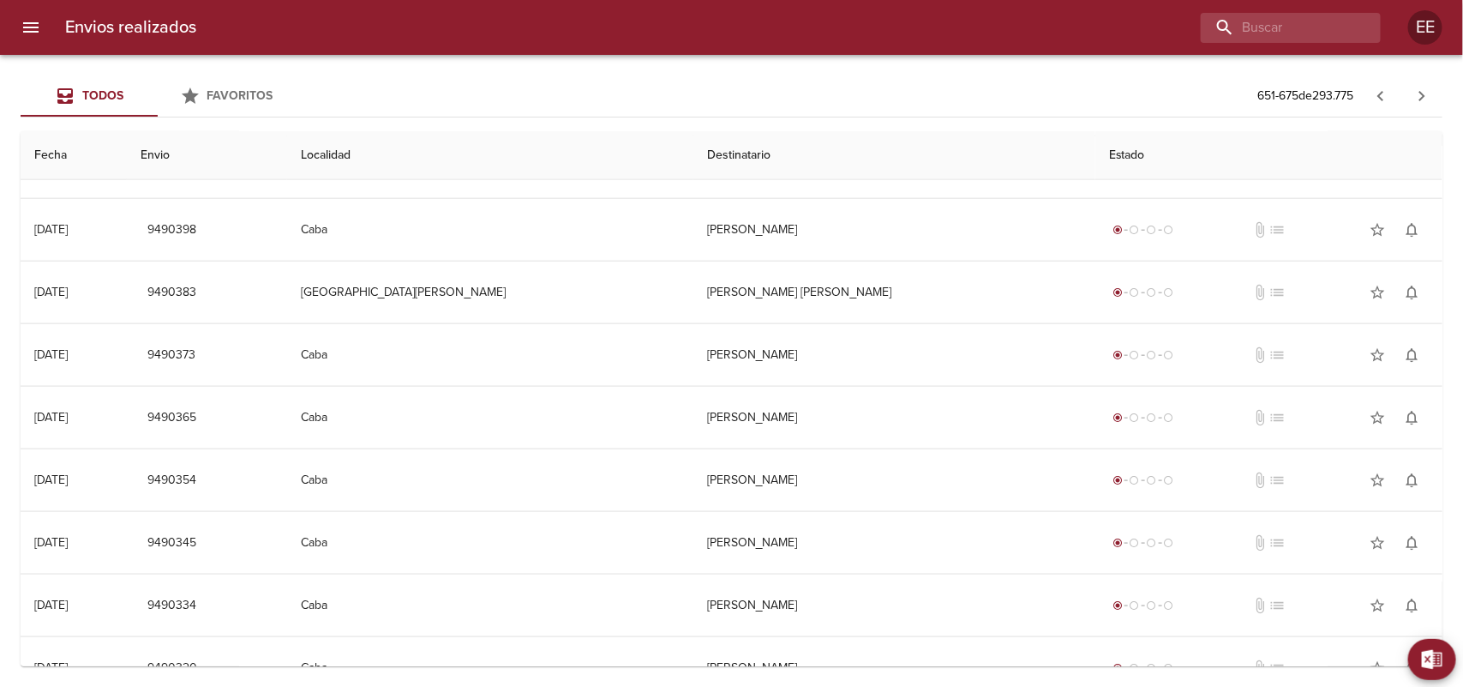
click at [729, 283] on td "[PERSON_NAME] [PERSON_NAME]" at bounding box center [894, 292] width 402 height 62
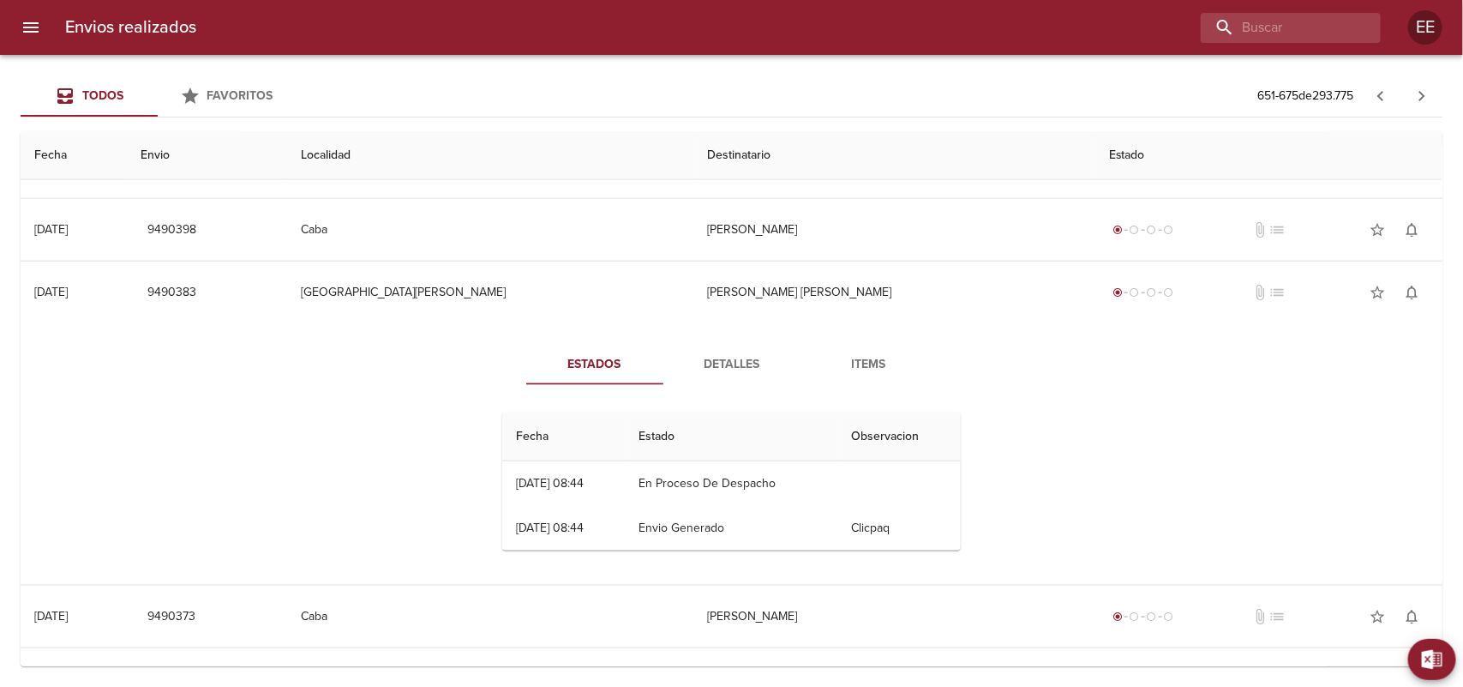
click at [690, 365] on span "Detalles" at bounding box center [732, 364] width 117 height 21
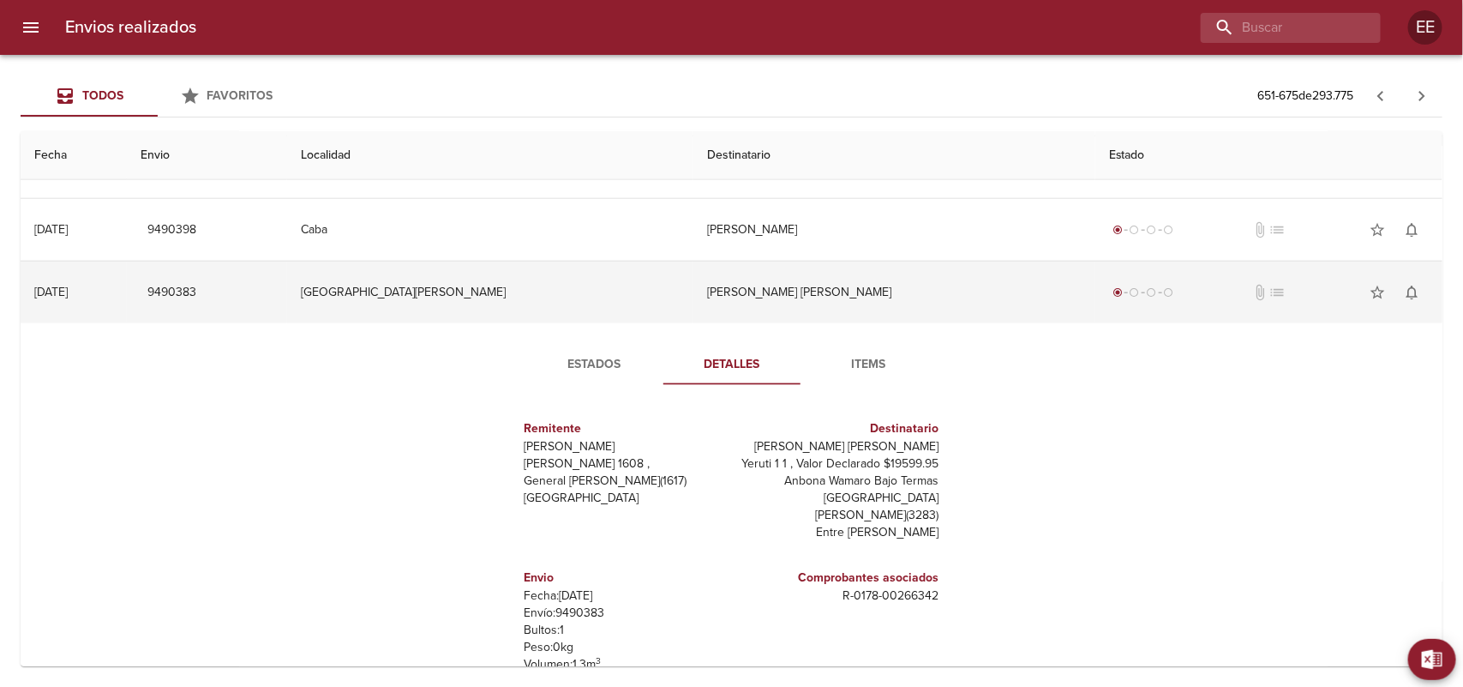
click at [709, 301] on td "[PERSON_NAME] [PERSON_NAME]" at bounding box center [894, 292] width 402 height 62
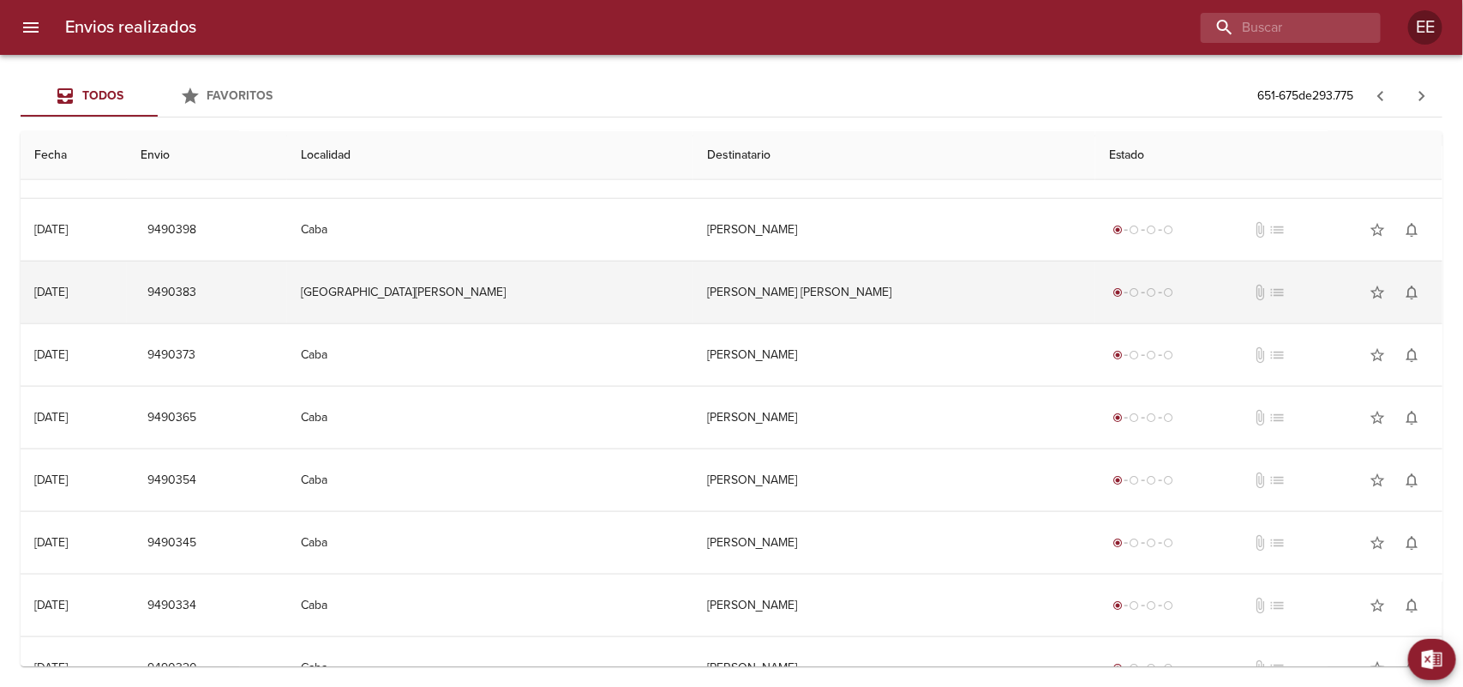
scroll to position [1083, 0]
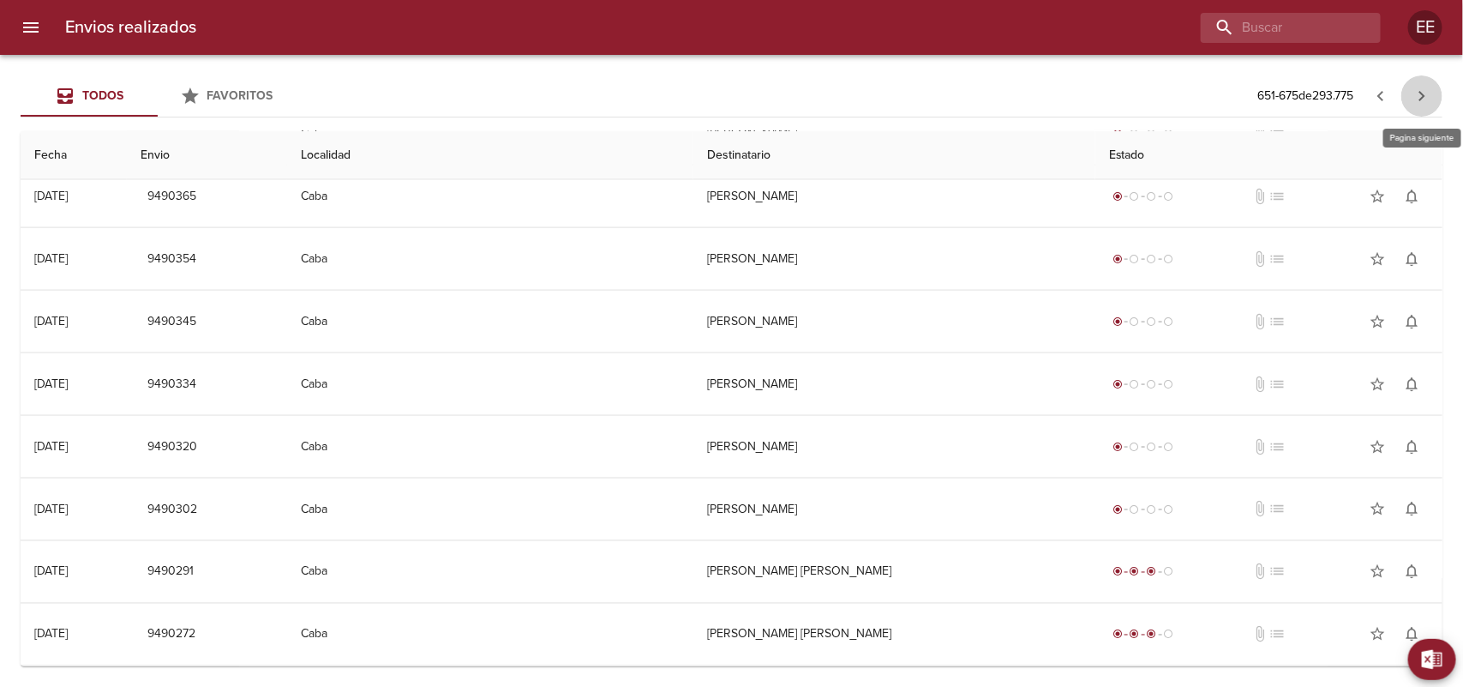
click at [1425, 100] on icon "button" at bounding box center [1422, 96] width 21 height 21
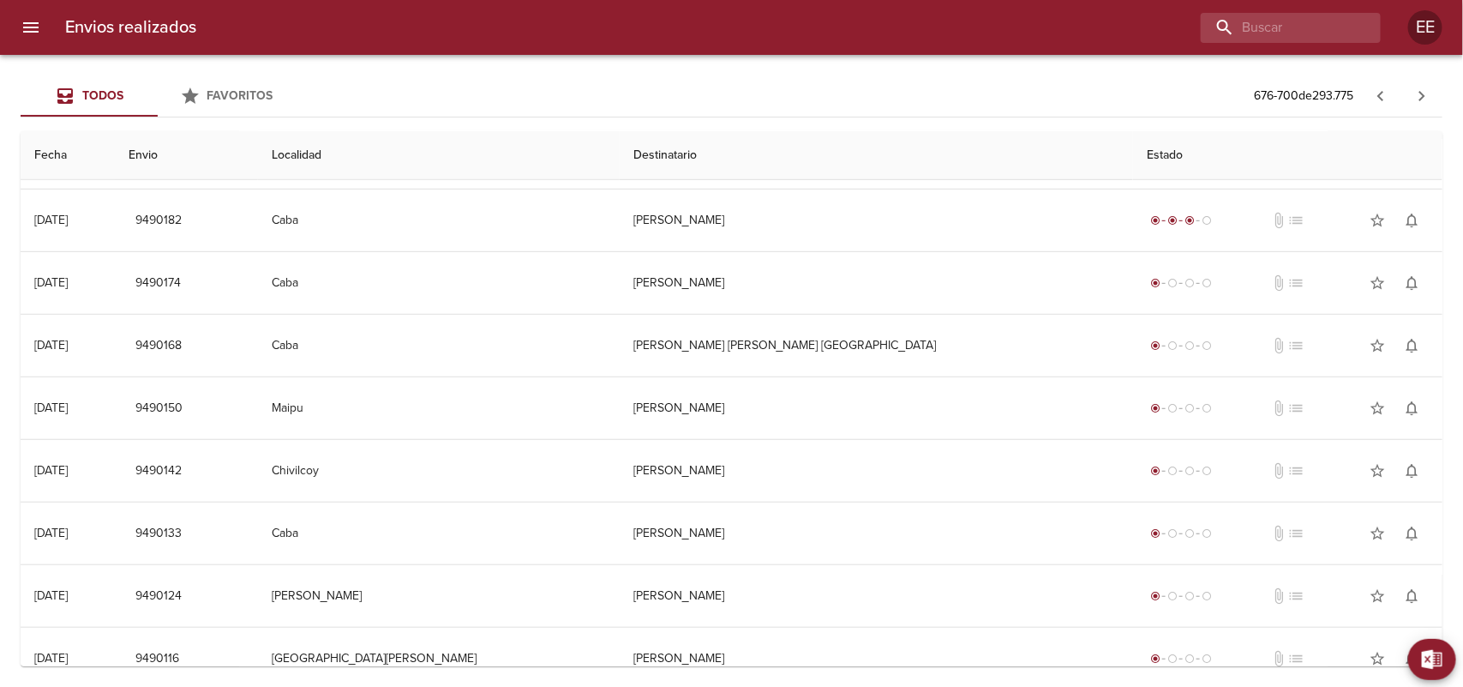
scroll to position [536, 0]
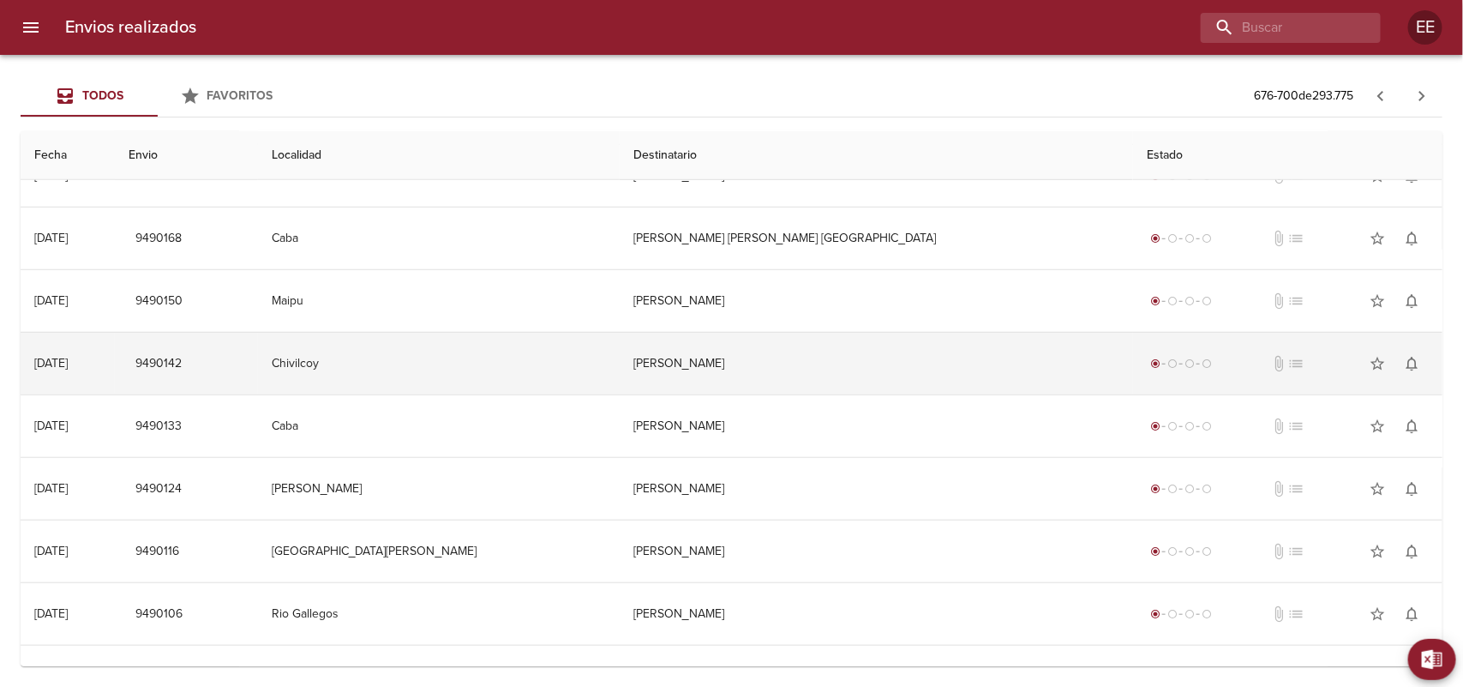
click at [714, 369] on td "[PERSON_NAME]" at bounding box center [876, 364] width 513 height 62
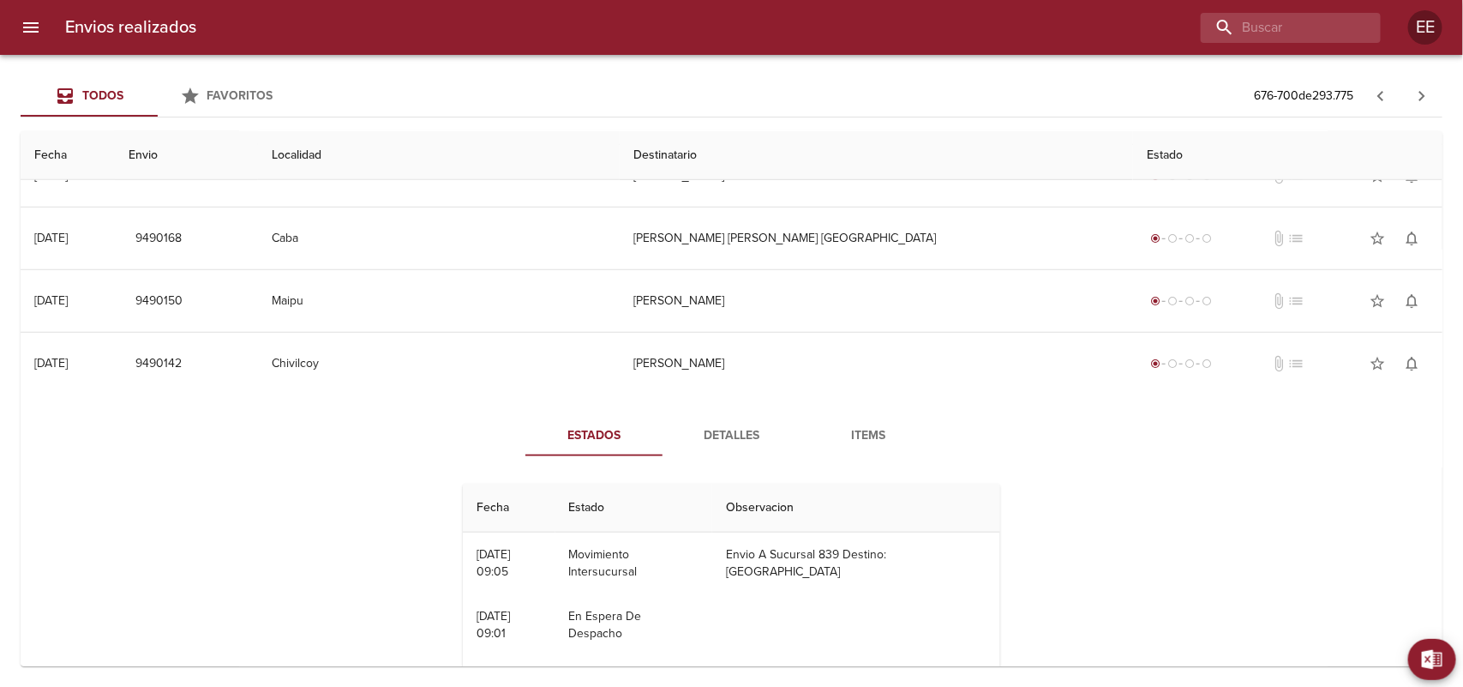
click at [739, 429] on span "Detalles" at bounding box center [731, 435] width 117 height 21
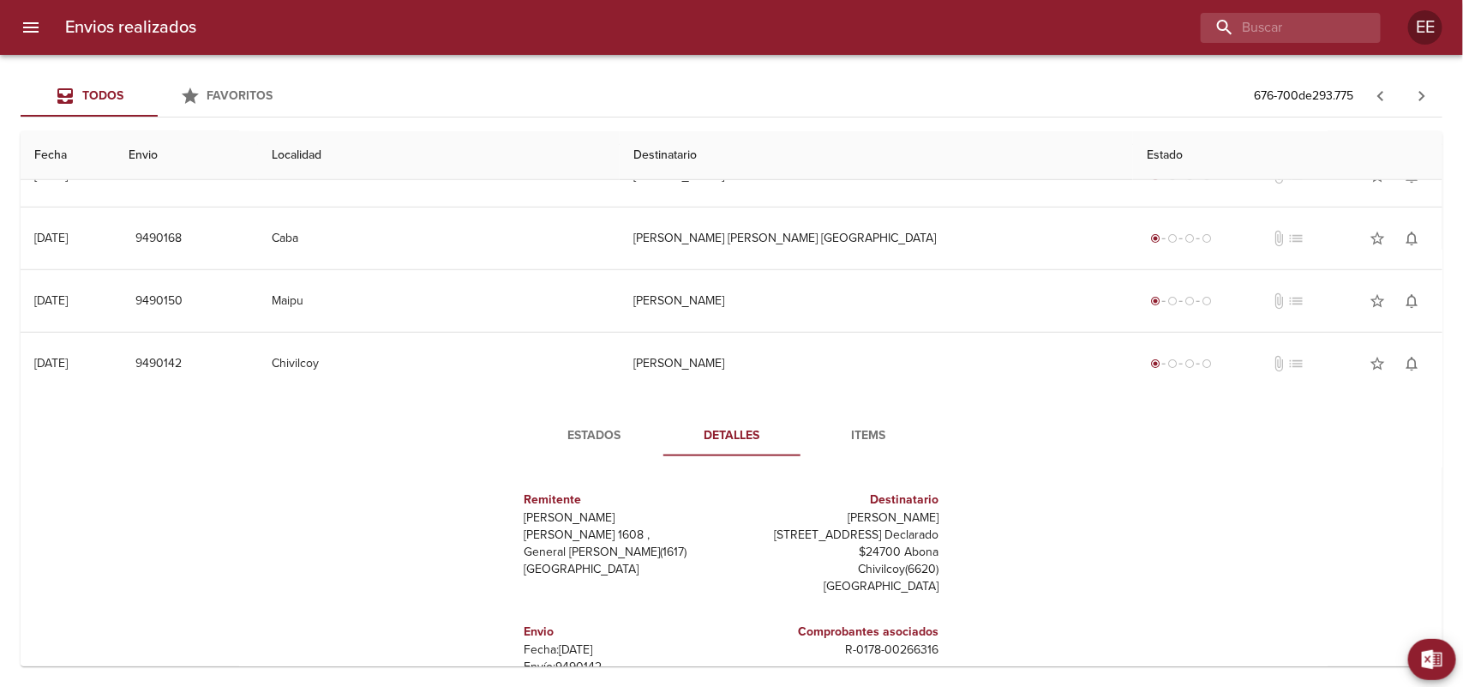
click at [746, 532] on p "[STREET_ADDRESS] Declarado $24700 Abona" at bounding box center [839, 543] width 201 height 34
drag, startPoint x: 838, startPoint y: 520, endPoint x: 951, endPoint y: 514, distance: 113.3
click at [951, 514] on div "Remitente [PERSON_NAME] Raul [STREET_ADDRESS][PERSON_NAME] Destinatario Alejand…" at bounding box center [731, 641] width 472 height 343
copy p "[PERSON_NAME]"
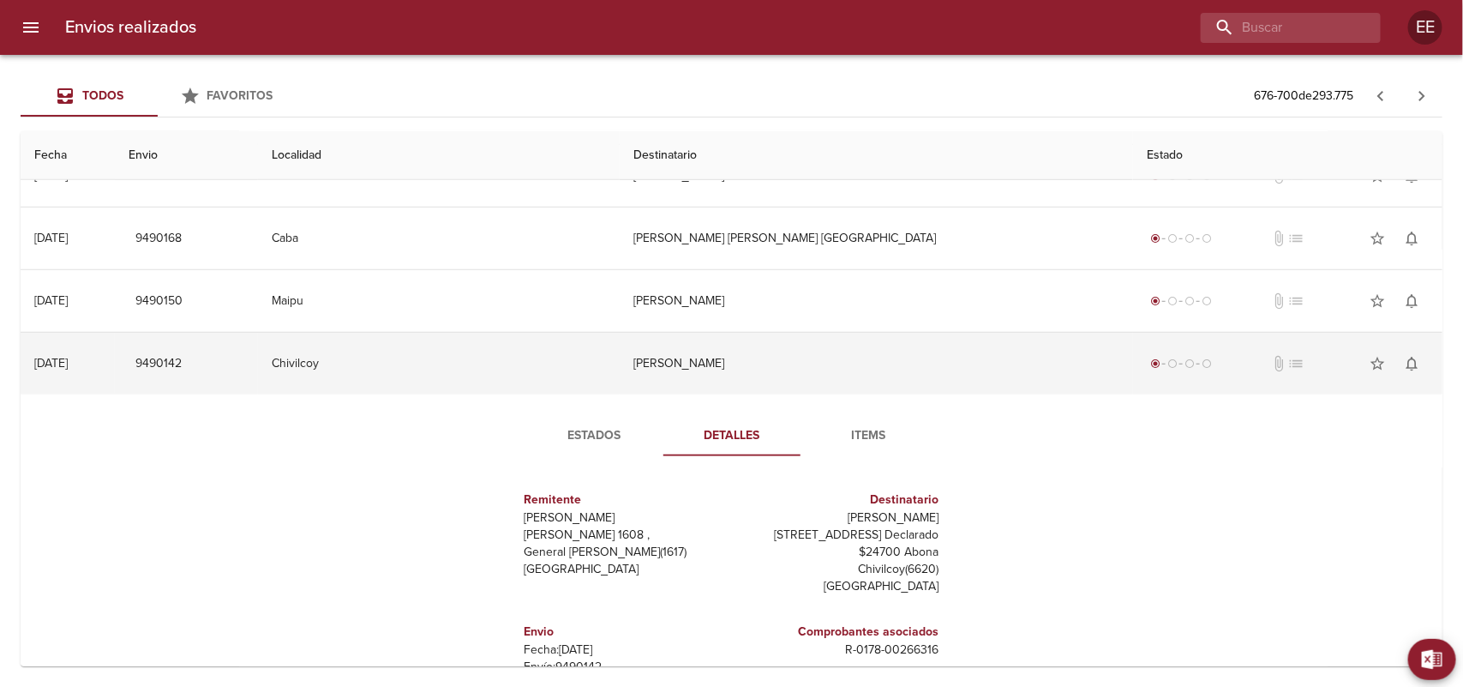
click at [691, 364] on td "[PERSON_NAME]" at bounding box center [876, 364] width 513 height 62
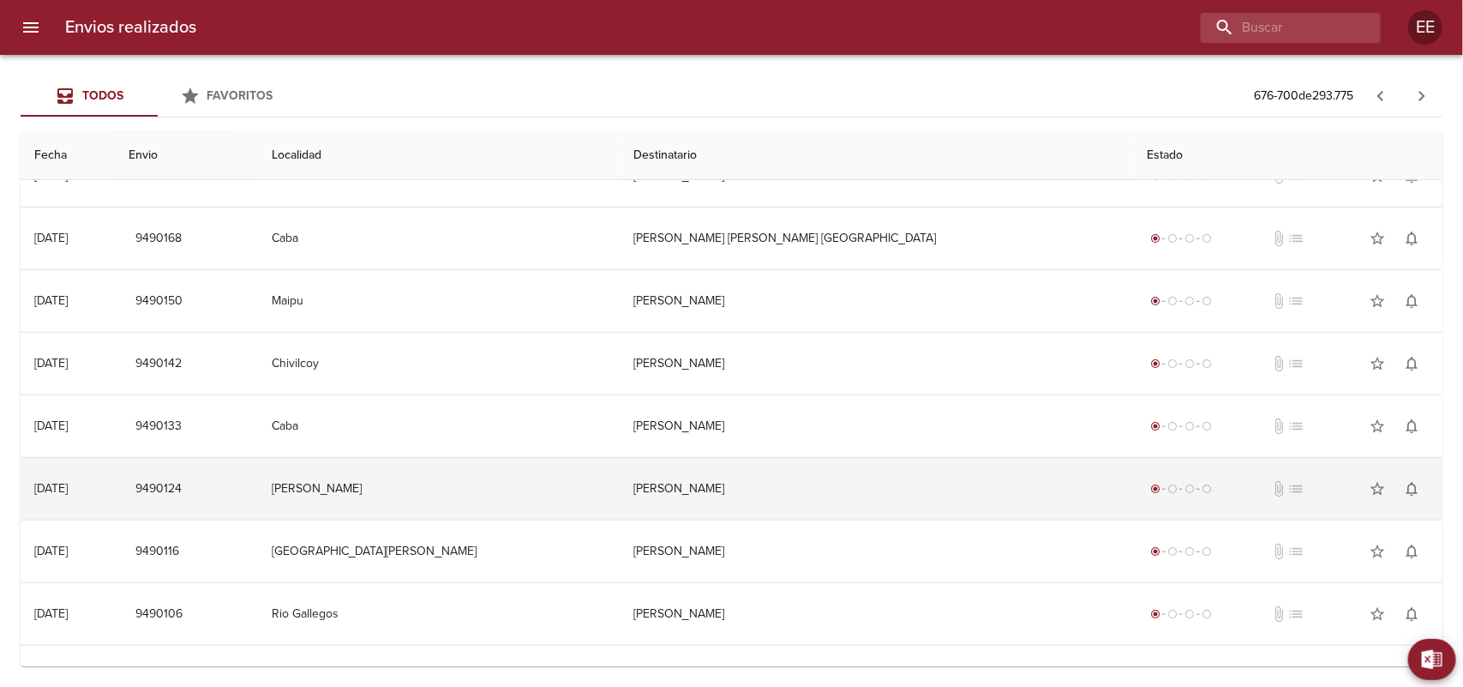
click at [669, 481] on td "[PERSON_NAME]" at bounding box center [876, 489] width 513 height 62
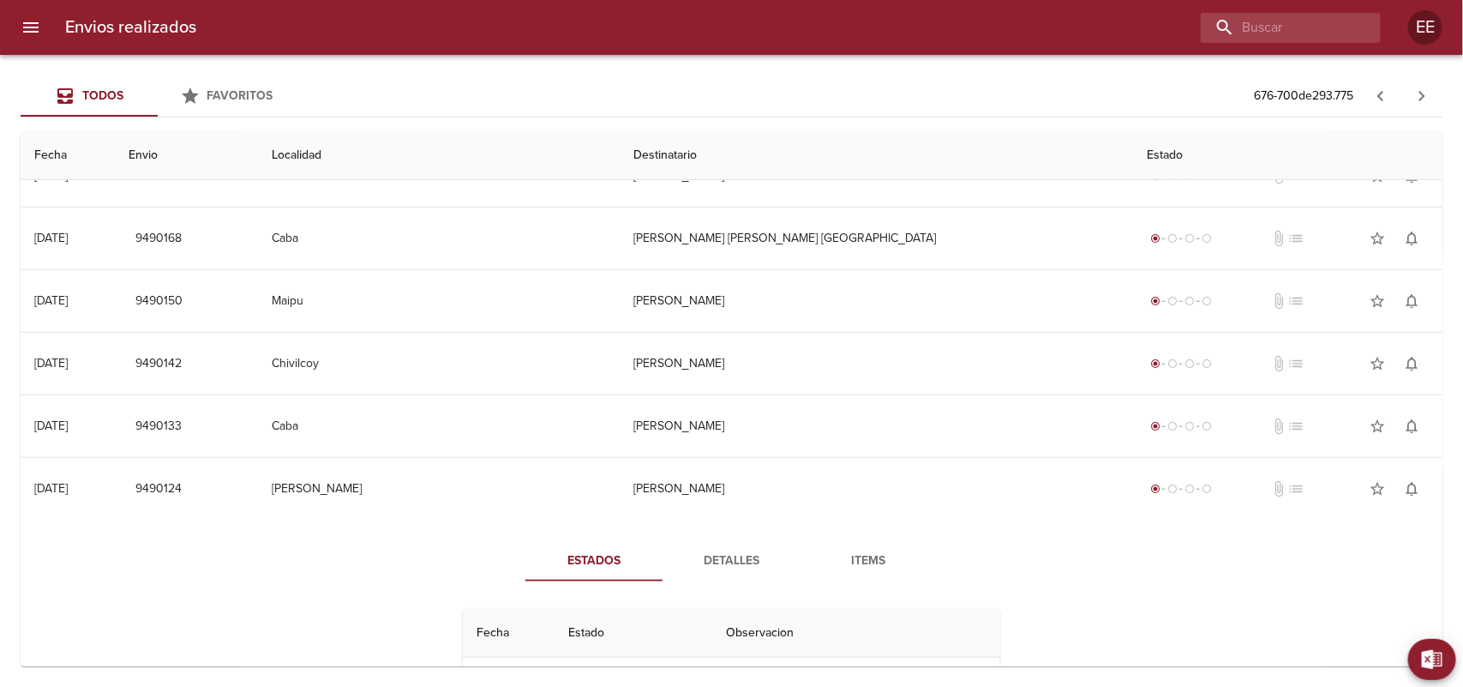
click at [716, 560] on span "Detalles" at bounding box center [731, 560] width 117 height 21
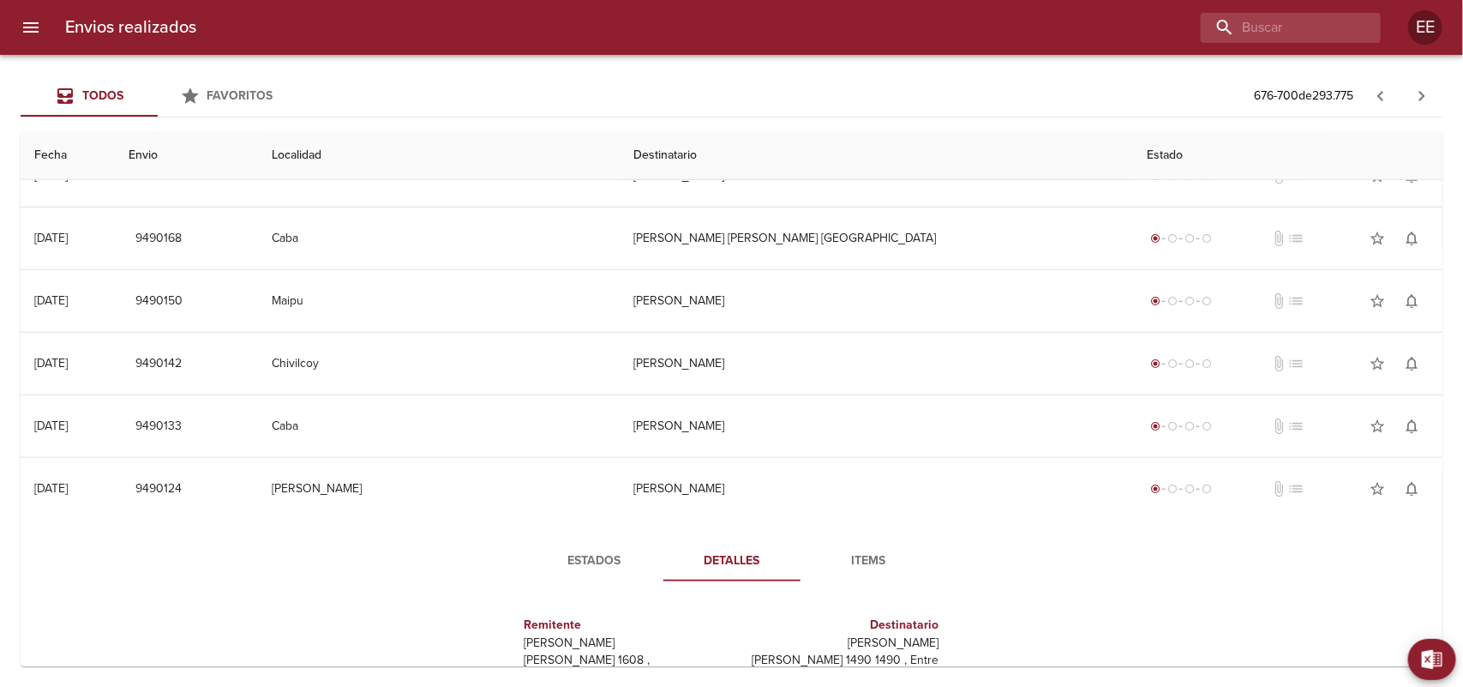
scroll to position [643, 0]
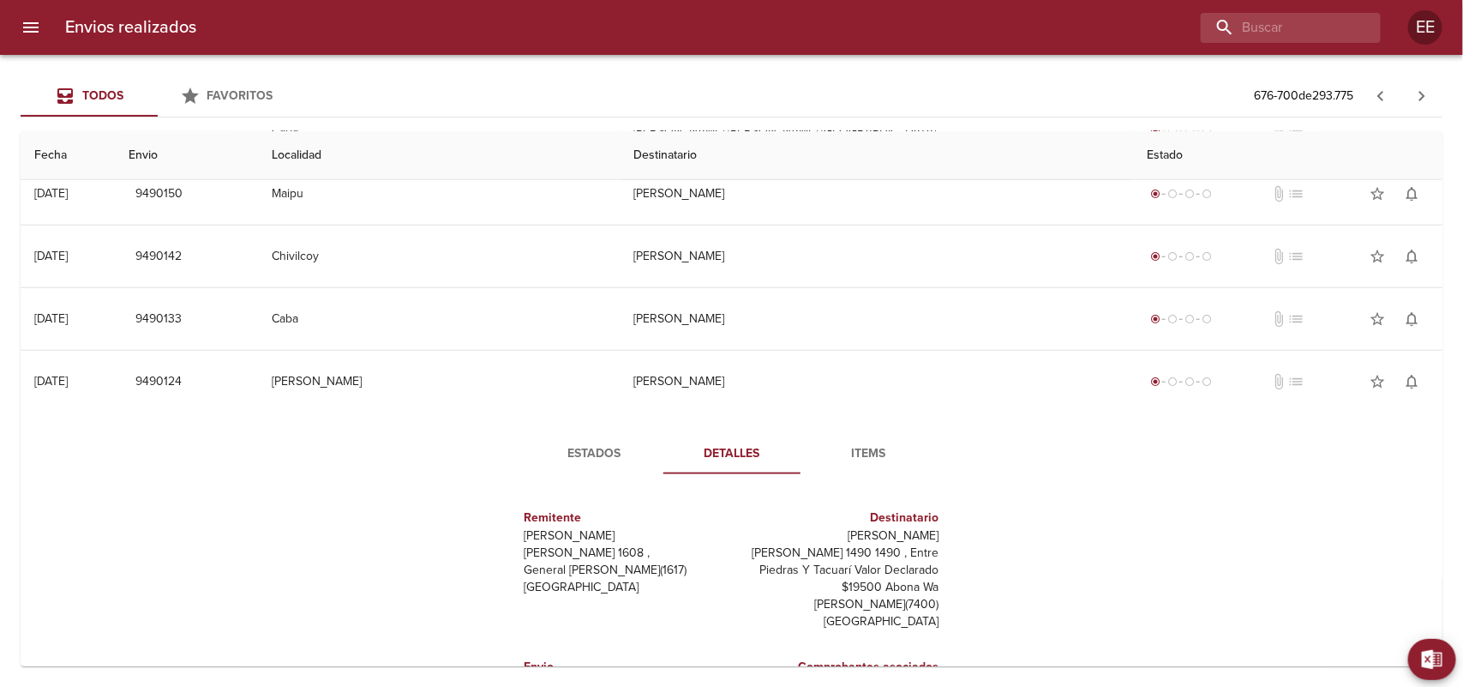
drag, startPoint x: 815, startPoint y: 532, endPoint x: 922, endPoint y: 532, distance: 107.1
click at [922, 532] on p "[PERSON_NAME]" at bounding box center [839, 535] width 201 height 17
copy p "[PERSON_NAME]"
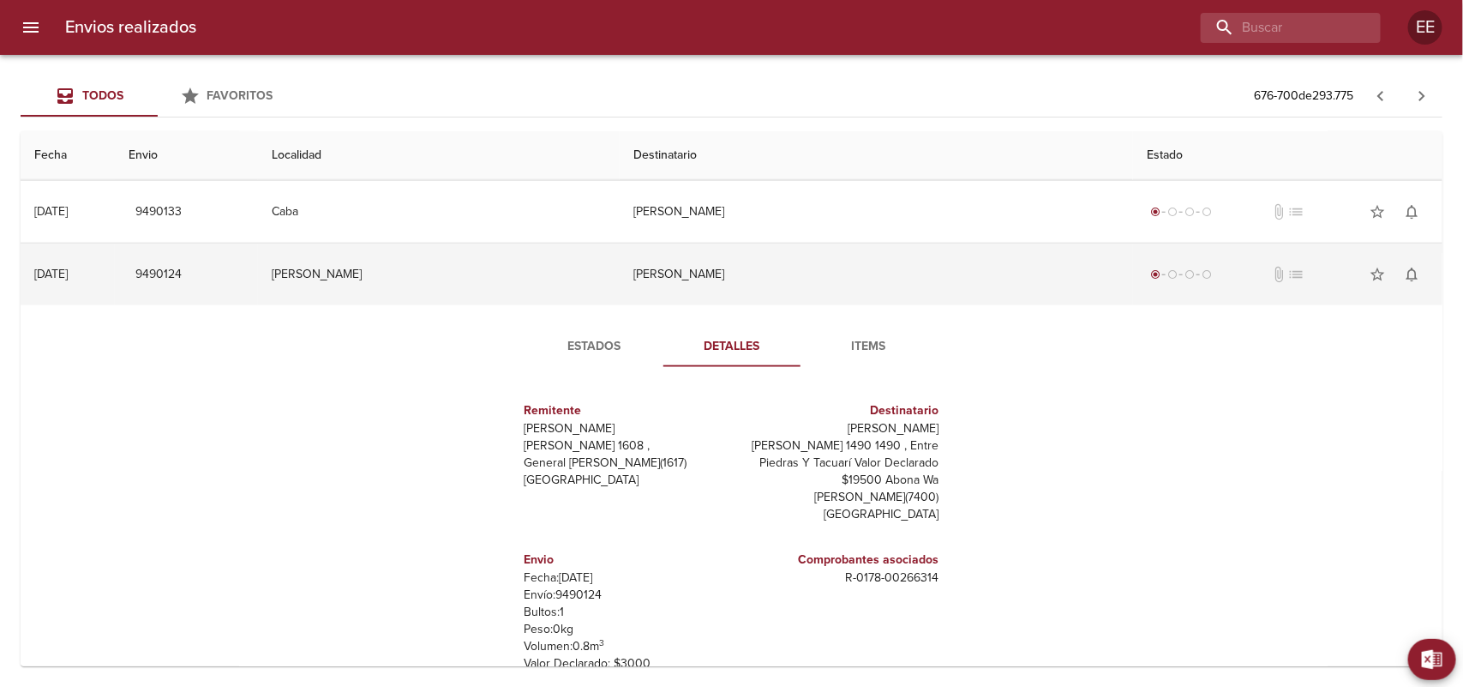
click at [699, 273] on td "[PERSON_NAME]" at bounding box center [876, 274] width 513 height 62
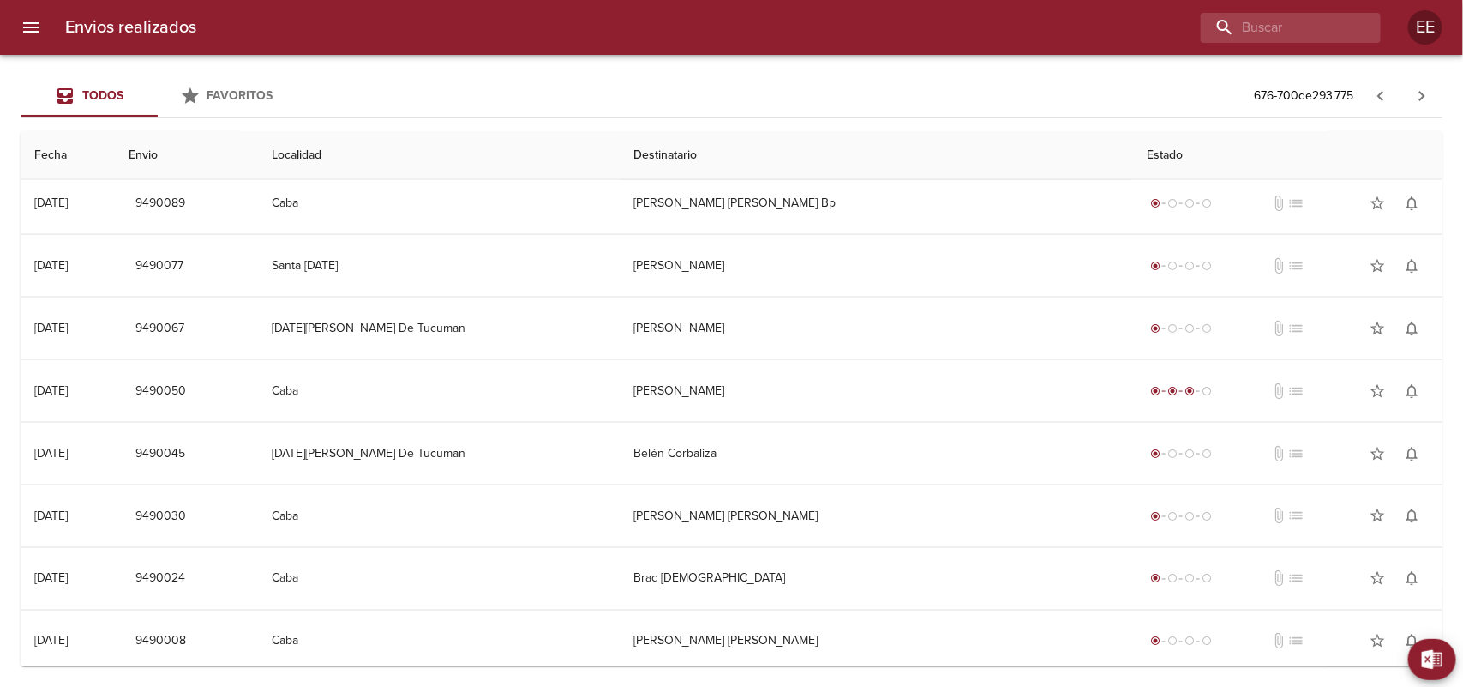
scroll to position [1083, 0]
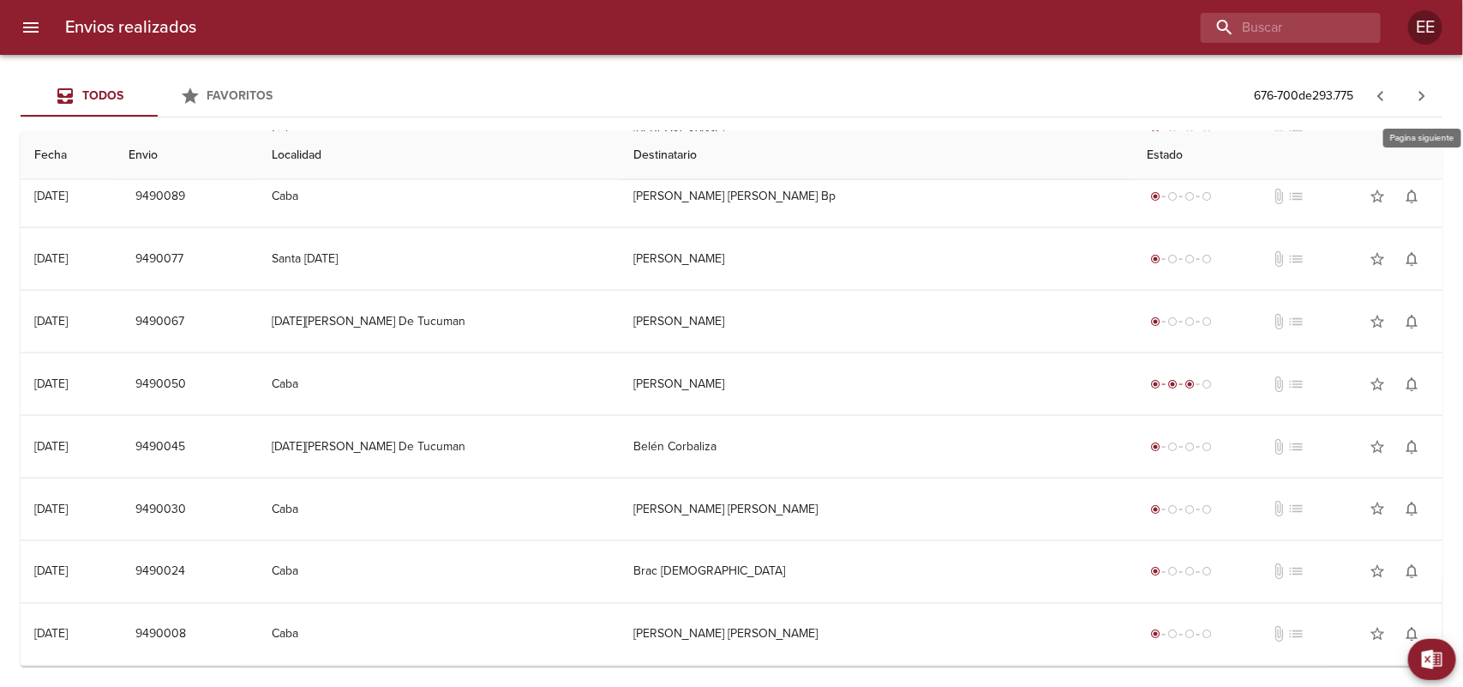
click at [1416, 97] on icon "button" at bounding box center [1422, 96] width 21 height 21
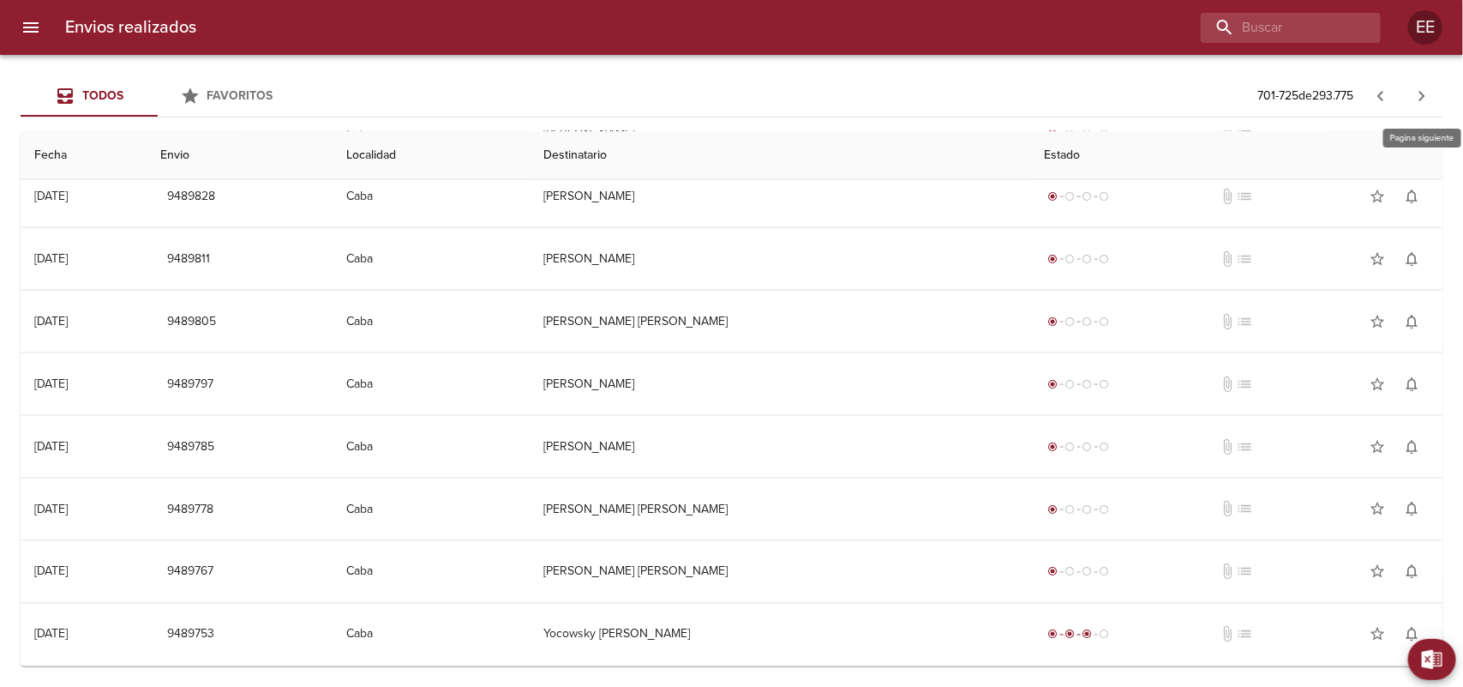
click at [1423, 93] on icon "button" at bounding box center [1422, 96] width 6 height 10
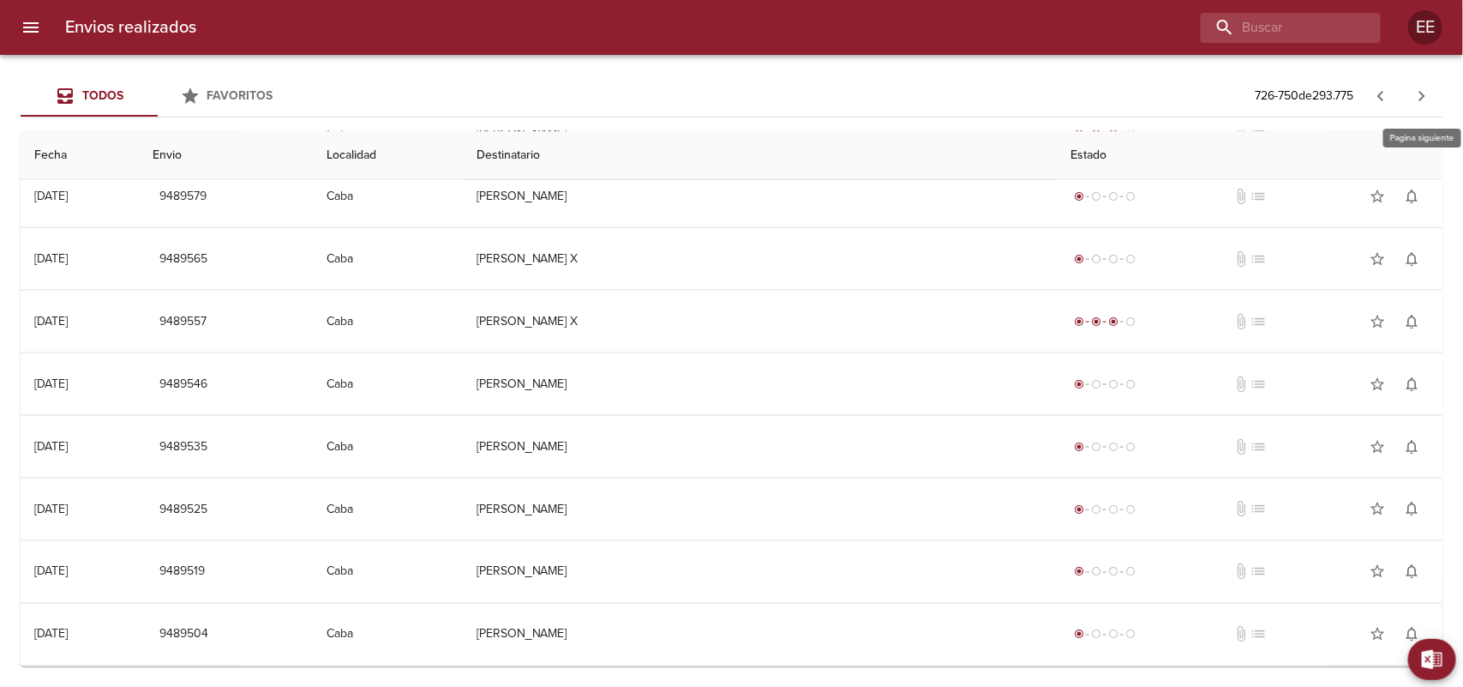
click at [1423, 91] on icon "button" at bounding box center [1422, 96] width 21 height 21
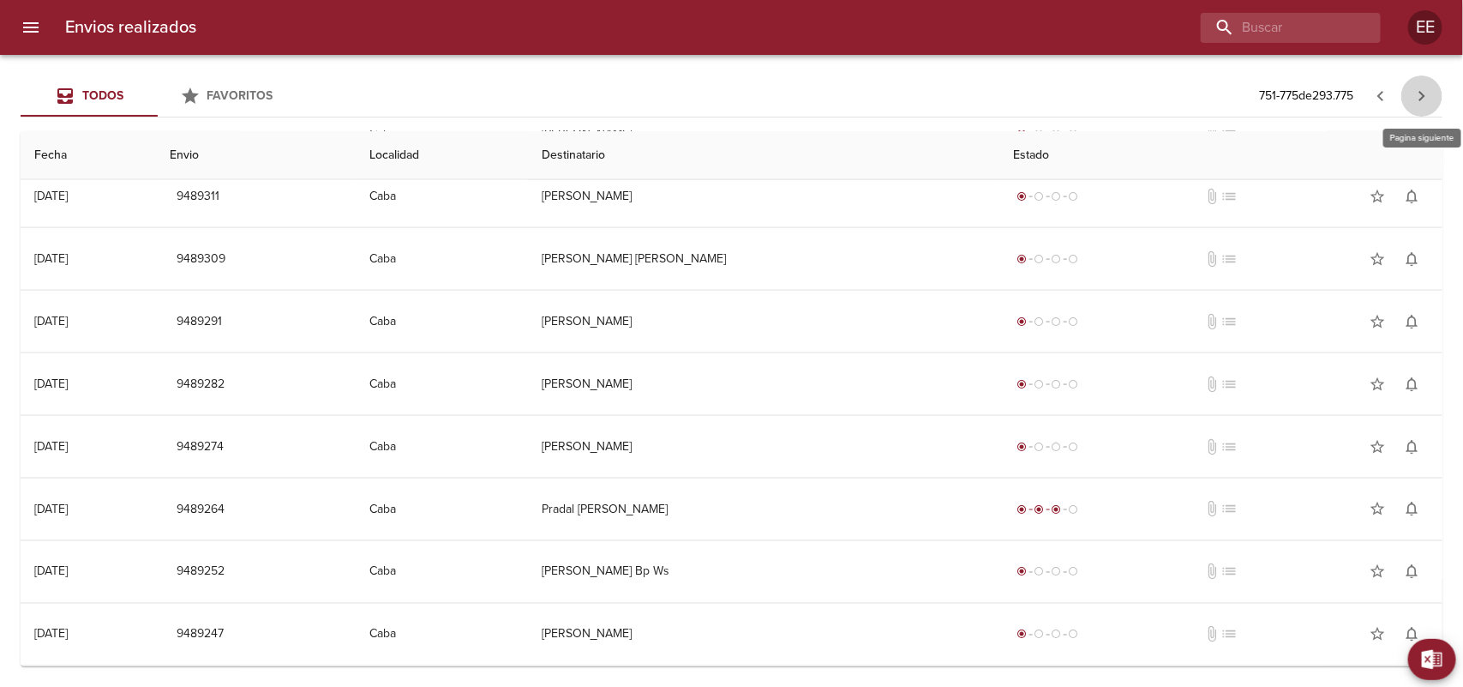
click at [1417, 92] on icon "button" at bounding box center [1422, 96] width 21 height 21
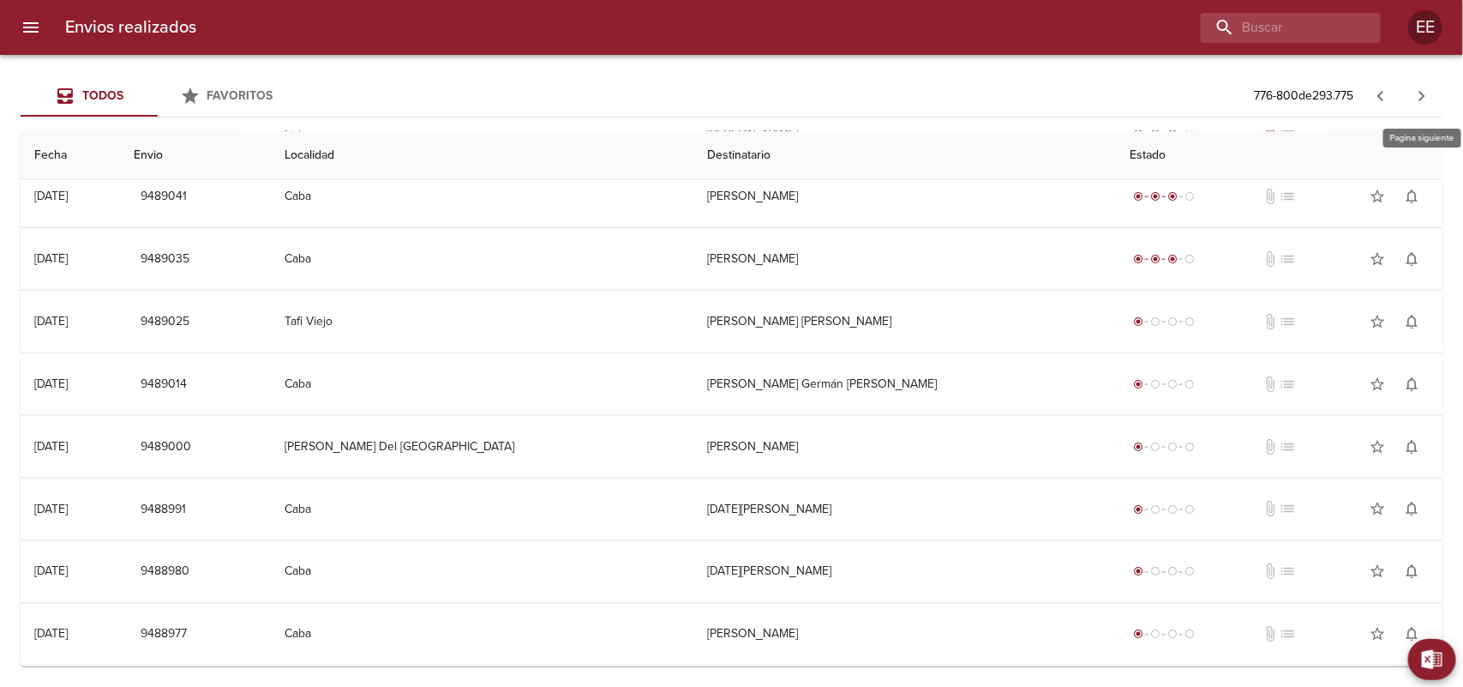
click at [1427, 95] on icon "button" at bounding box center [1422, 96] width 21 height 21
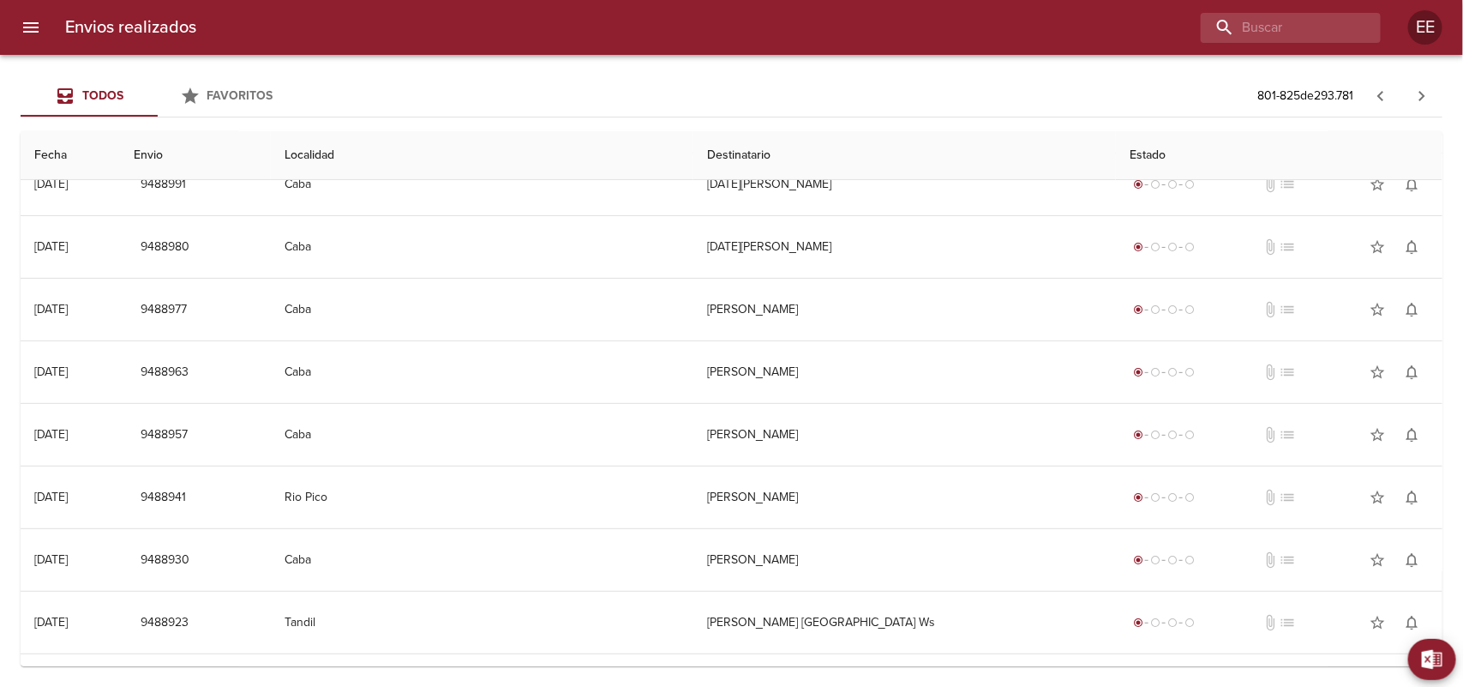
scroll to position [321, 0]
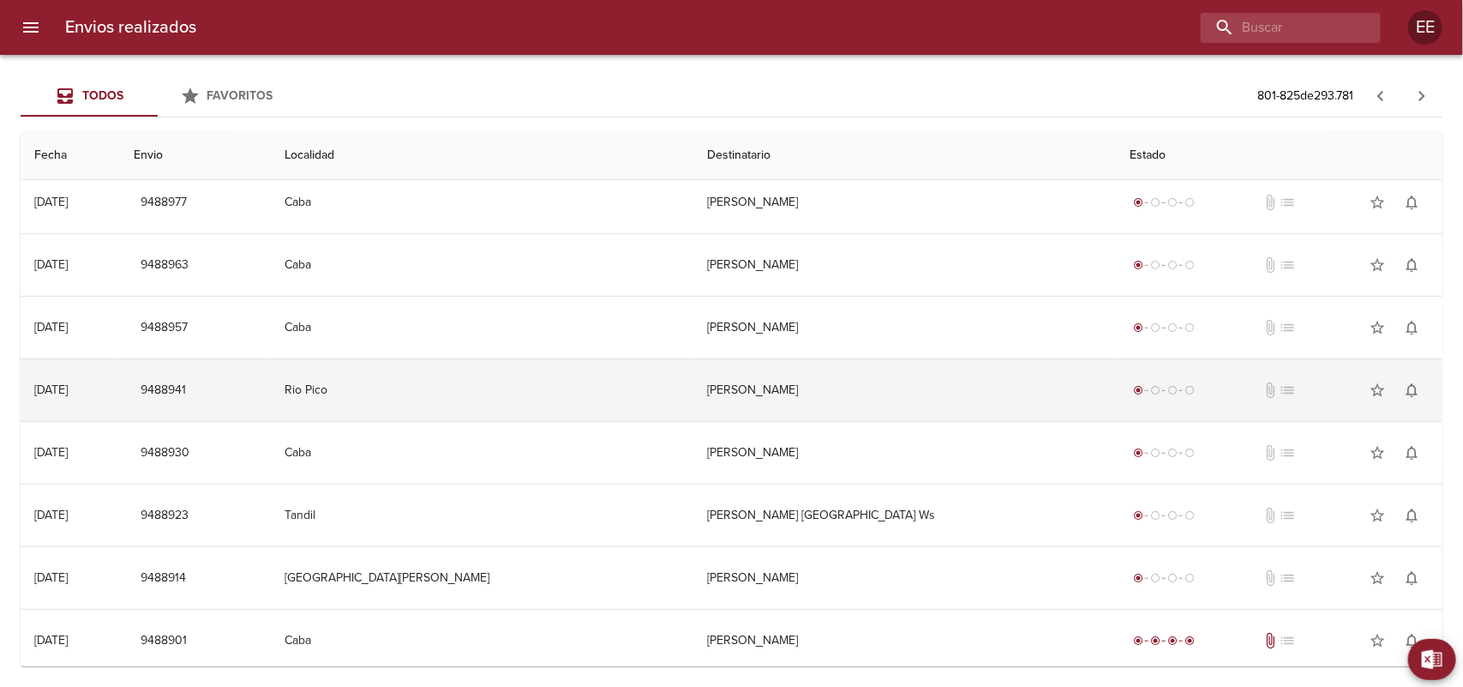
click at [1401, 75] on button "button" at bounding box center [1421, 95] width 41 height 41
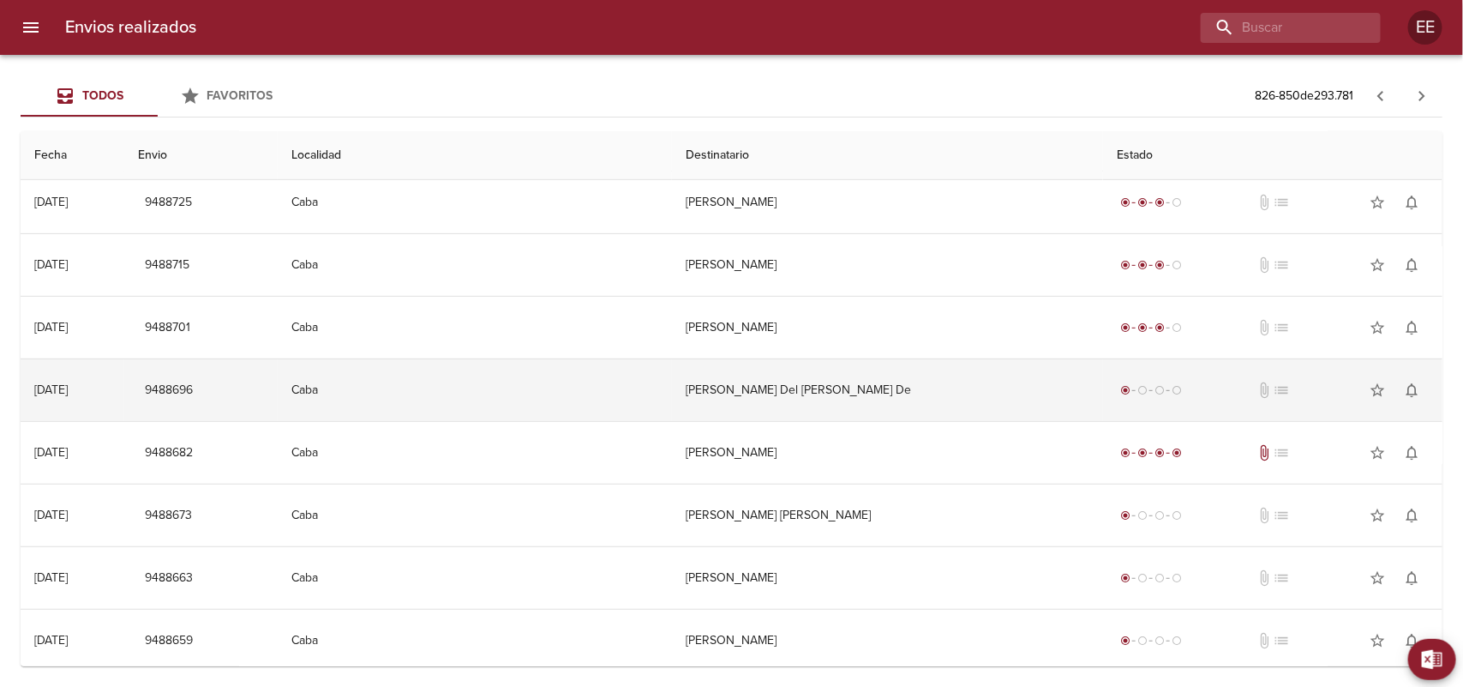
scroll to position [0, 0]
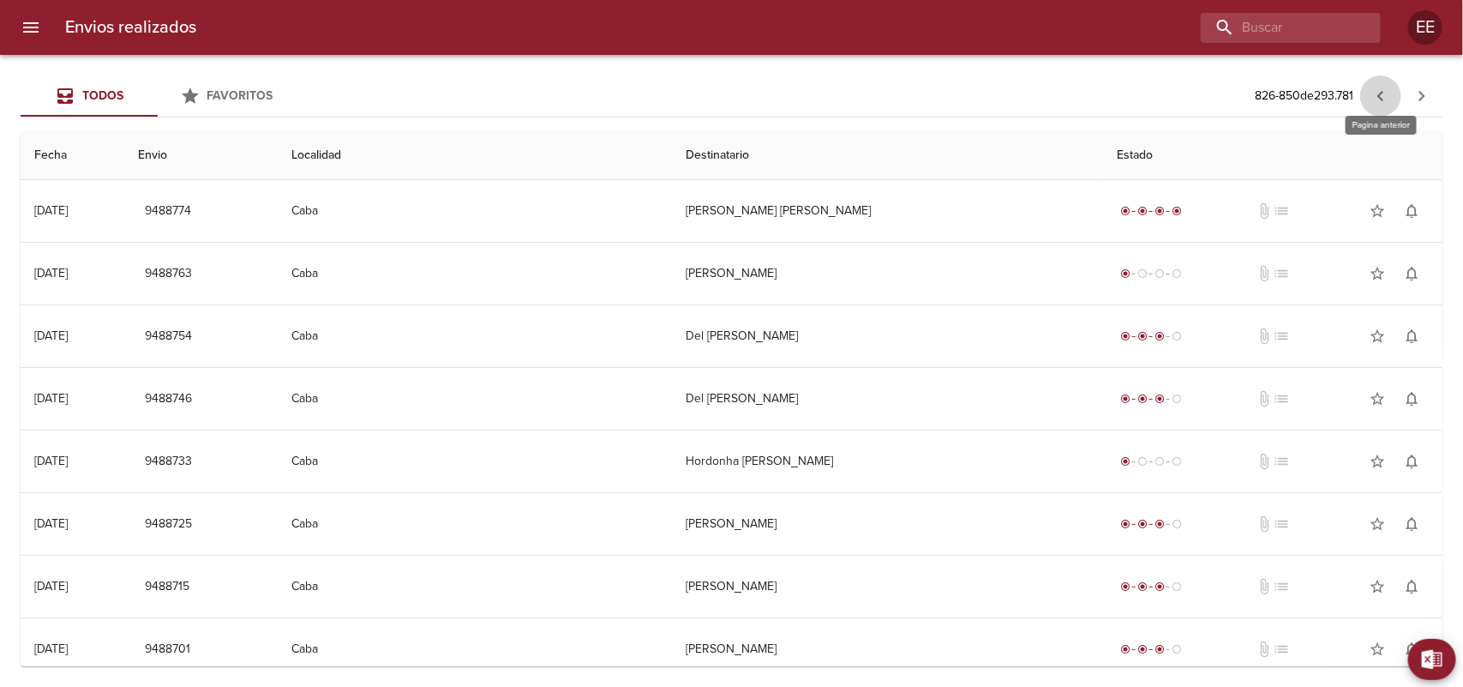
click at [1377, 99] on icon "button" at bounding box center [1381, 96] width 21 height 21
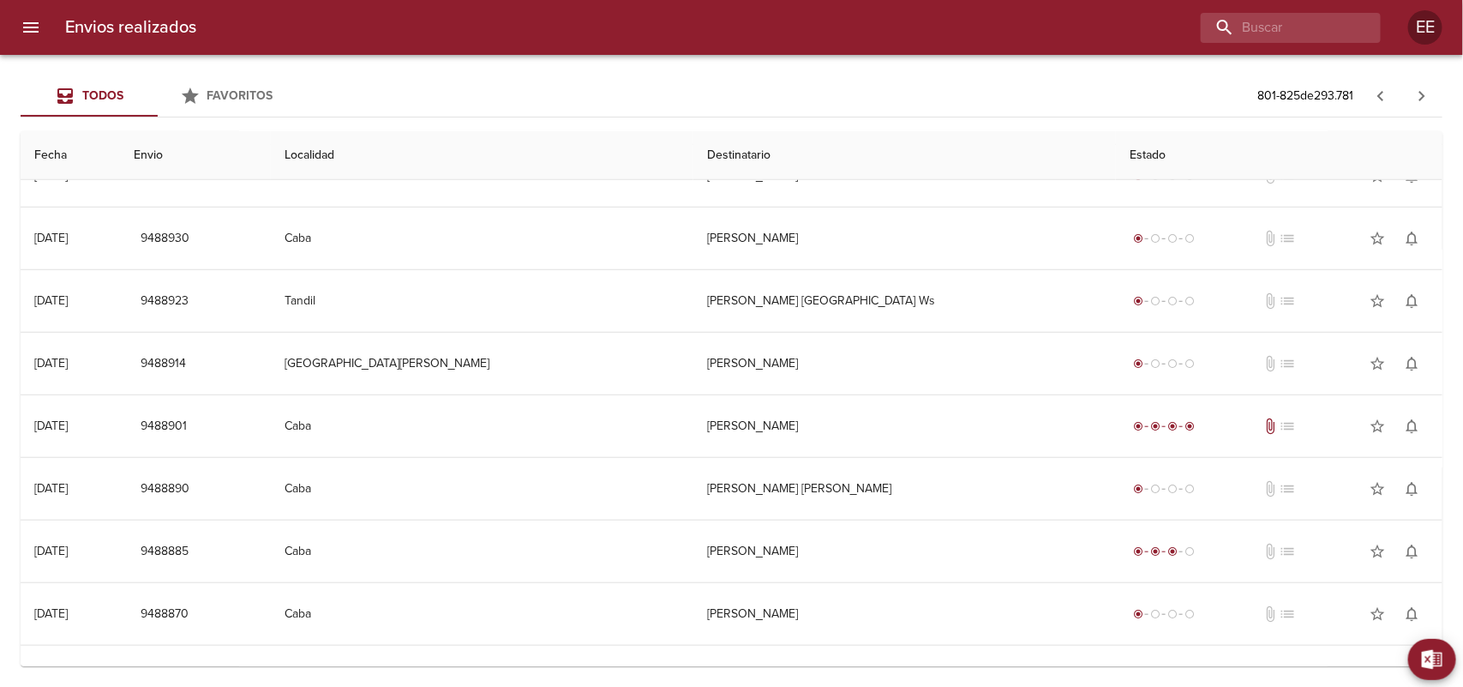
scroll to position [429, 0]
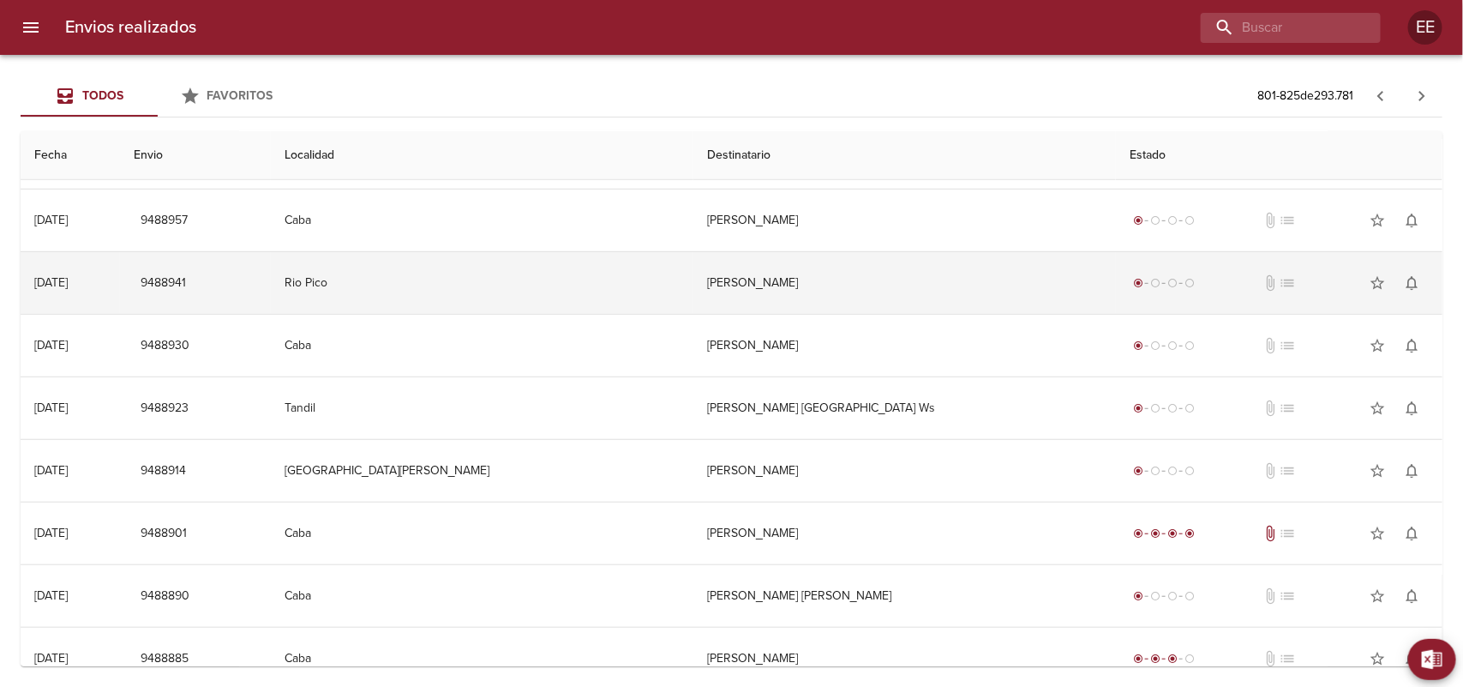
click at [452, 300] on td "Rio Pico" at bounding box center [482, 283] width 423 height 62
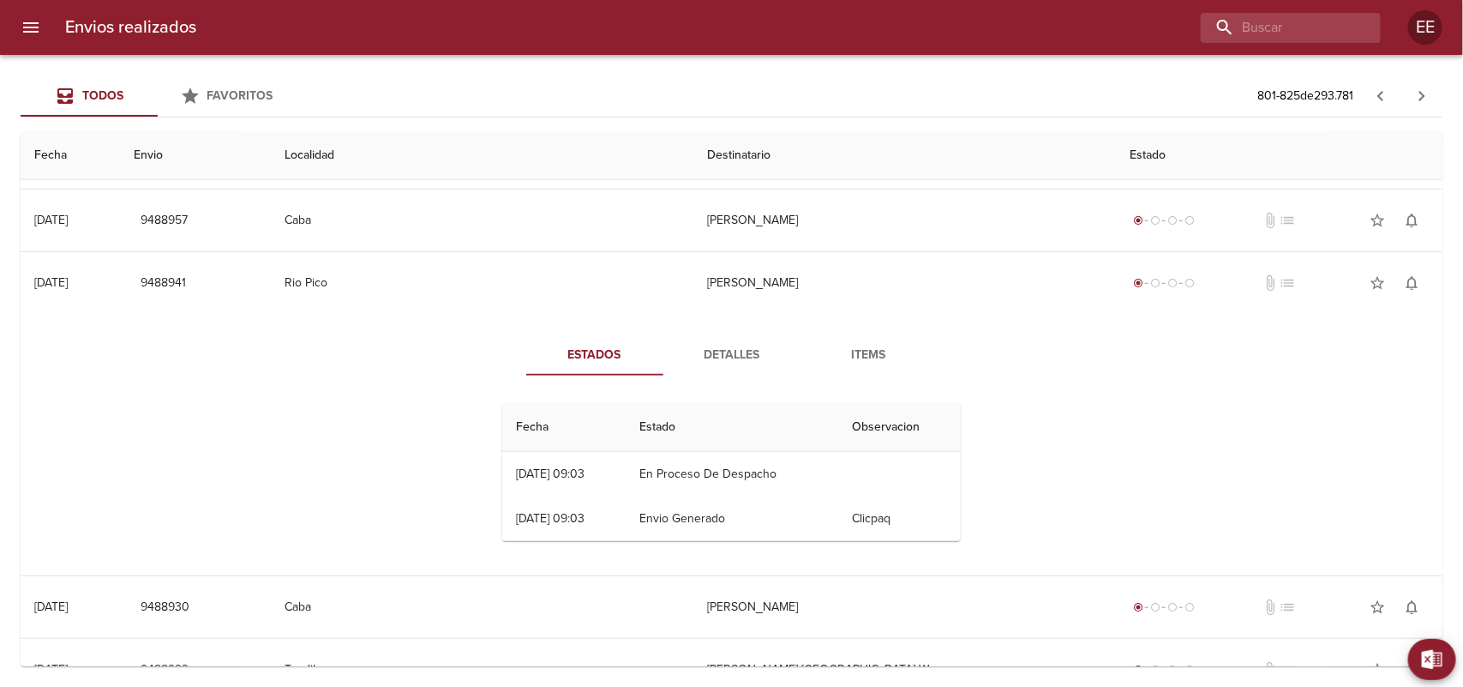
click at [673, 339] on button "Detalles" at bounding box center [731, 354] width 137 height 41
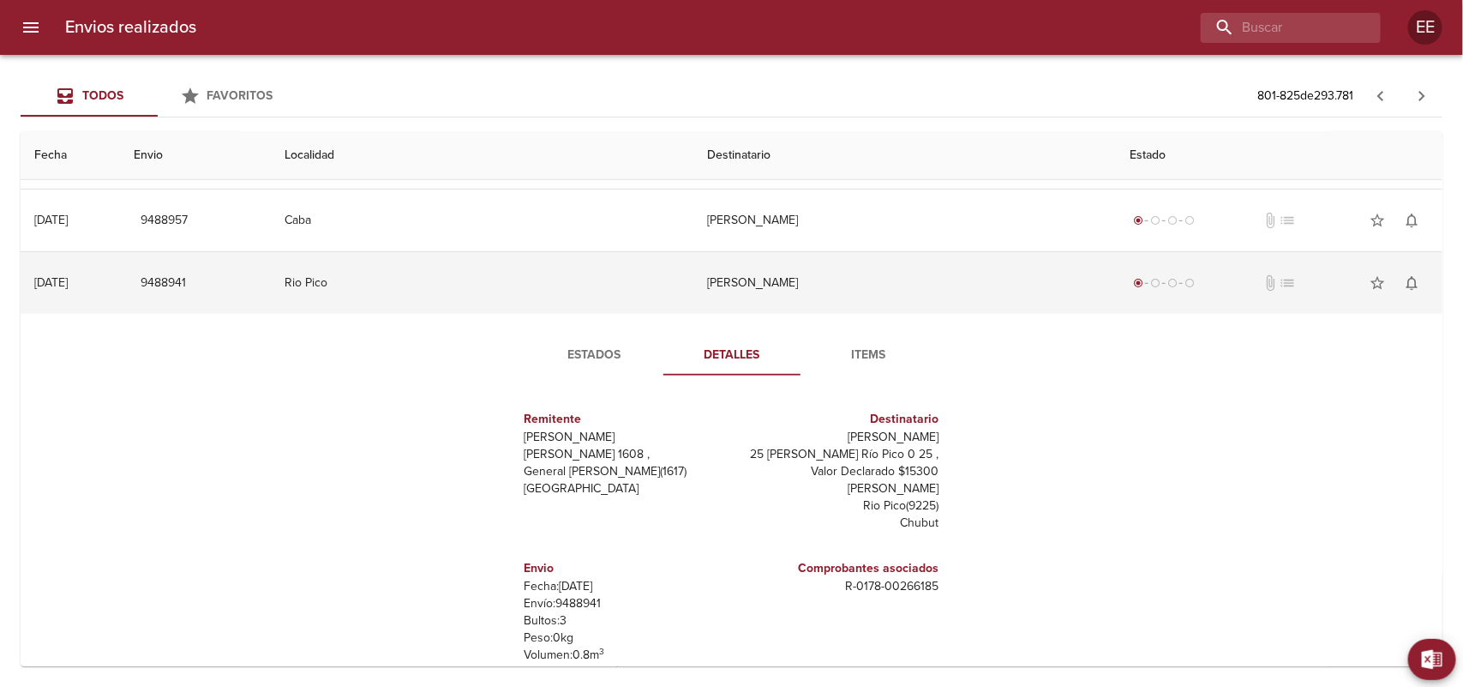
click at [639, 296] on td "Rio Pico" at bounding box center [482, 283] width 423 height 62
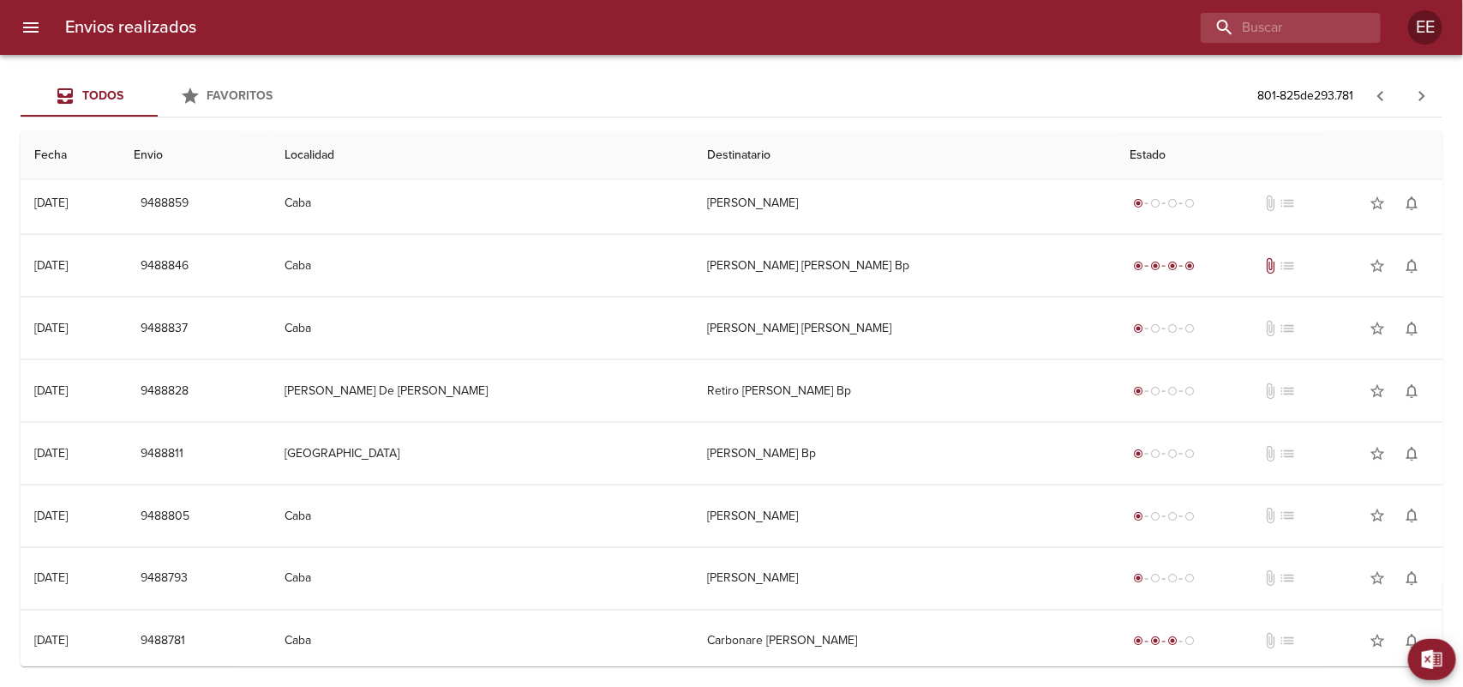
scroll to position [1083, 0]
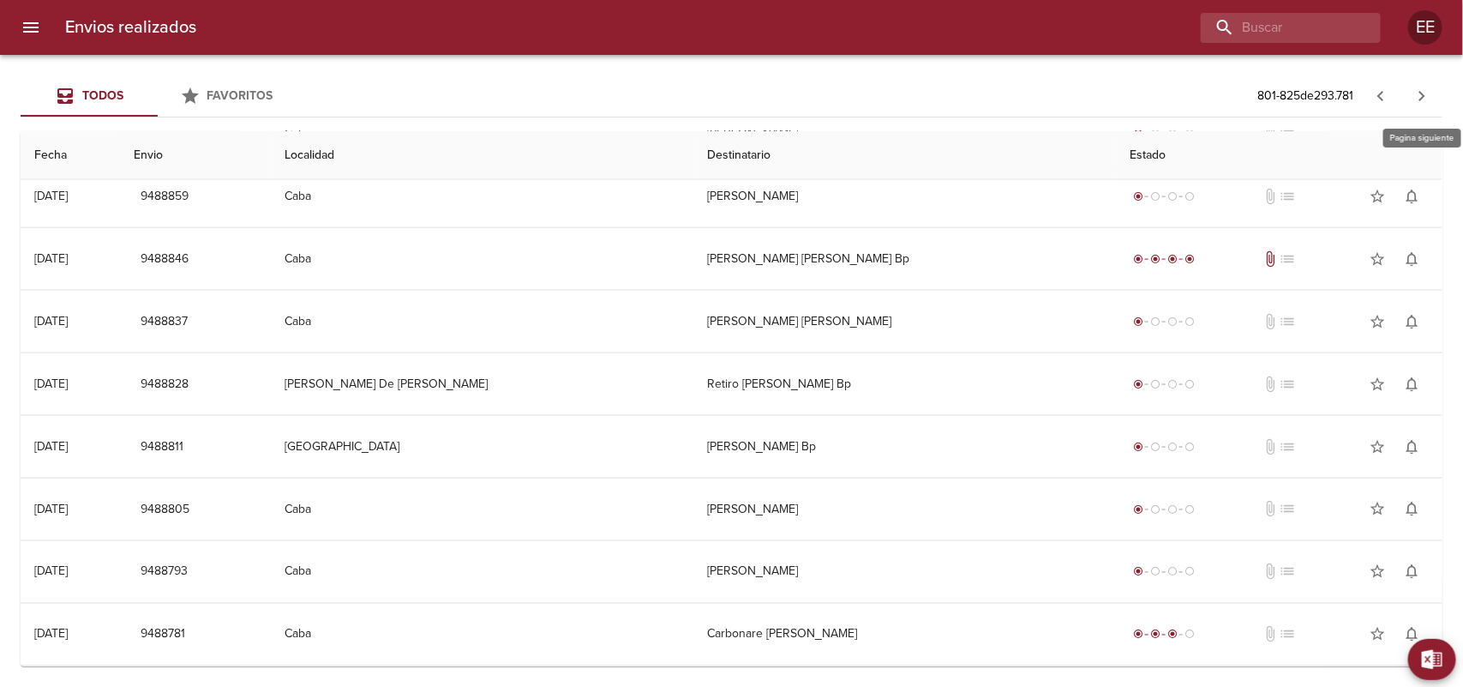
click at [1425, 95] on icon "button" at bounding box center [1422, 96] width 6 height 10
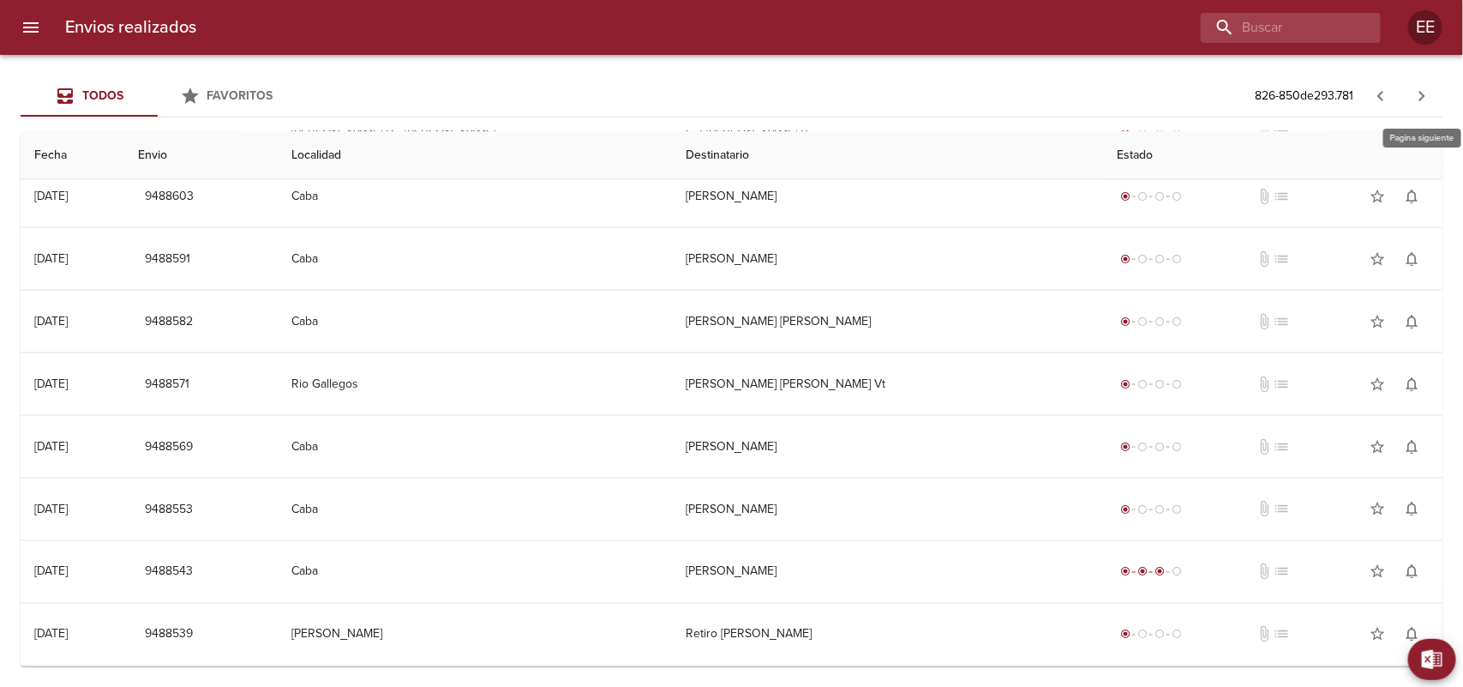
click at [1411, 97] on button "button" at bounding box center [1421, 95] width 41 height 41
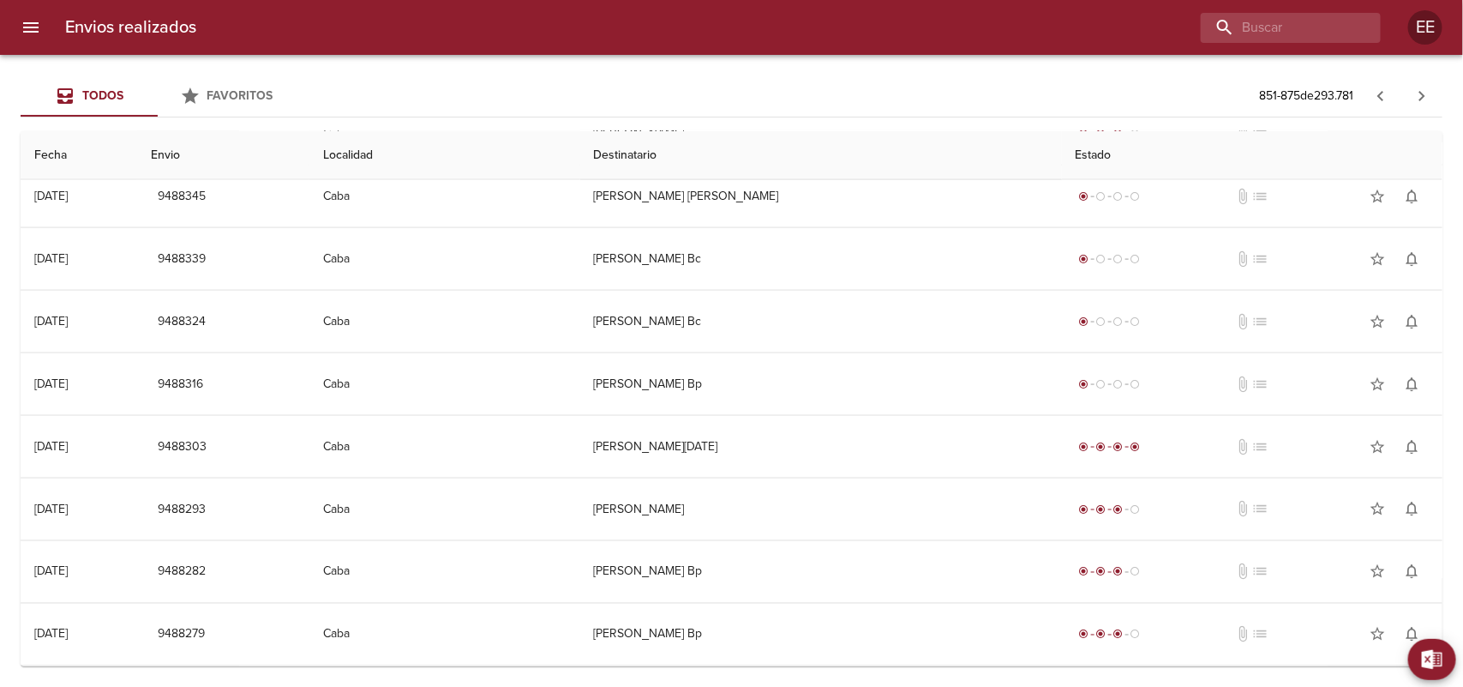
scroll to position [0, 0]
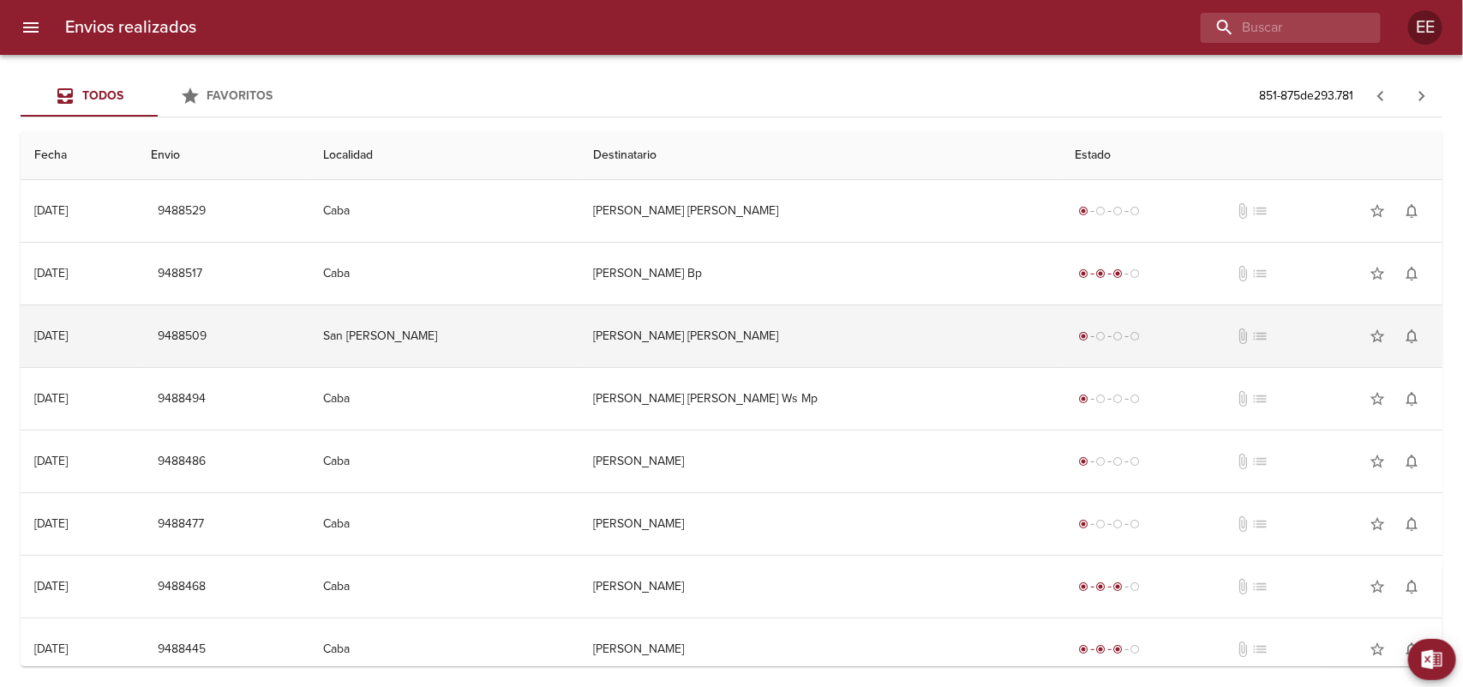
click at [692, 337] on td "[PERSON_NAME] [PERSON_NAME]" at bounding box center [821, 336] width 482 height 62
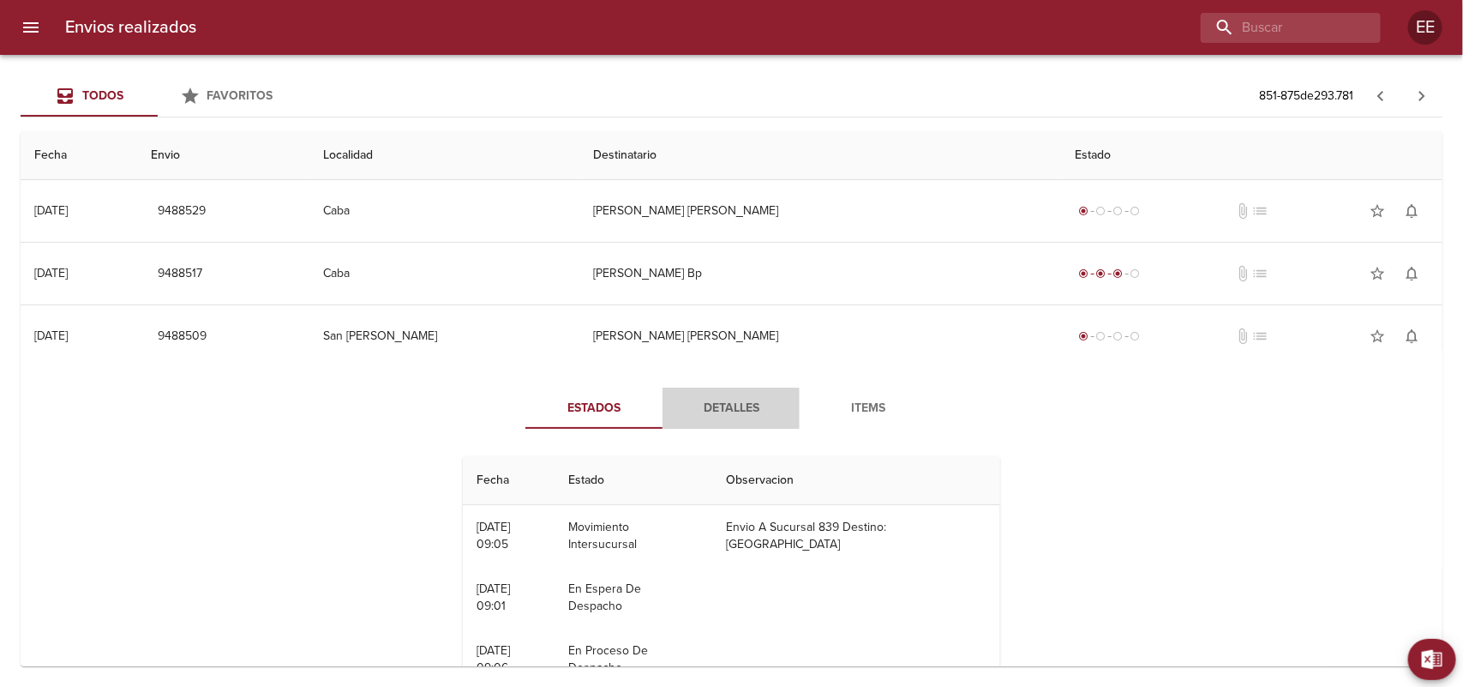
click at [753, 414] on span "Detalles" at bounding box center [731, 408] width 117 height 21
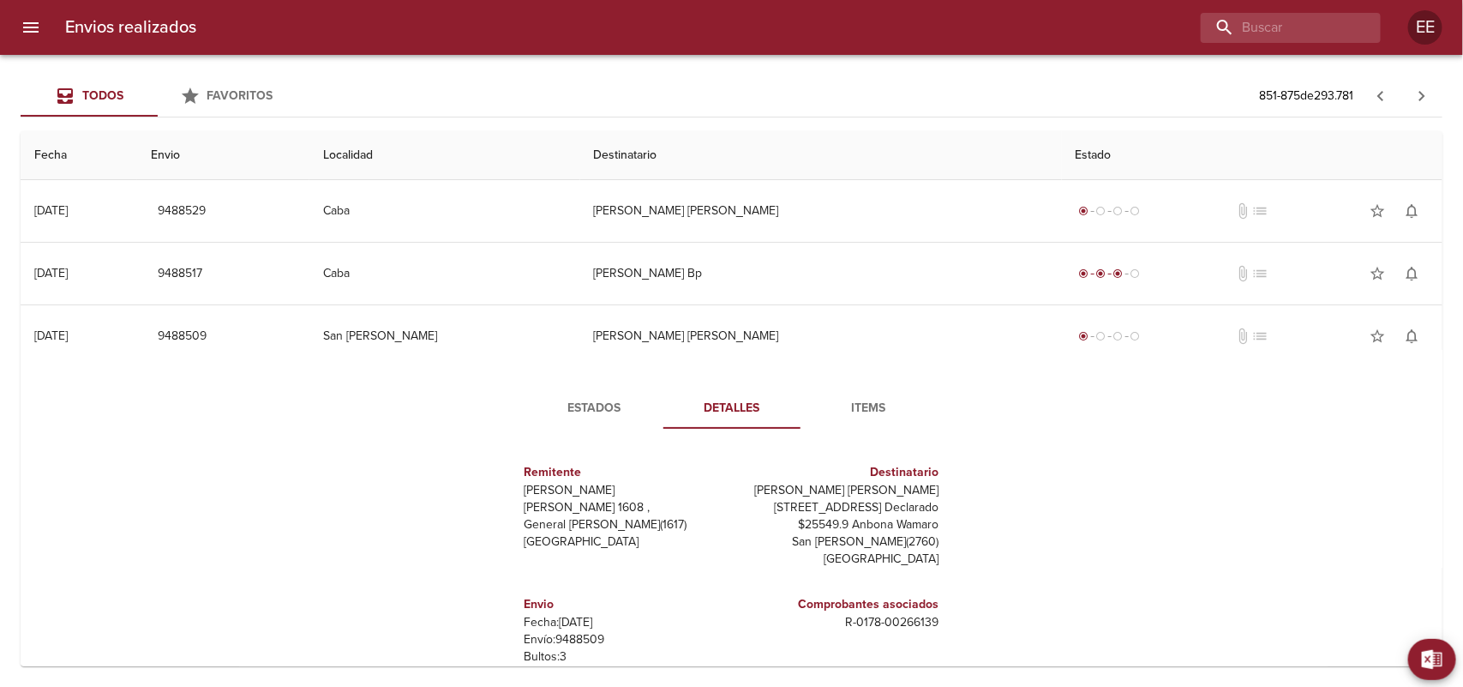
drag, startPoint x: 803, startPoint y: 490, endPoint x: 927, endPoint y: 482, distance: 124.6
click at [927, 482] on div "Destinatario [PERSON_NAME] [PERSON_NAME] [PERSON_NAME][STREET_ADDRESS] Declarad…" at bounding box center [839, 515] width 214 height 132
drag, startPoint x: 934, startPoint y: 489, endPoint x: 803, endPoint y: 485, distance: 131.2
click at [803, 485] on div "Remitente Wamaro Tortuguitas Raul [STREET_ADDRESS][PERSON_NAME] Destinatario [P…" at bounding box center [731, 613] width 472 height 343
copy p "[PERSON_NAME] [PERSON_NAME]"
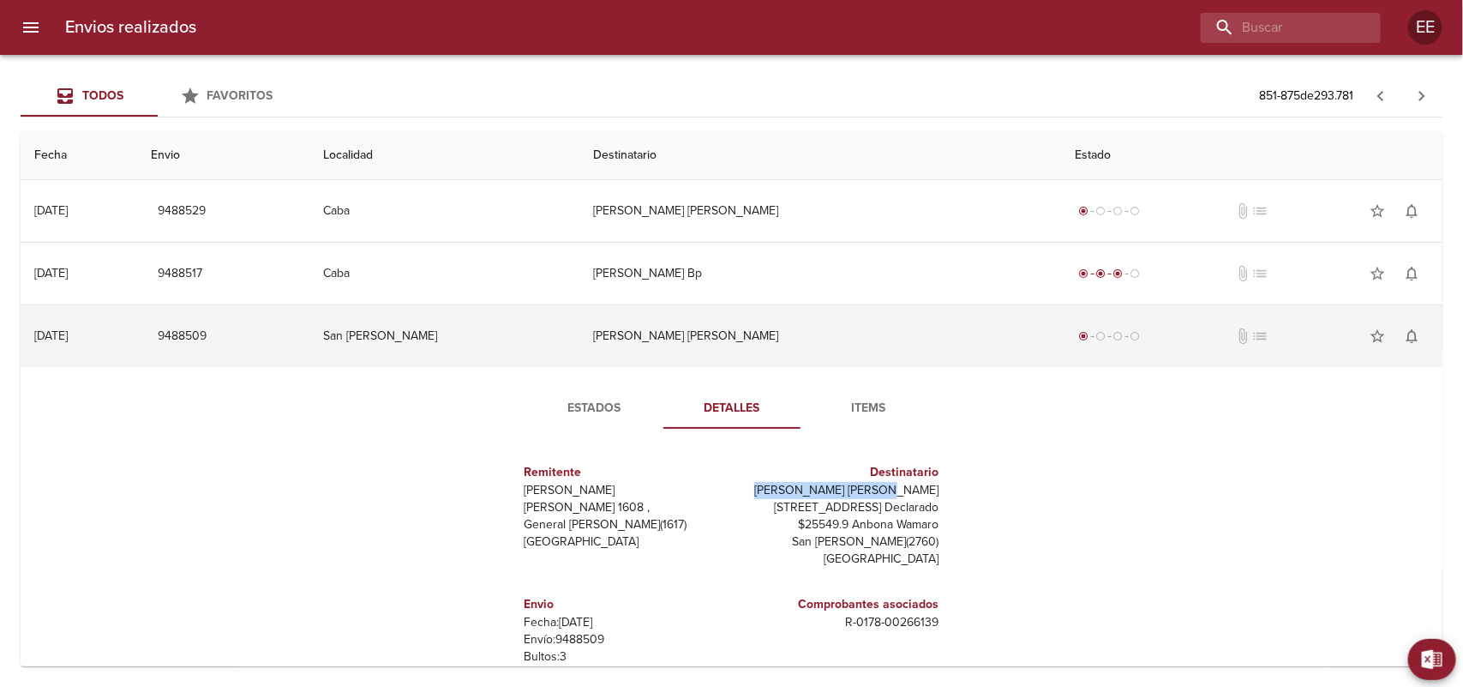
click at [699, 357] on td "[PERSON_NAME] [PERSON_NAME]" at bounding box center [821, 336] width 482 height 62
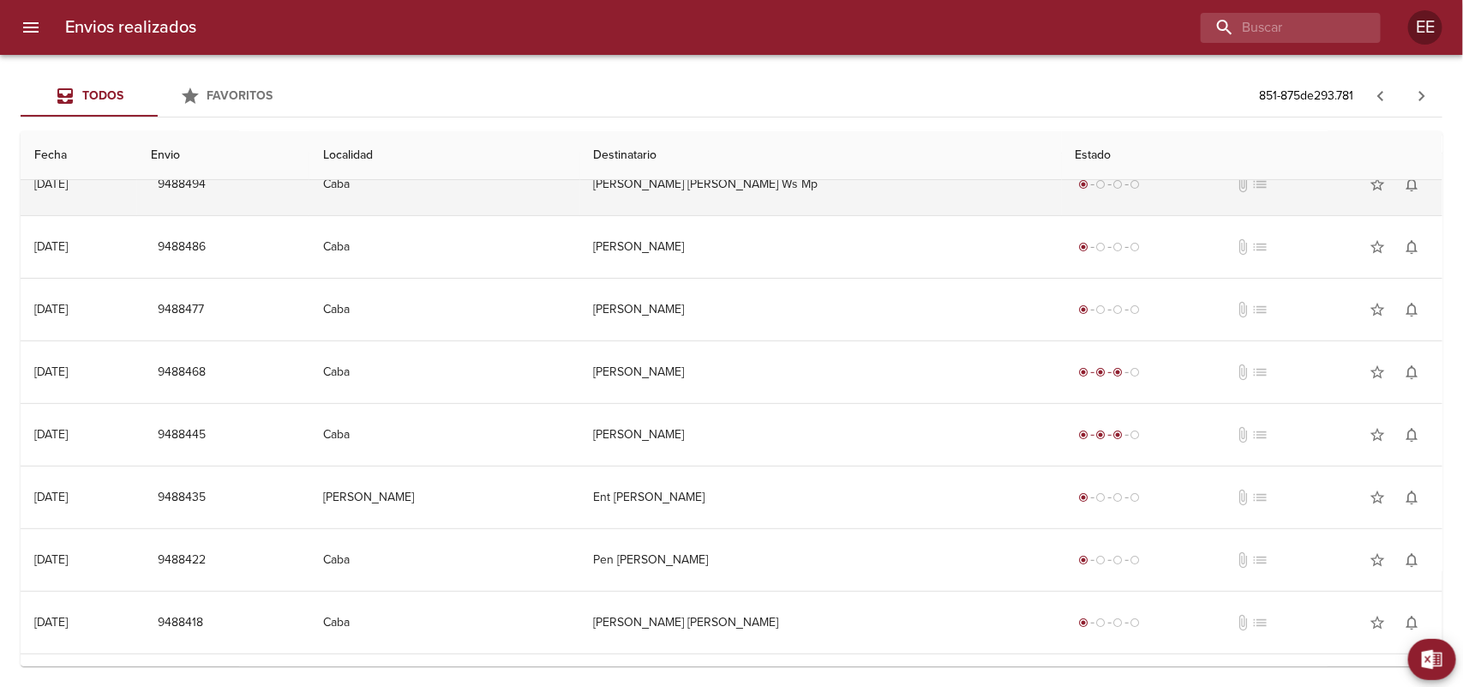
scroll to position [321, 0]
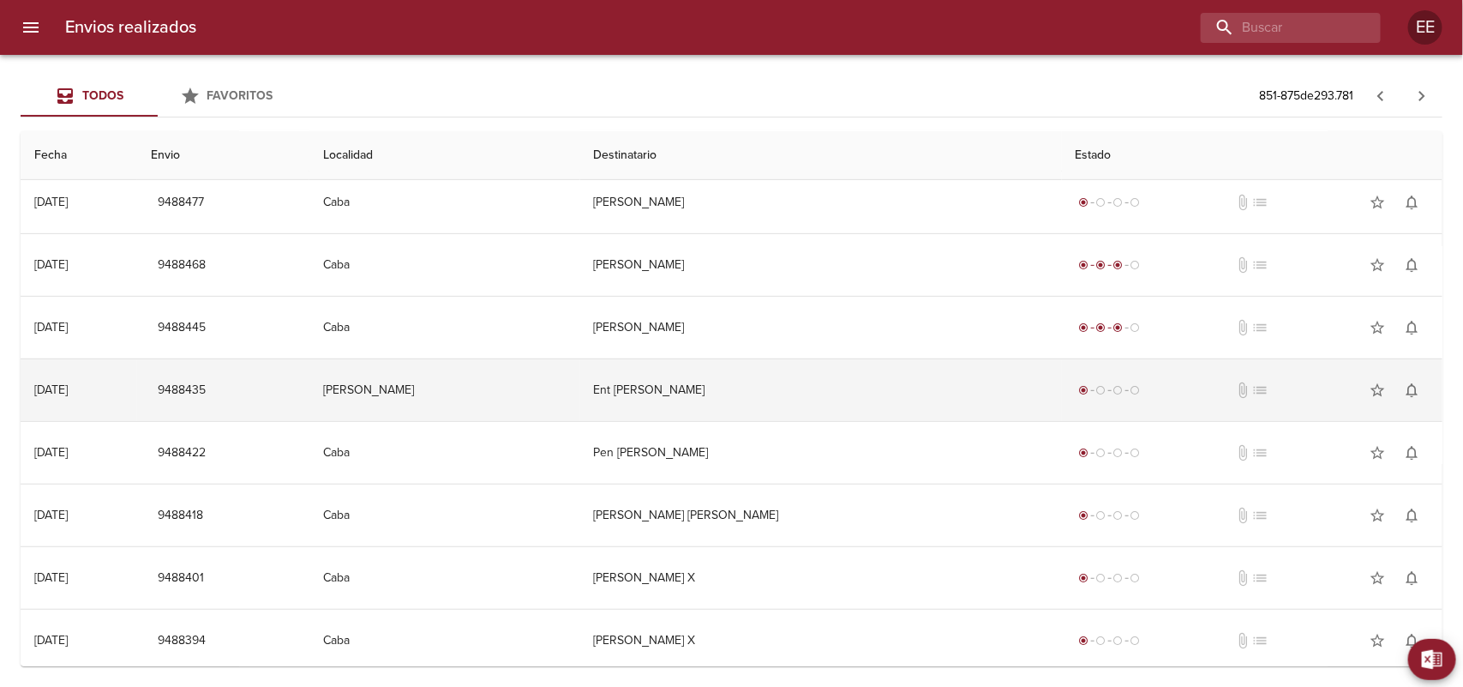
click at [704, 390] on td "Ent [PERSON_NAME]" at bounding box center [821, 390] width 482 height 62
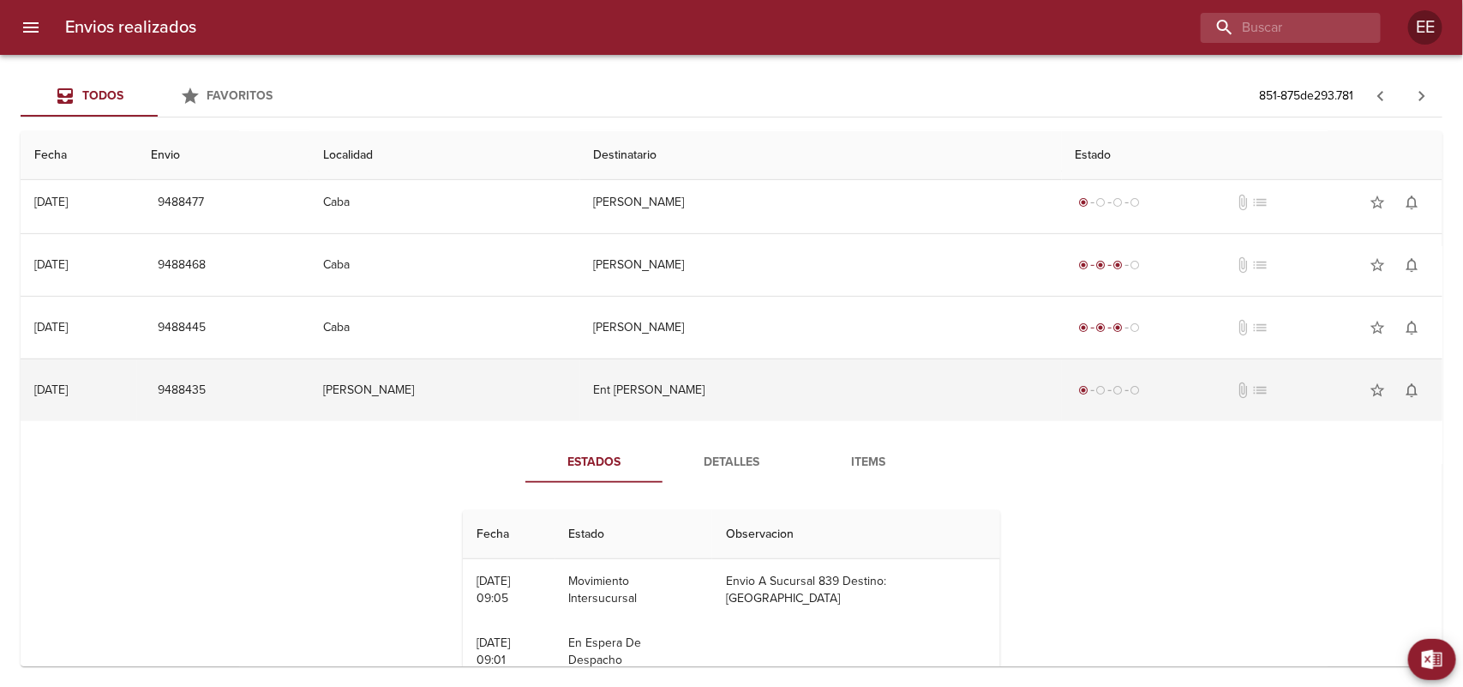
click at [704, 390] on td "Ent [PERSON_NAME]" at bounding box center [821, 390] width 482 height 62
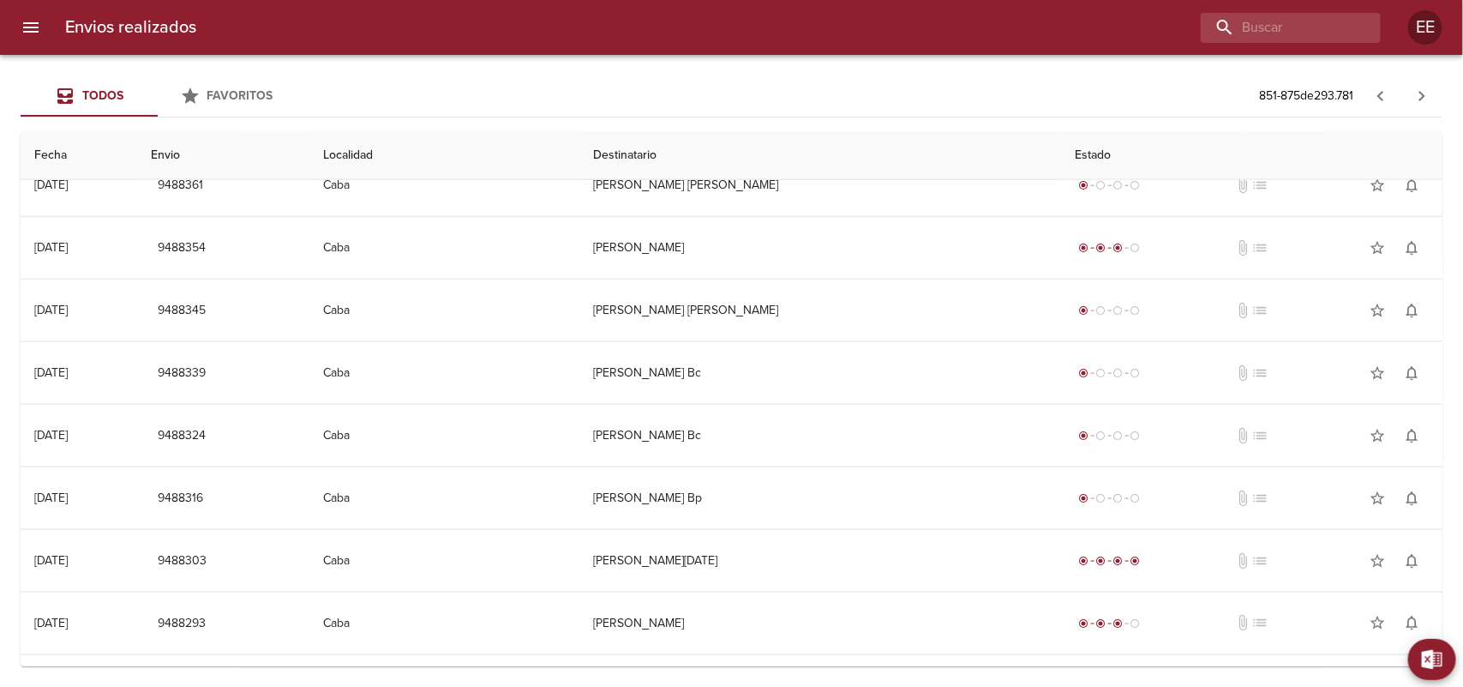
scroll to position [1083, 0]
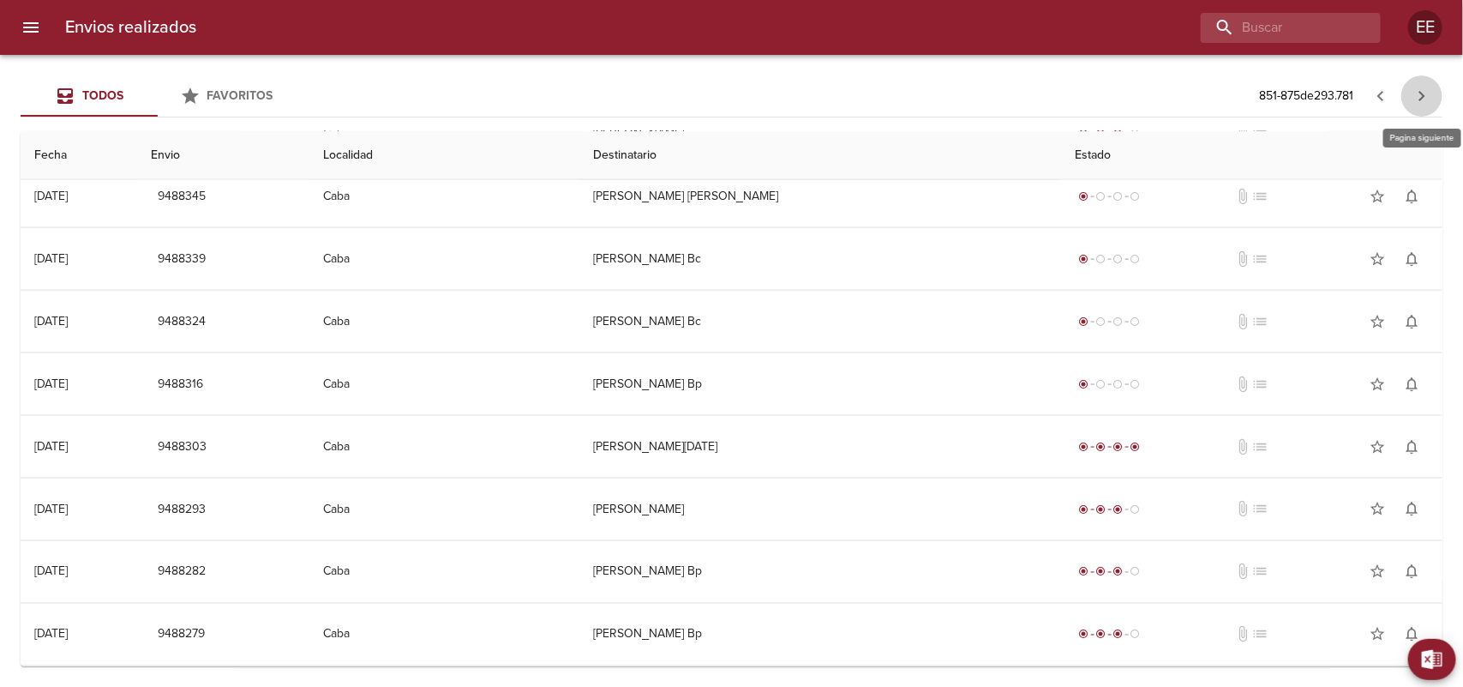
click at [1416, 100] on icon "button" at bounding box center [1422, 96] width 21 height 21
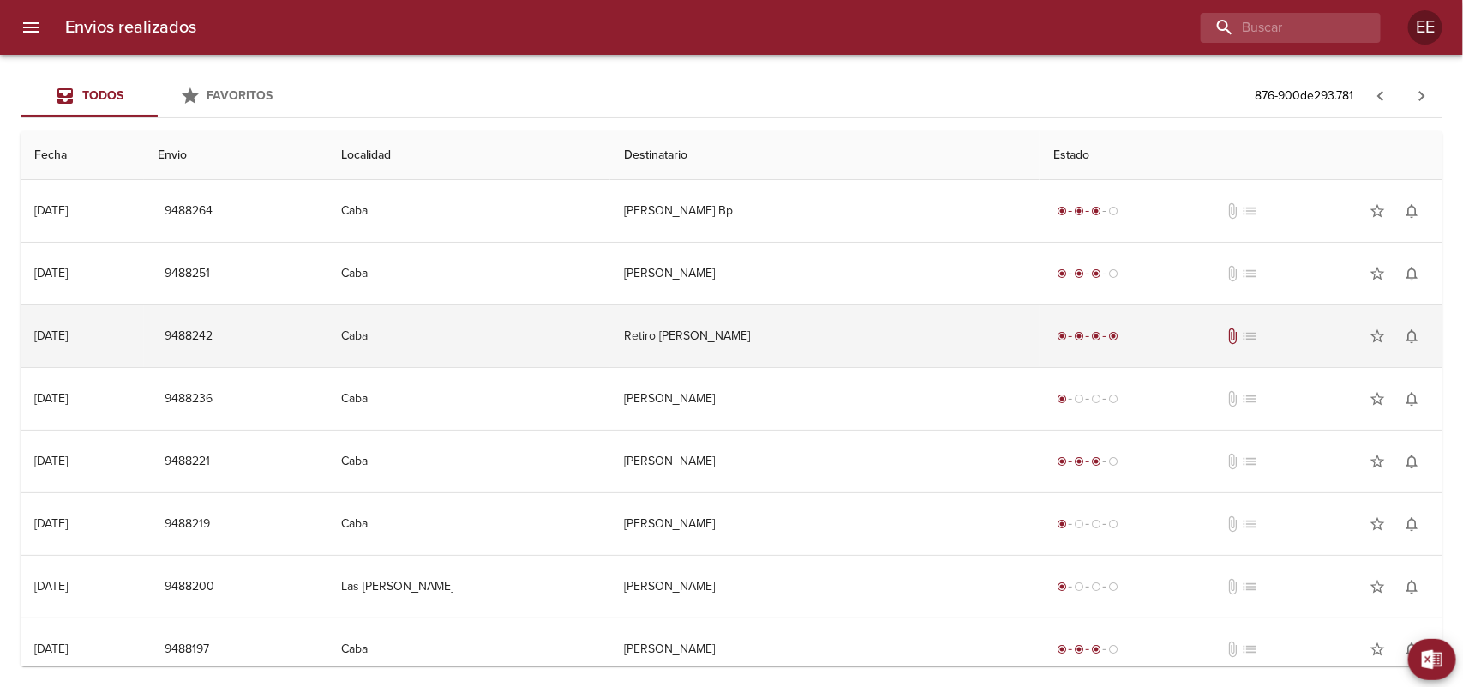
scroll to position [107, 0]
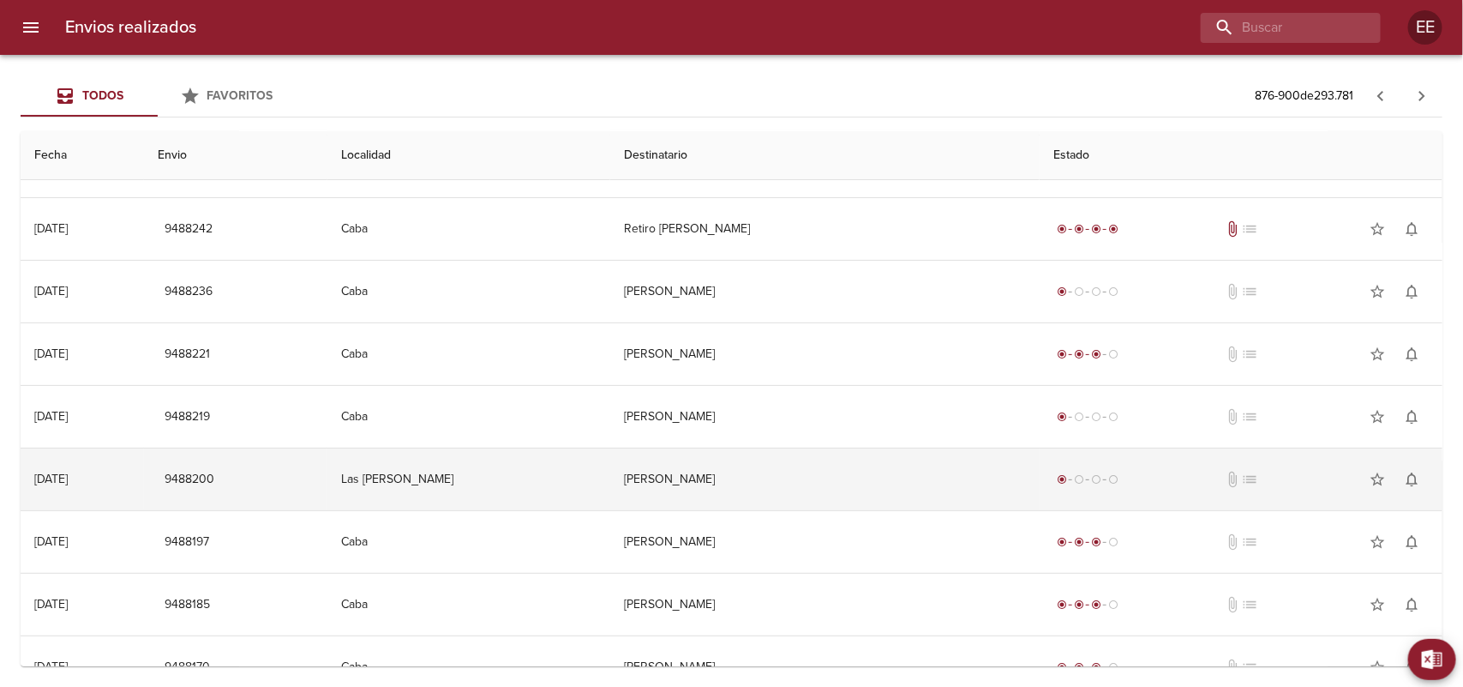
click at [645, 472] on td "[PERSON_NAME]" at bounding box center [824, 479] width 429 height 62
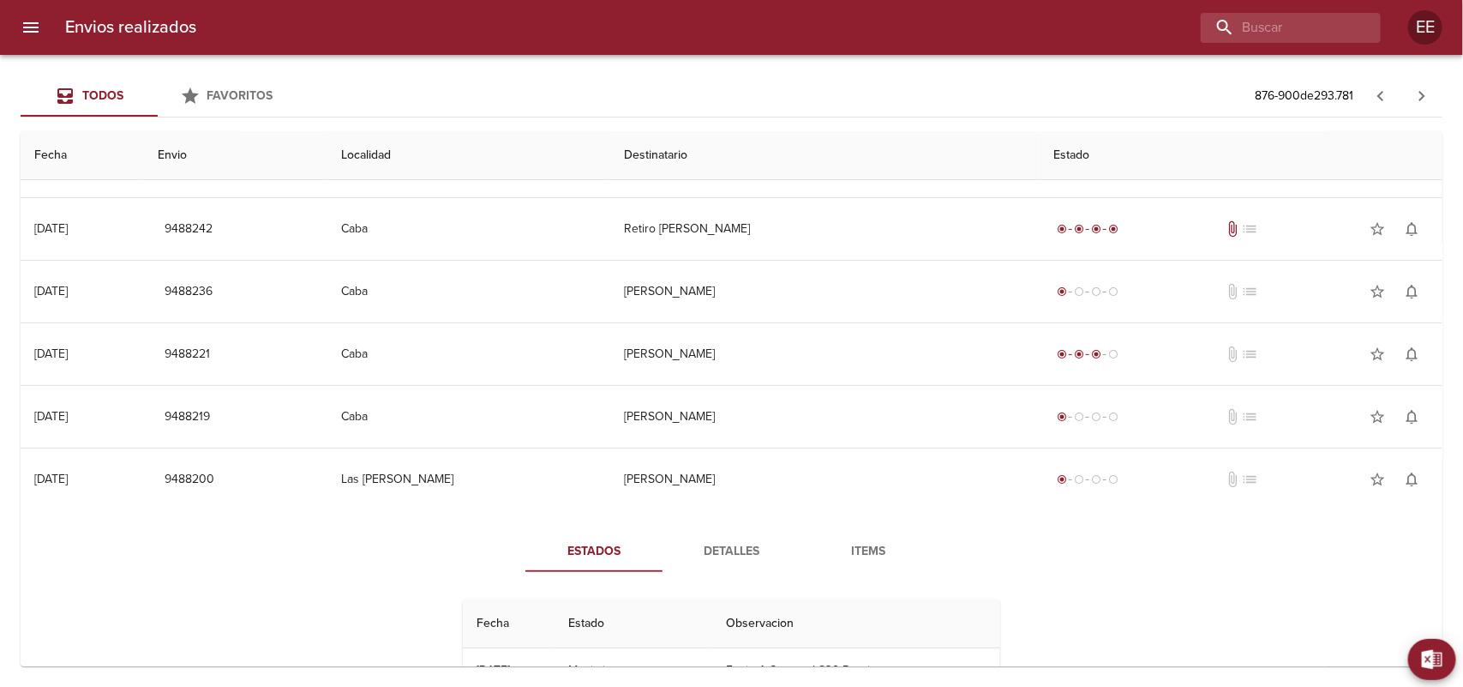
scroll to position [214, 0]
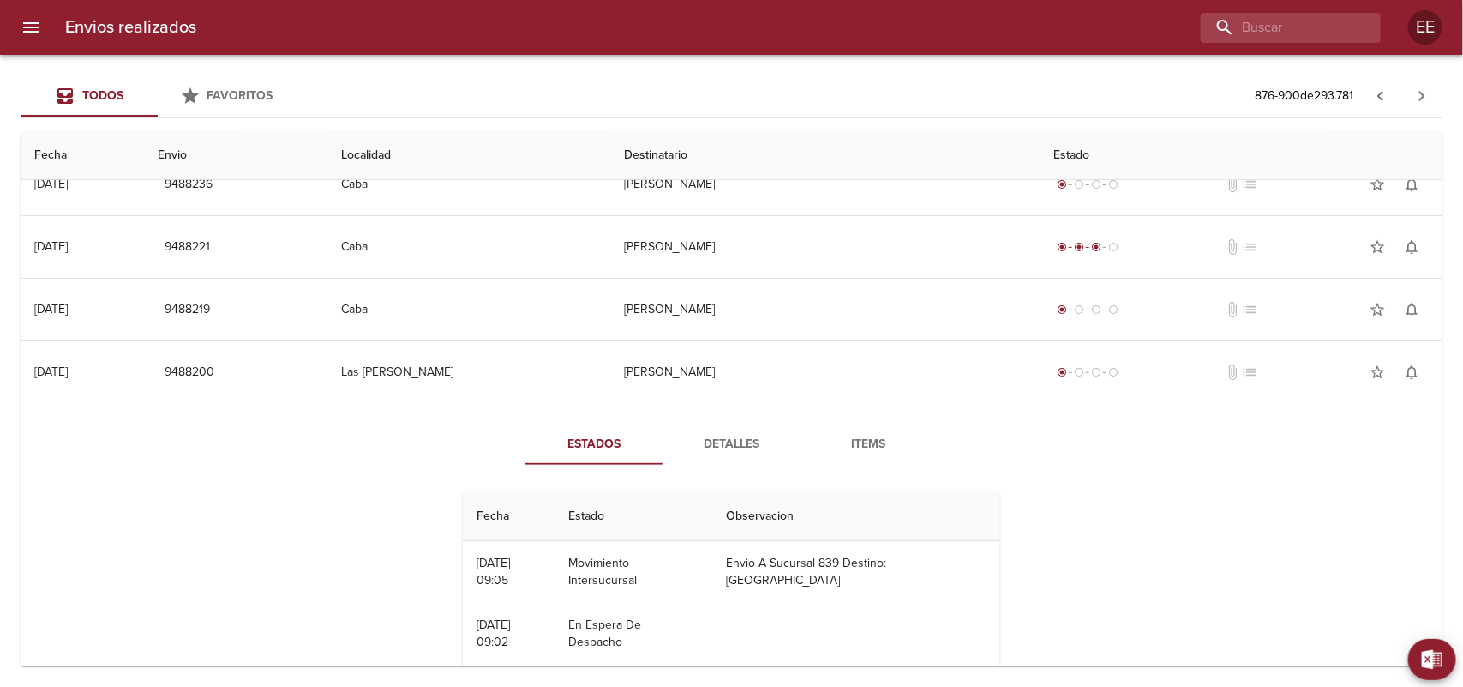
click at [722, 447] on span "Detalles" at bounding box center [731, 444] width 117 height 21
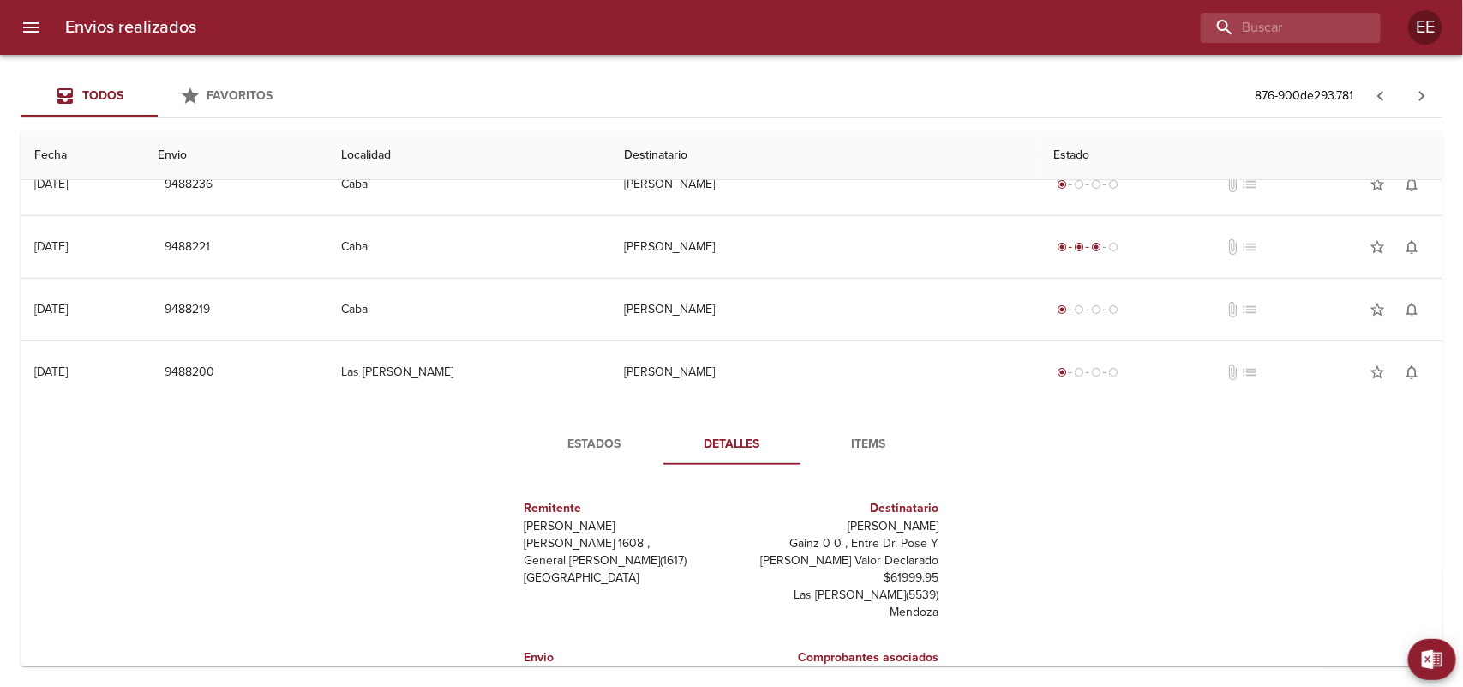
scroll to position [321, 0]
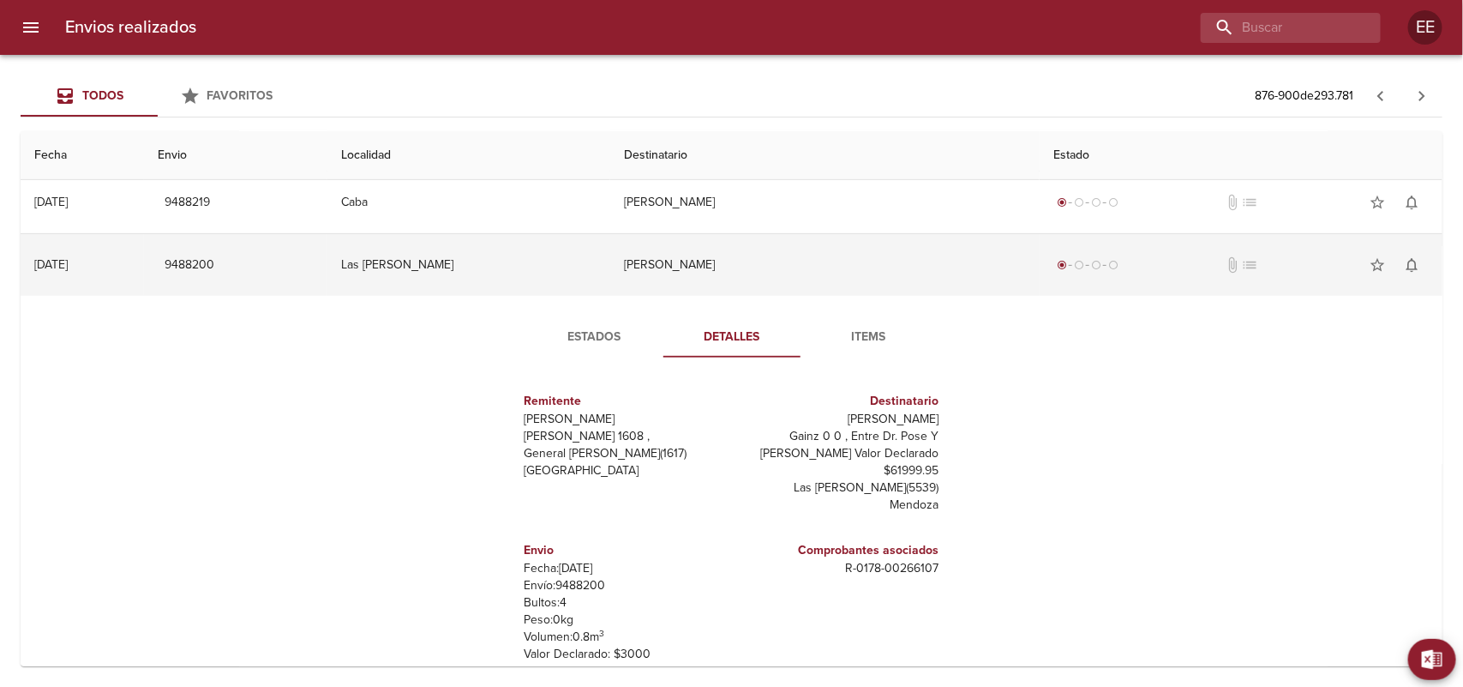
click at [661, 276] on td "[PERSON_NAME]" at bounding box center [824, 265] width 429 height 62
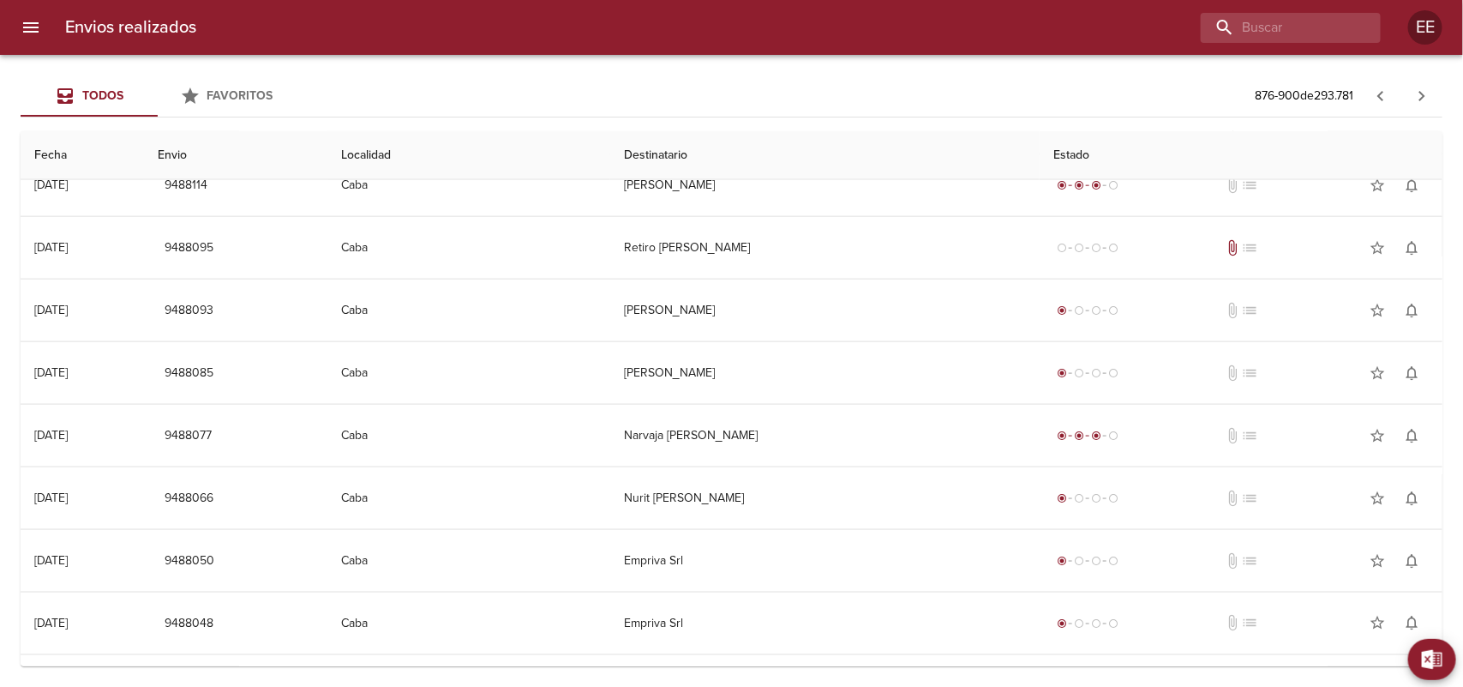
scroll to position [1083, 0]
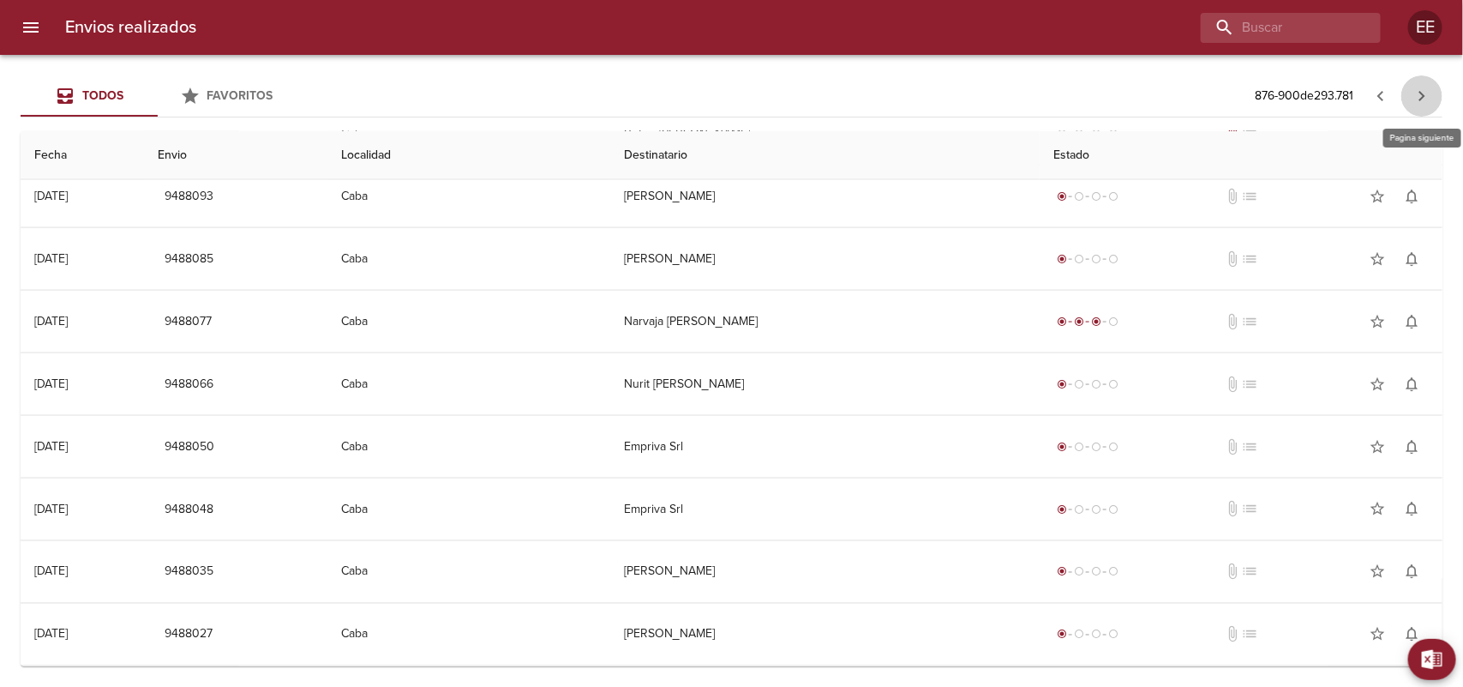
click at [1423, 92] on icon "button" at bounding box center [1422, 96] width 21 height 21
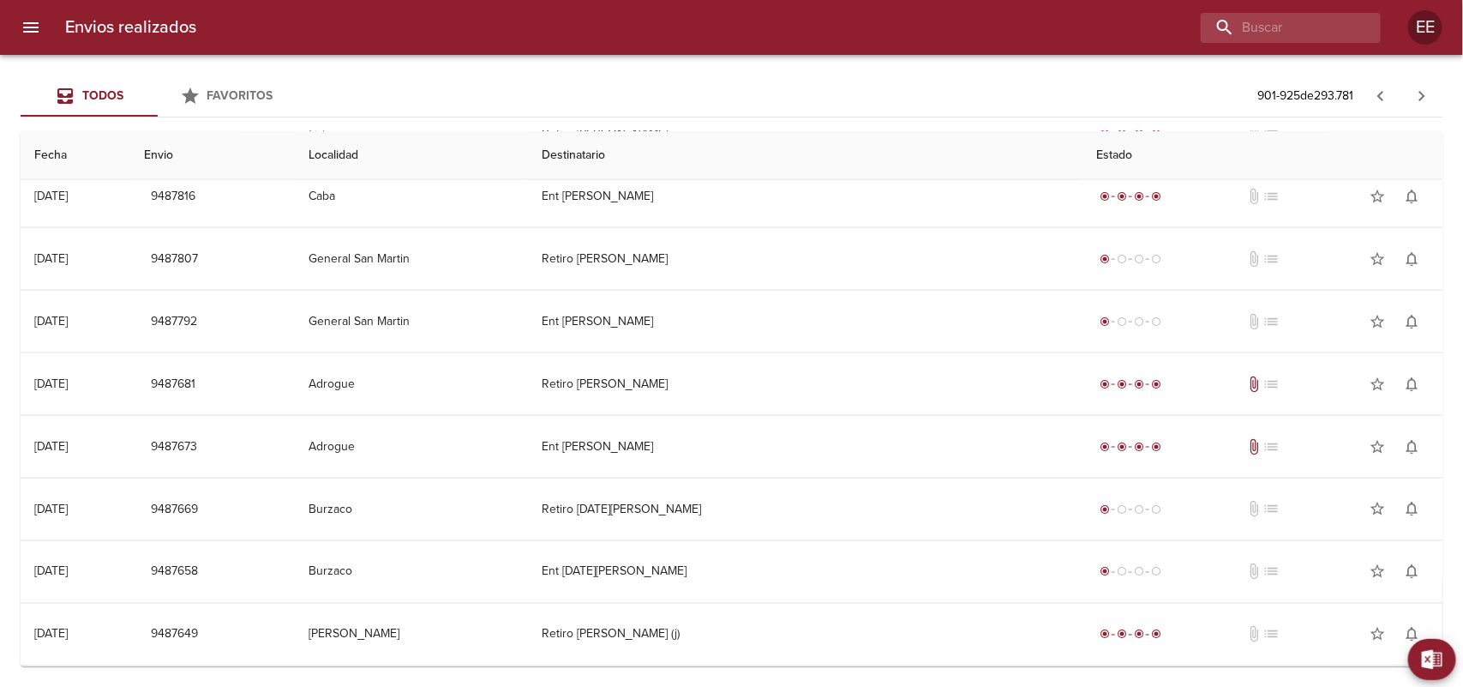
click at [1420, 88] on icon "button" at bounding box center [1422, 96] width 21 height 21
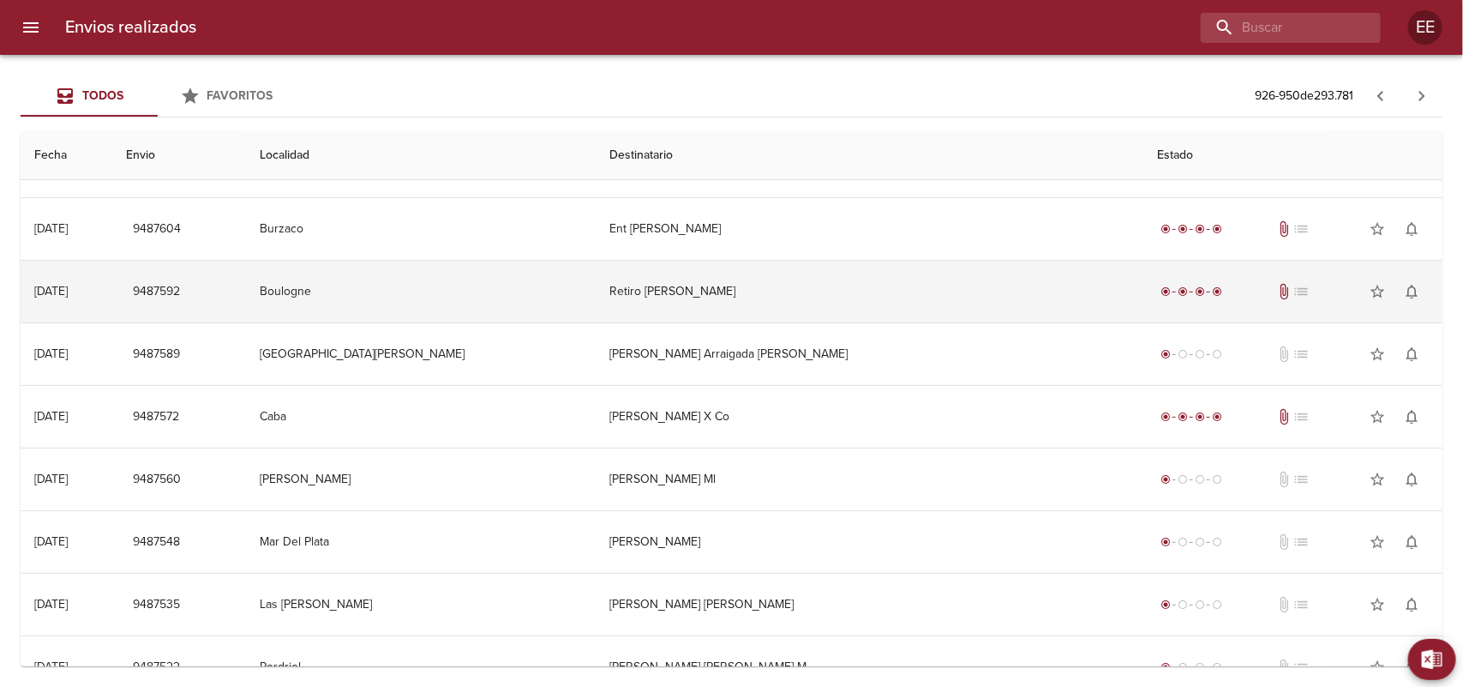
scroll to position [214, 0]
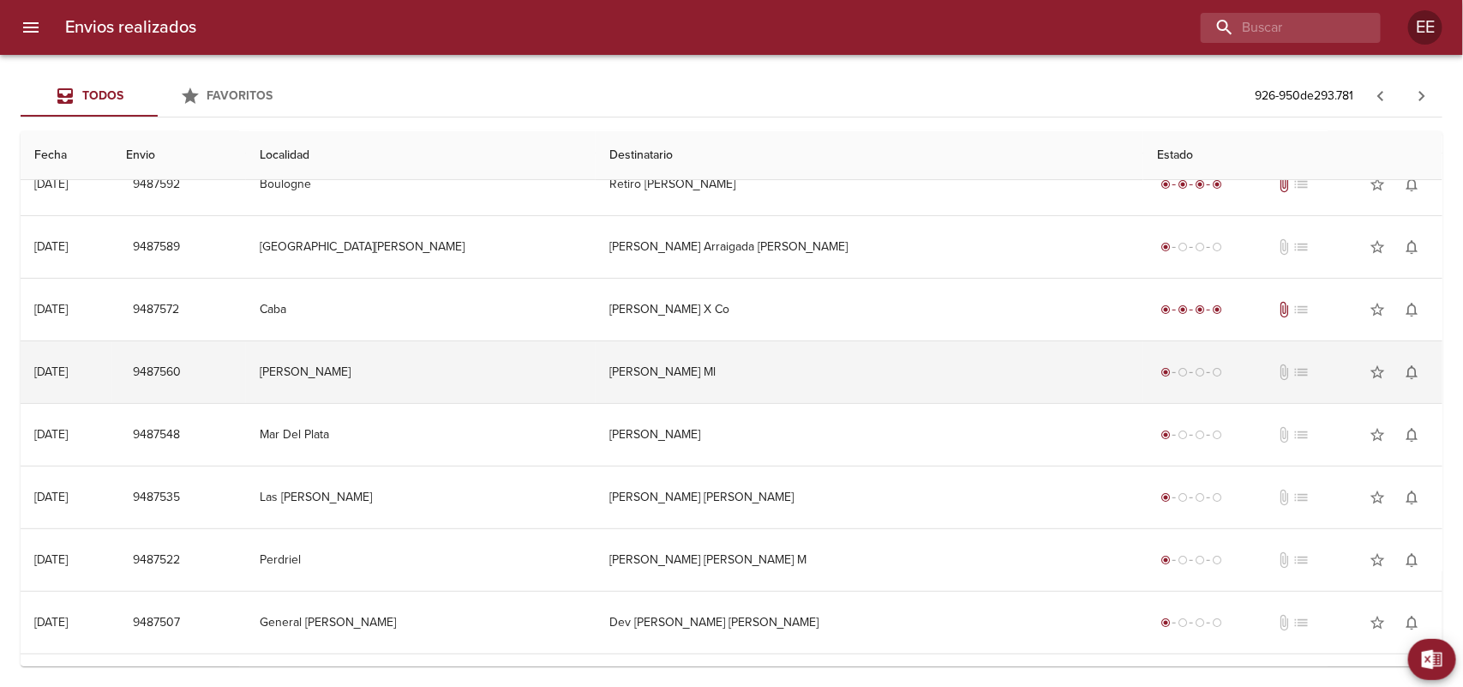
click at [707, 371] on td "[PERSON_NAME] Ml" at bounding box center [870, 372] width 548 height 62
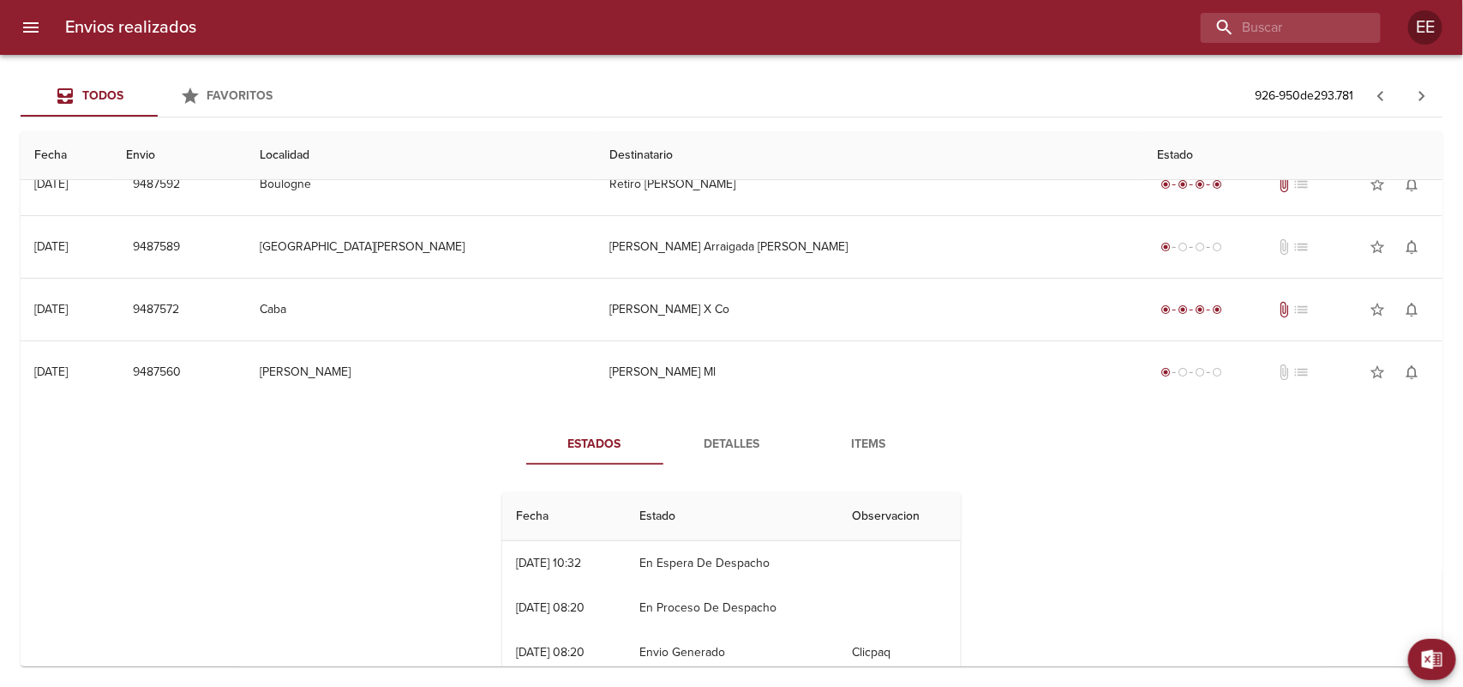
click at [723, 447] on span "Detalles" at bounding box center [732, 444] width 117 height 21
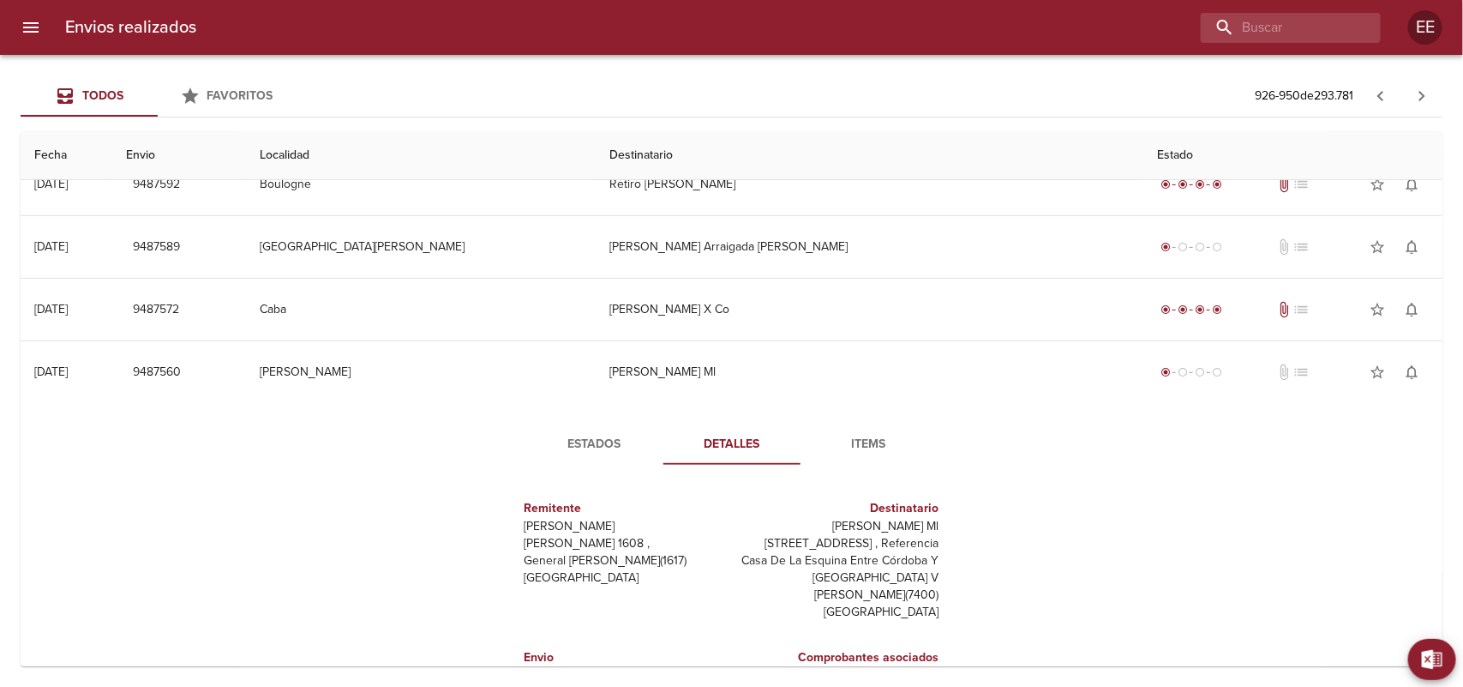
drag, startPoint x: 795, startPoint y: 525, endPoint x: 928, endPoint y: 519, distance: 133.0
click at [928, 519] on div "Destinatario [PERSON_NAME] Ml [STREET_ADDRESS][PERSON_NAME] Entre Córdoba Y Men…" at bounding box center [839, 559] width 214 height 149
copy p "[PERSON_NAME] Ml"
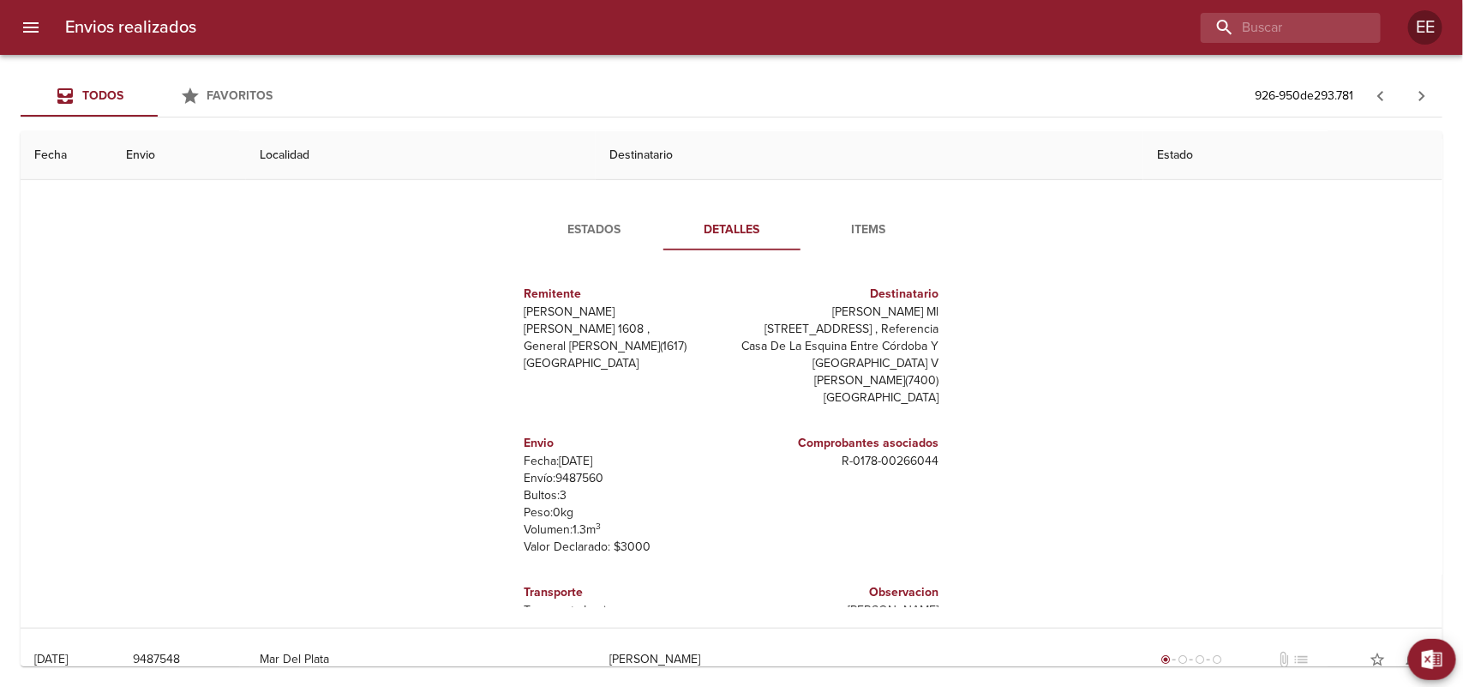
scroll to position [321, 0]
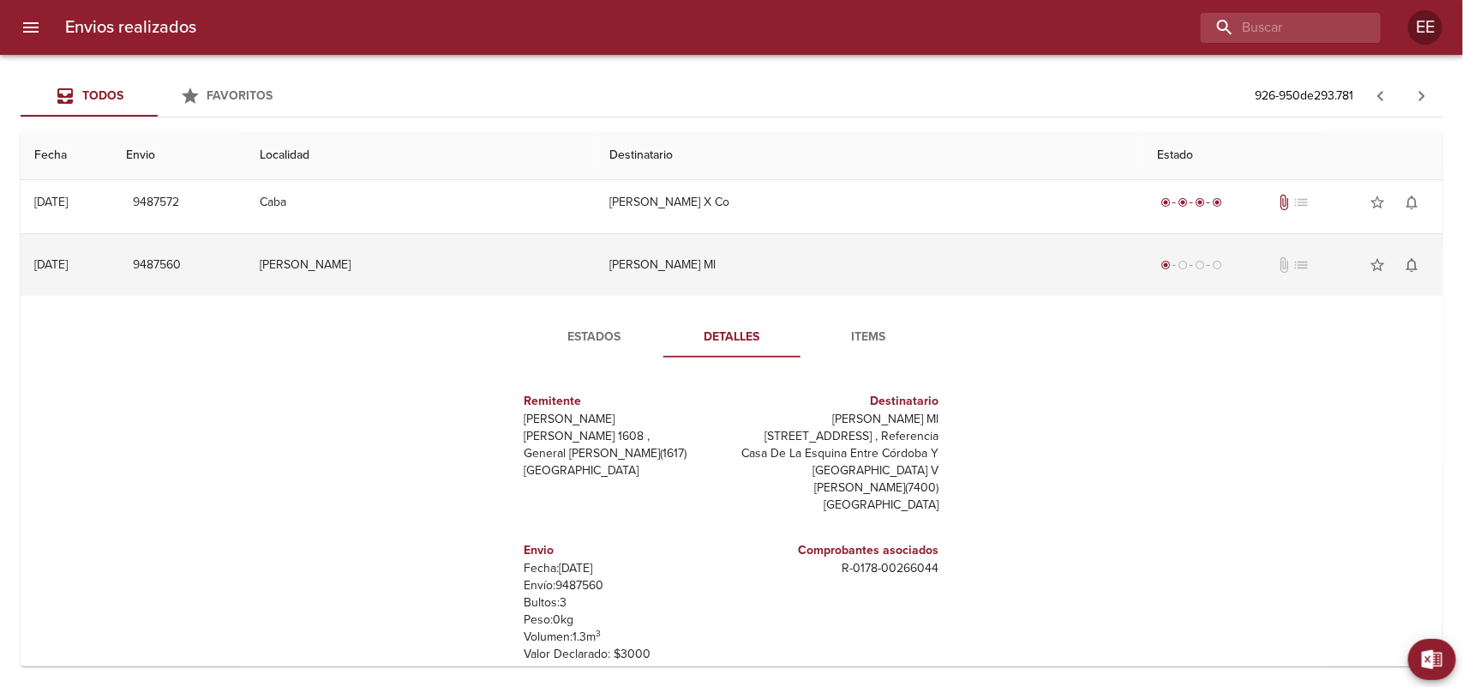
click at [694, 254] on td "[PERSON_NAME] Ml" at bounding box center [870, 265] width 548 height 62
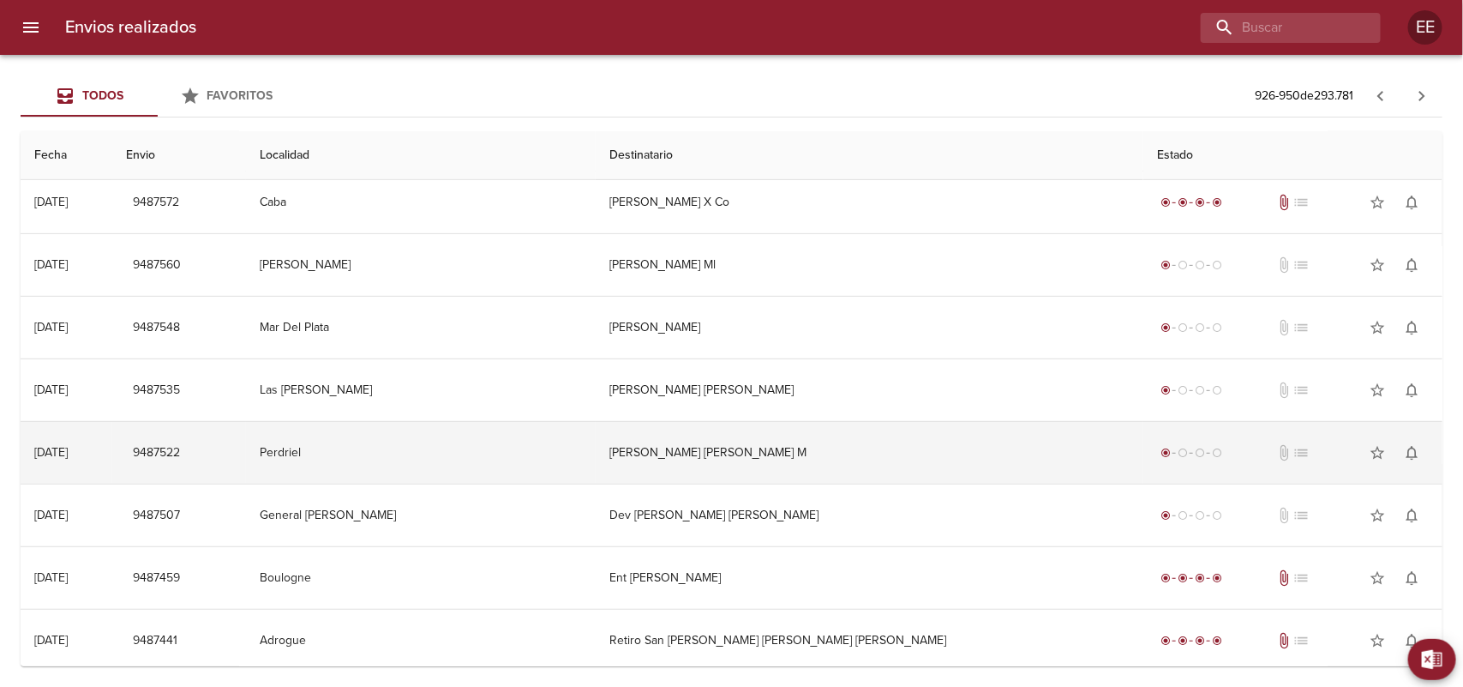
scroll to position [429, 0]
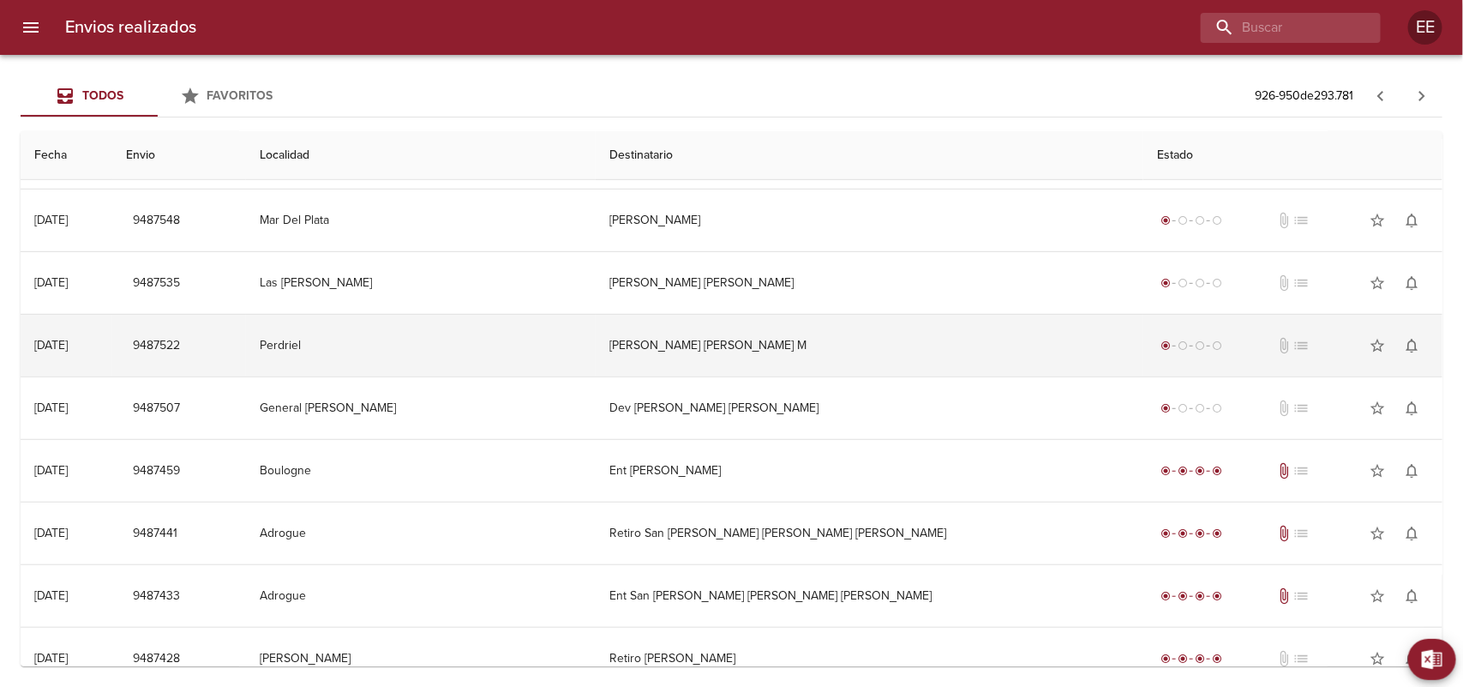
click at [669, 347] on td "[PERSON_NAME] [PERSON_NAME] M" at bounding box center [870, 346] width 548 height 62
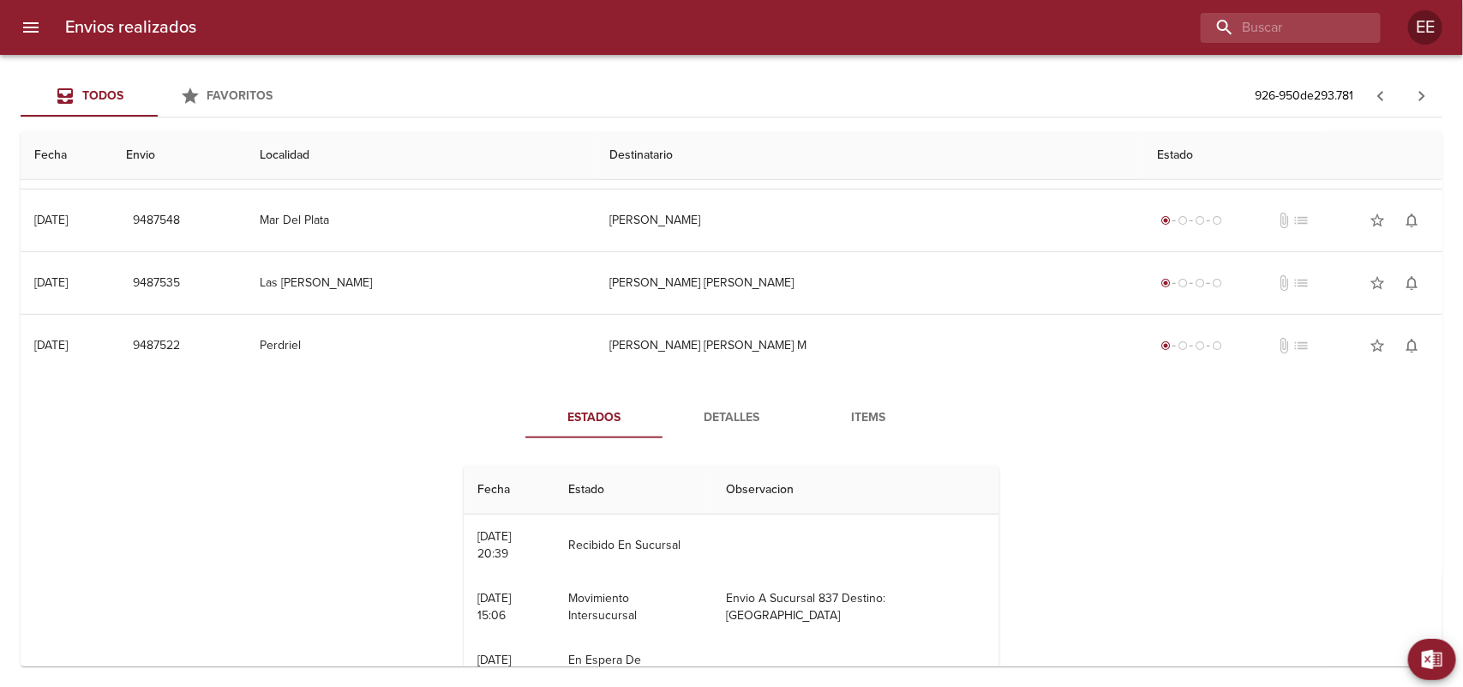
click at [725, 431] on button "Detalles" at bounding box center [731, 417] width 137 height 41
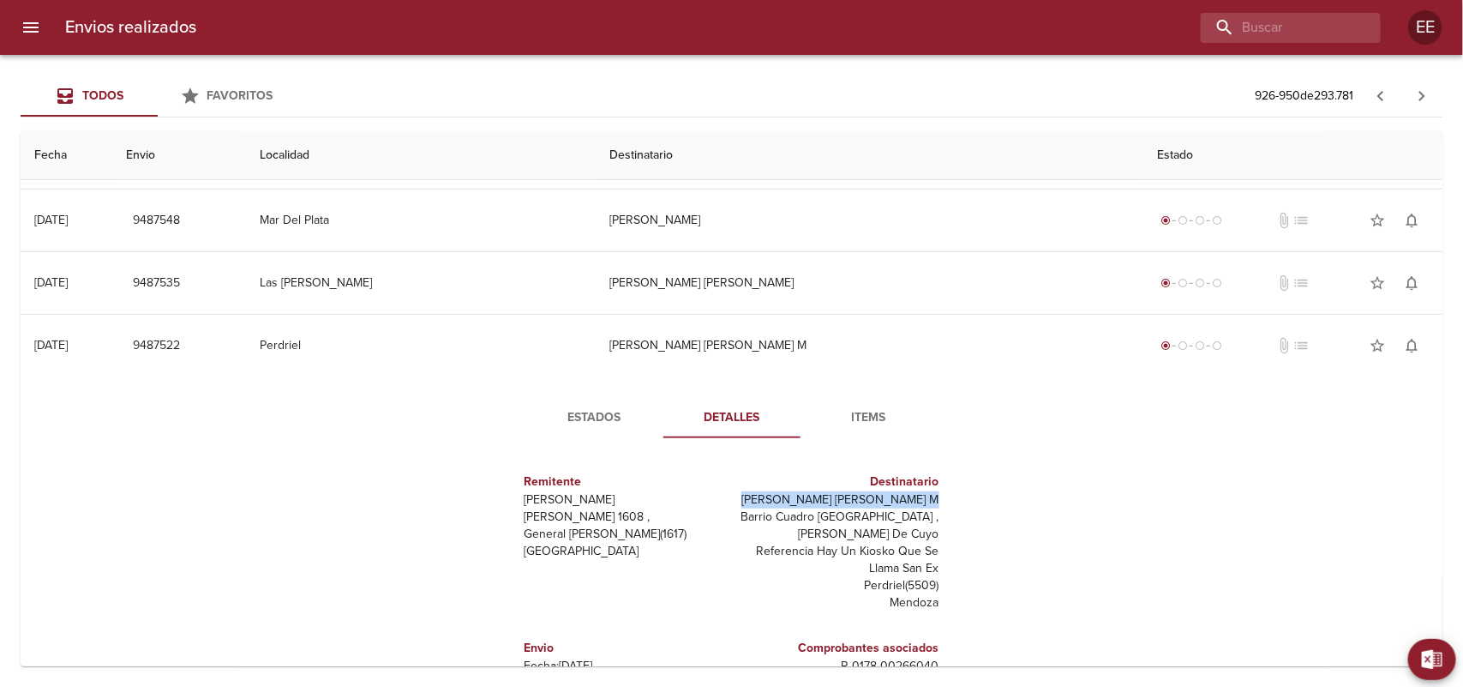
drag, startPoint x: 757, startPoint y: 501, endPoint x: 926, endPoint y: 498, distance: 168.9
click at [926, 498] on div "Destinatario [PERSON_NAME] [PERSON_NAME] M Barrio Cuadro Estación [STREET_ADDRE…" at bounding box center [839, 542] width 214 height 166
copy p "[PERSON_NAME] [PERSON_NAME] M"
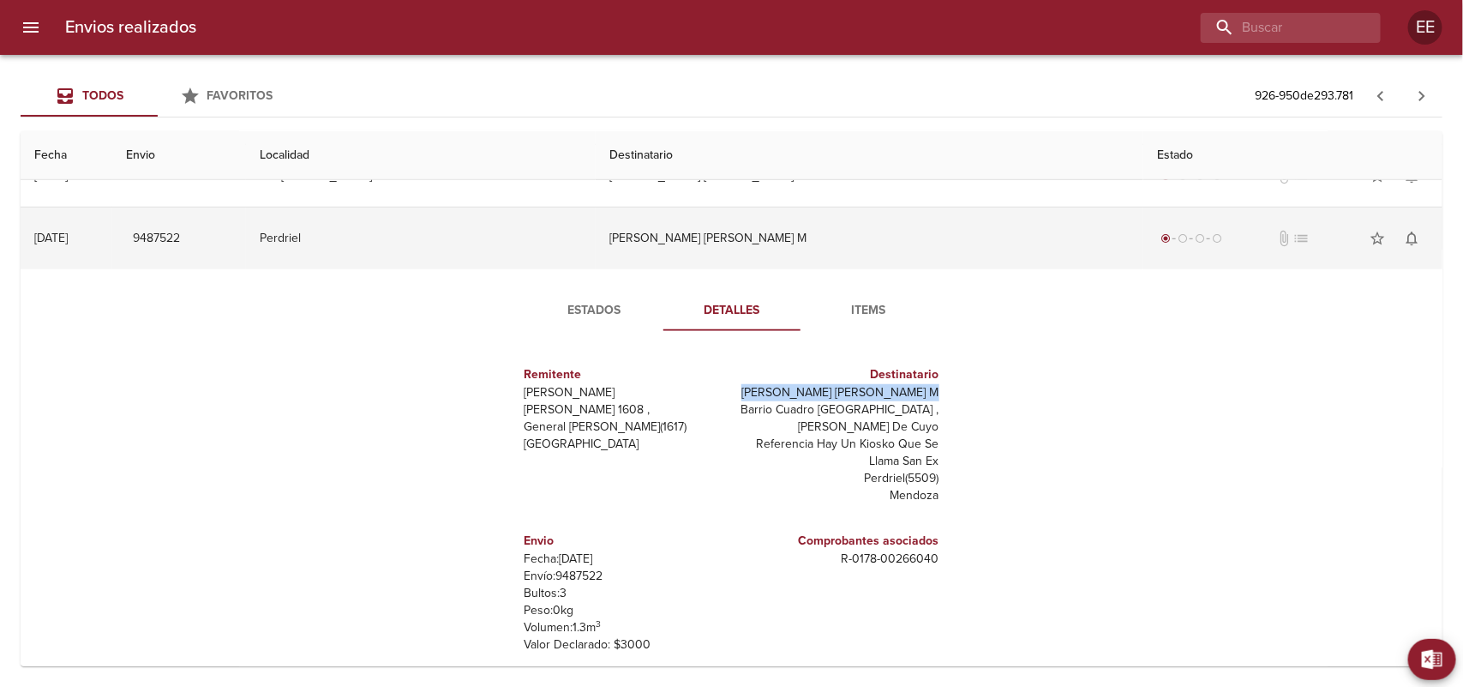
click at [699, 242] on td "[PERSON_NAME] [PERSON_NAME] M" at bounding box center [870, 238] width 548 height 62
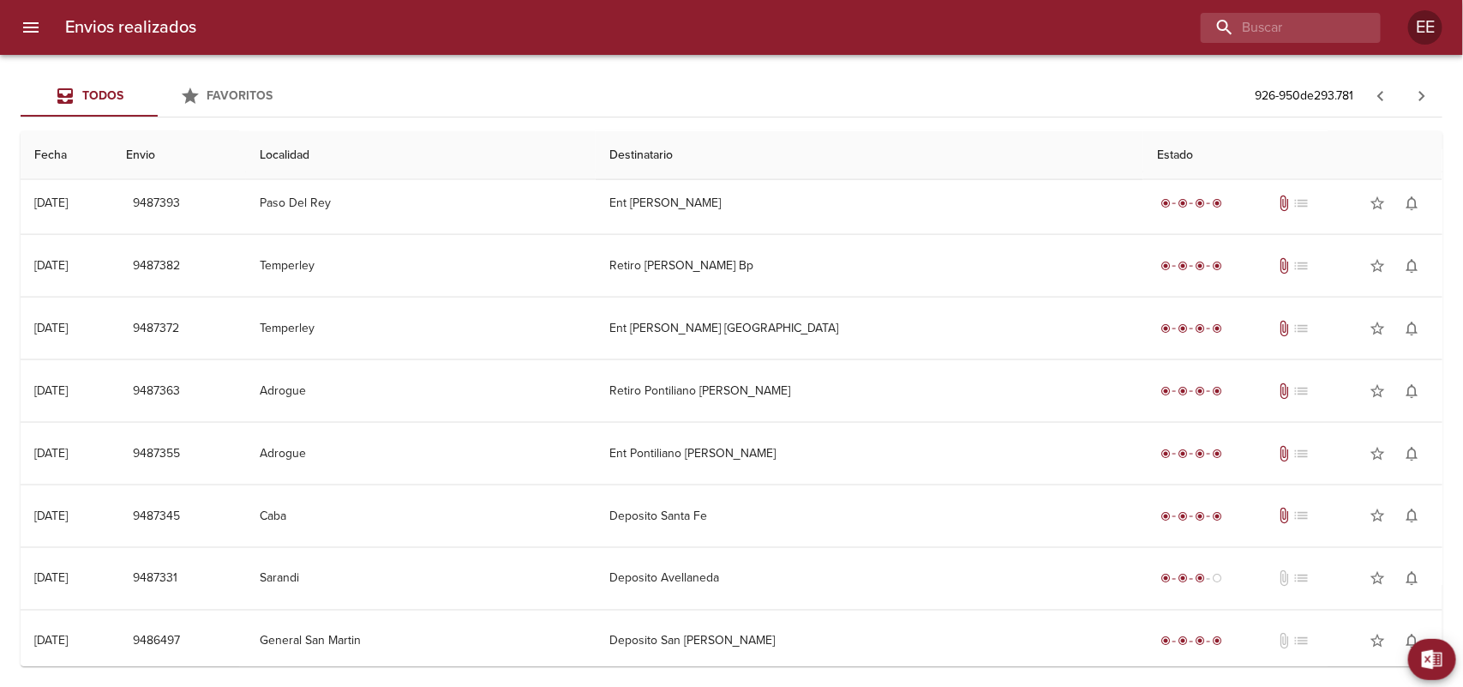
scroll to position [1083, 0]
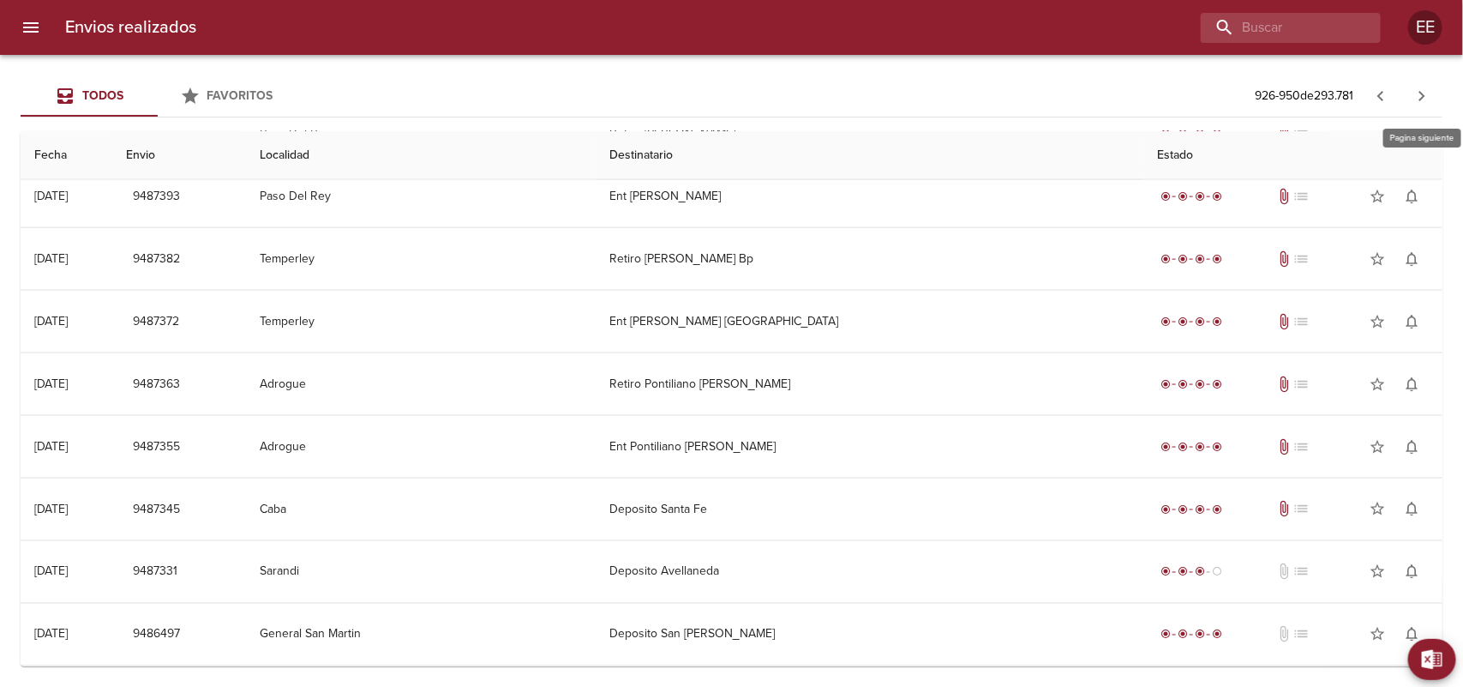
click at [1407, 94] on button "button" at bounding box center [1421, 95] width 41 height 41
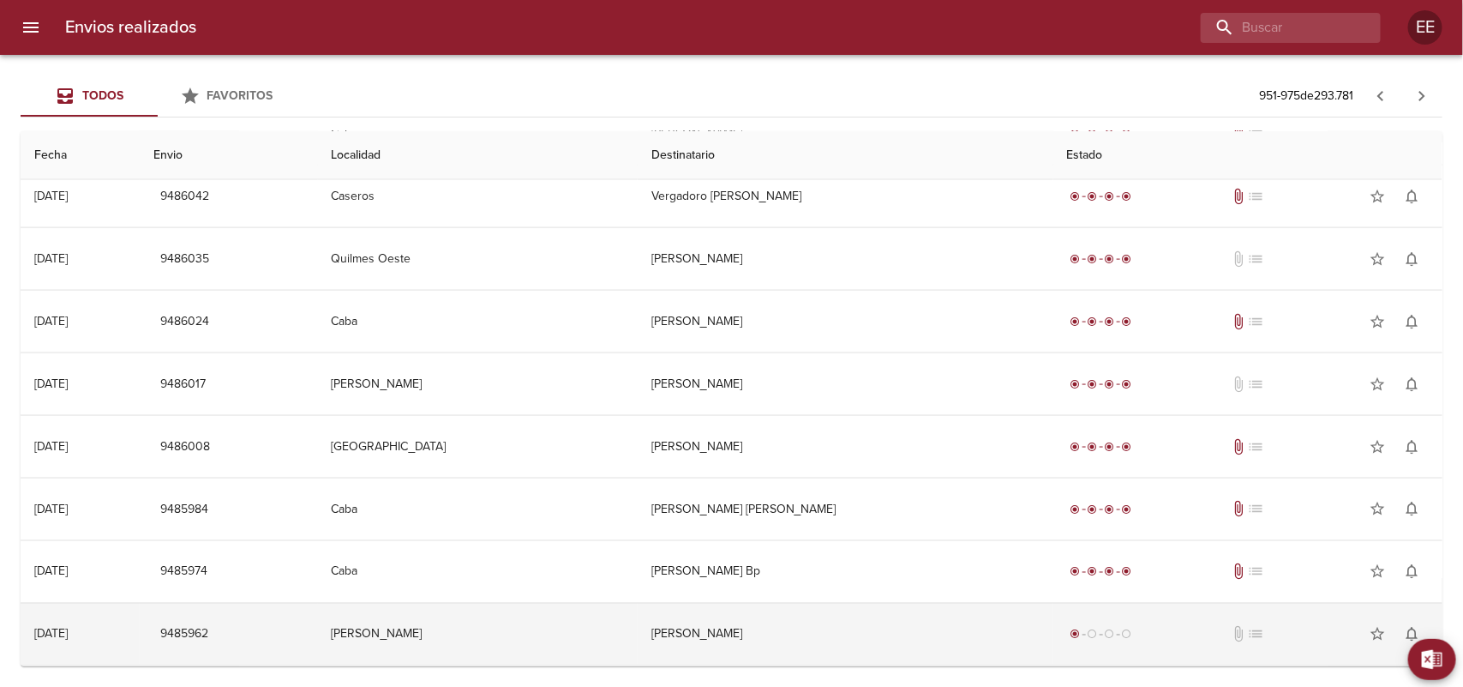
click at [725, 631] on td "[PERSON_NAME]" at bounding box center [846, 634] width 416 height 62
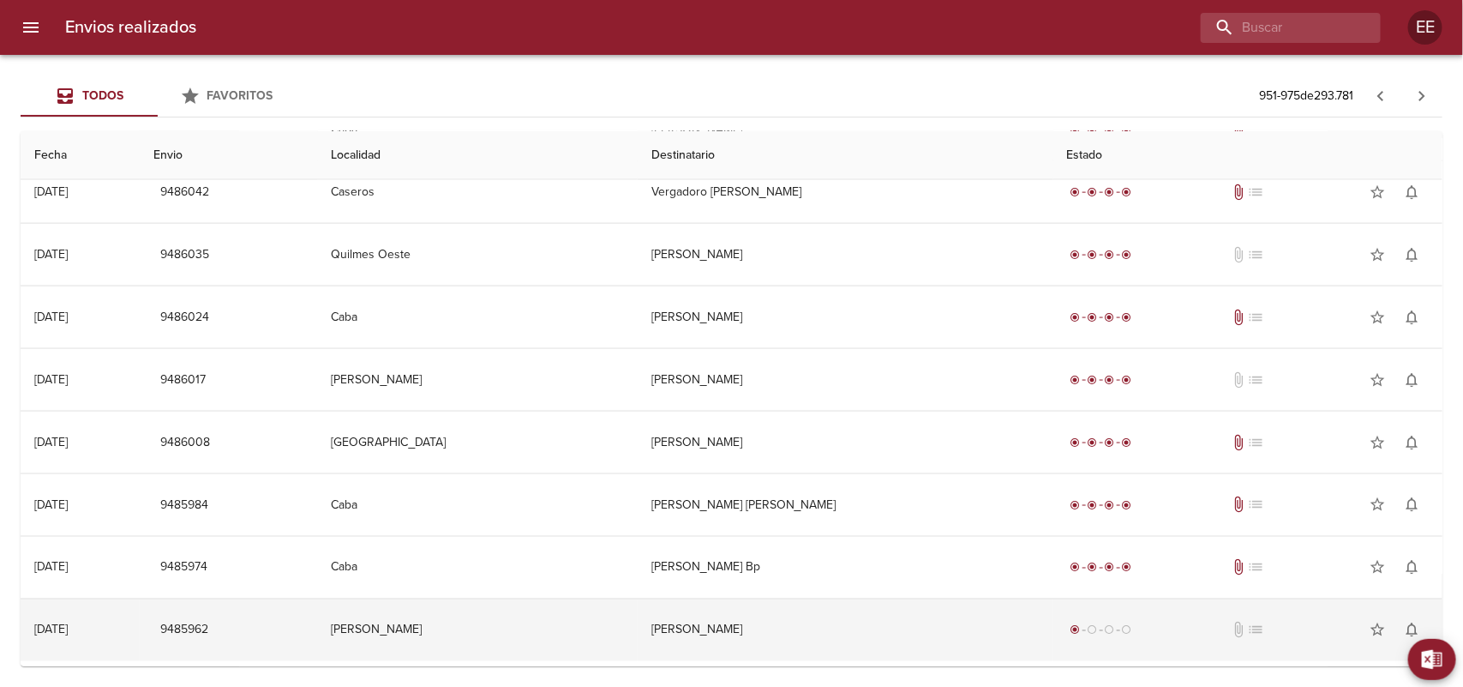
scroll to position [1190, 0]
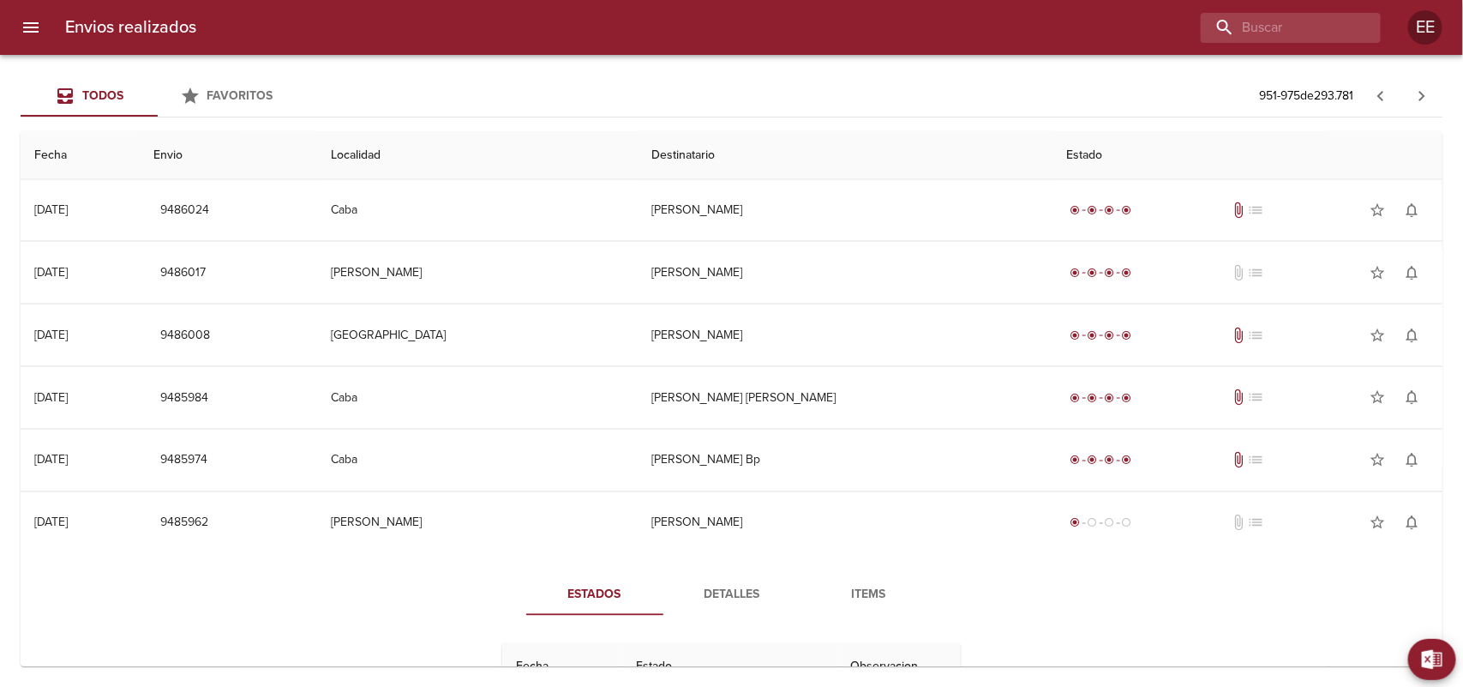
click at [729, 598] on span "Detalles" at bounding box center [732, 595] width 117 height 21
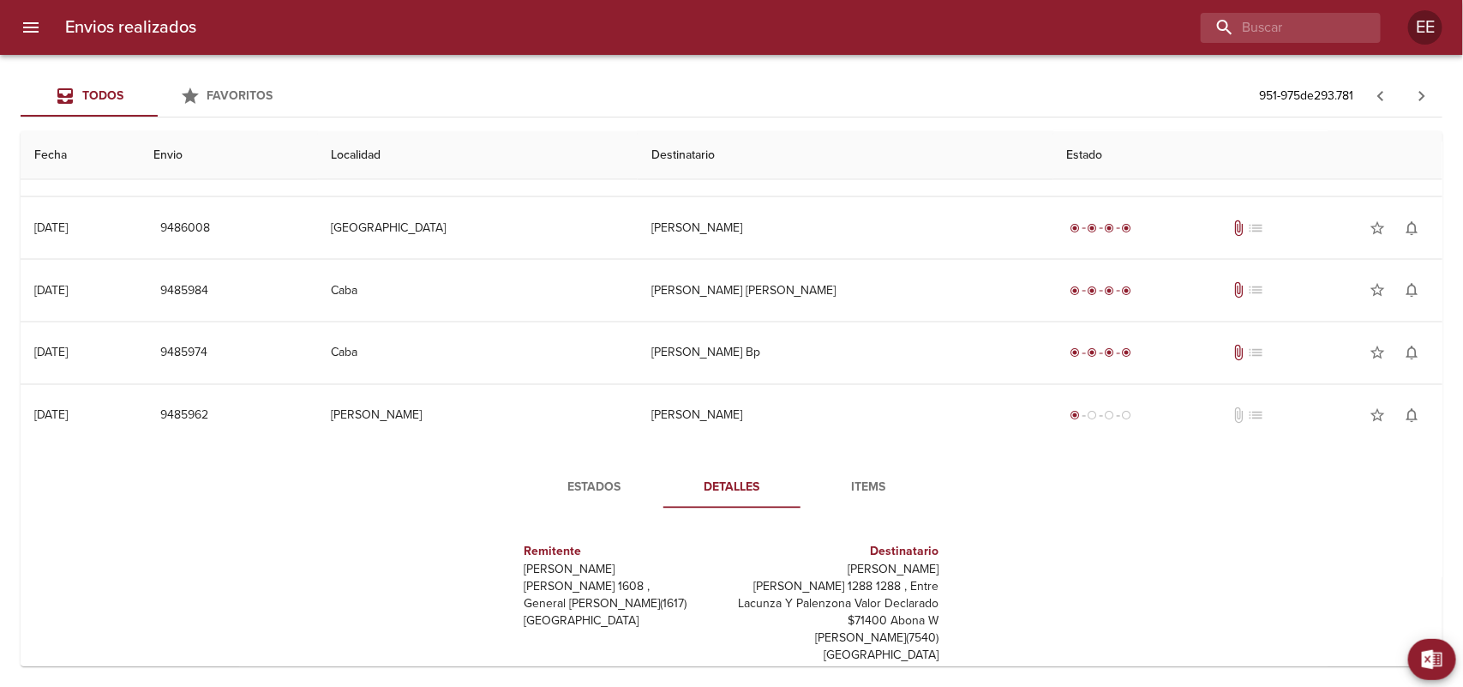
scroll to position [1404, 0]
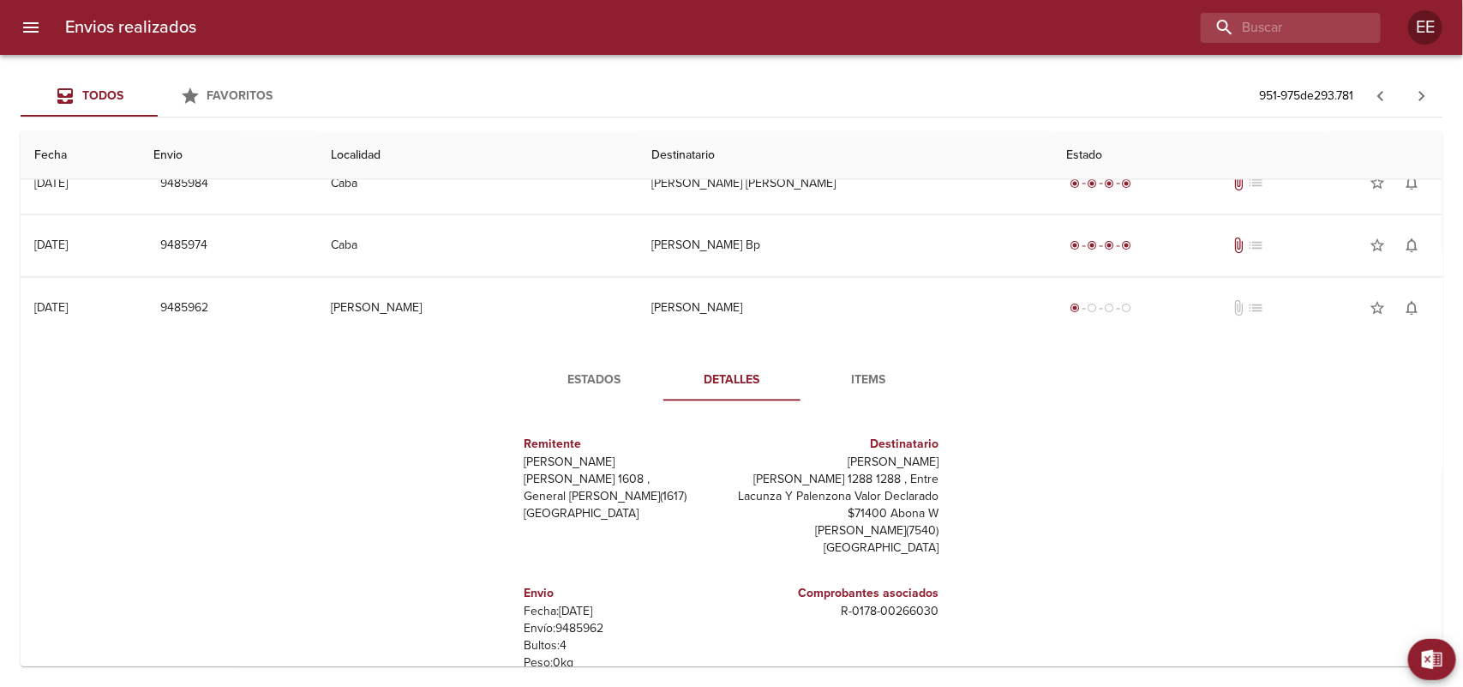
click at [797, 464] on p "[PERSON_NAME]" at bounding box center [839, 462] width 201 height 17
drag, startPoint x: 791, startPoint y: 465, endPoint x: 931, endPoint y: 468, distance: 139.8
click at [931, 468] on div "Remitente Wamaro Tortuguitas Raul [STREET_ADDRESS][PERSON_NAME] Destinatario [P…" at bounding box center [731, 586] width 472 height 343
copy p "[PERSON_NAME]"
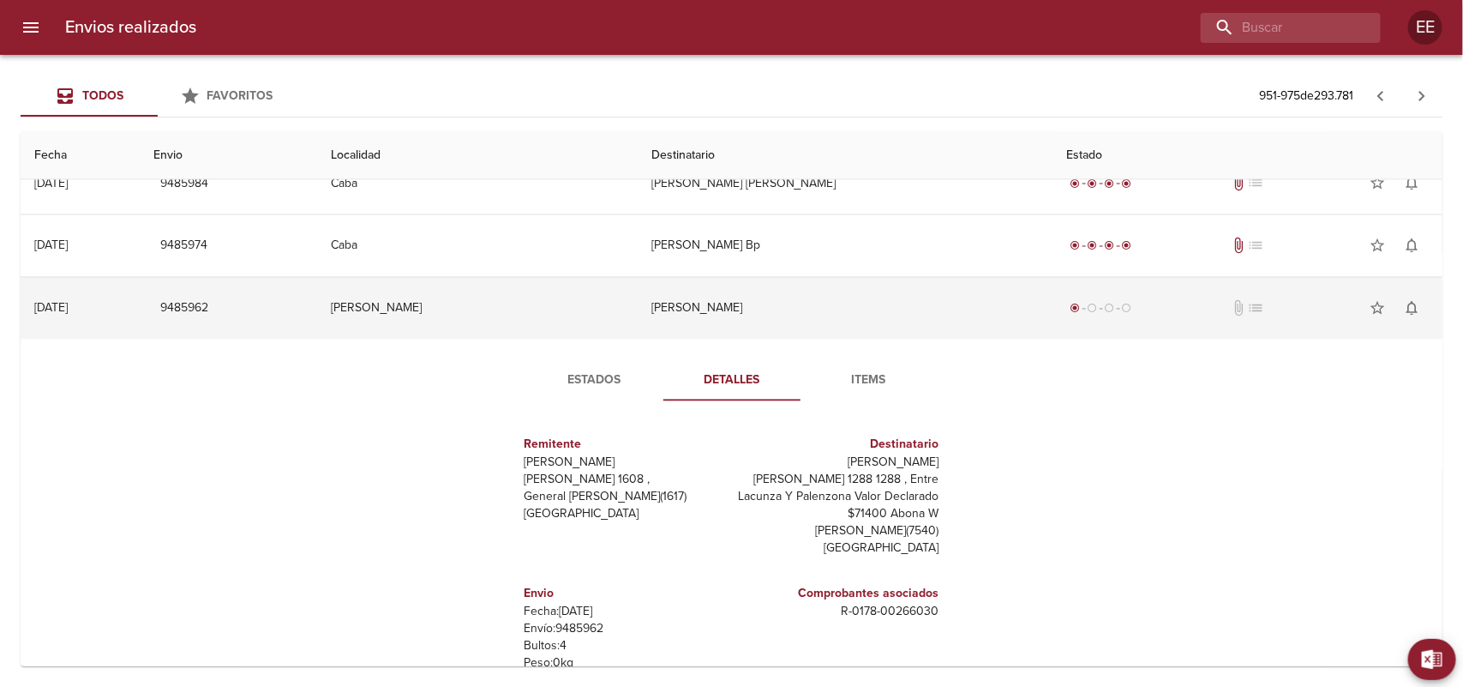
click at [703, 324] on td "[PERSON_NAME]" at bounding box center [846, 309] width 416 height 62
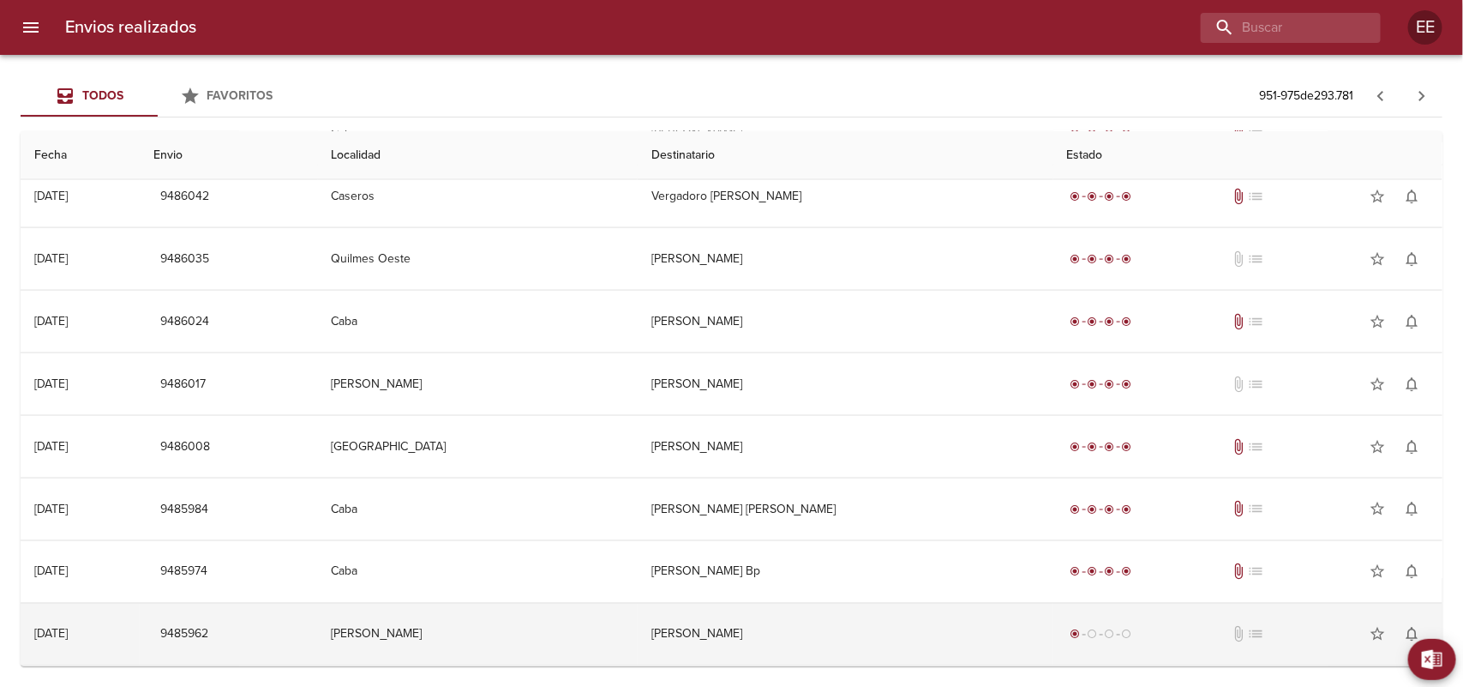
scroll to position [1084, 0]
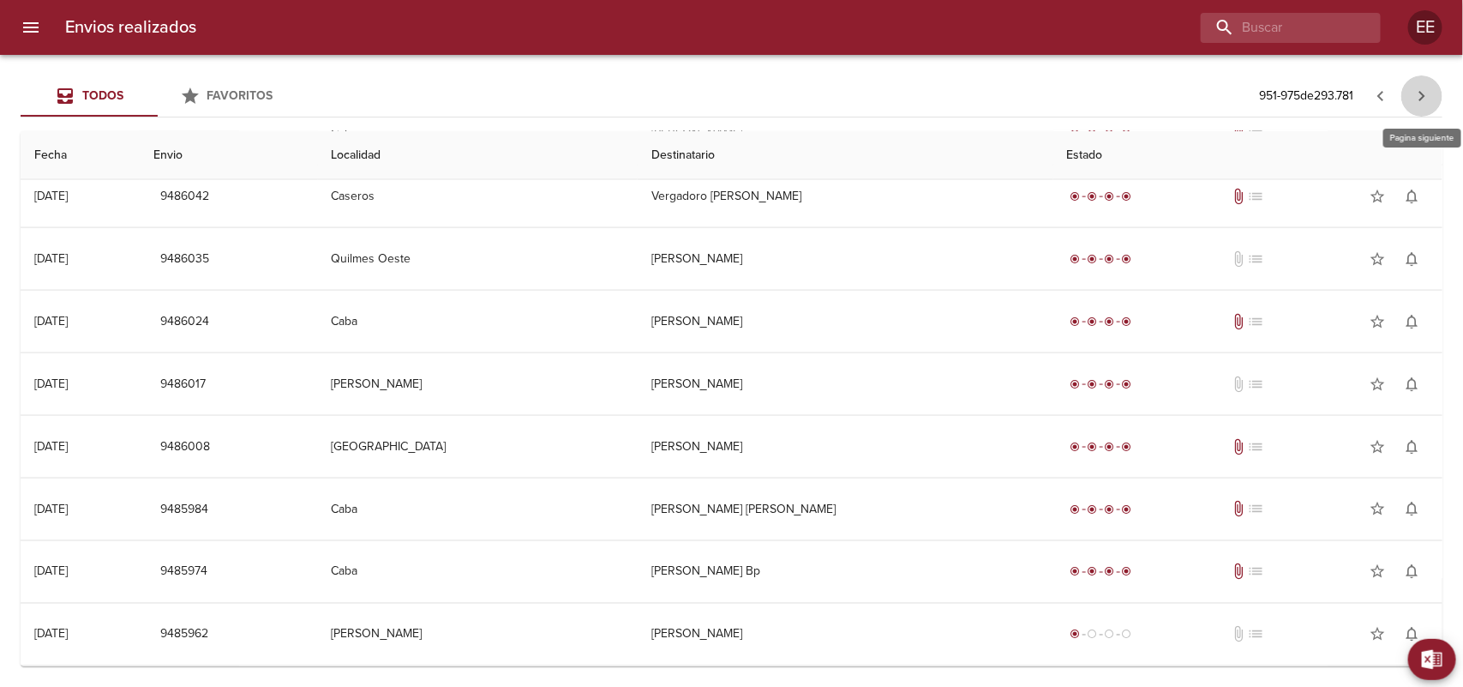
click at [1419, 90] on icon "button" at bounding box center [1422, 96] width 21 height 21
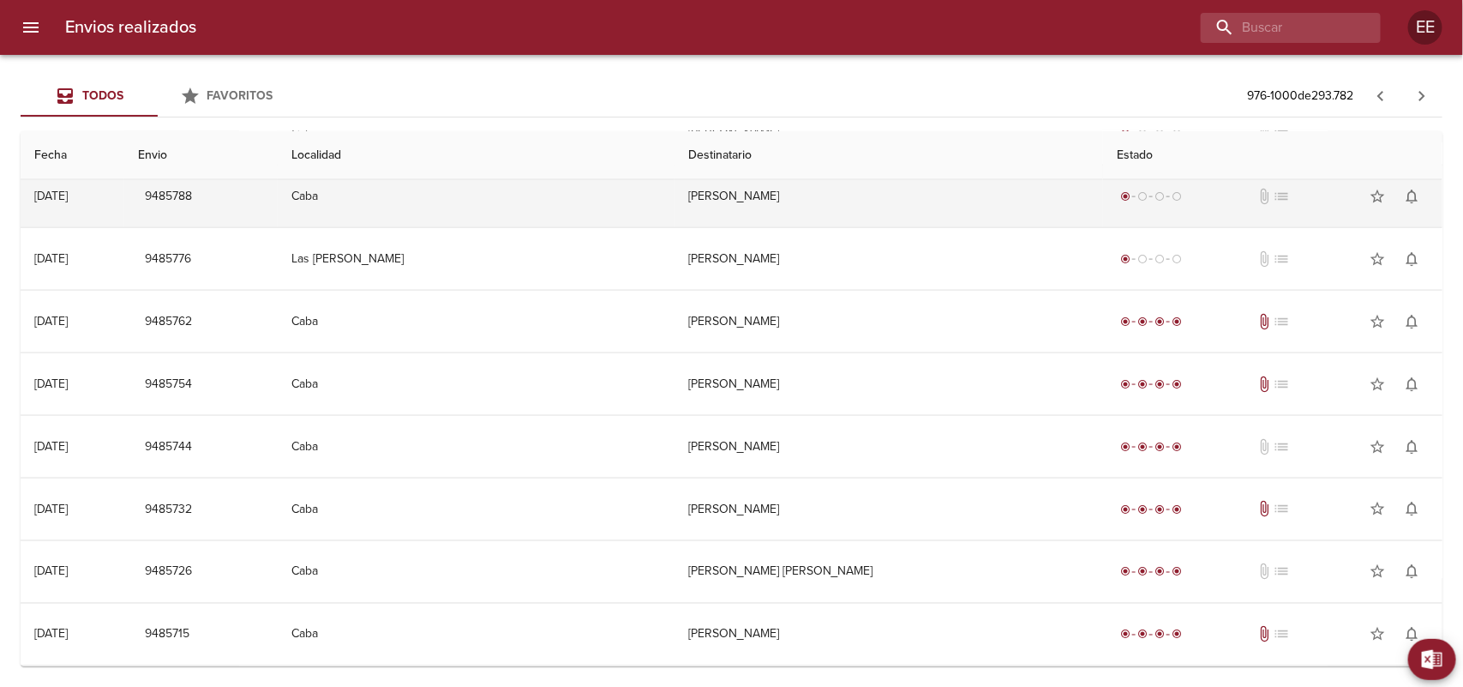
scroll to position [0, 0]
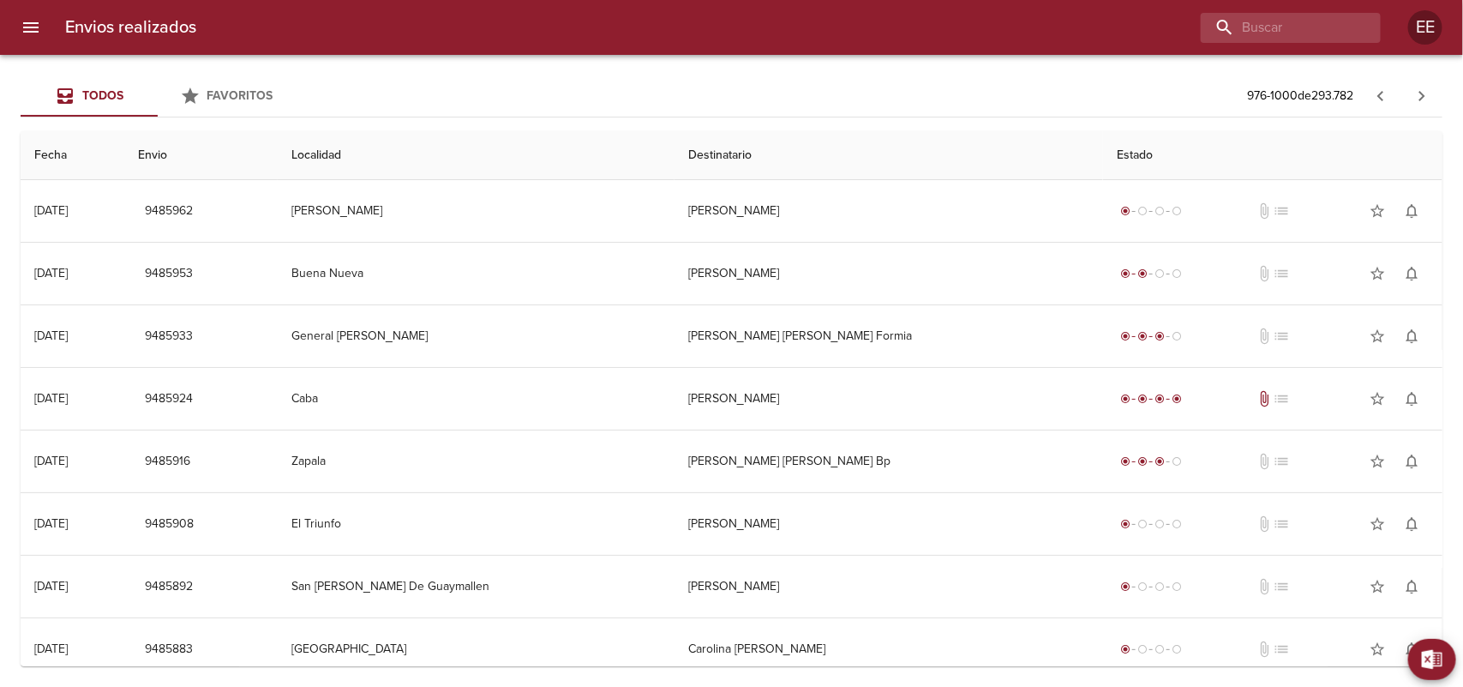
click at [601, 220] on td "[PERSON_NAME]" at bounding box center [476, 211] width 397 height 62
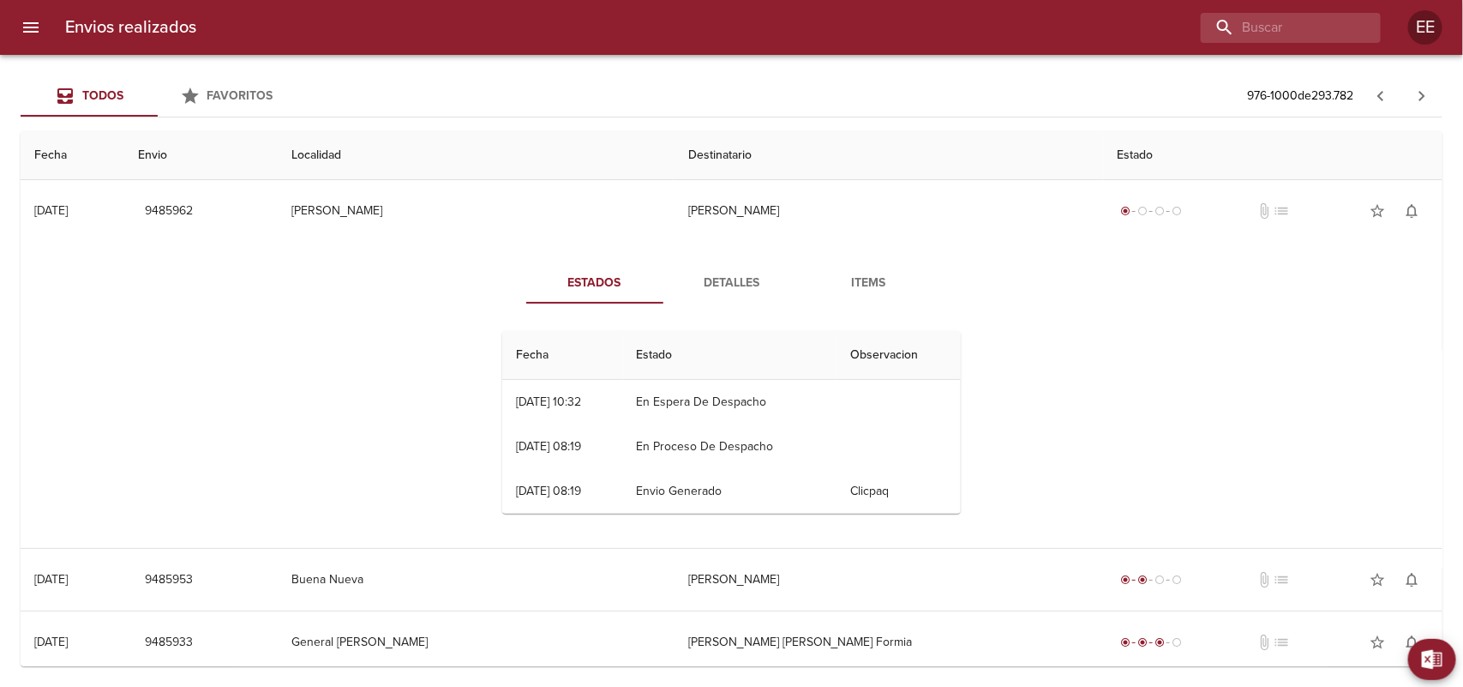
click at [737, 275] on span "Detalles" at bounding box center [732, 283] width 117 height 21
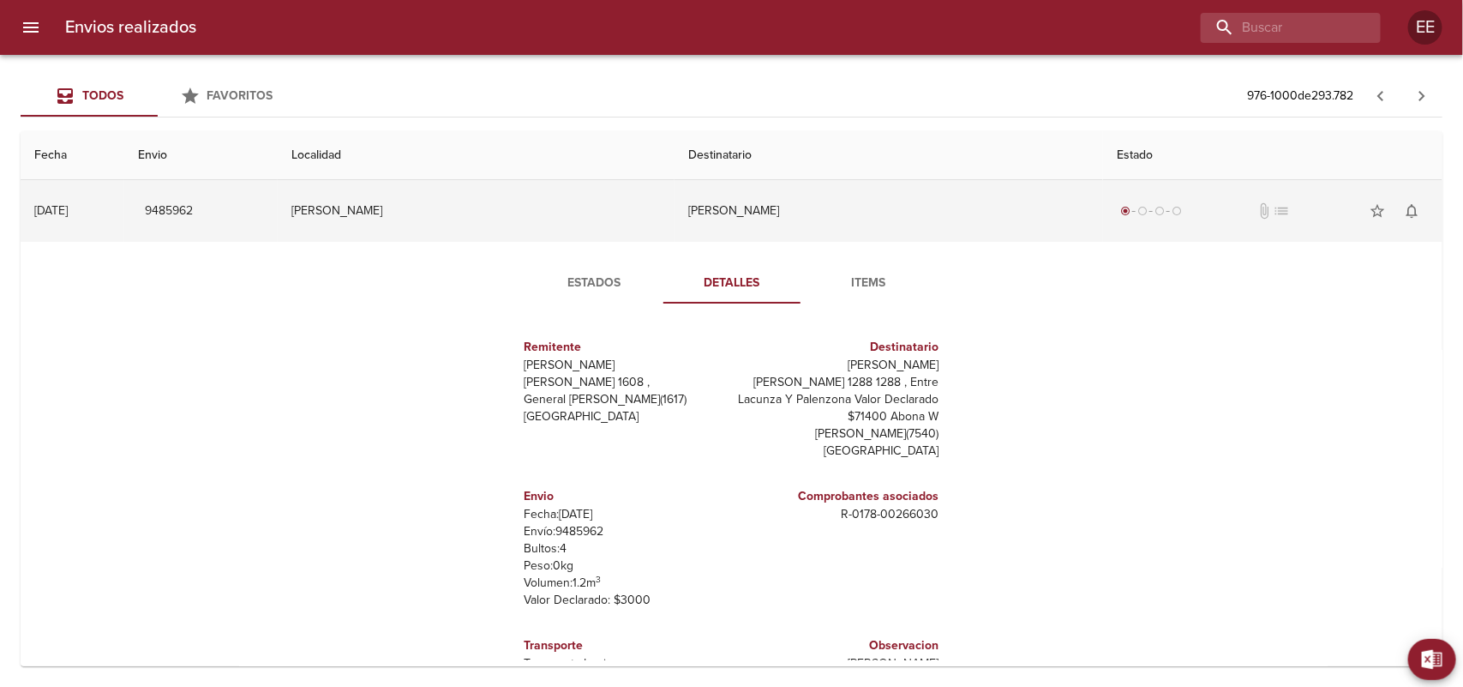
click at [729, 219] on td "[PERSON_NAME]" at bounding box center [889, 211] width 429 height 62
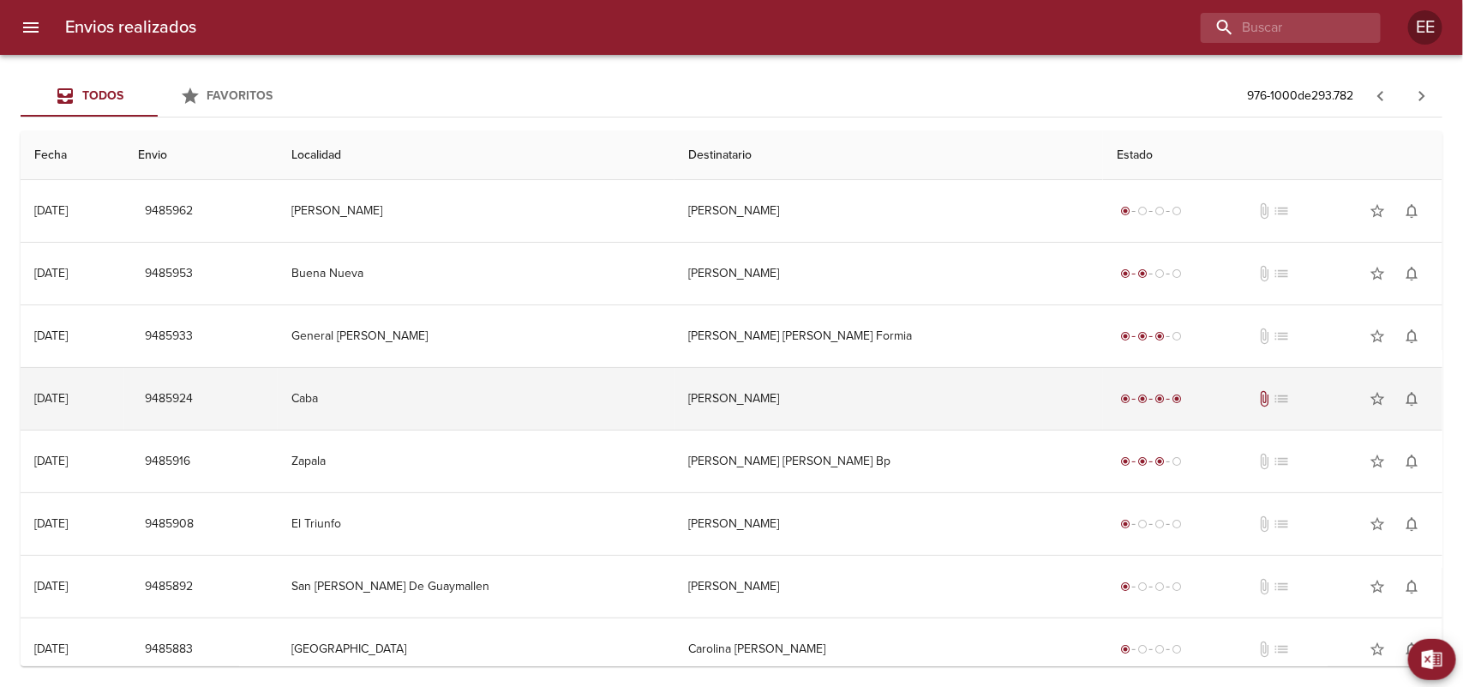
scroll to position [107, 0]
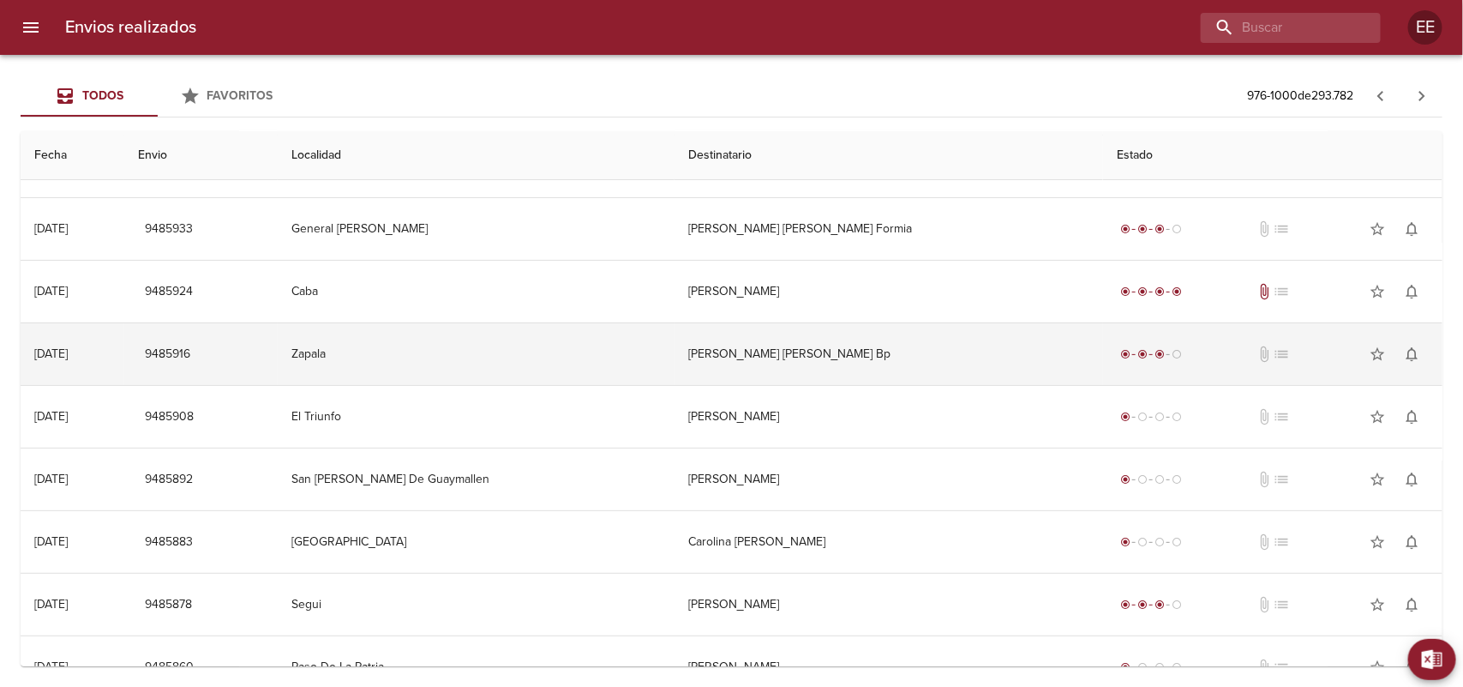
click at [747, 356] on td "[PERSON_NAME] [PERSON_NAME] Bp" at bounding box center [889, 354] width 429 height 62
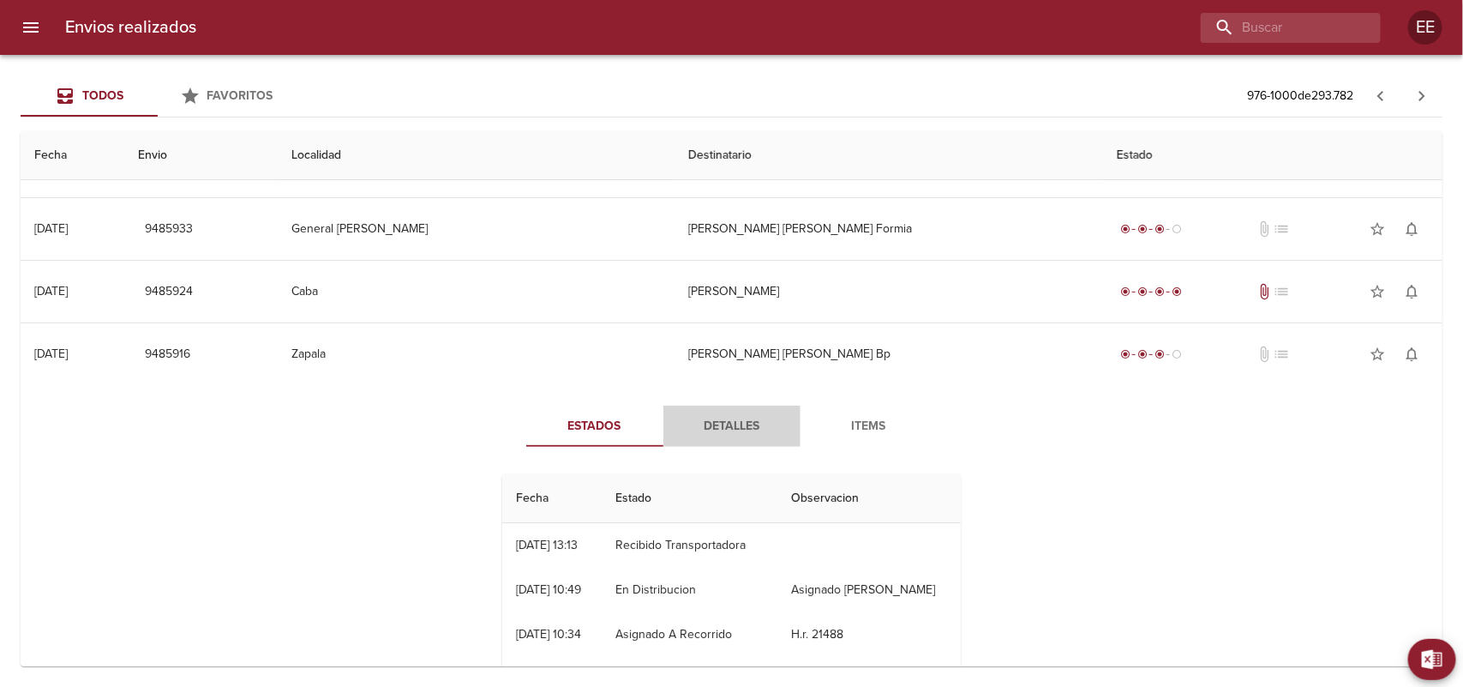
click at [733, 417] on span "Detalles" at bounding box center [732, 426] width 117 height 21
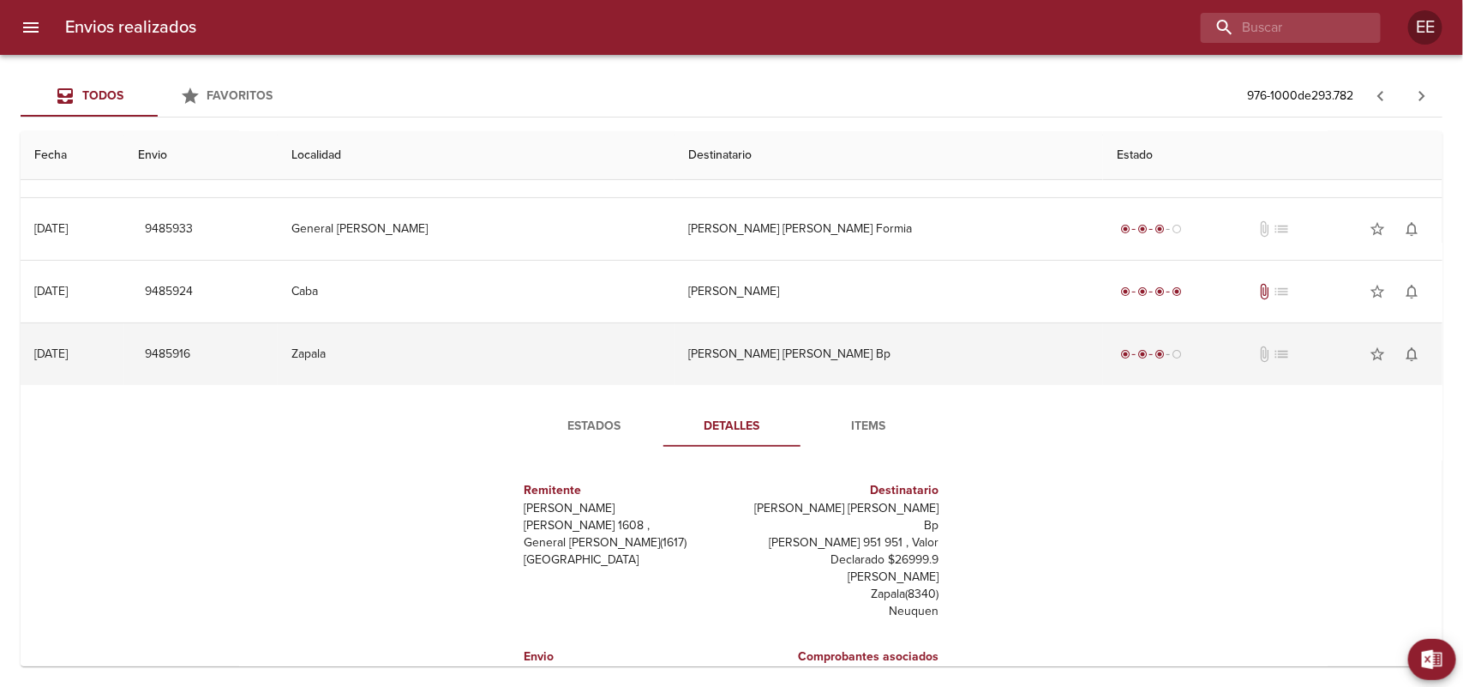
click at [755, 357] on td "[PERSON_NAME] [PERSON_NAME] Bp" at bounding box center [889, 354] width 429 height 62
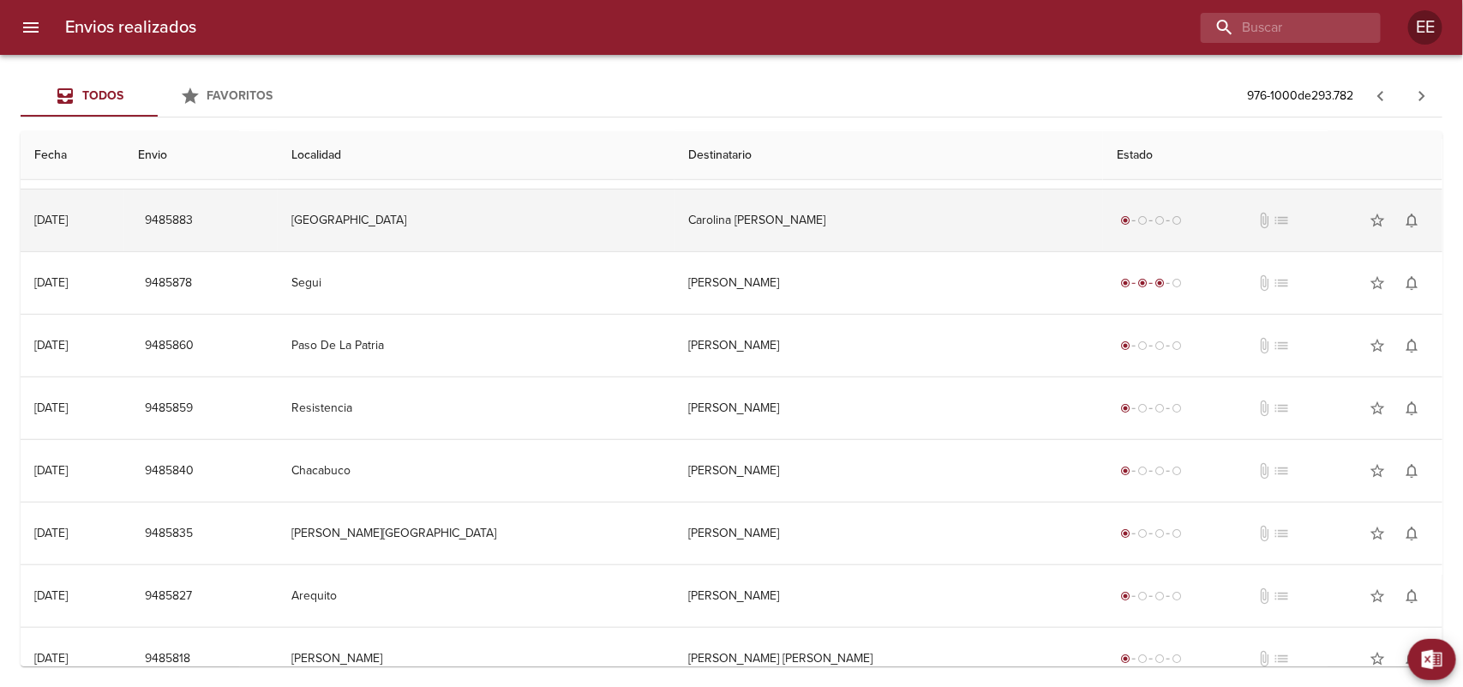
scroll to position [536, 0]
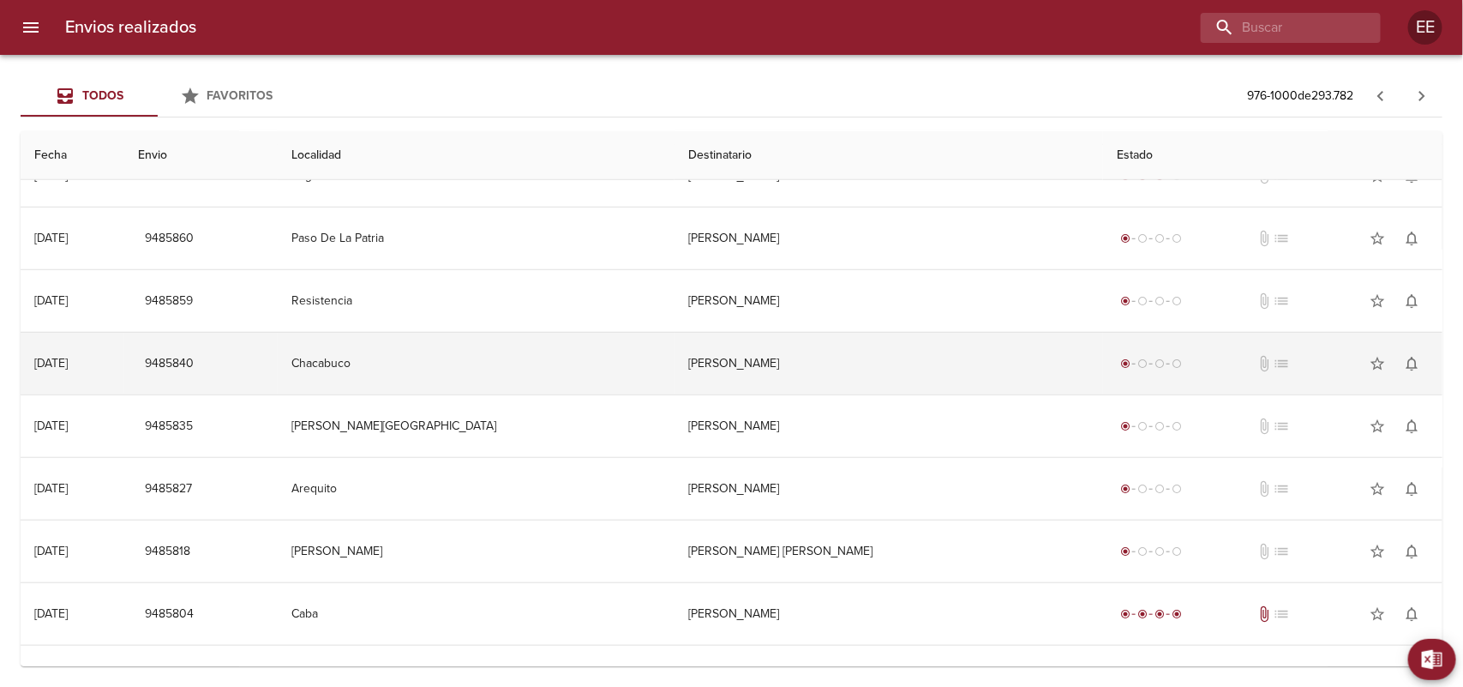
click at [675, 361] on td "Chacabuco" at bounding box center [476, 364] width 397 height 62
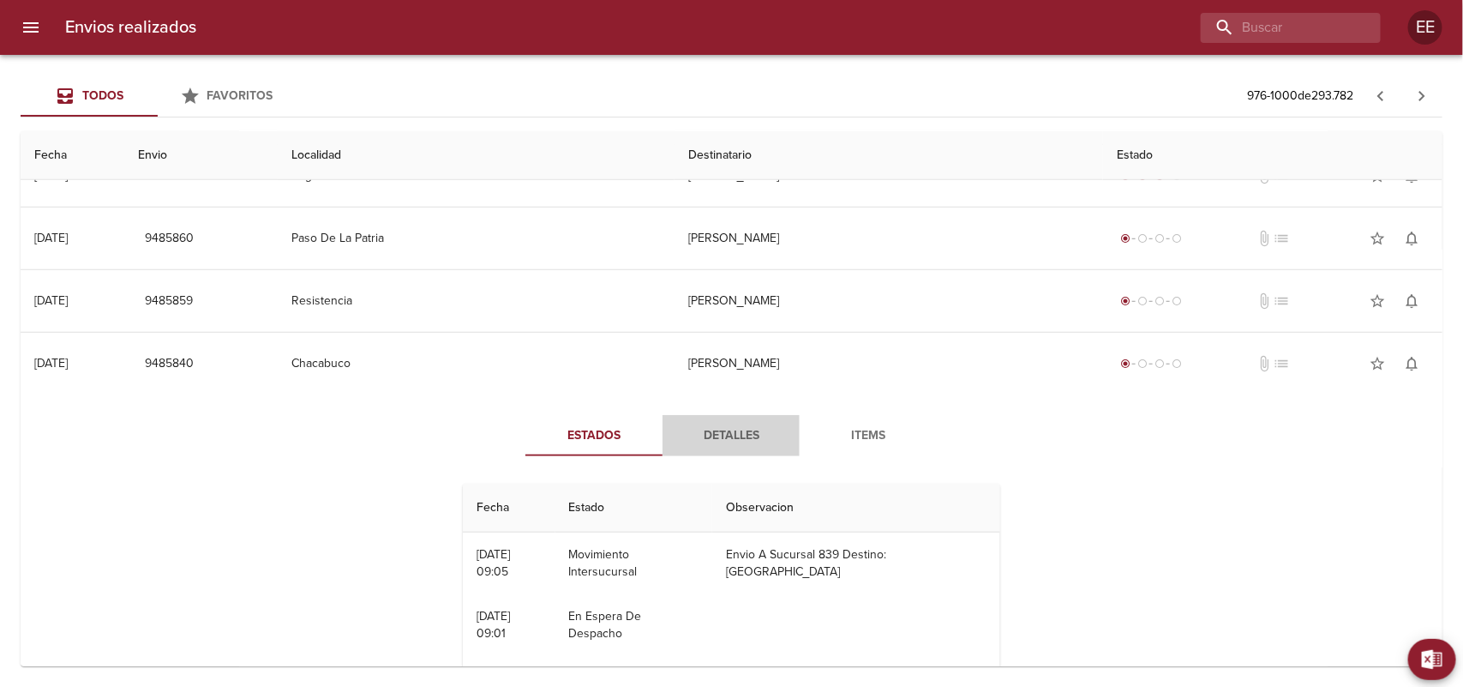
click at [730, 426] on span "Detalles" at bounding box center [731, 435] width 117 height 21
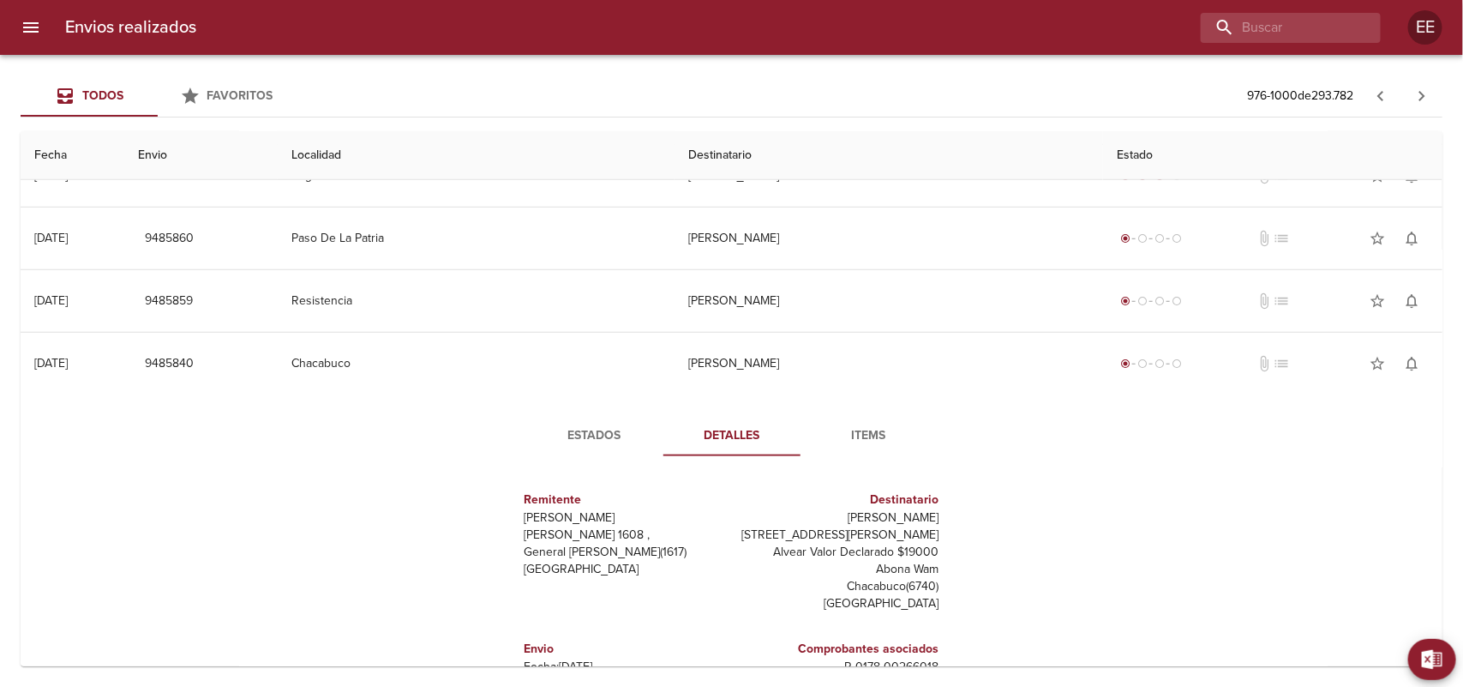
drag, startPoint x: 841, startPoint y: 519, endPoint x: 921, endPoint y: 516, distance: 80.6
click at [927, 519] on div "Destinatario Manuel [STREET_ADDRESS][PERSON_NAME][PERSON_NAME] Declarado $19000…" at bounding box center [839, 551] width 214 height 149
copy p "[PERSON_NAME]"
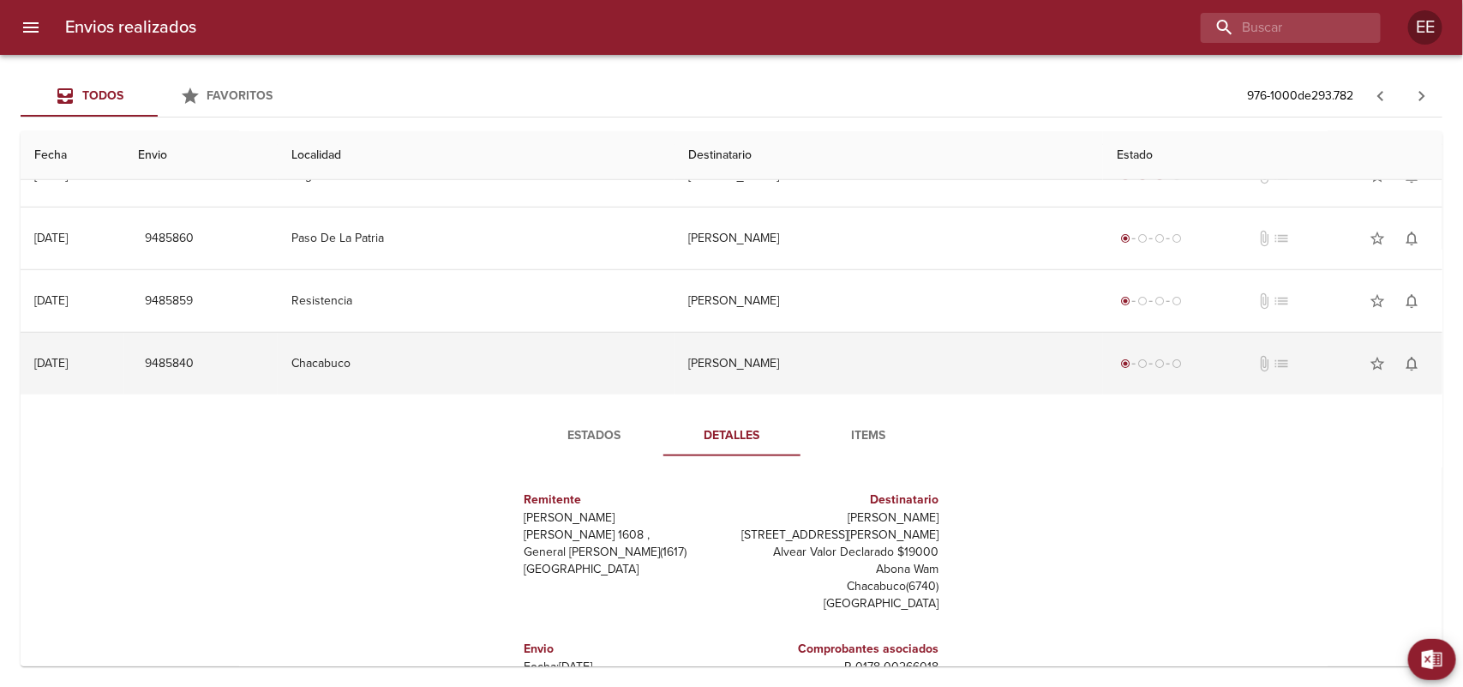
scroll to position [643, 0]
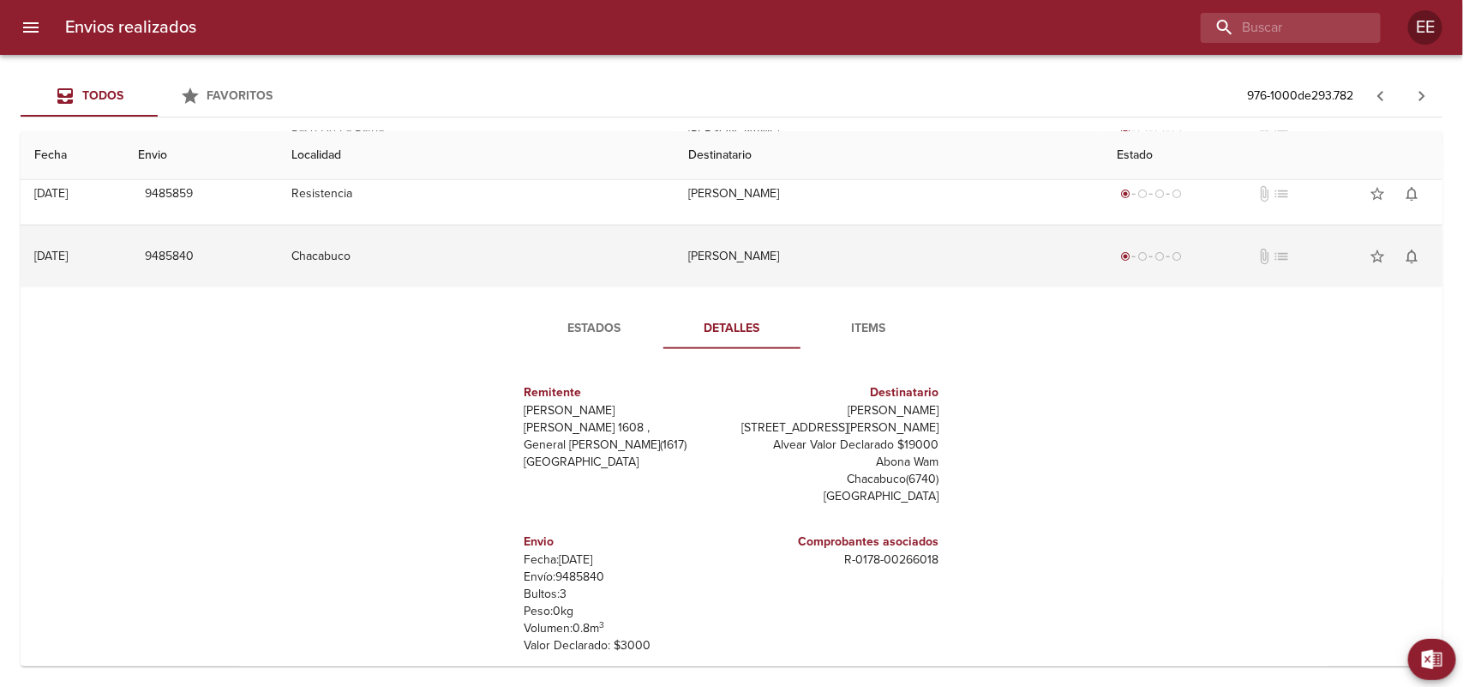
click at [748, 279] on td "[PERSON_NAME]" at bounding box center [889, 256] width 429 height 62
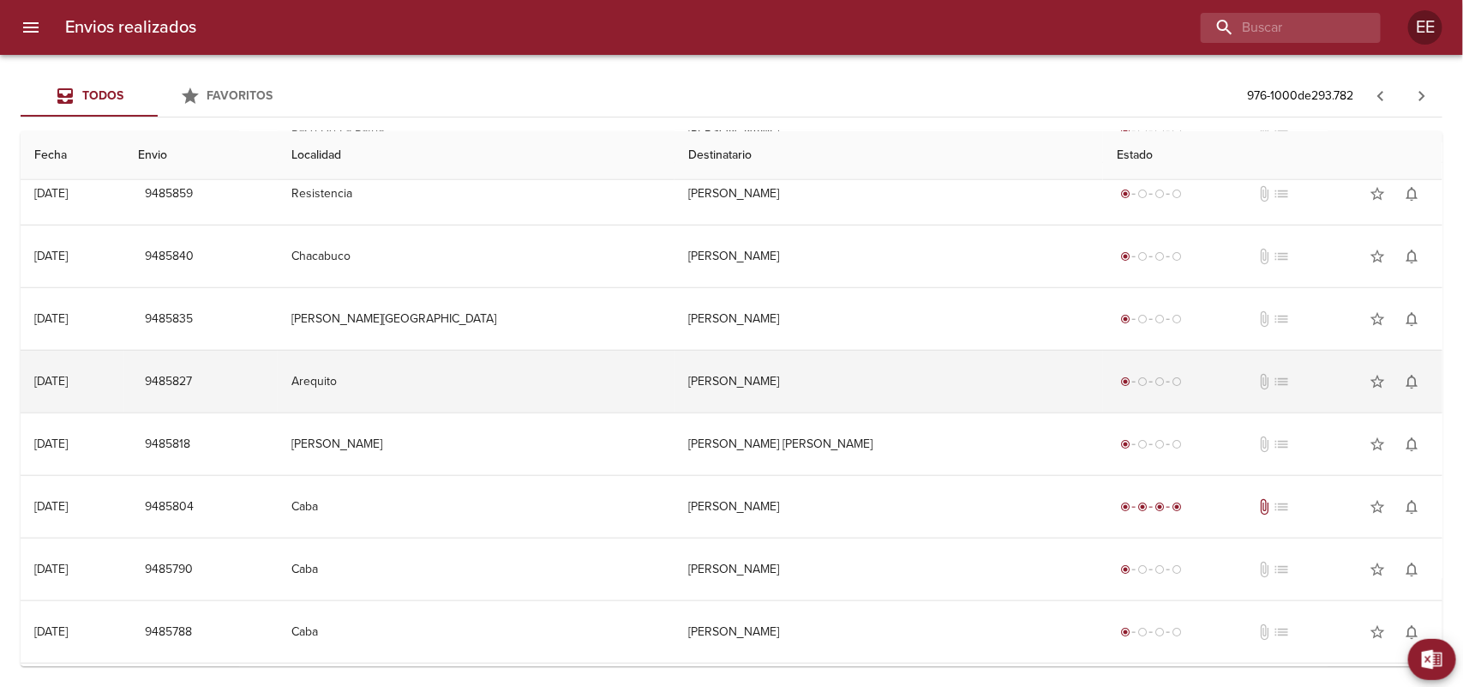
click at [743, 393] on td "[PERSON_NAME]" at bounding box center [889, 382] width 429 height 62
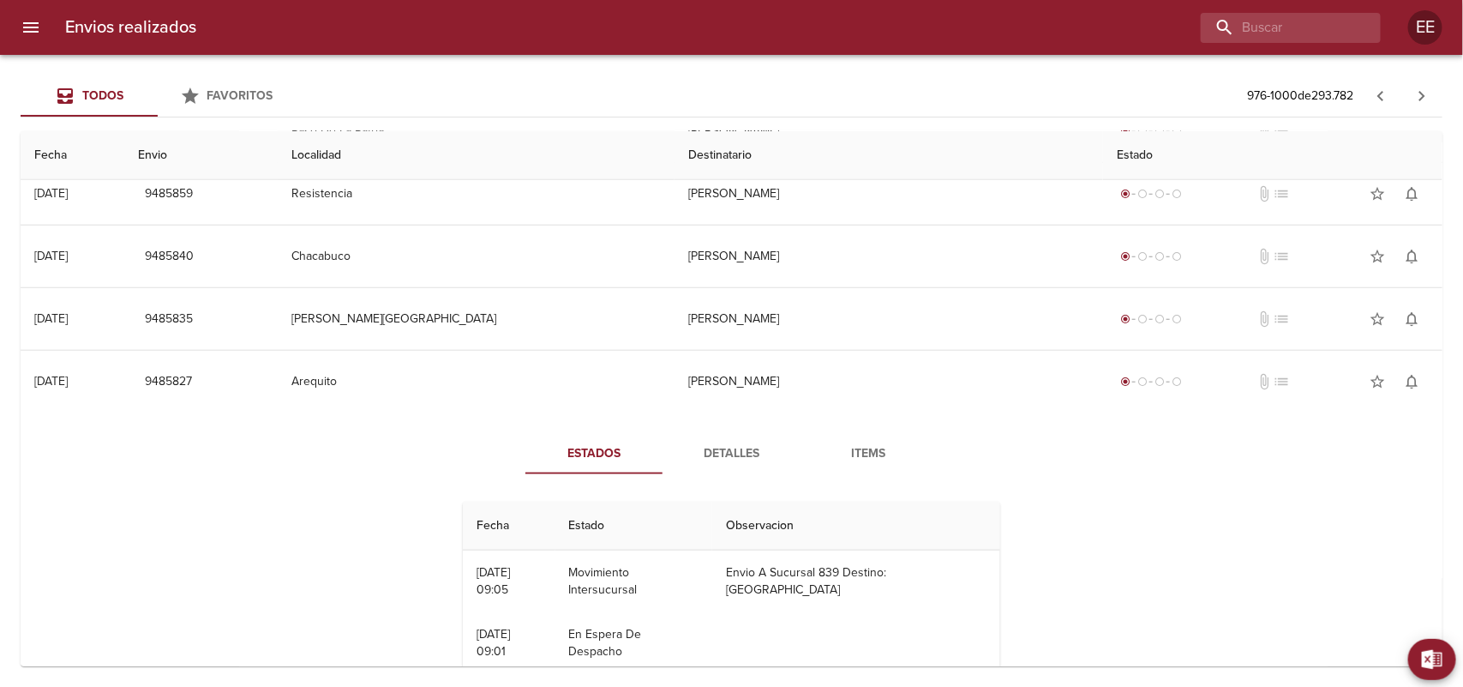
click at [731, 442] on button "Detalles" at bounding box center [731, 453] width 137 height 41
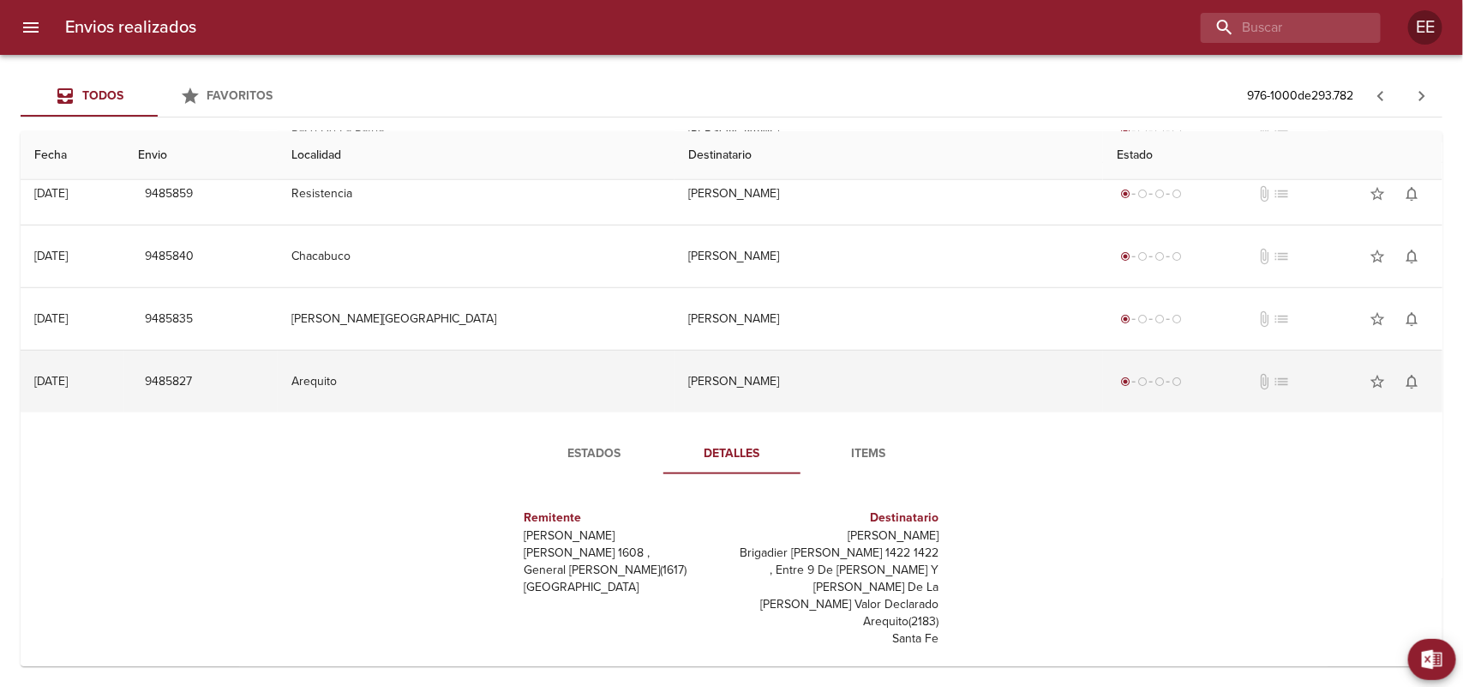
click at [725, 390] on td "[PERSON_NAME]" at bounding box center [889, 382] width 429 height 62
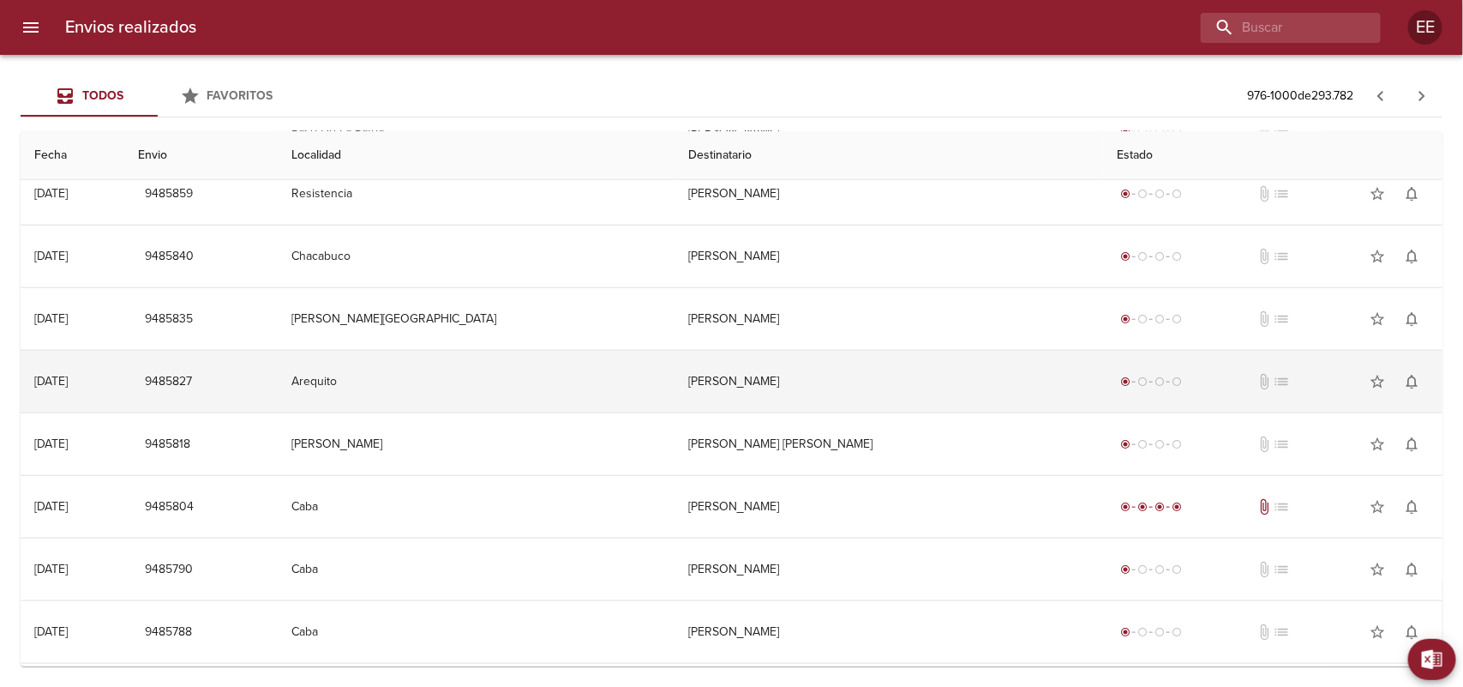
scroll to position [750, 0]
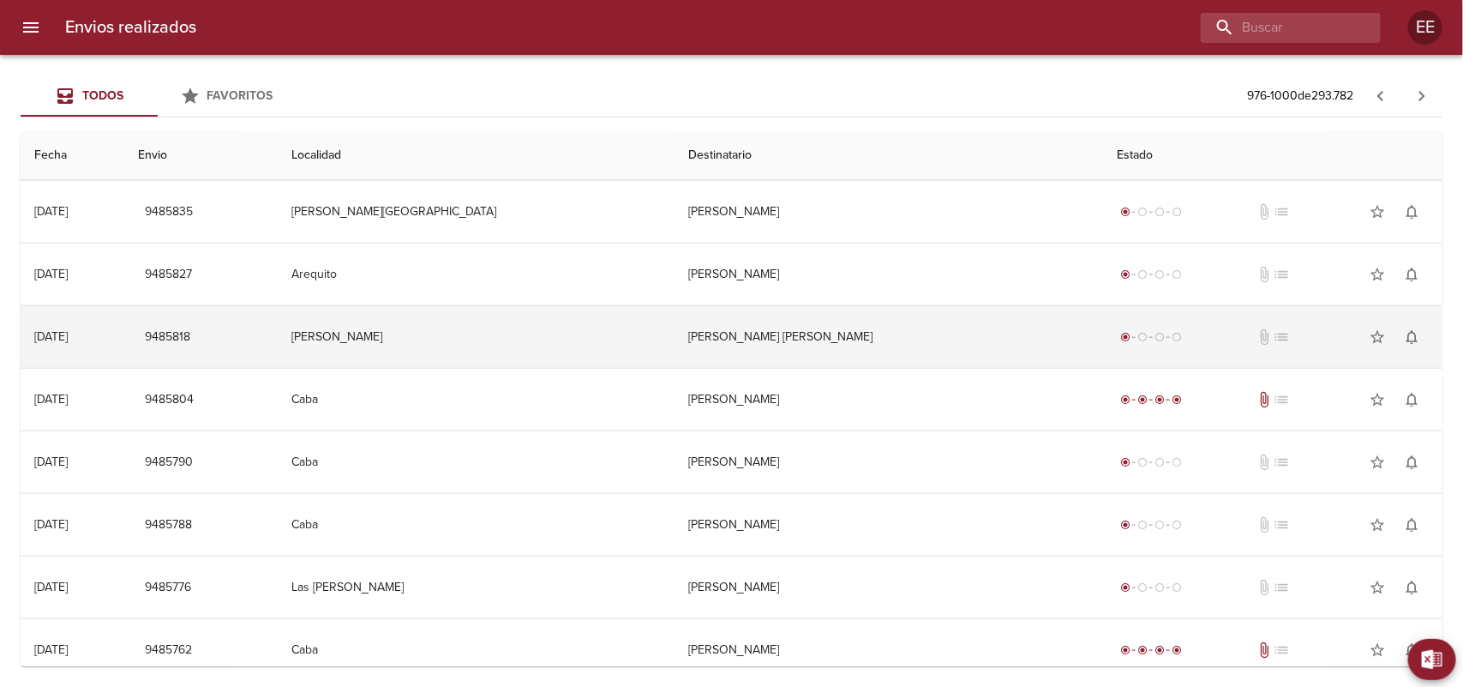
click at [733, 348] on td "[PERSON_NAME] [PERSON_NAME]" at bounding box center [889, 337] width 429 height 62
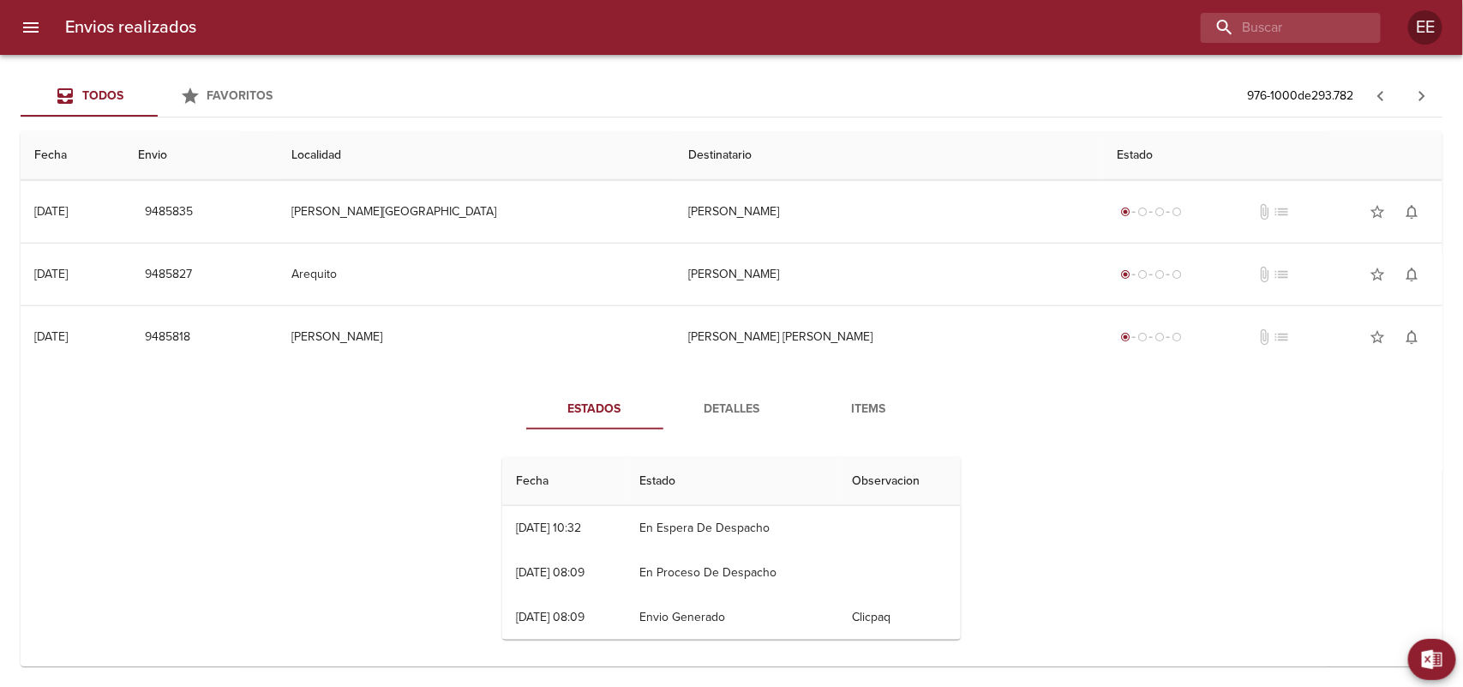
click at [727, 416] on span "Detalles" at bounding box center [732, 409] width 117 height 21
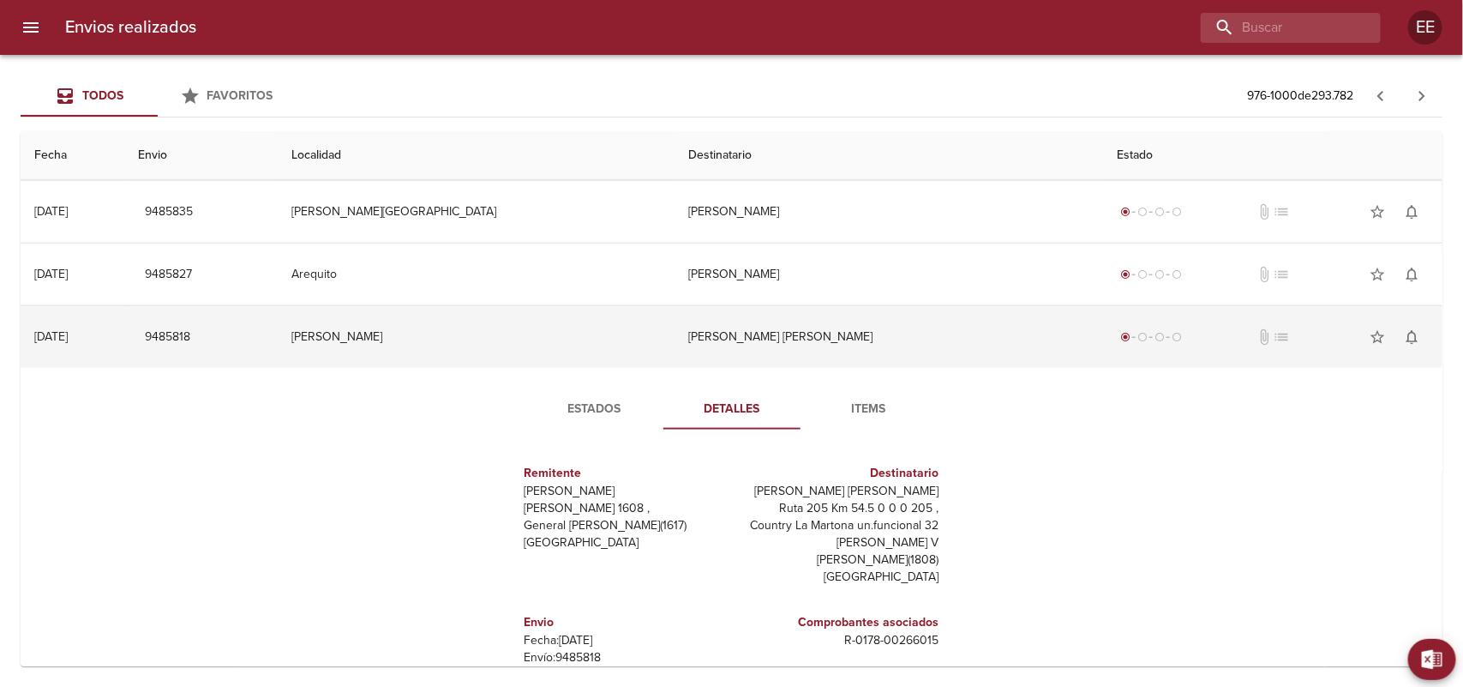
click at [789, 334] on td "[PERSON_NAME] [PERSON_NAME]" at bounding box center [889, 337] width 429 height 62
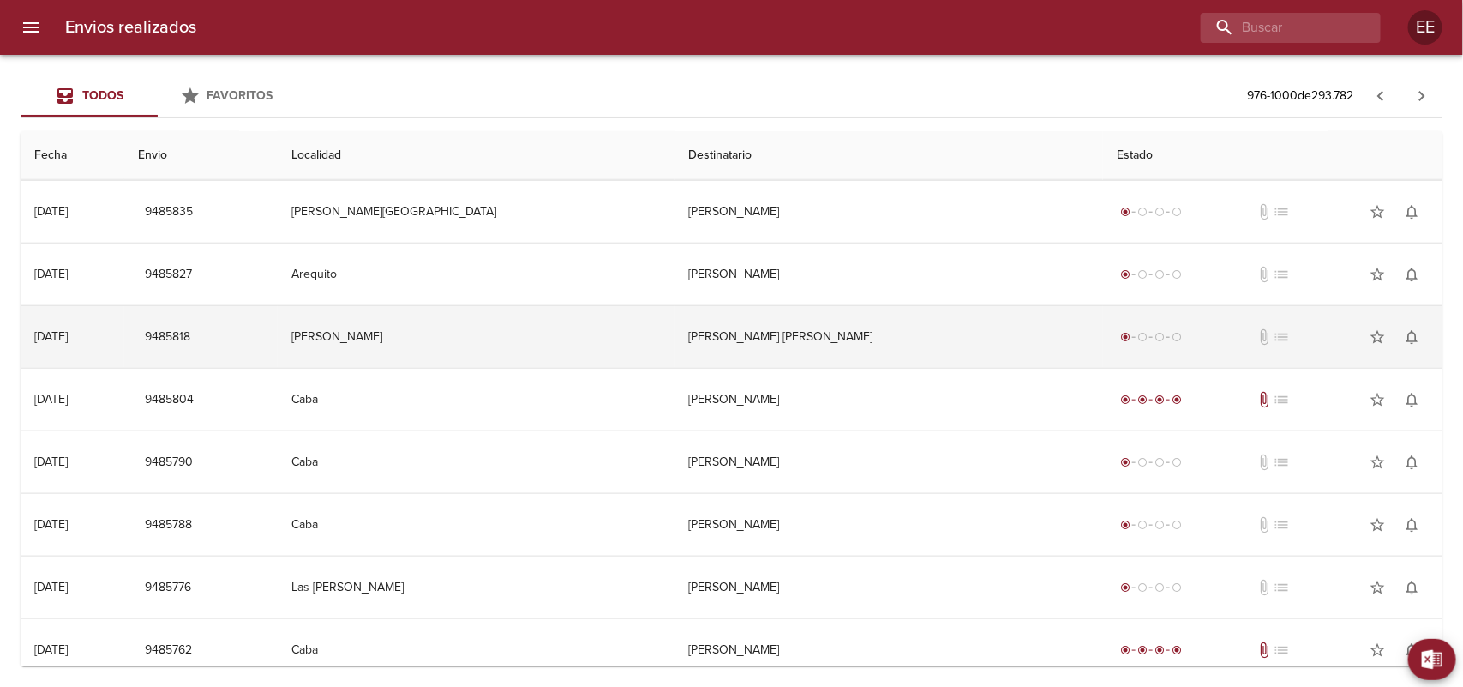
click at [675, 343] on td "[PERSON_NAME]" at bounding box center [476, 337] width 397 height 62
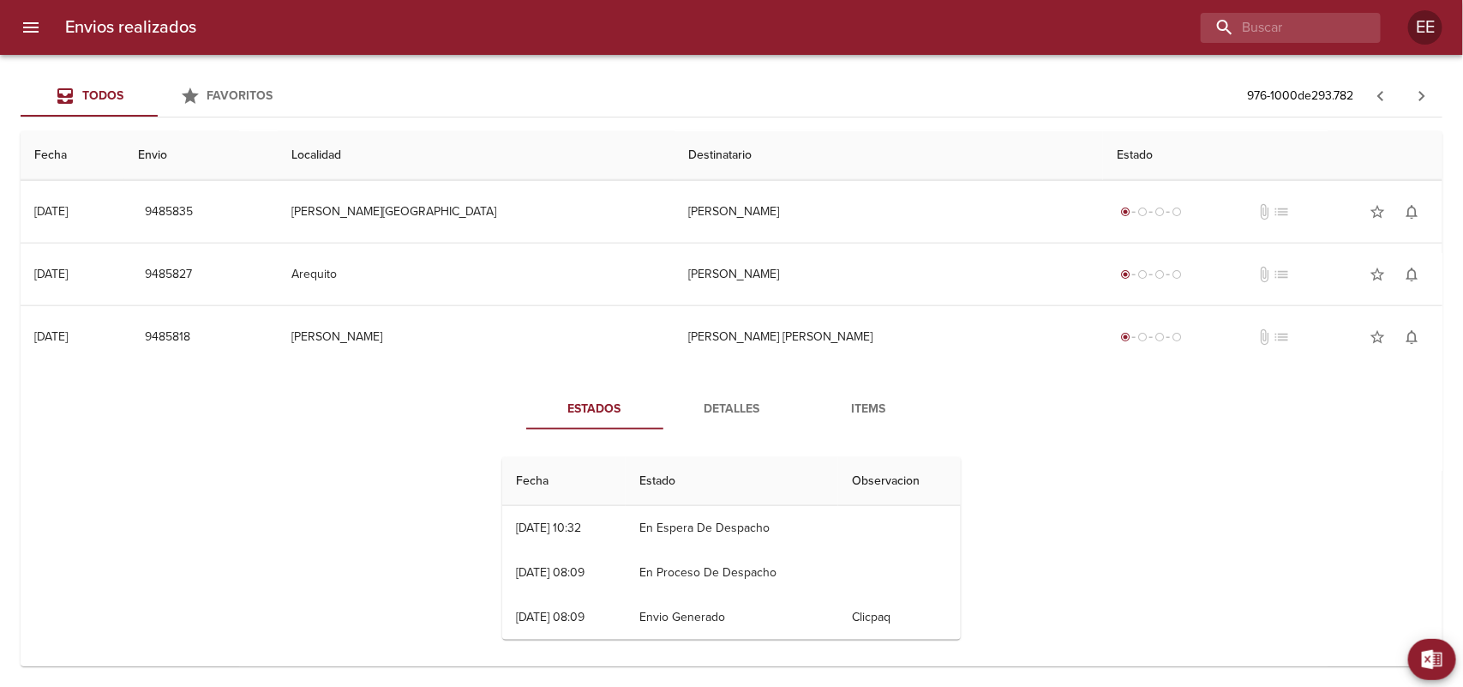
click at [740, 418] on span "Detalles" at bounding box center [732, 409] width 117 height 21
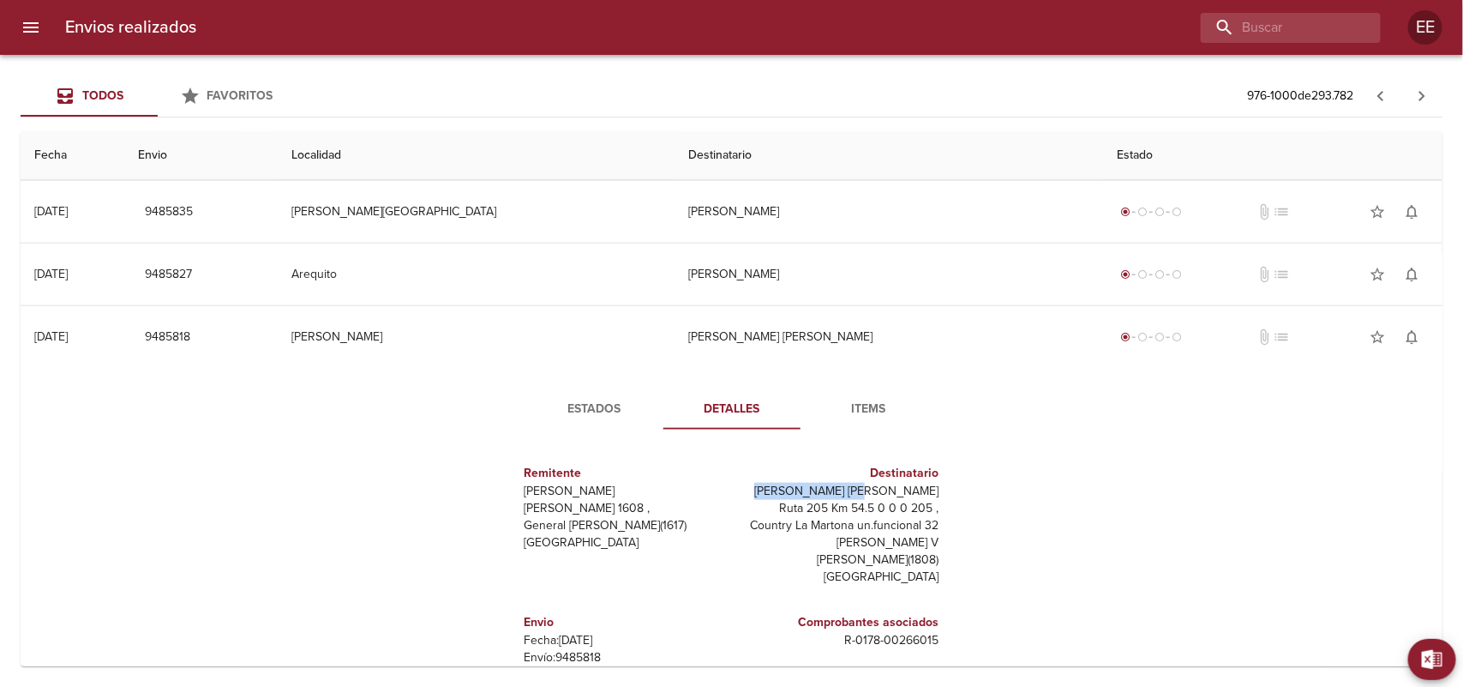
drag, startPoint x: 828, startPoint y: 489, endPoint x: 927, endPoint y: 493, distance: 98.6
click at [931, 493] on div "Remitente [PERSON_NAME] [PERSON_NAME] 1608 , General [PERSON_NAME] ( 1617 ) [GE…" at bounding box center [731, 614] width 472 height 343
copy p "[PERSON_NAME] [PERSON_NAME]"
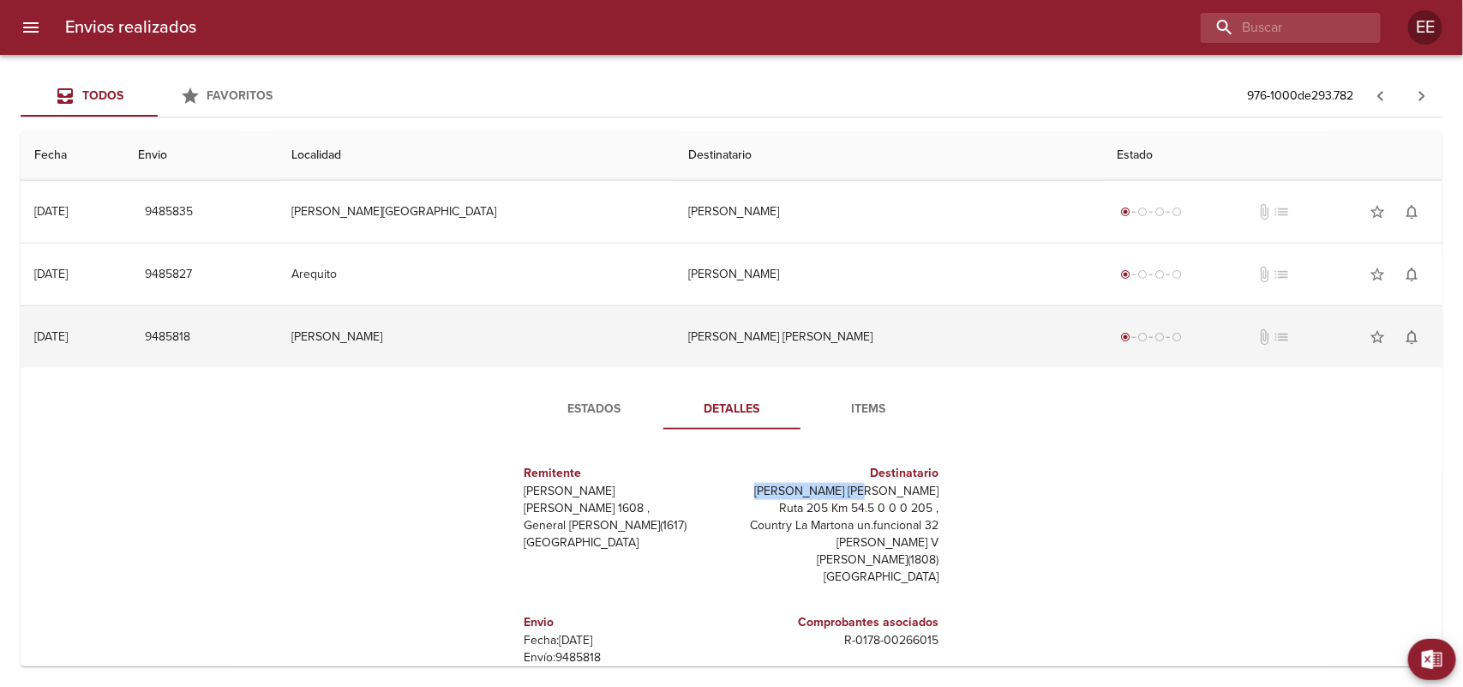
click at [777, 354] on td "[PERSON_NAME] [PERSON_NAME]" at bounding box center [889, 337] width 429 height 62
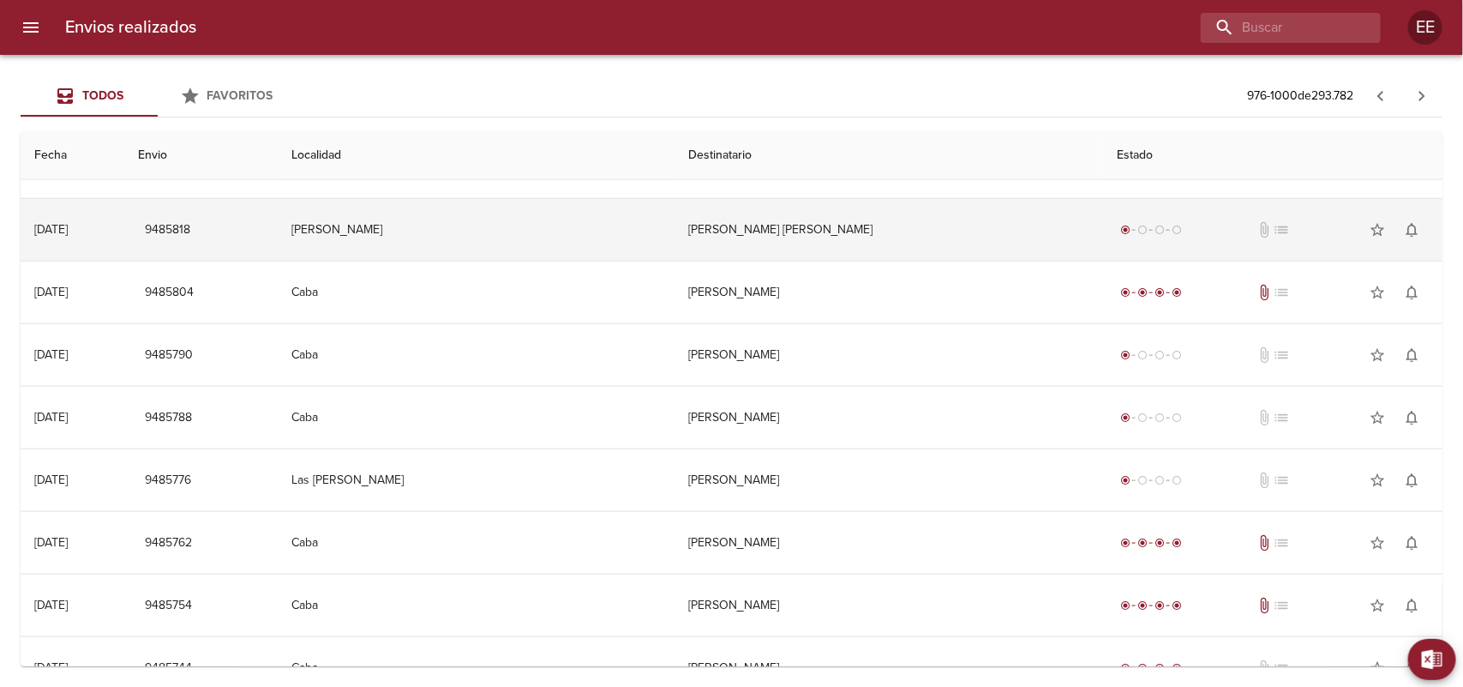
scroll to position [964, 0]
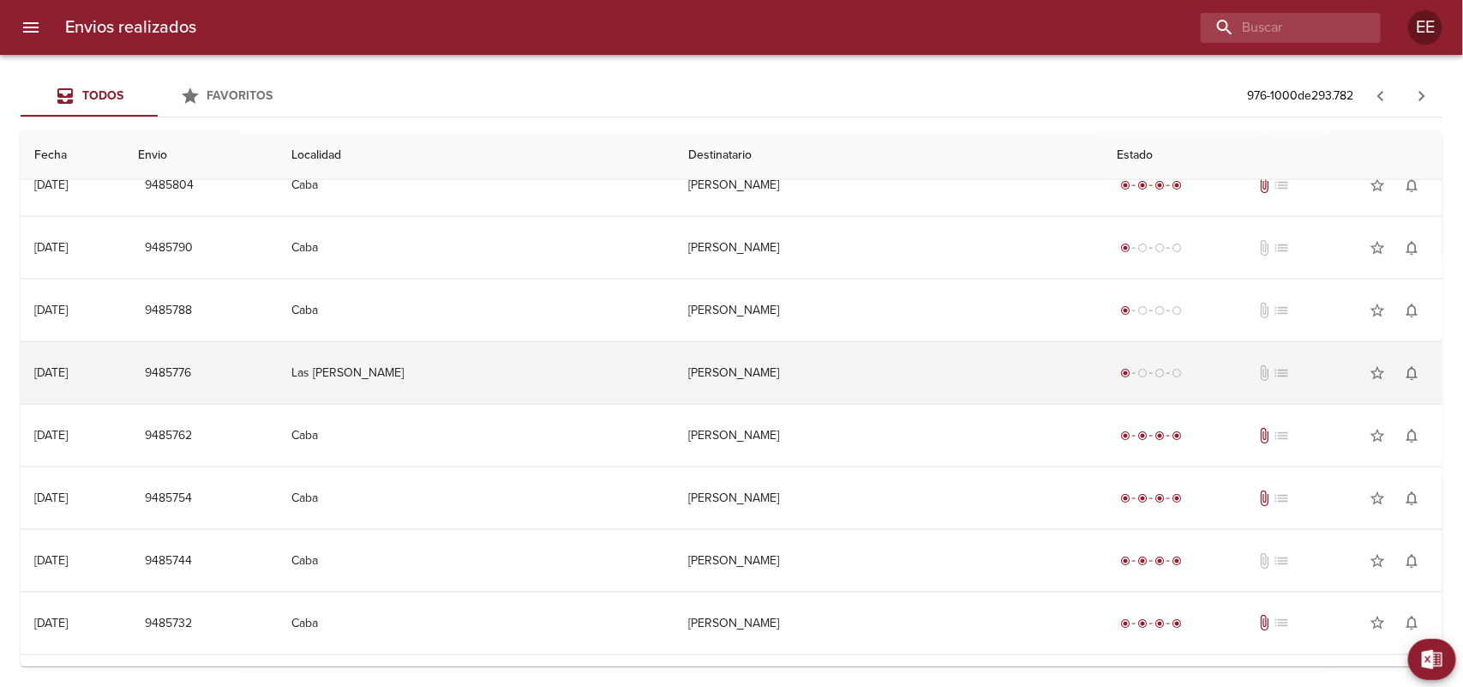
click at [772, 391] on td "[PERSON_NAME]" at bounding box center [889, 373] width 429 height 62
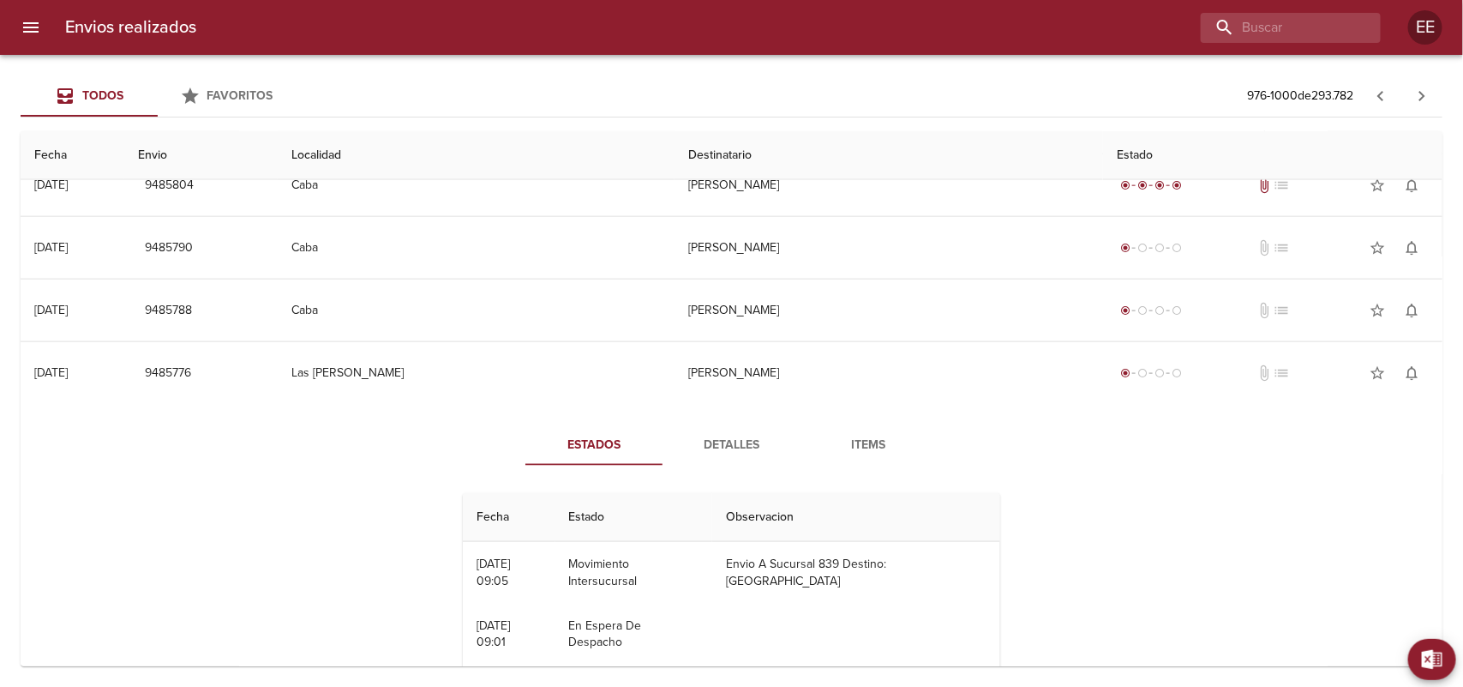
click at [720, 463] on button "Detalles" at bounding box center [731, 444] width 137 height 41
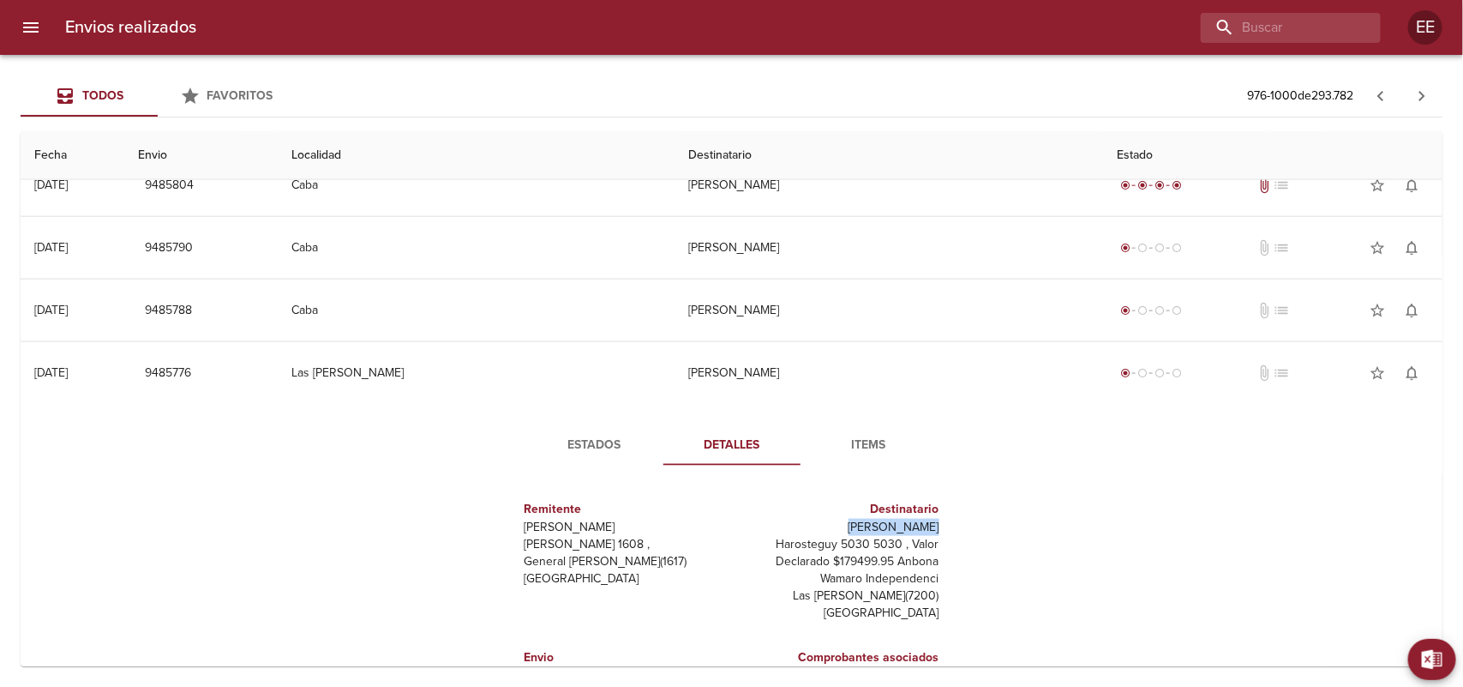
drag, startPoint x: 849, startPoint y: 527, endPoint x: 945, endPoint y: 524, distance: 96.1
click at [945, 524] on div "Remitente Wamaro Tortuguitas [PERSON_NAME] 1608 , General [PERSON_NAME] ( 1617 …" at bounding box center [731, 650] width 472 height 343
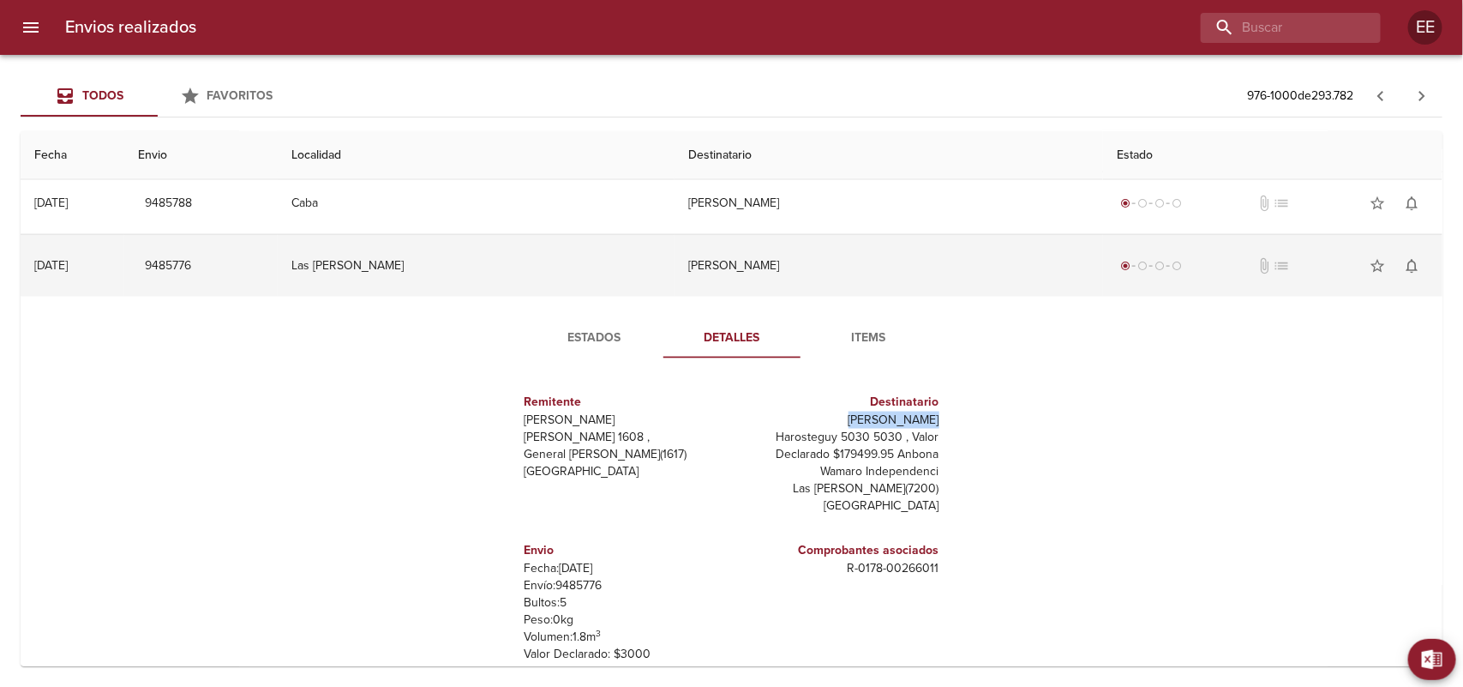
click at [674, 285] on td "Las [PERSON_NAME]" at bounding box center [476, 266] width 397 height 62
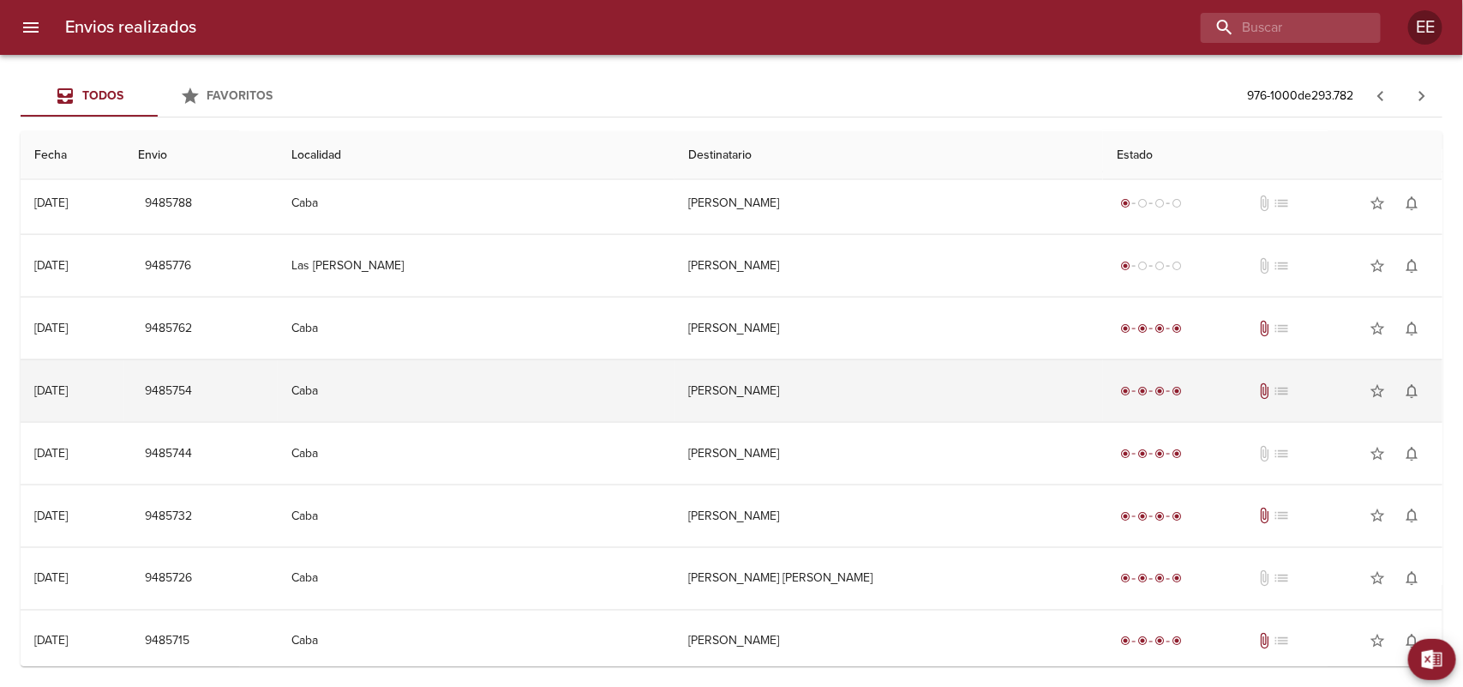
scroll to position [1083, 0]
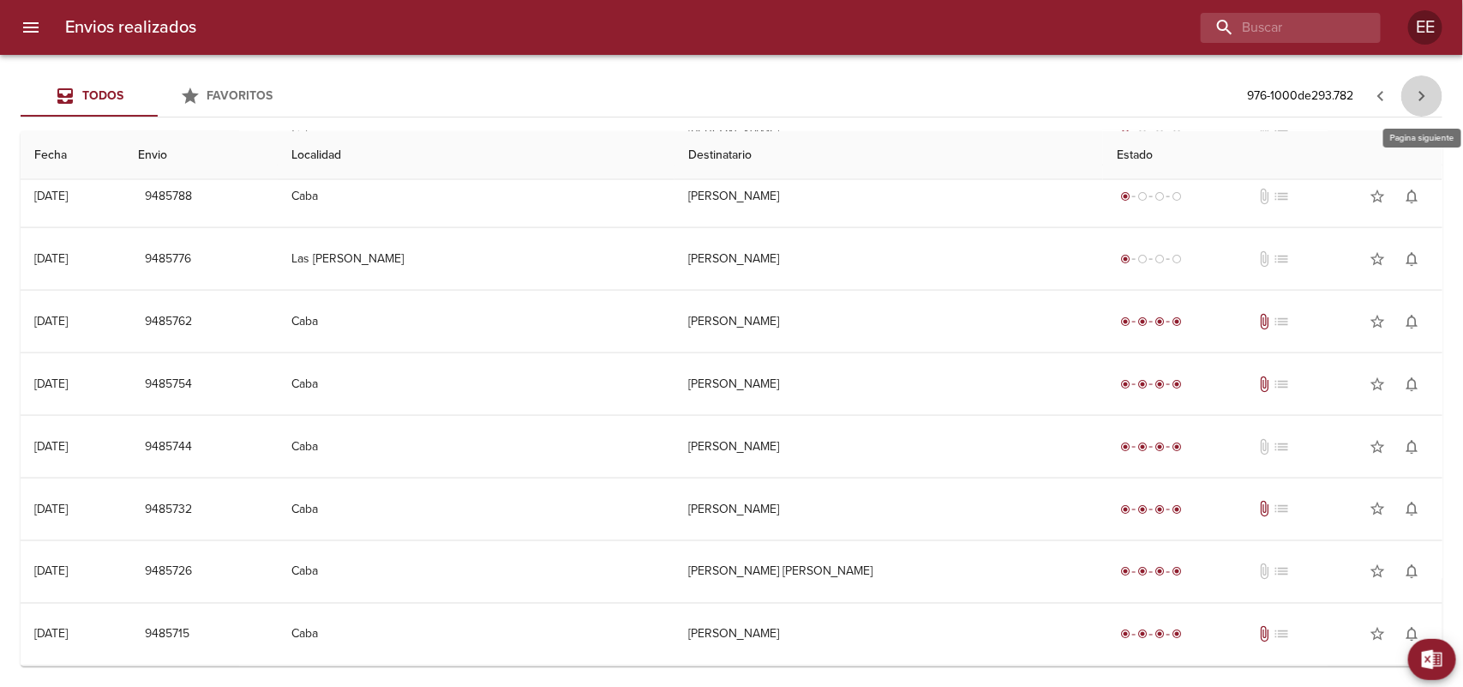
click at [1427, 99] on icon "button" at bounding box center [1422, 96] width 21 height 21
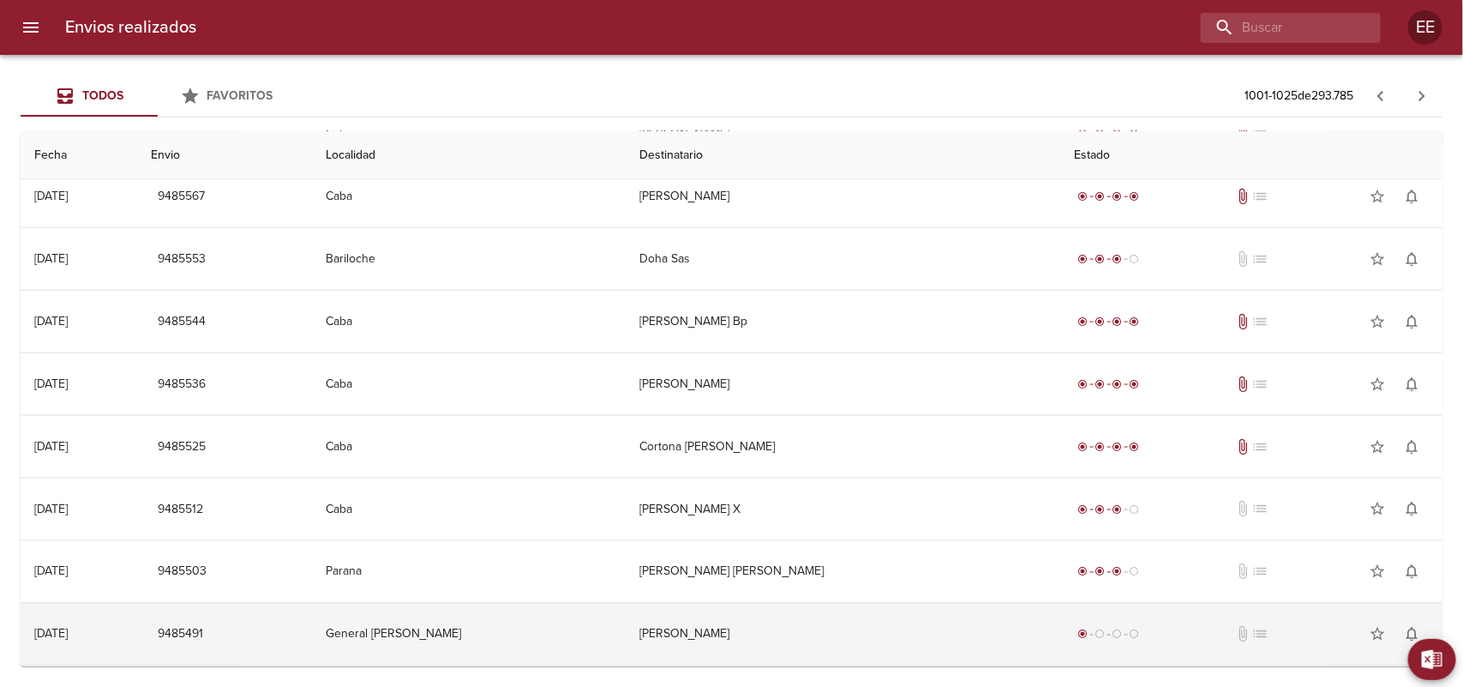
click at [735, 633] on td "[PERSON_NAME]" at bounding box center [843, 634] width 435 height 62
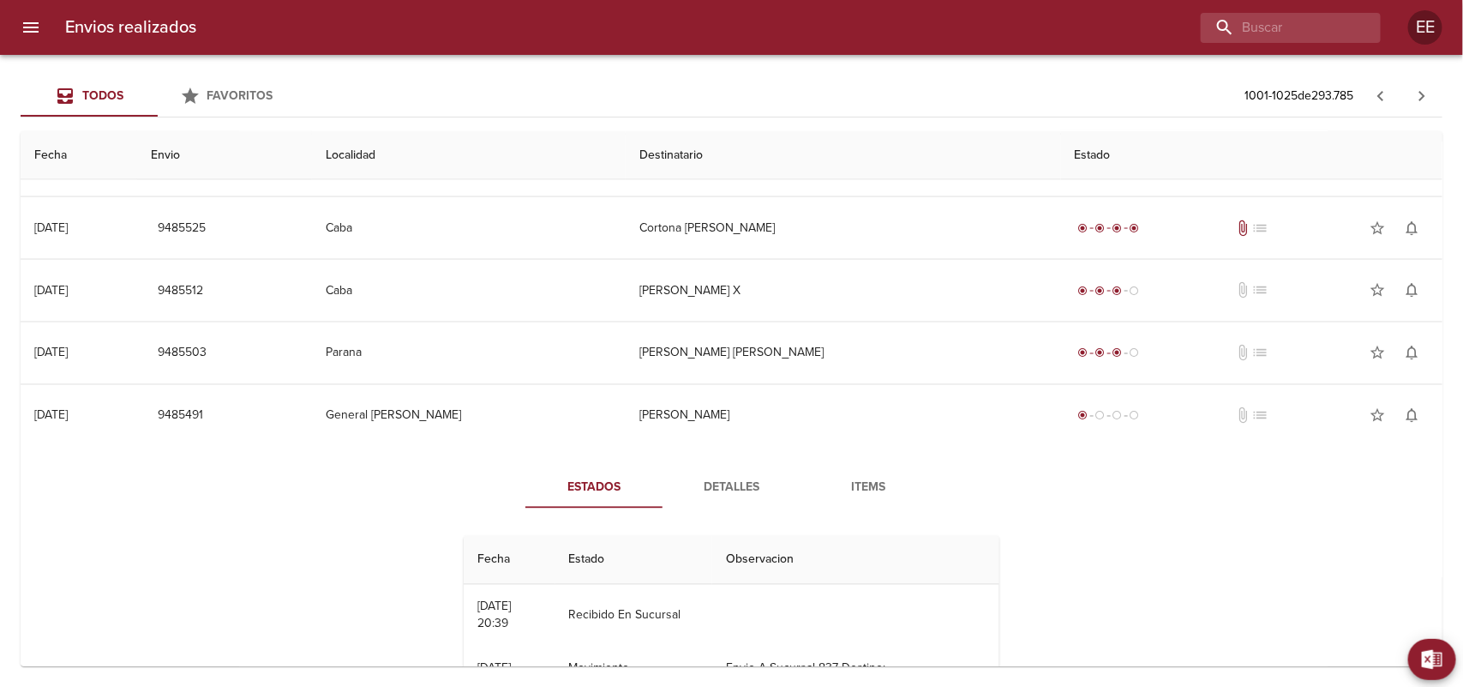
click at [704, 495] on span "Detalles" at bounding box center [731, 487] width 117 height 21
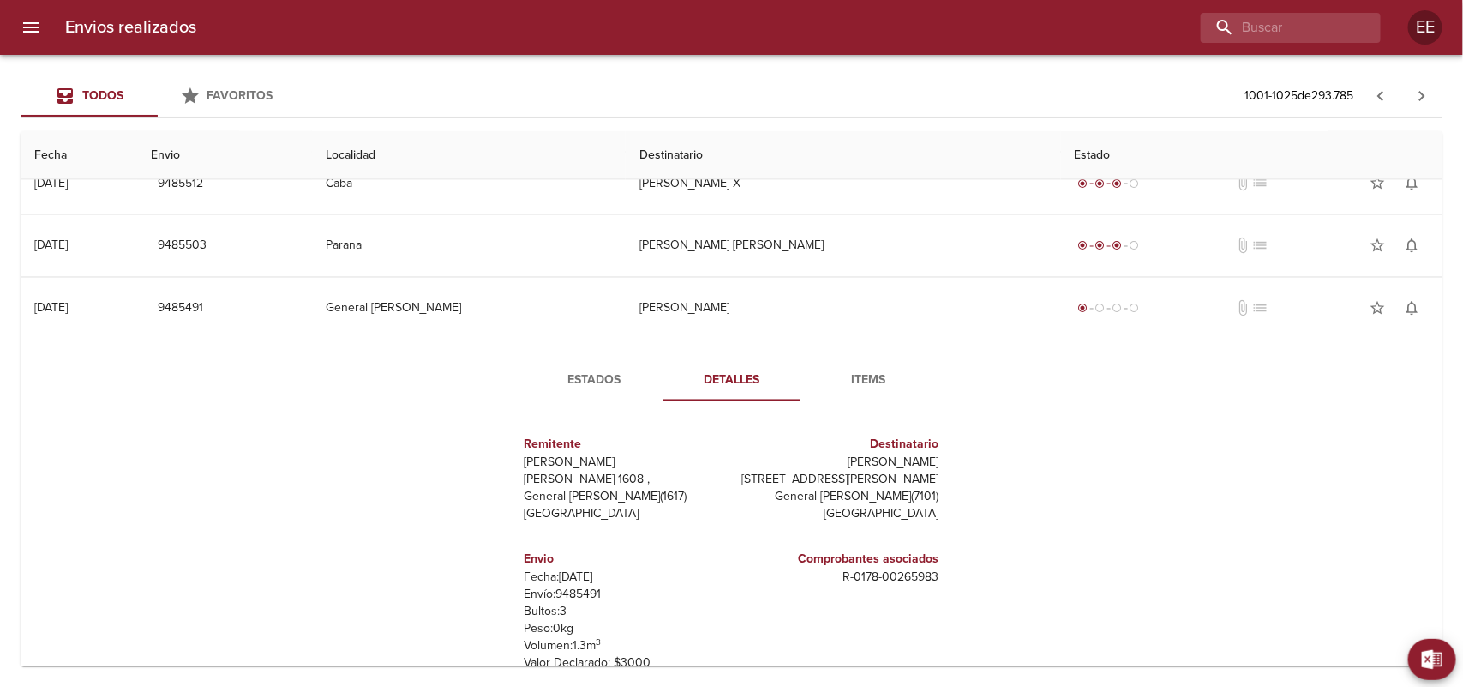
scroll to position [1511, 0]
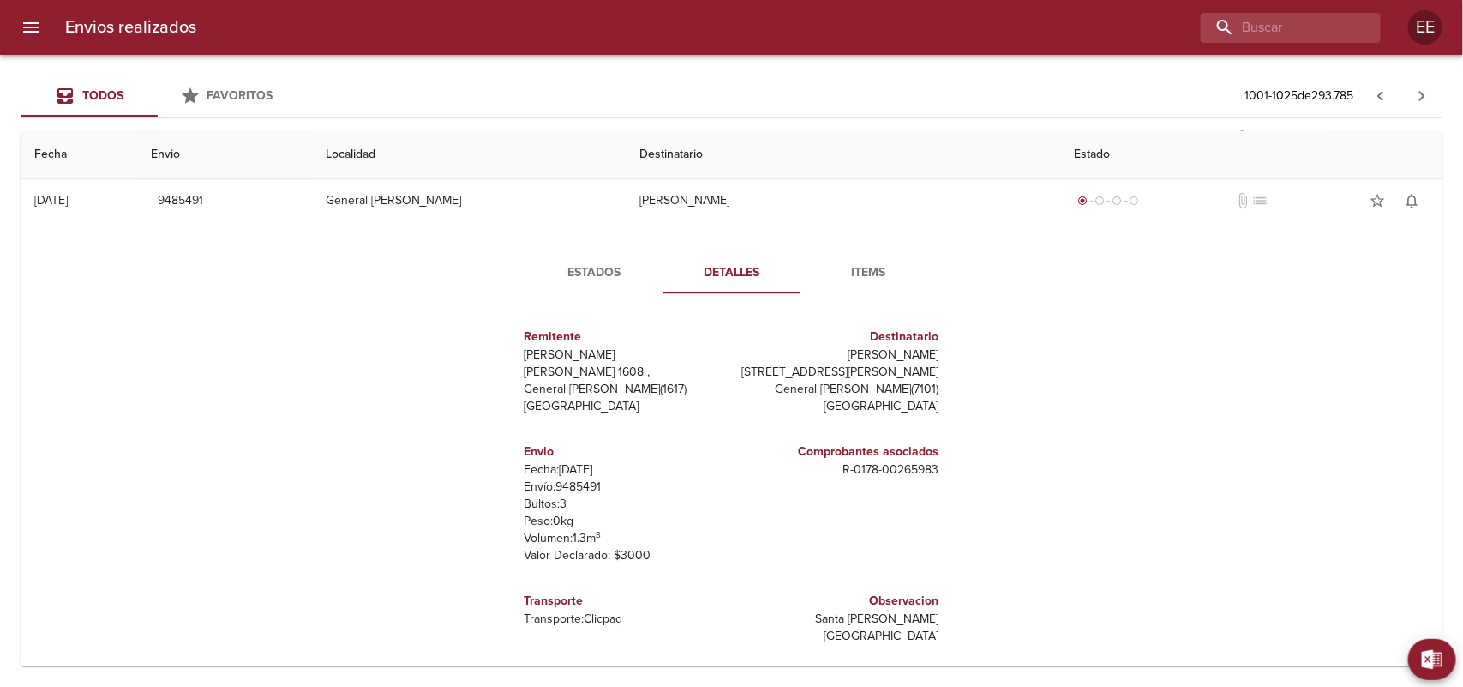
drag, startPoint x: 795, startPoint y: 358, endPoint x: 927, endPoint y: 362, distance: 132.0
click at [930, 364] on div "Remitente Wamaro Tortuguitas Raul [STREET_ADDRESS][PERSON_NAME] Destinatario [P…" at bounding box center [731, 479] width 472 height 343
